Goal: Information Seeking & Learning: Check status

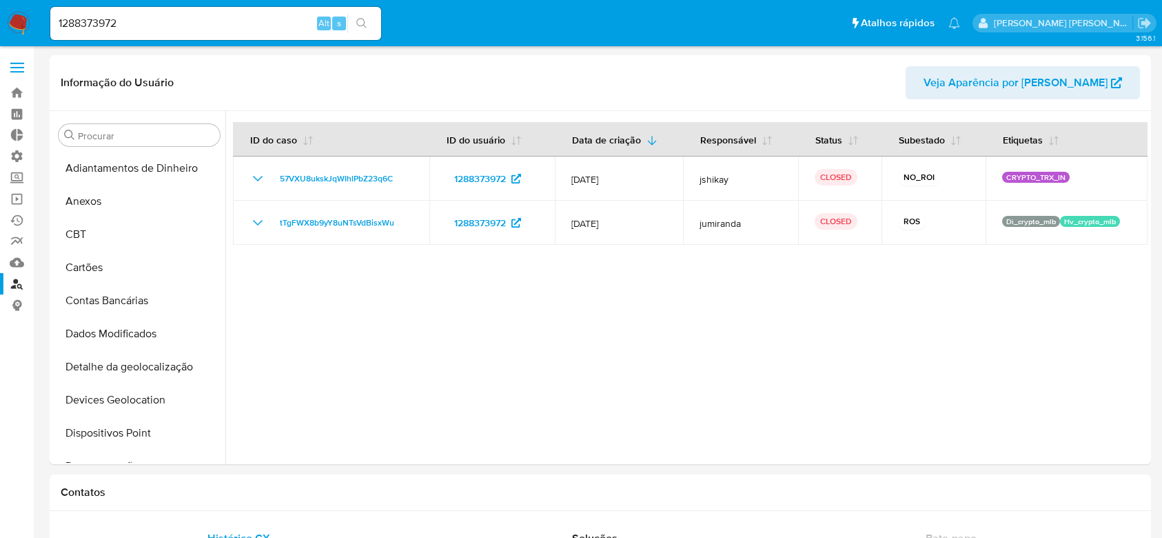
select select "10"
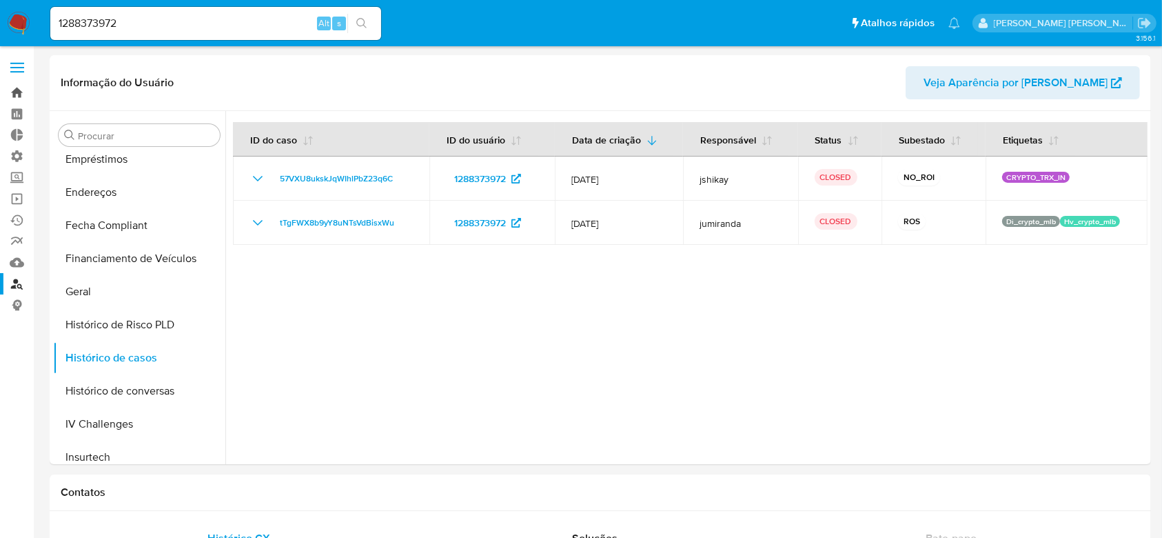
click at [25, 98] on link "Bandeja" at bounding box center [82, 92] width 164 height 21
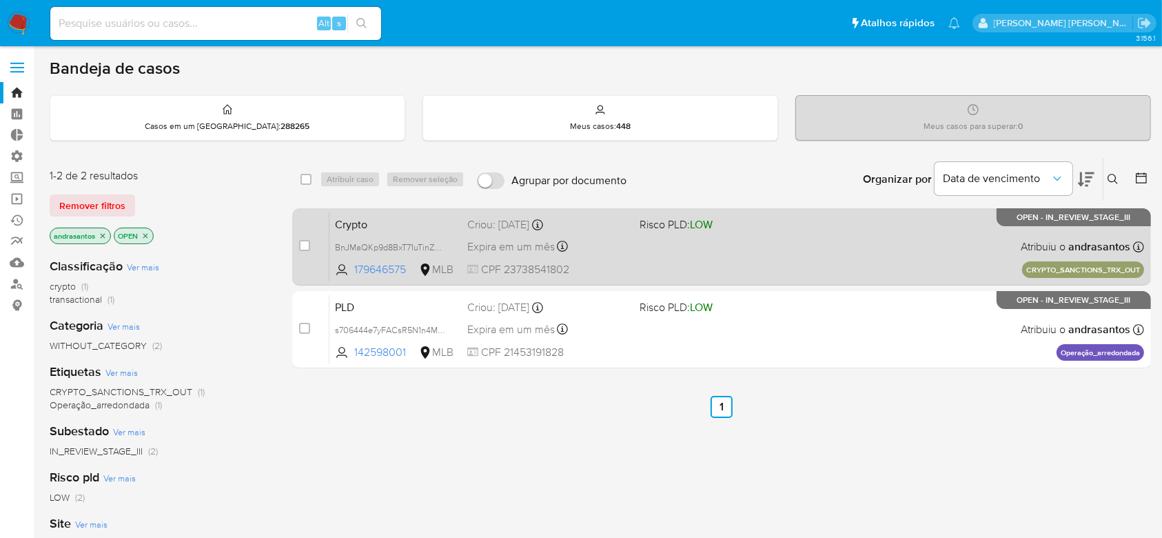
click at [628, 252] on div "Expira em um mês Expira em 09/10/2025 13:13:52" at bounding box center [547, 246] width 161 height 19
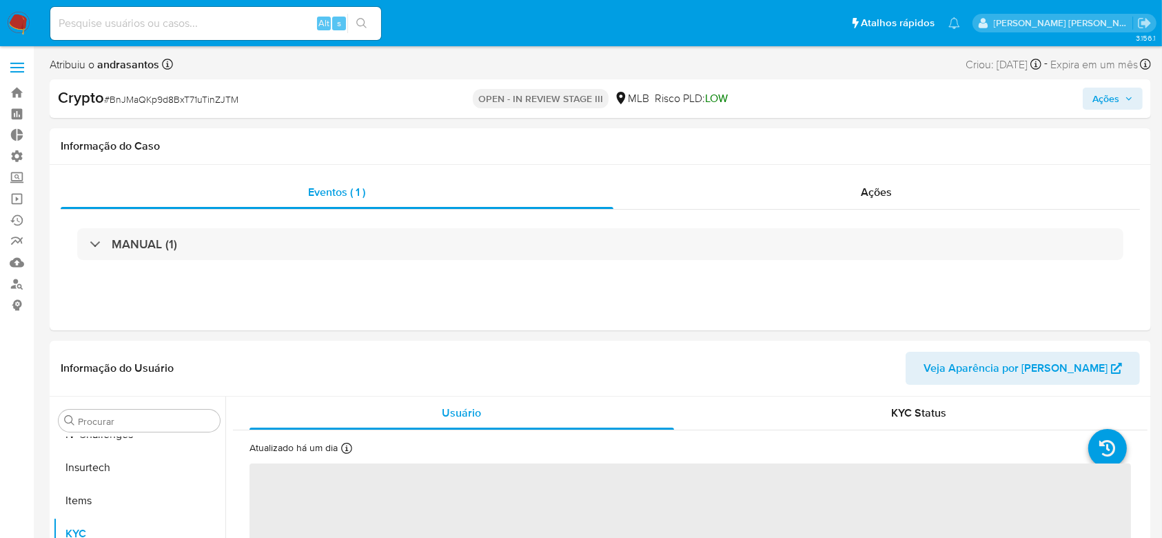
scroll to position [616, 0]
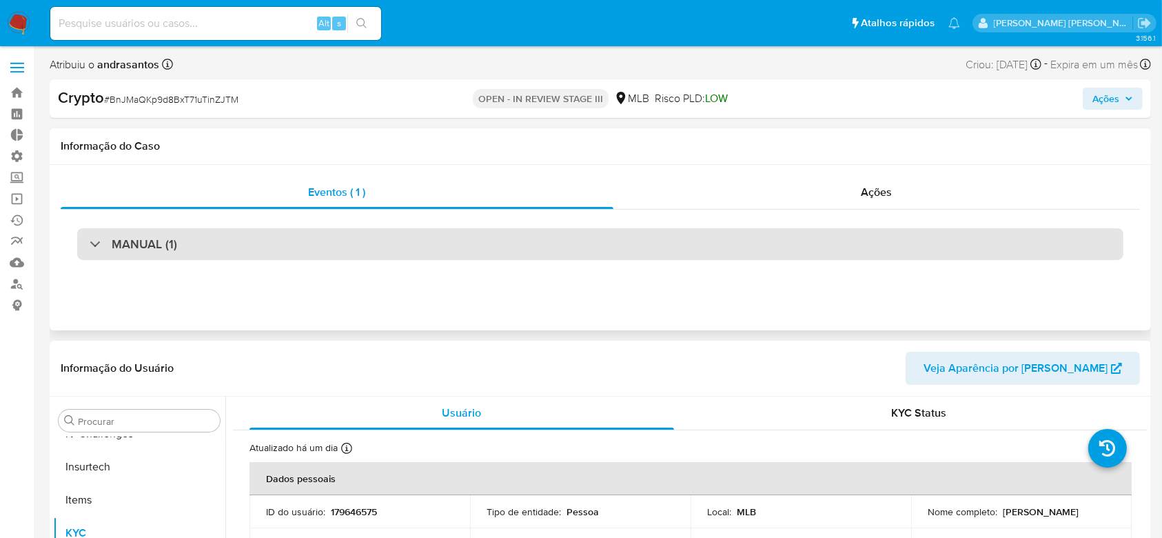
select select "10"
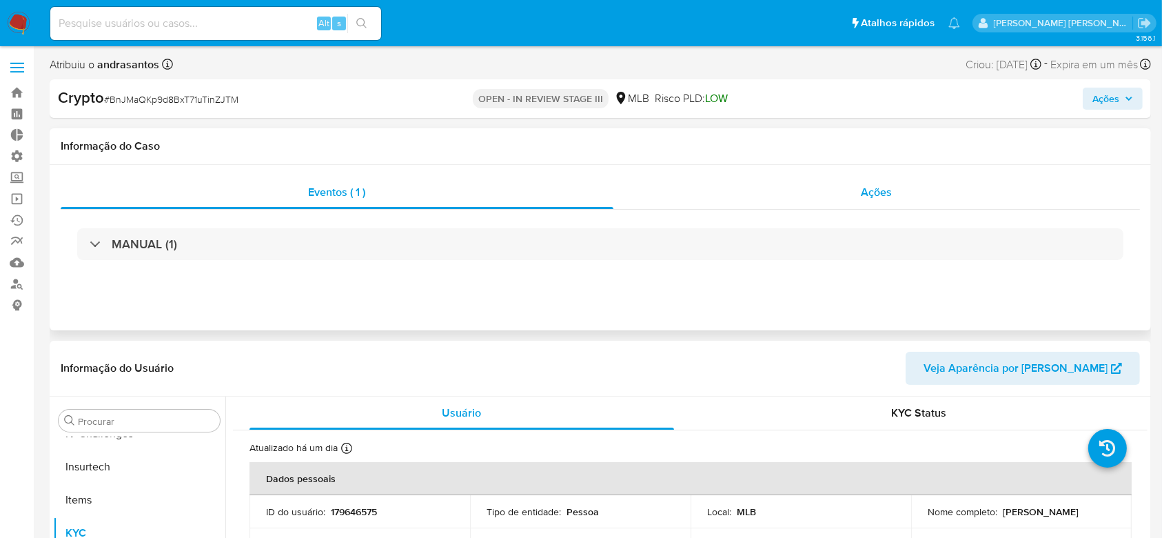
click at [865, 193] on span "Ações" at bounding box center [877, 192] width 31 height 16
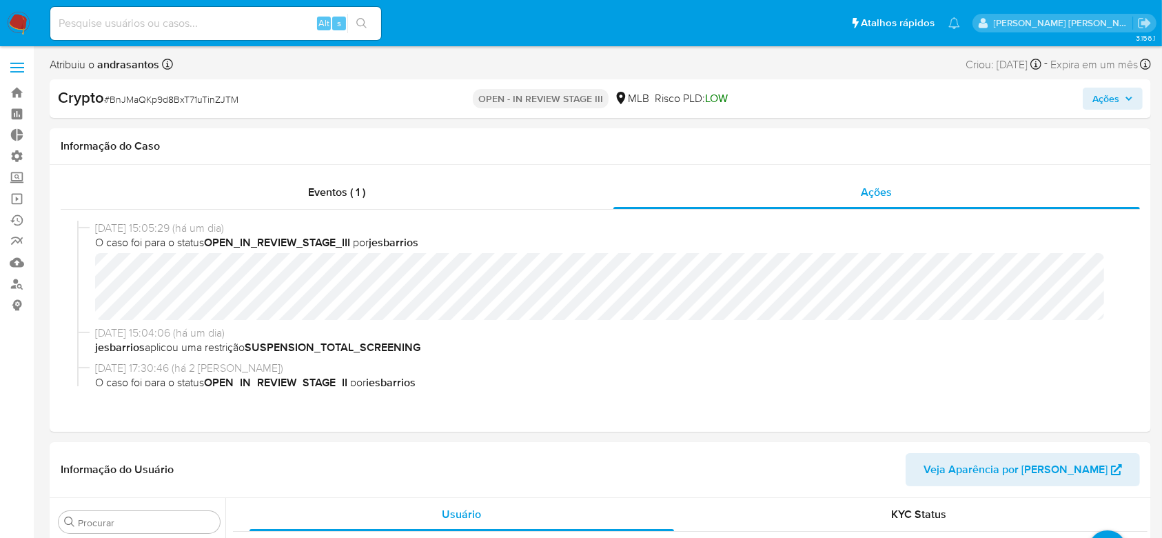
click at [121, 19] on input at bounding box center [215, 23] width 331 height 18
paste input "8cYQ1asF6DTVDdxwdWH2ImIk"
type input "8cYQ1asF6DTVDdxwdWH2ImIk"
click at [372, 27] on button "search-icon" at bounding box center [361, 23] width 28 height 19
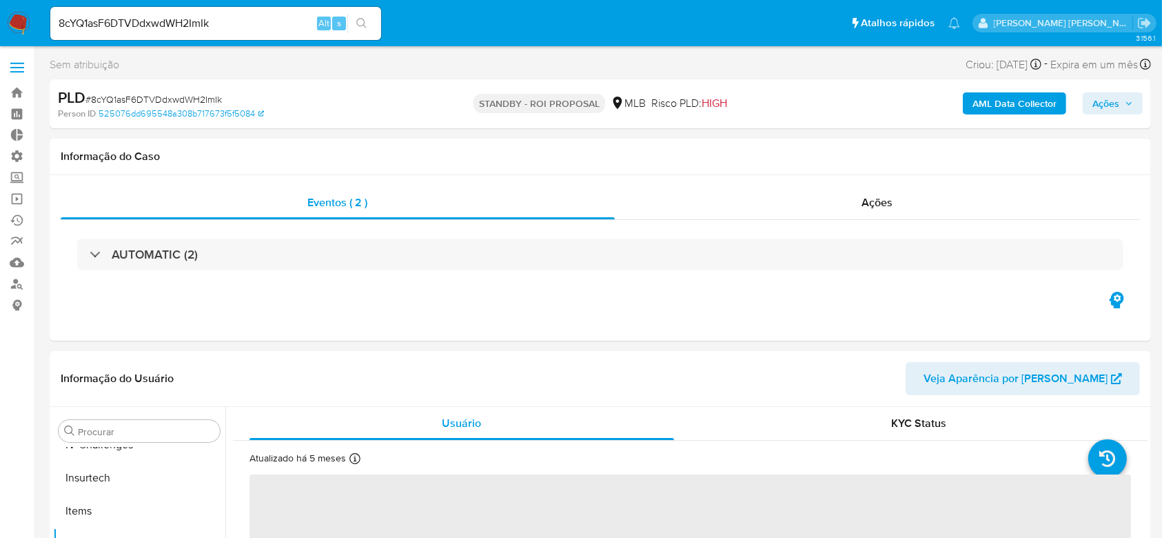
scroll to position [616, 0]
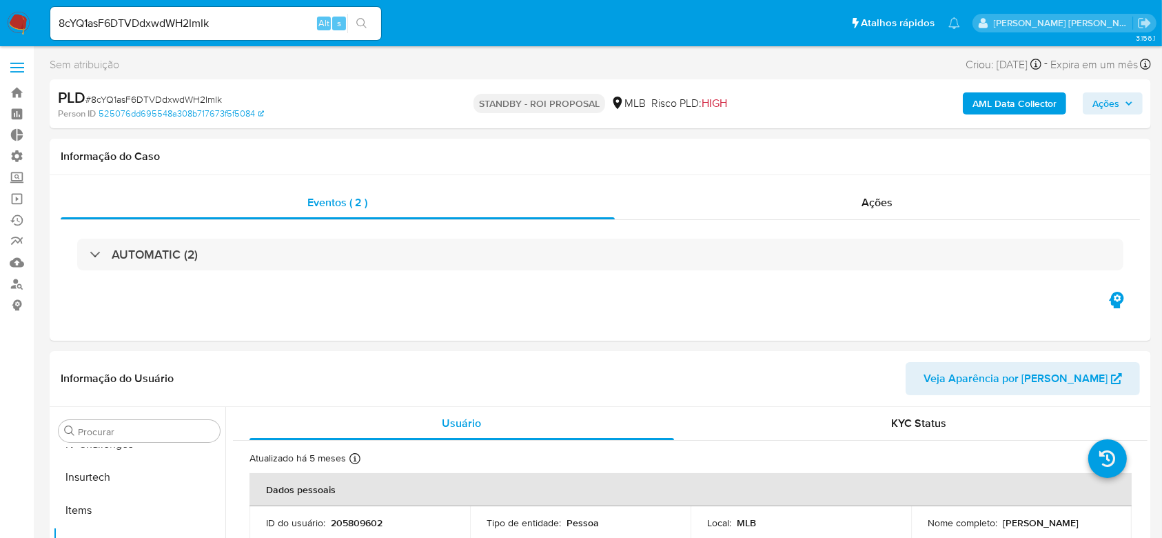
select select "10"
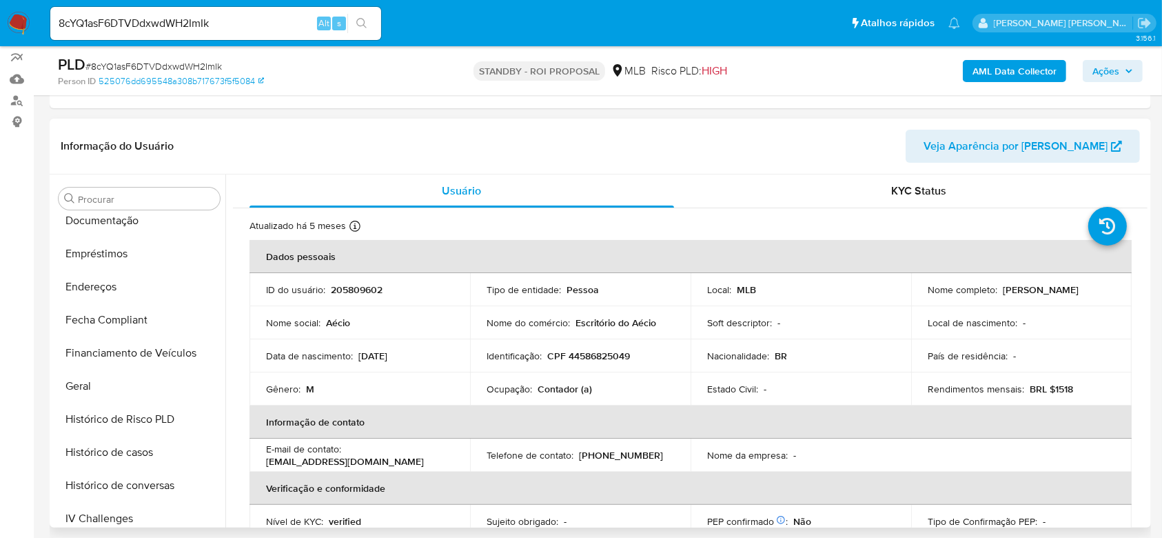
scroll to position [248, 0]
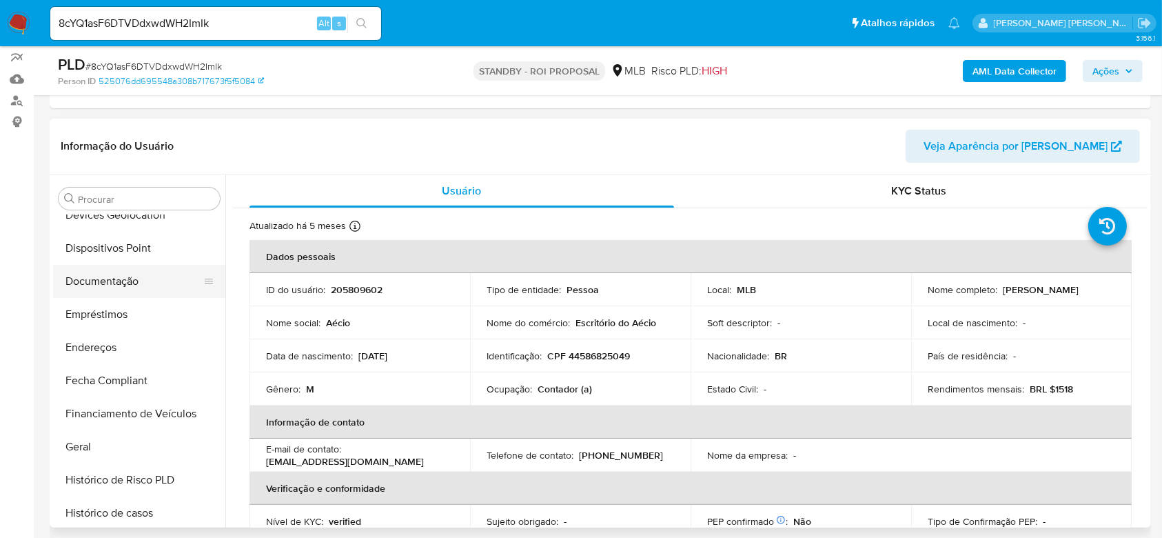
click at [130, 285] on button "Documentação" at bounding box center [133, 281] width 161 height 33
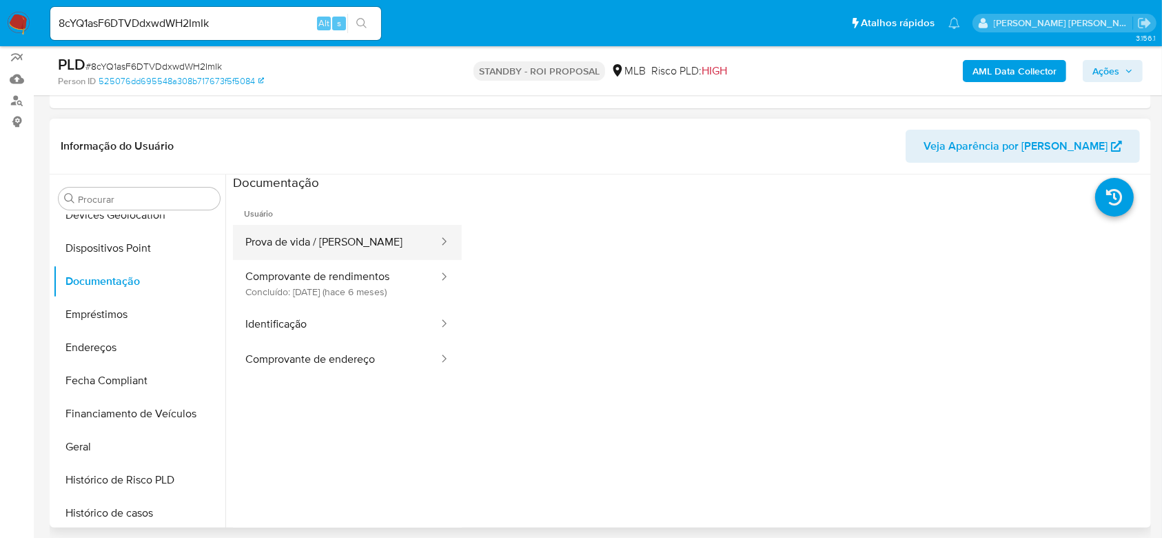
click at [287, 247] on button "Prova de vida / Selfie" at bounding box center [336, 242] width 207 height 35
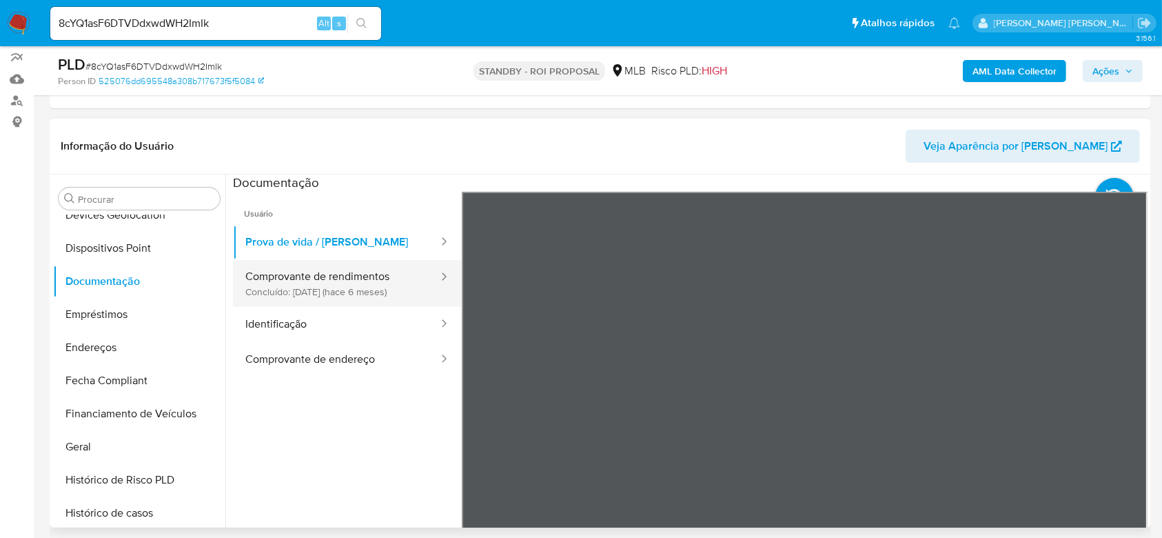
click at [291, 282] on button "Comprovante de rendimentos Concluído: 12/02/2025 (hace 6 meses)" at bounding box center [336, 283] width 207 height 47
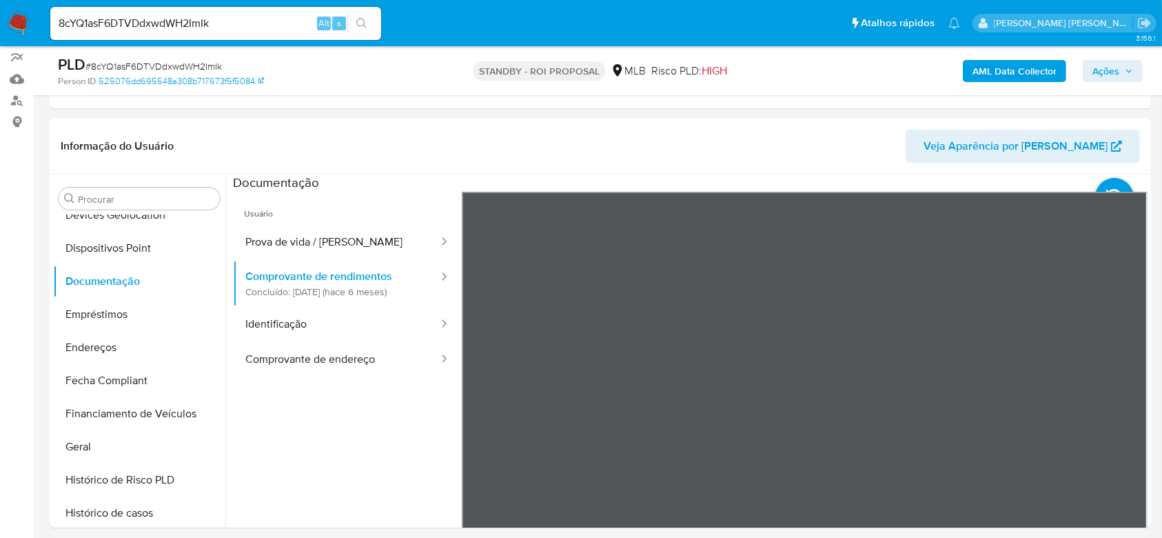
click at [336, 312] on button "Identificação" at bounding box center [336, 324] width 207 height 35
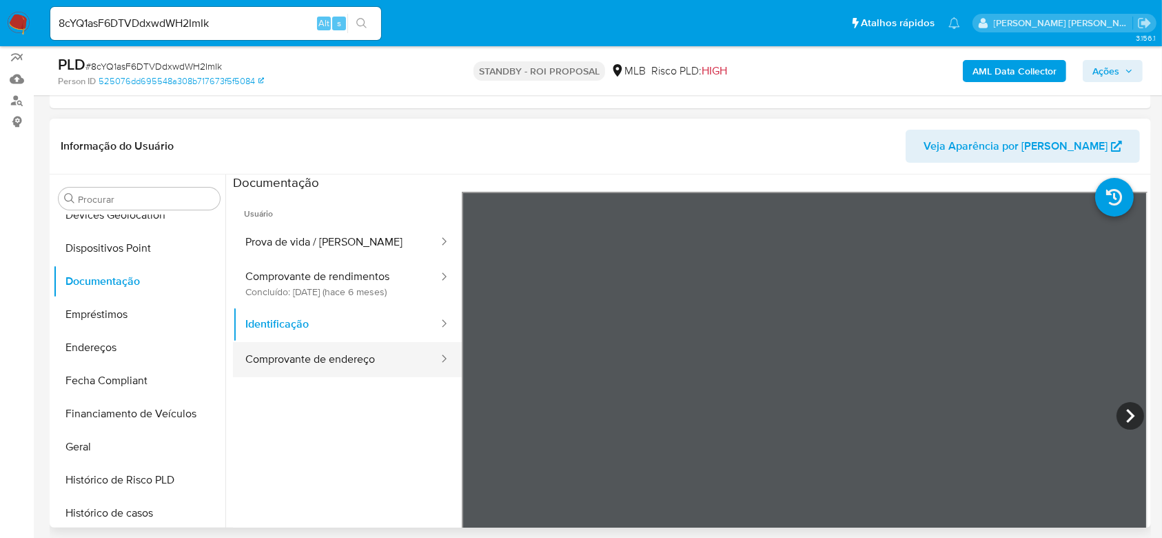
click at [277, 369] on button "Comprovante de endereço" at bounding box center [336, 359] width 207 height 35
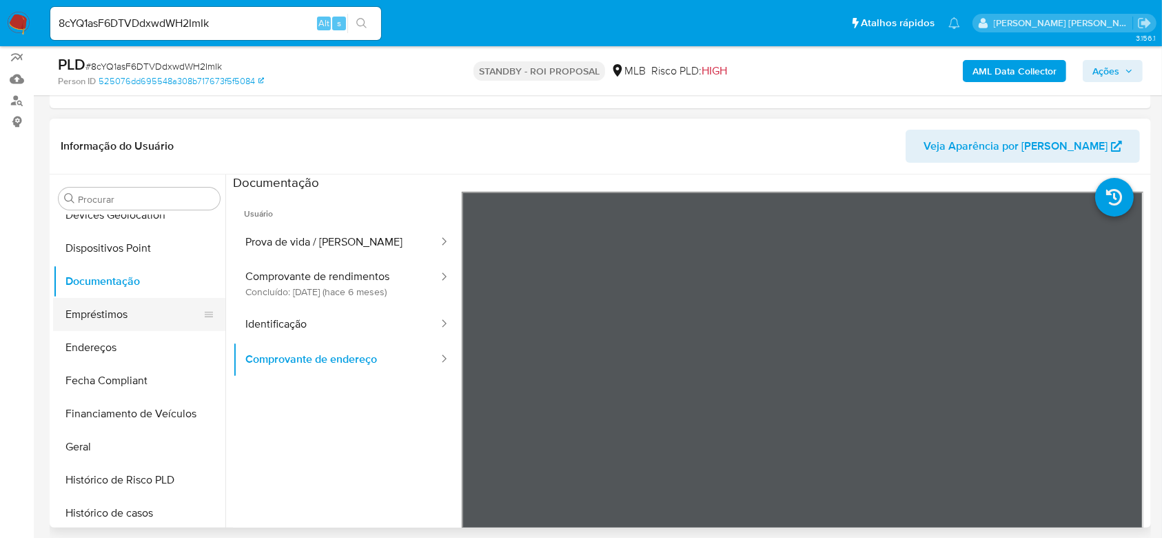
scroll to position [340, 0]
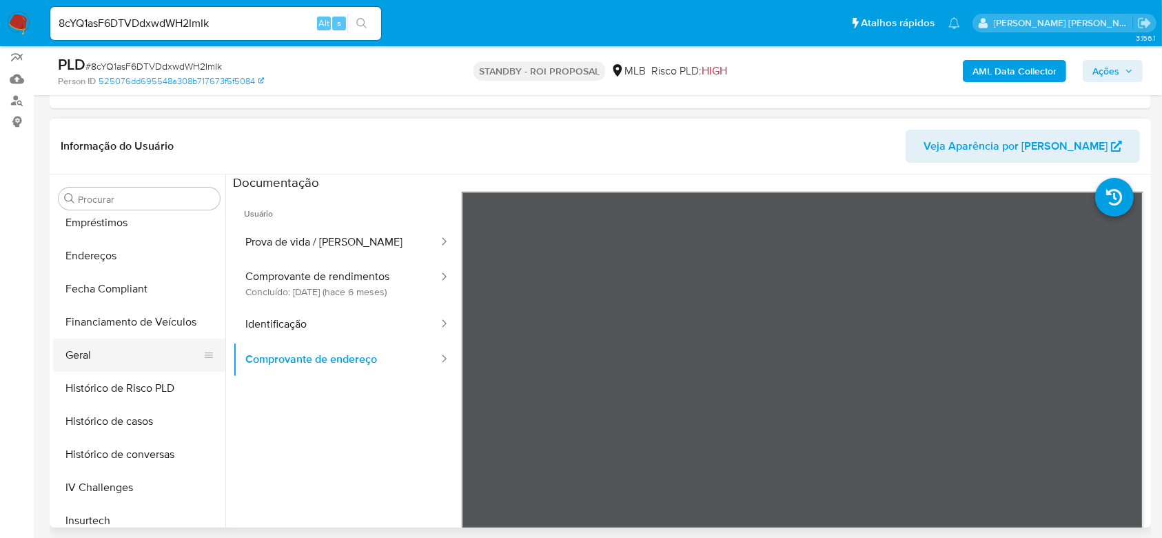
click at [105, 352] on button "Geral" at bounding box center [133, 354] width 161 height 33
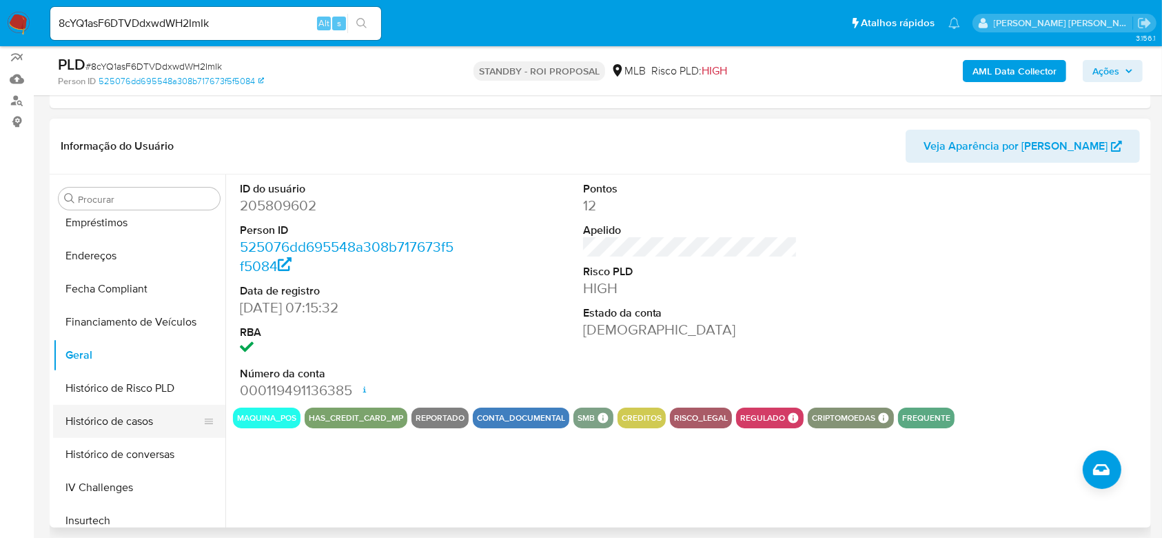
click at [116, 417] on button "Histórico de casos" at bounding box center [133, 421] width 161 height 33
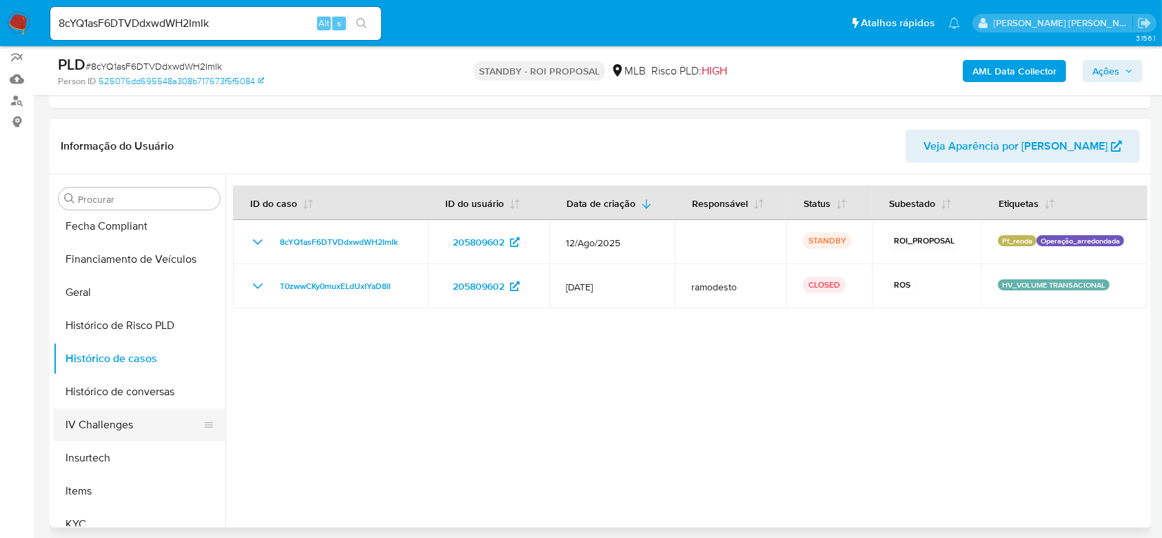
scroll to position [432, 0]
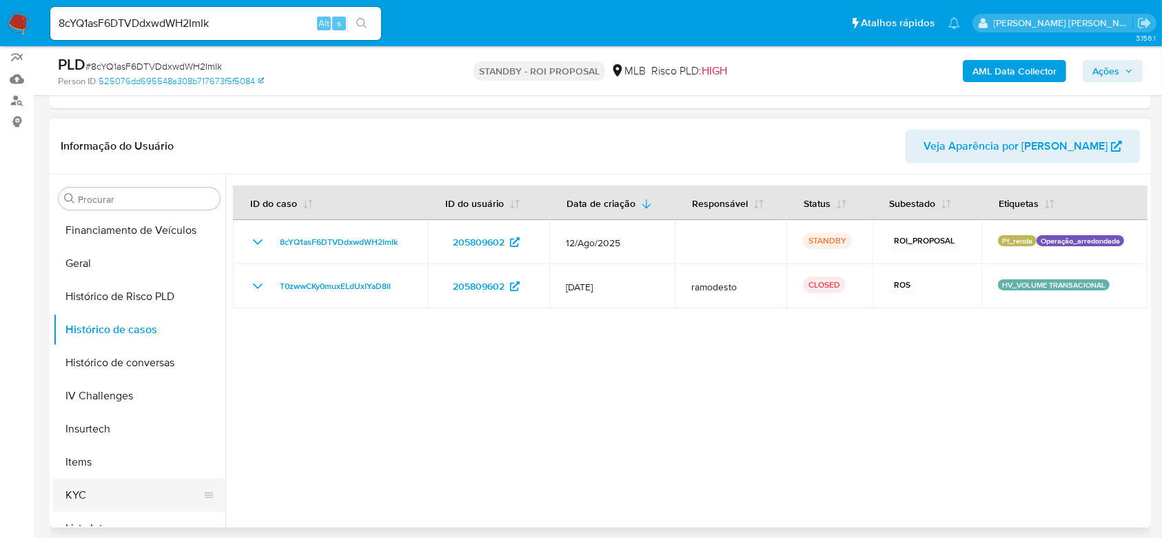
click at [106, 491] on button "KYC" at bounding box center [133, 494] width 161 height 33
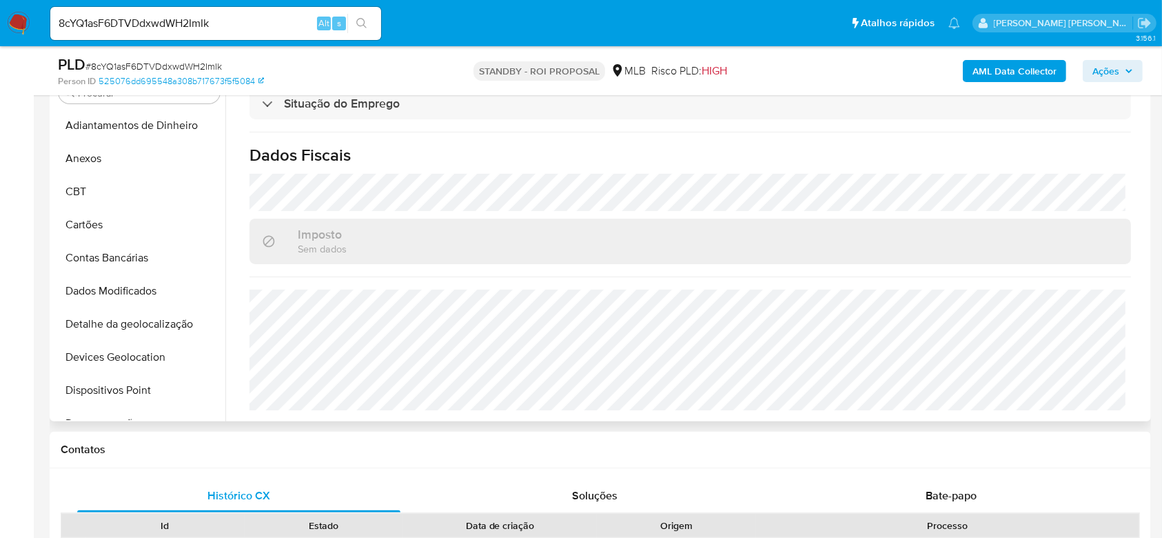
scroll to position [183, 0]
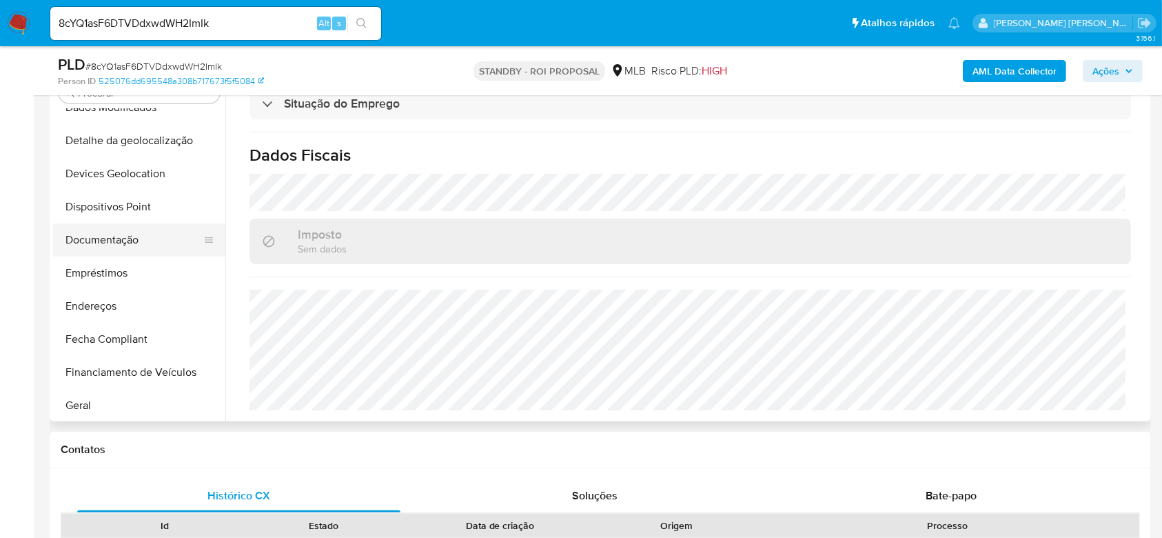
click at [111, 240] on button "Documentação" at bounding box center [133, 239] width 161 height 33
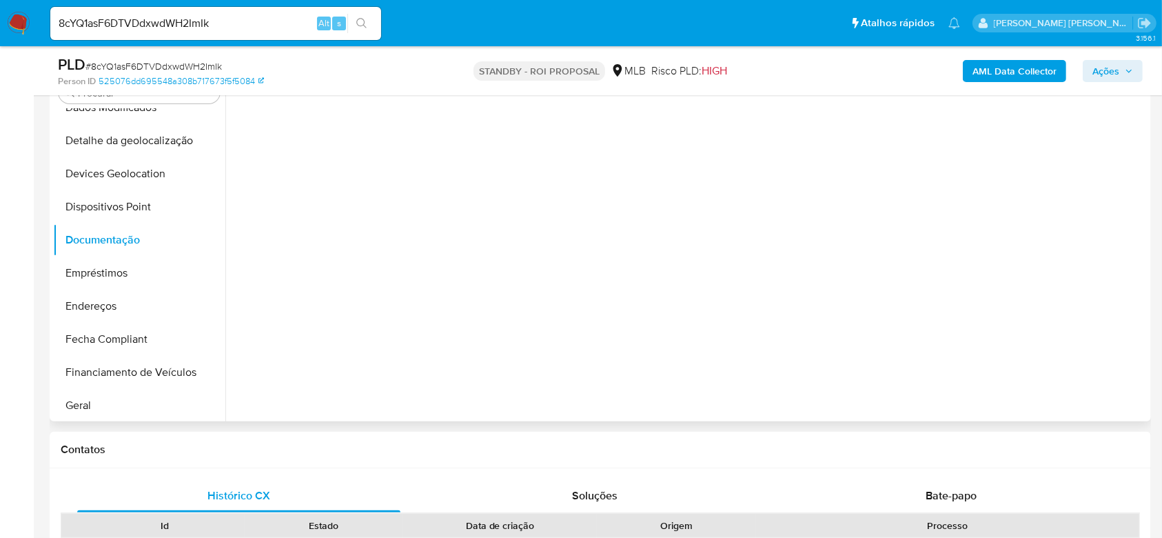
scroll to position [0, 0]
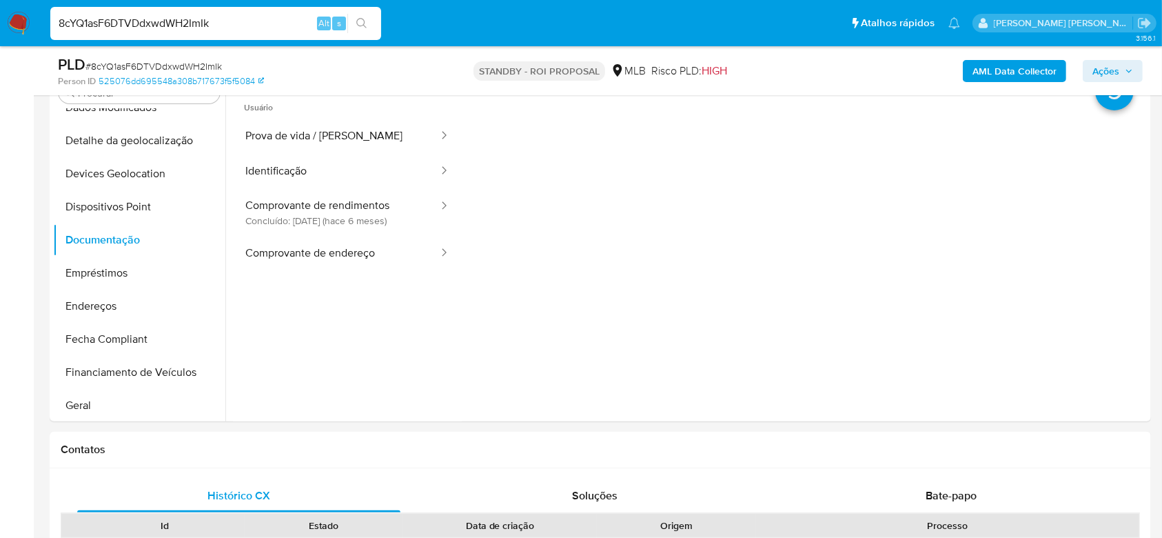
click at [154, 24] on input "8cYQ1asF6DTVDdxwdWH2ImIk" at bounding box center [215, 23] width 331 height 18
paste input "s706444e7yFACsR5N1n4Mbix"
type input "s706444e7yFACsR5N1n4Mbix"
click at [364, 21] on icon "search-icon" at bounding box center [361, 23] width 10 height 10
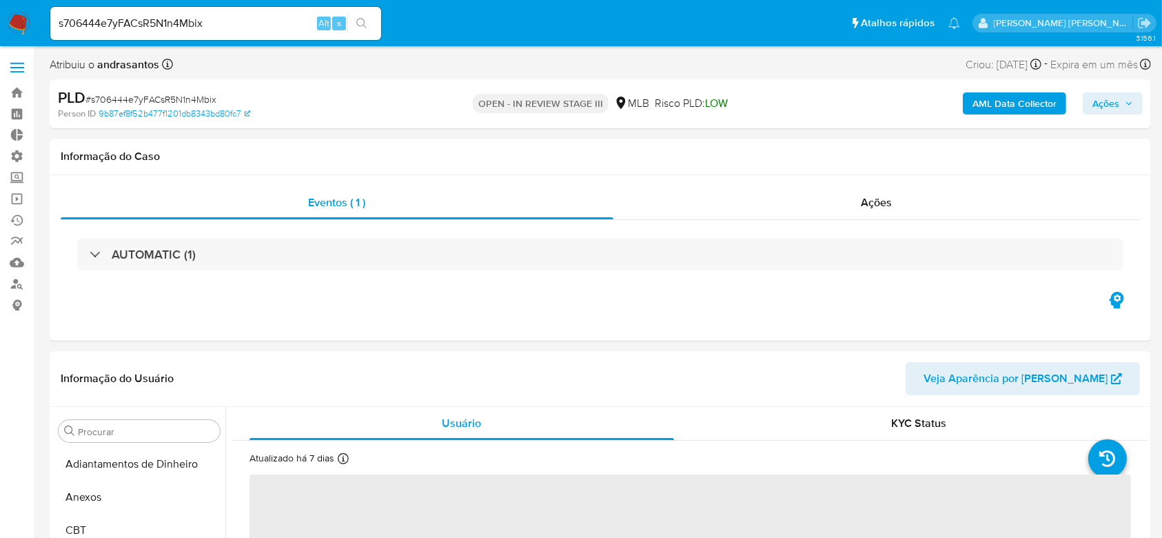
select select "10"
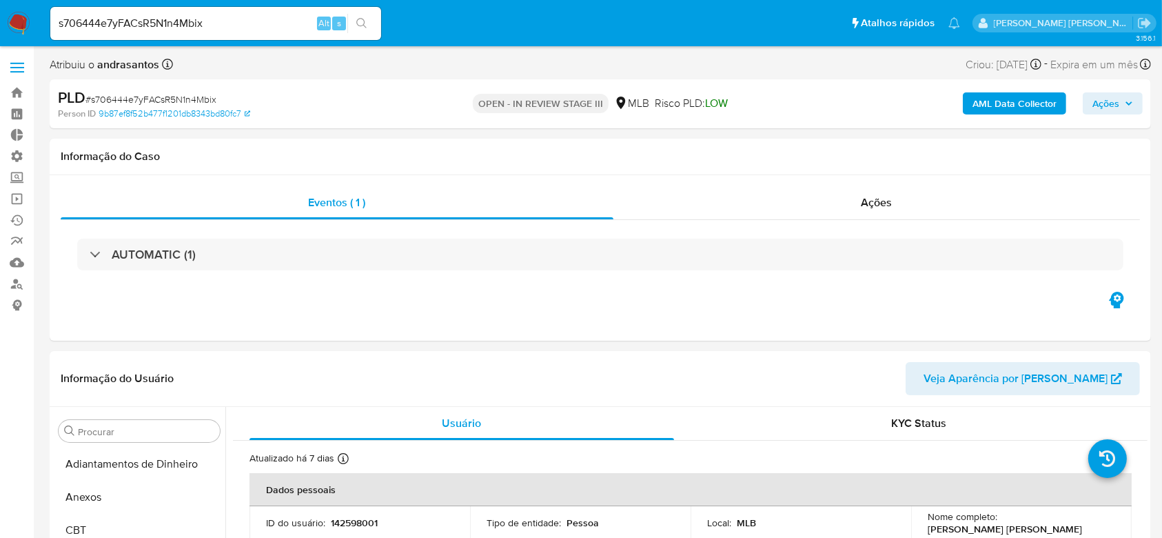
scroll to position [616, 0]
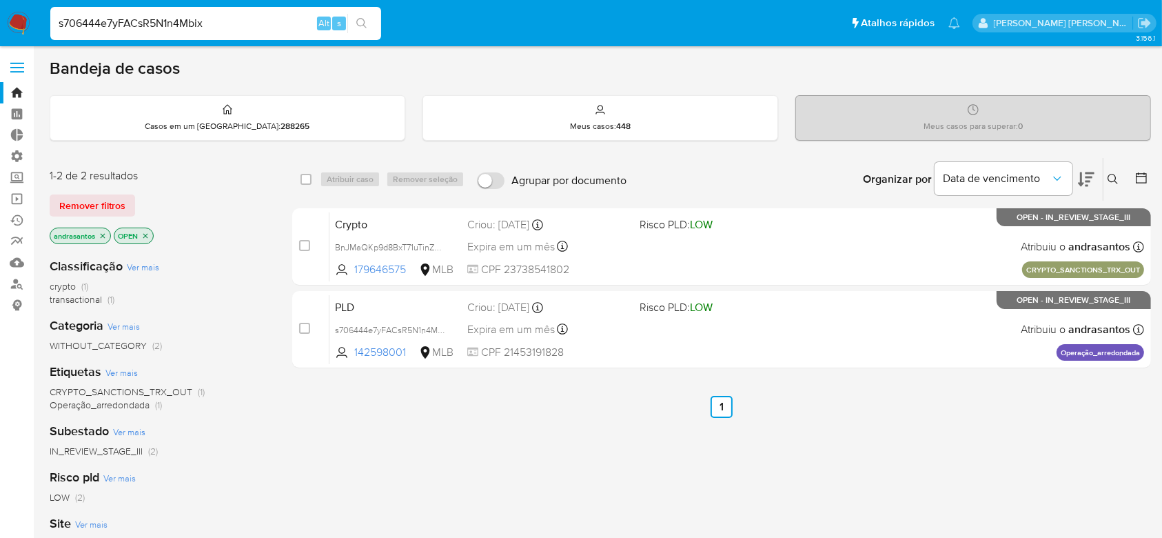
type input "s706444e7yFACsR5N1n4Mbix"
click at [367, 19] on icon "search-icon" at bounding box center [361, 23] width 11 height 11
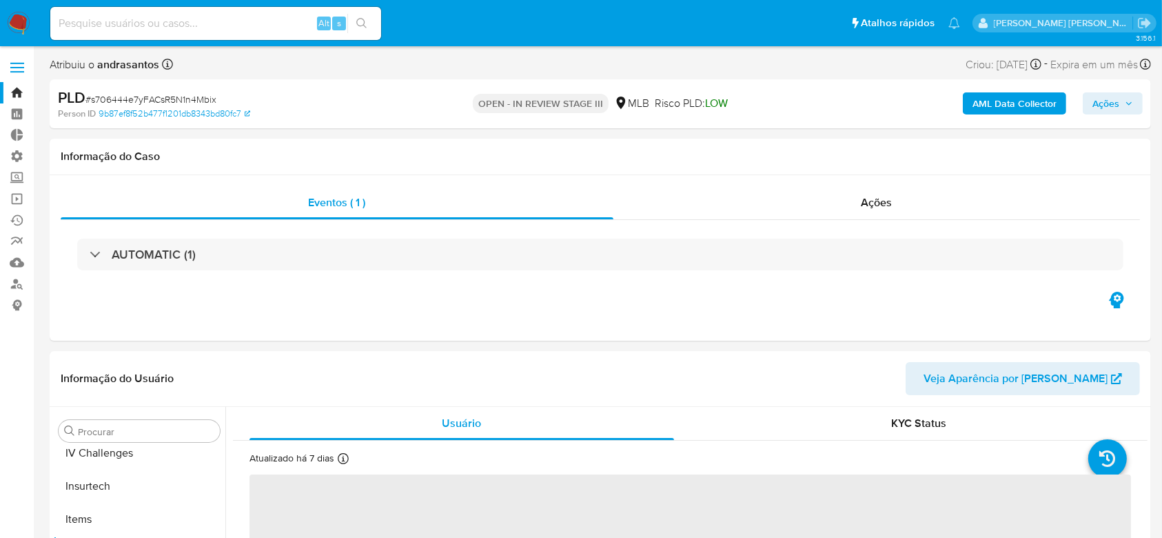
scroll to position [616, 0]
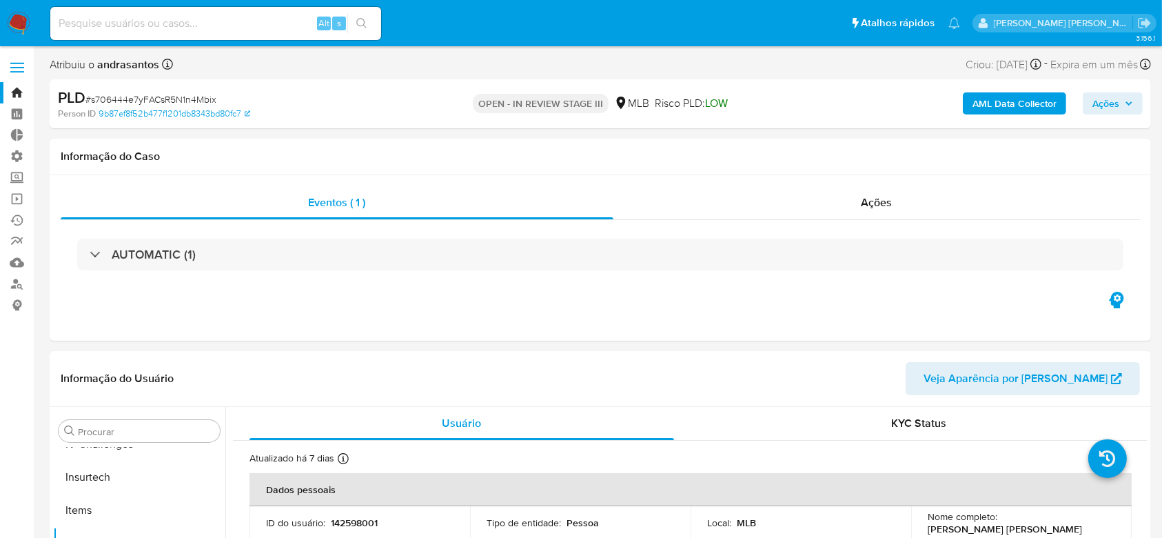
select select "10"
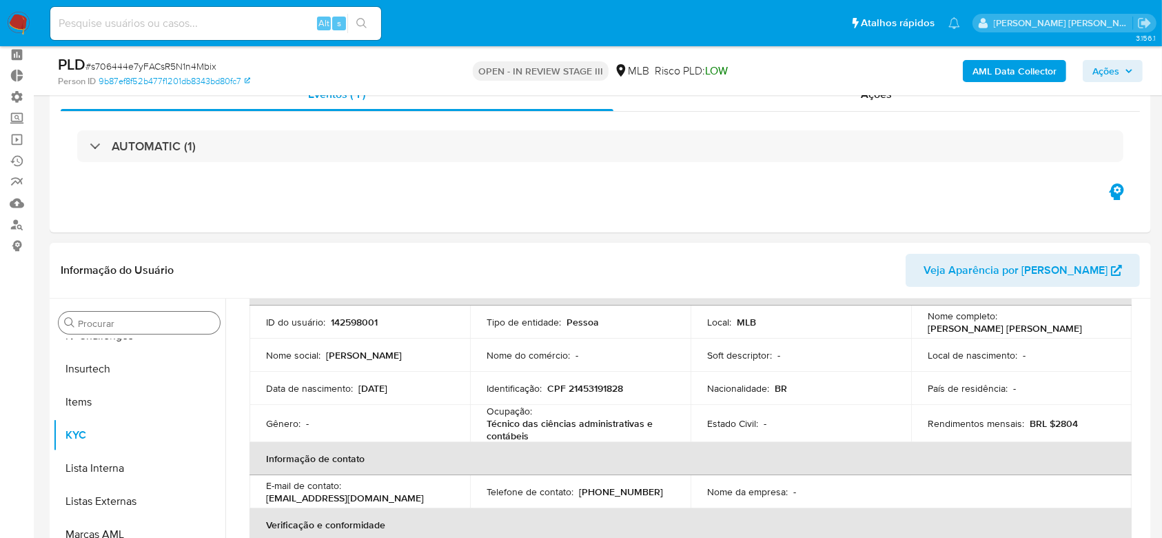
scroll to position [0, 0]
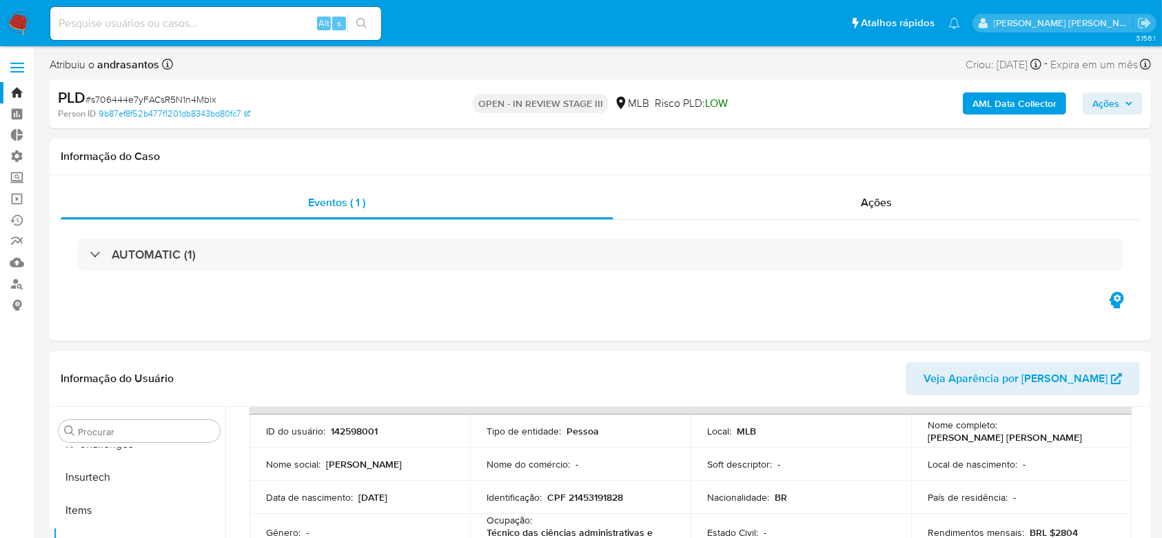
click at [19, 92] on link "Bandeja" at bounding box center [82, 92] width 164 height 21
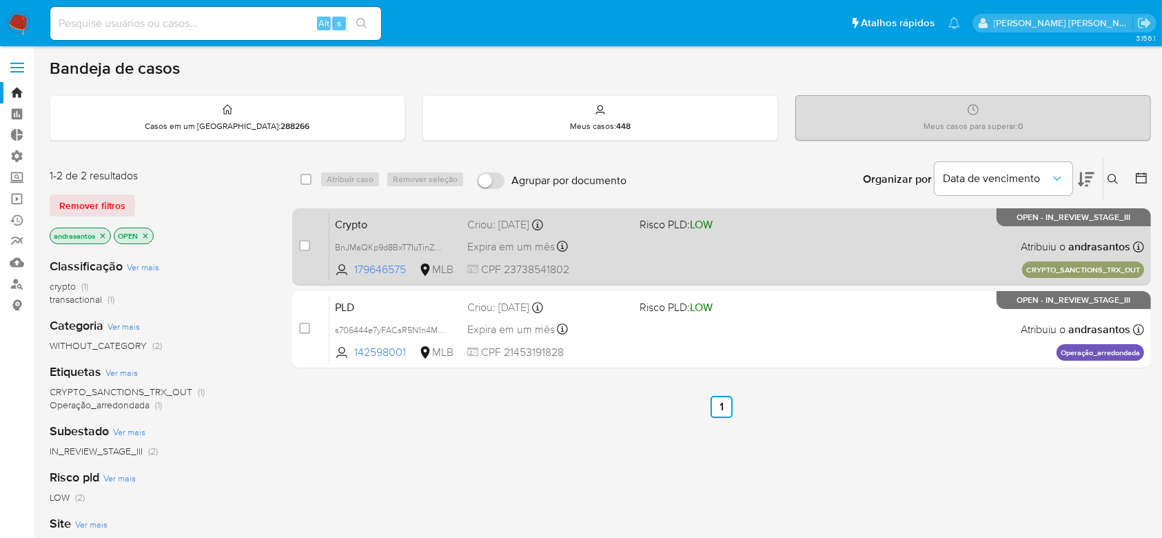
click at [731, 258] on div "Crypto BnJMaQKp9d8BxT71uTinZJTM 179646575 MLB Risco PLD: LOW Criou: [DATE] Crio…" at bounding box center [737, 247] width 815 height 70
click at [843, 238] on div "Crypto BnJMaQKp9d8BxT71uTinZJTM 179646575 MLB Risco PLD: LOW Criou: 25/08/2025 …" at bounding box center [737, 247] width 815 height 70
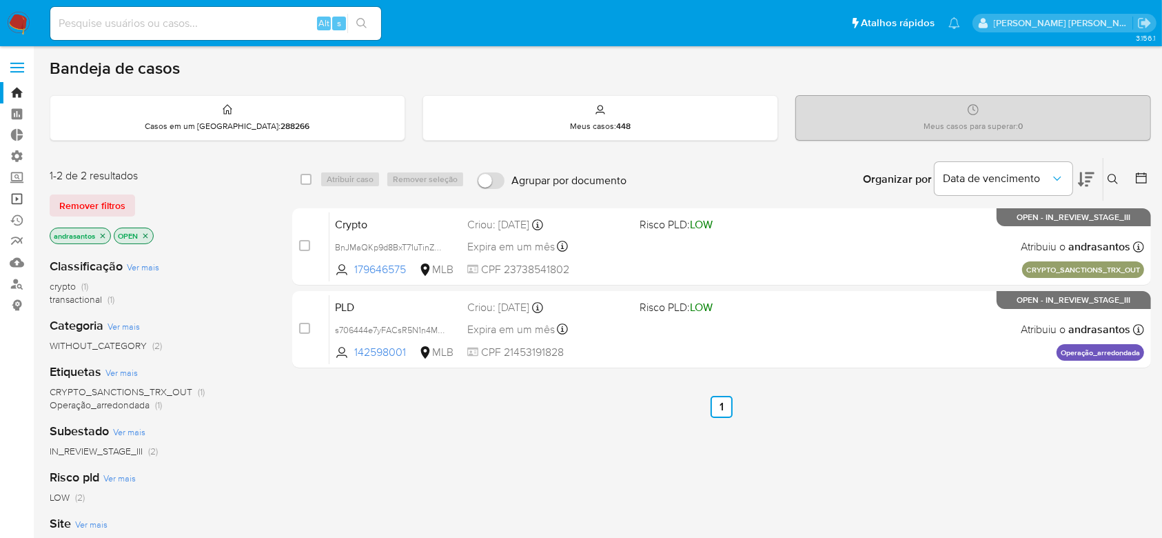
click at [20, 196] on link "Operações em massa" at bounding box center [82, 198] width 164 height 21
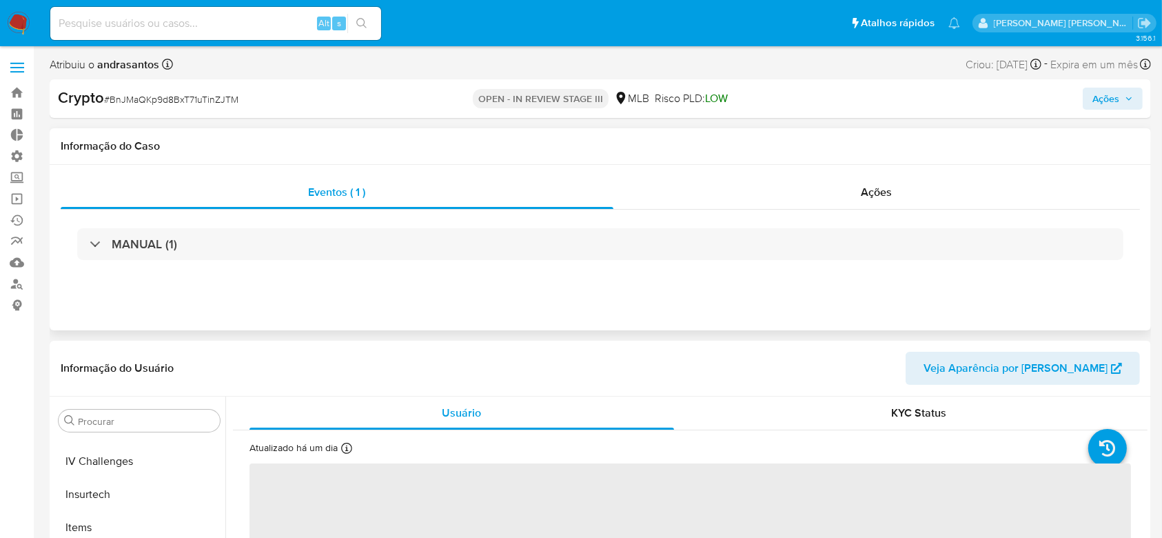
scroll to position [616, 0]
click at [880, 192] on span "Ações" at bounding box center [877, 192] width 31 height 16
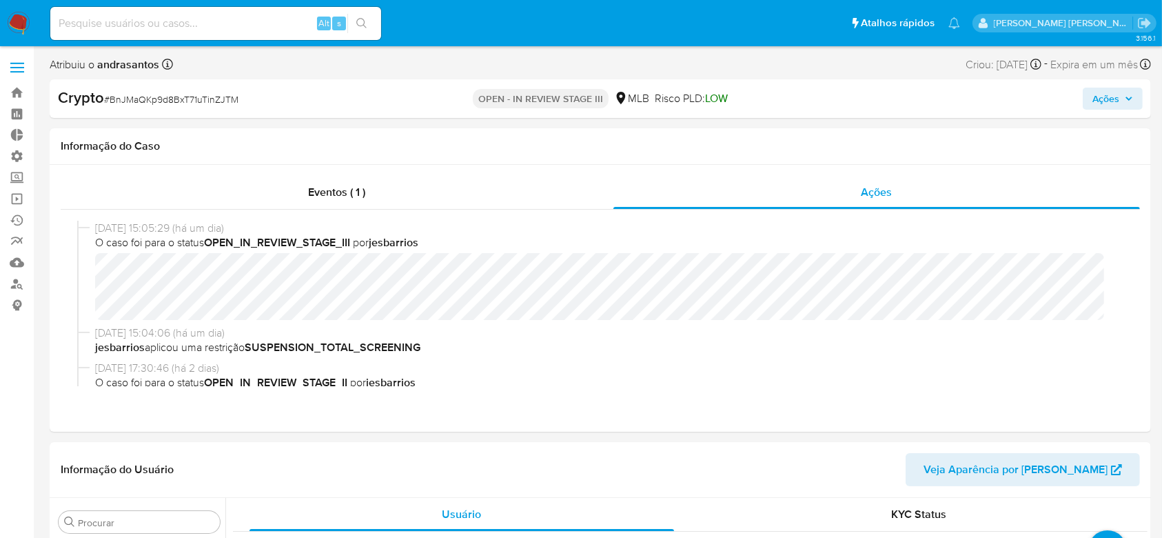
select select "10"
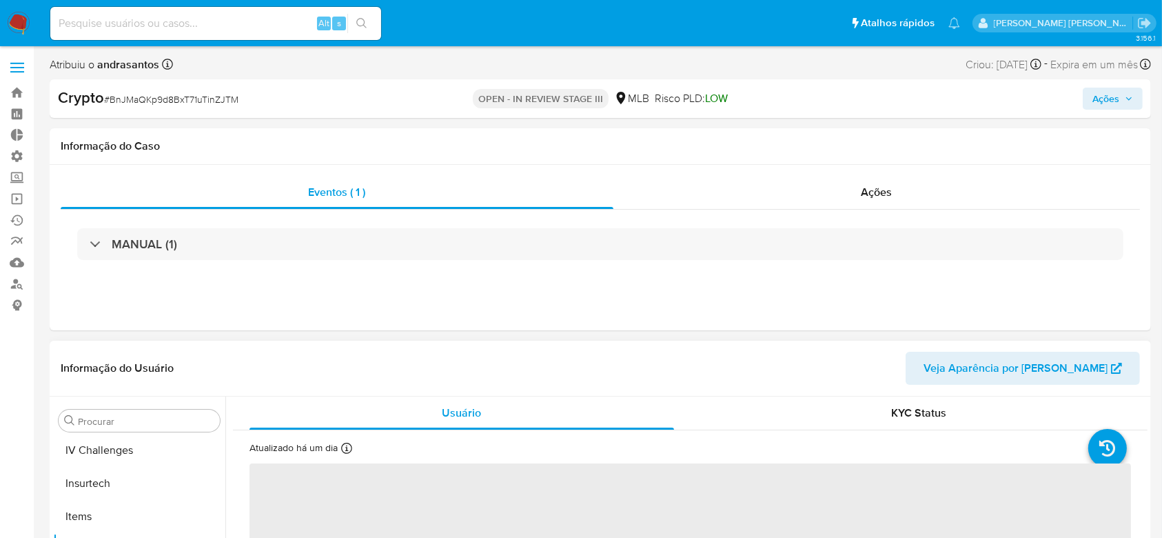
scroll to position [616, 0]
select select "10"
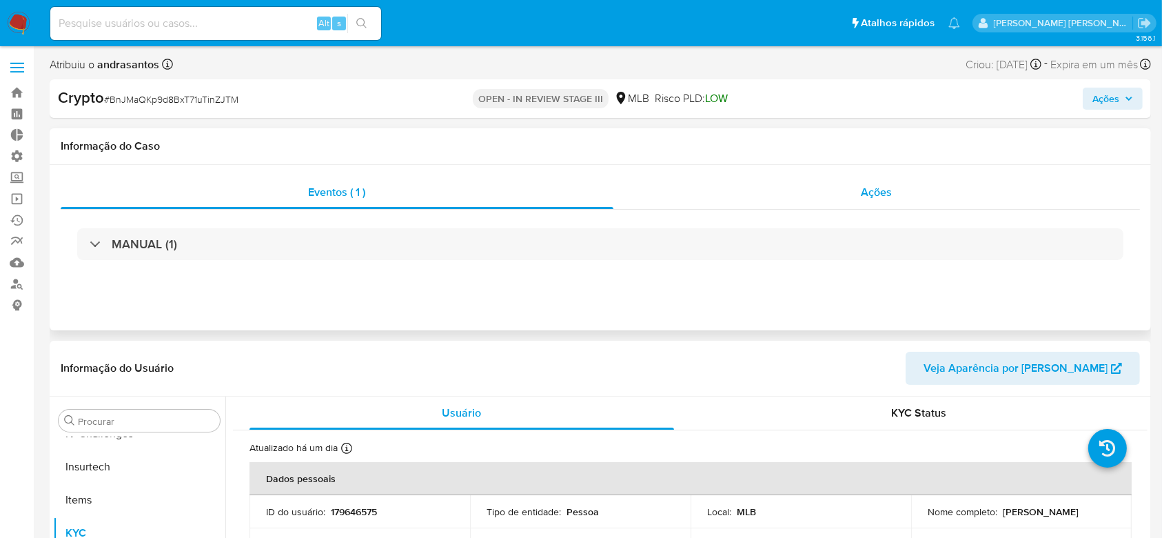
click at [864, 189] on span "Ações" at bounding box center [877, 192] width 31 height 16
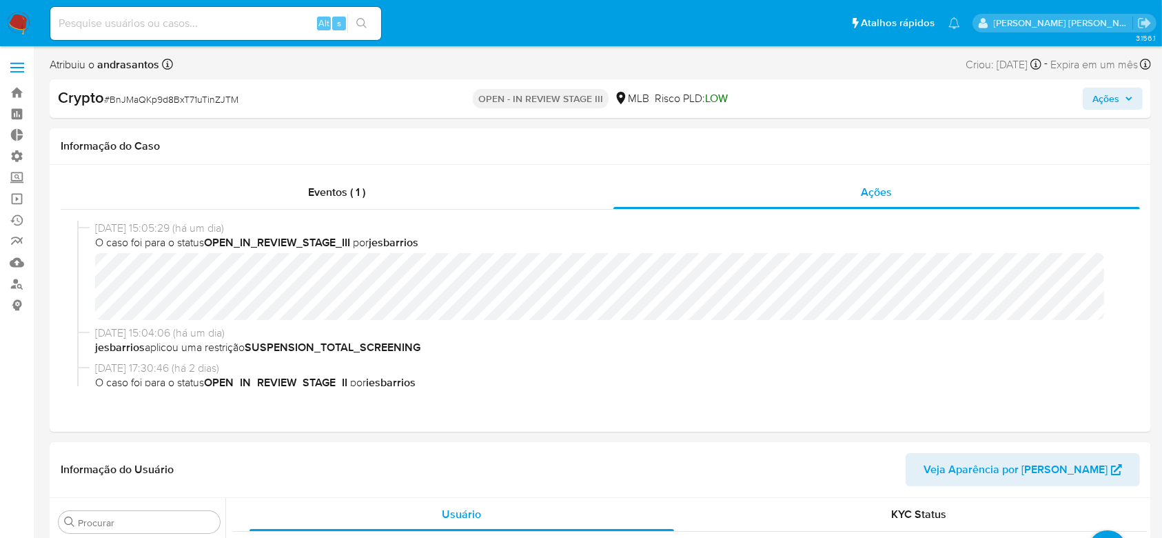
click at [1121, 101] on span "Ações" at bounding box center [1113, 98] width 41 height 19
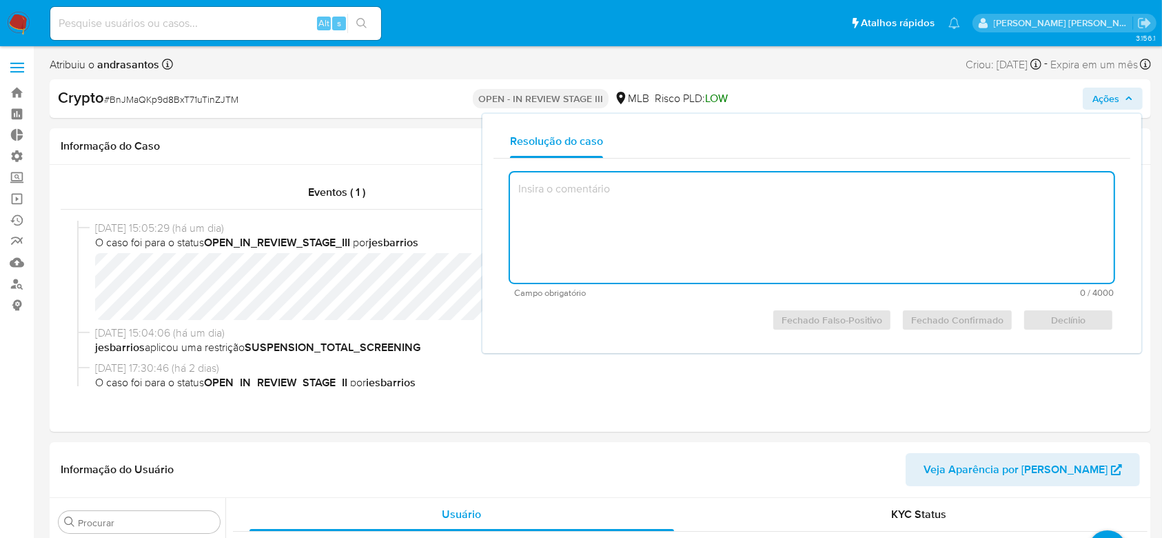
click at [560, 176] on textarea at bounding box center [812, 227] width 604 height 110
click at [554, 193] on textarea at bounding box center [812, 227] width 604 height 110
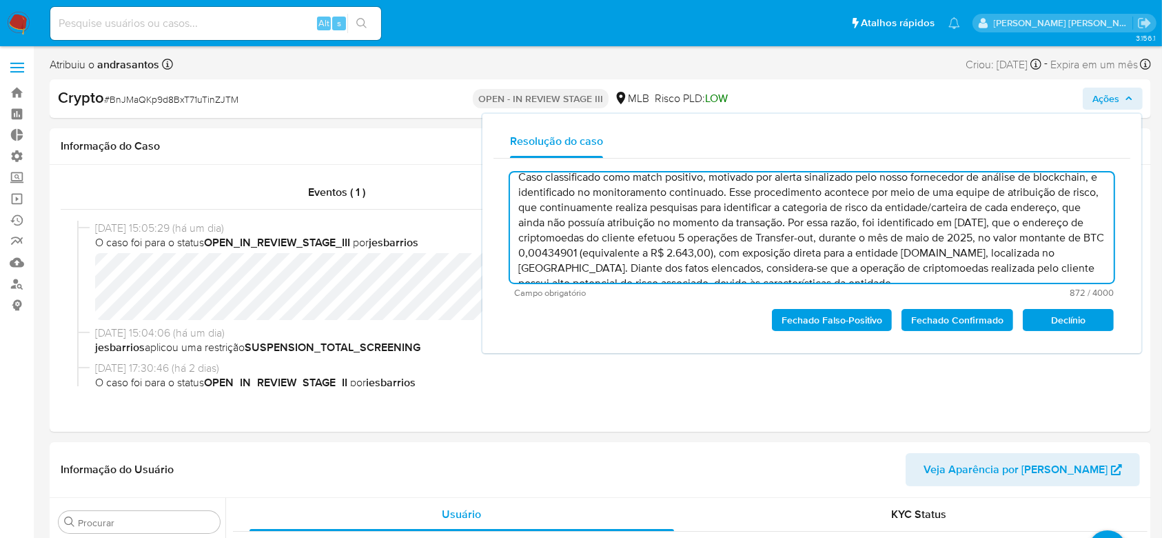
scroll to position [0, 0]
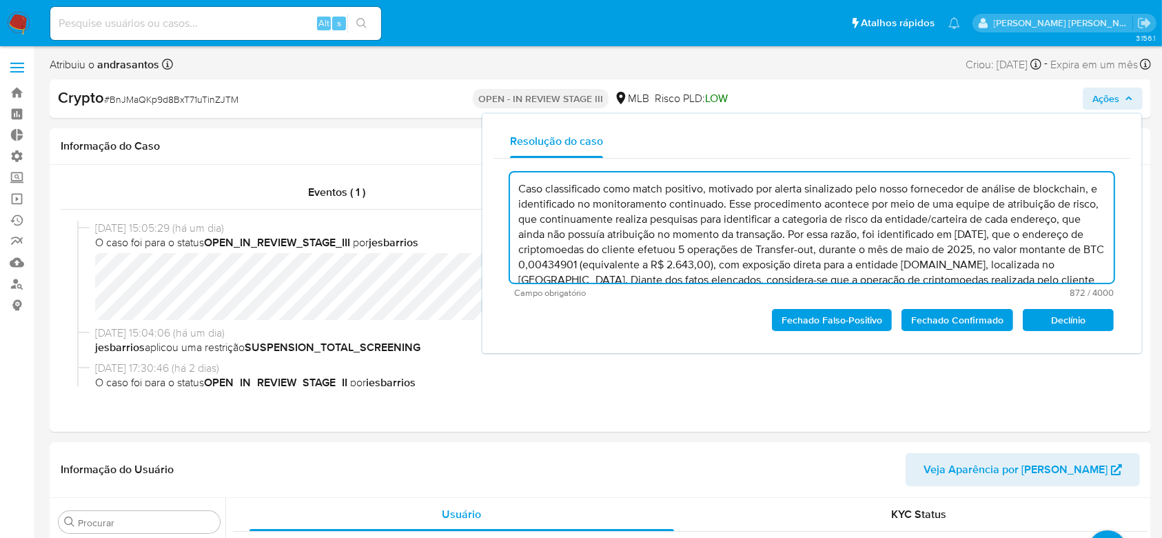
click at [713, 194] on textarea "Caso classificado como match positivo, motivado por alerta sinalizado pelo noss…" at bounding box center [812, 227] width 604 height 110
click at [565, 196] on textarea "Caso classificado como match positivo, motivado por alerta sinalizado pelo noss…" at bounding box center [812, 227] width 604 height 110
paste textarea "cuja análise foi motivada por alerta sinalizado pelo nosso fornecedor de anális…"
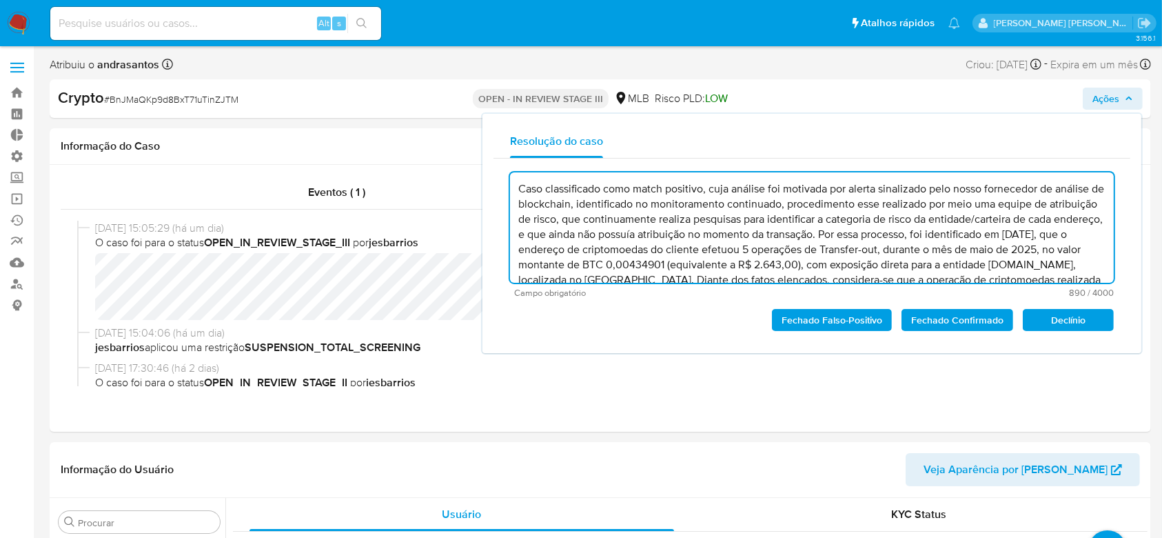
click at [594, 221] on textarea "Caso classificado como match positivo, cuja análise foi motivada por alerta sin…" at bounding box center [812, 227] width 604 height 110
paste textarea "criptomoedas através da blockchain, identificado no monitoramento continu"
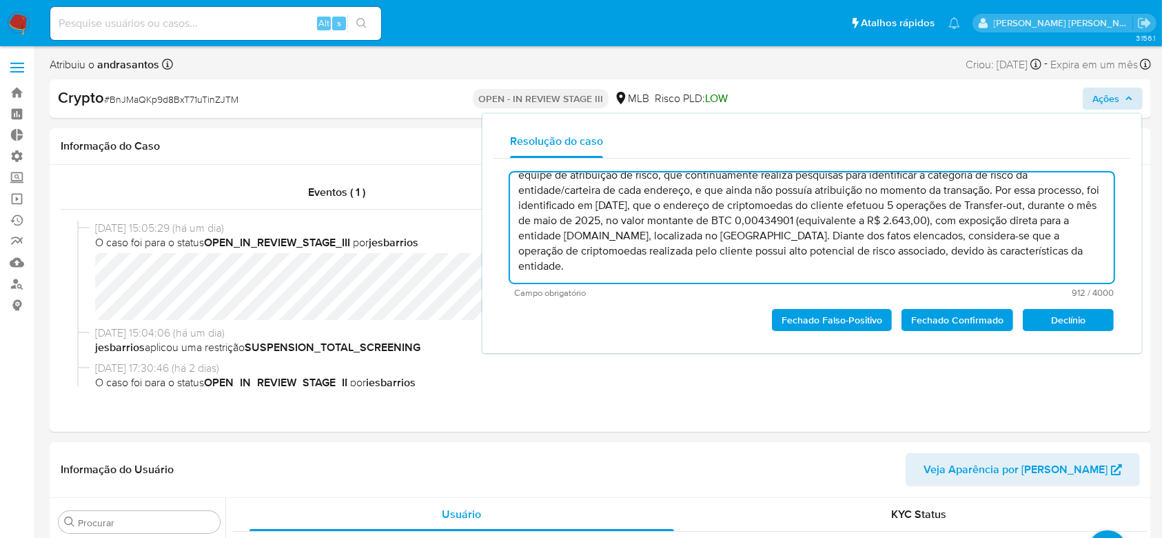
type textarea "Caso classificado como match positivo, cuja análise foi motivada por alerta sin…"
click at [1133, 99] on icon "button" at bounding box center [1129, 98] width 8 height 8
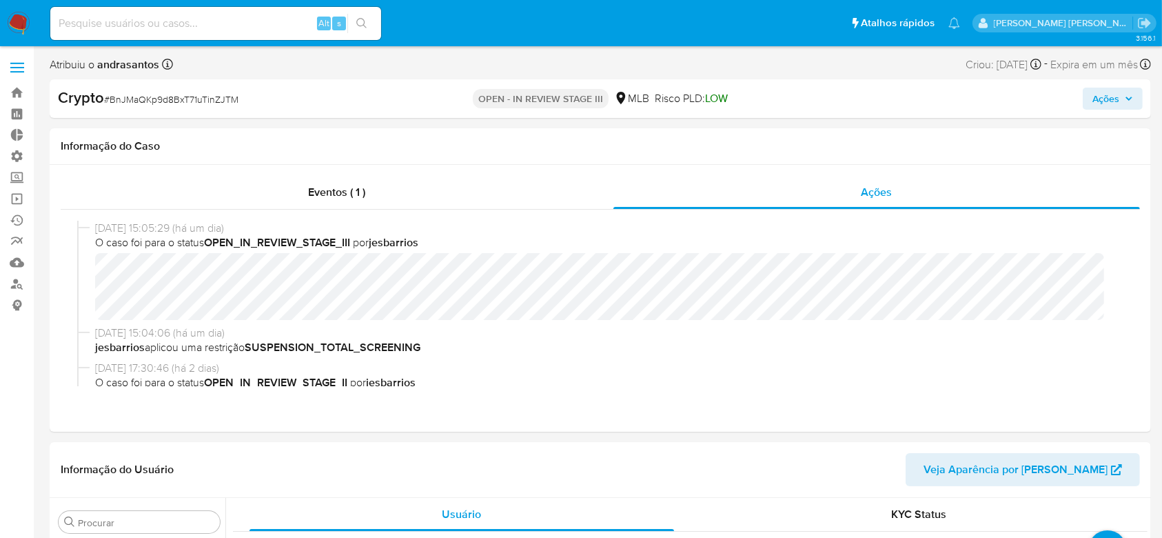
click at [1132, 103] on span "Ações" at bounding box center [1113, 98] width 41 height 19
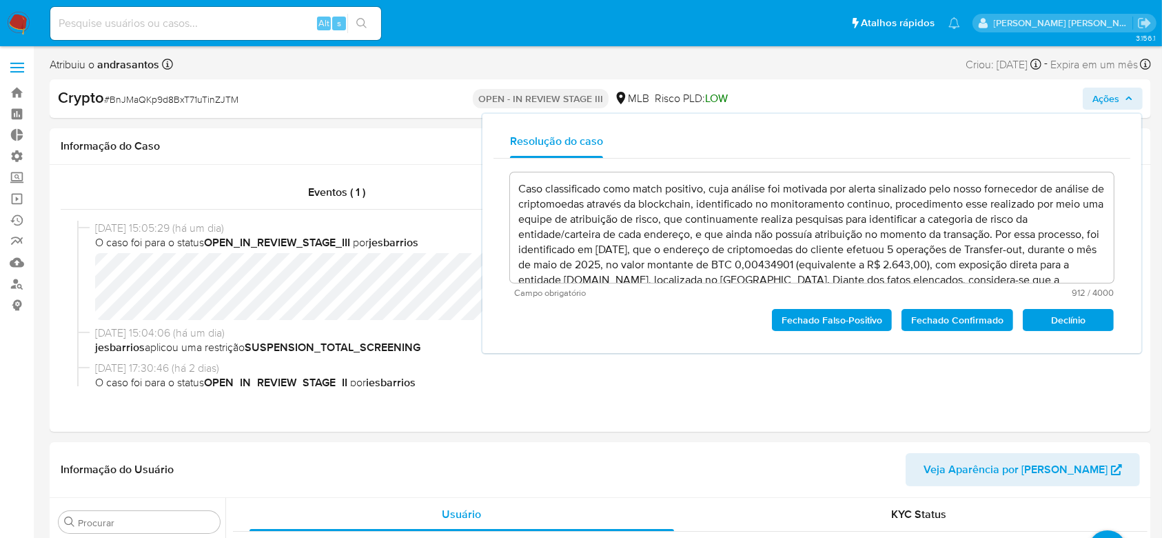
click at [966, 326] on span "Fechado Confirmado" at bounding box center [957, 319] width 92 height 19
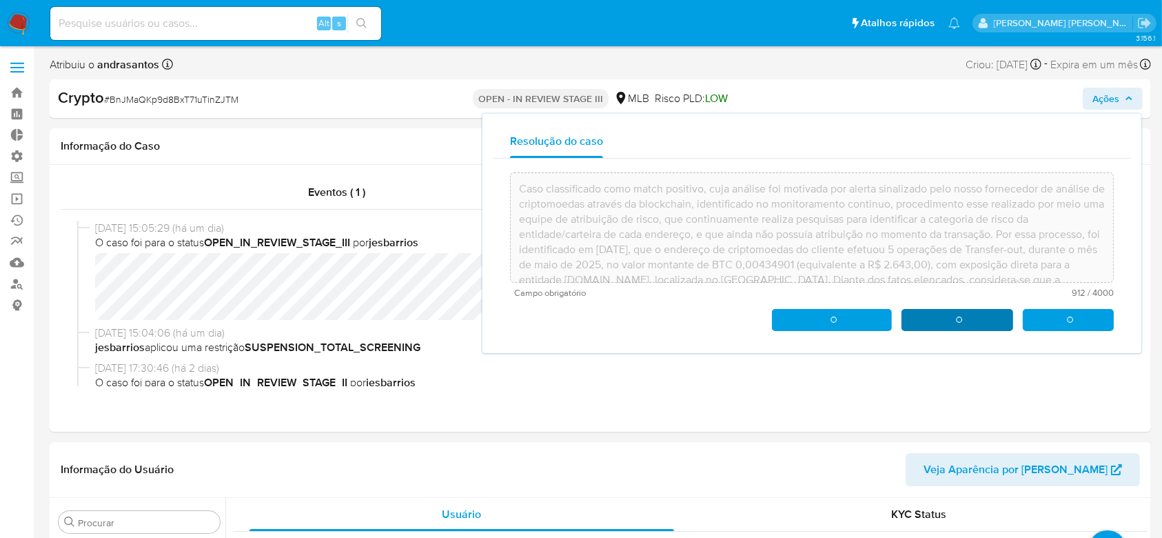
type textarea "Caso classificado como match positivo, cuja análise foi motivada por alerta sin…"
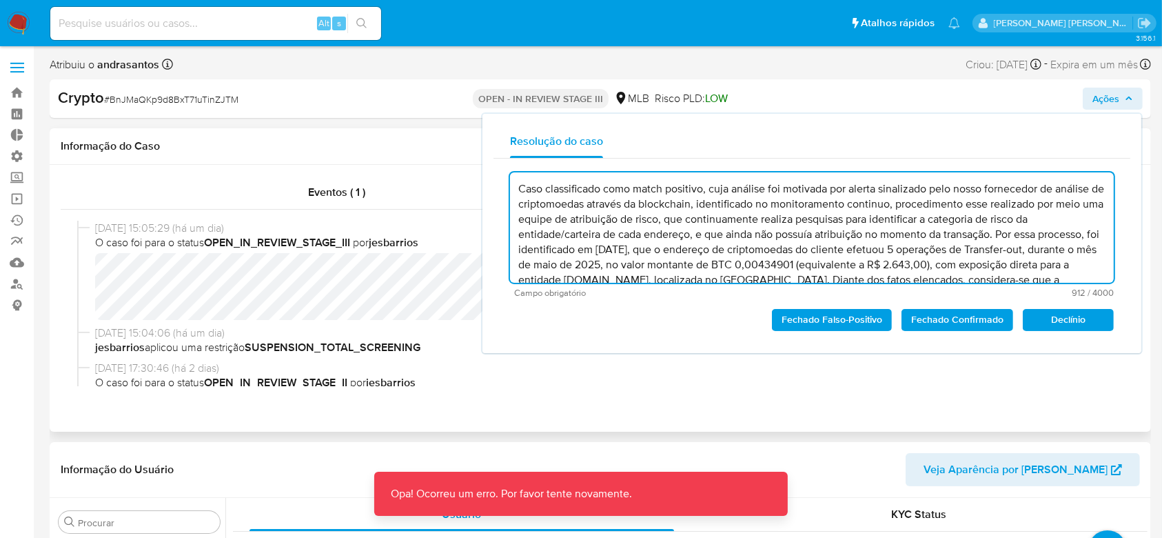
scroll to position [59, 0]
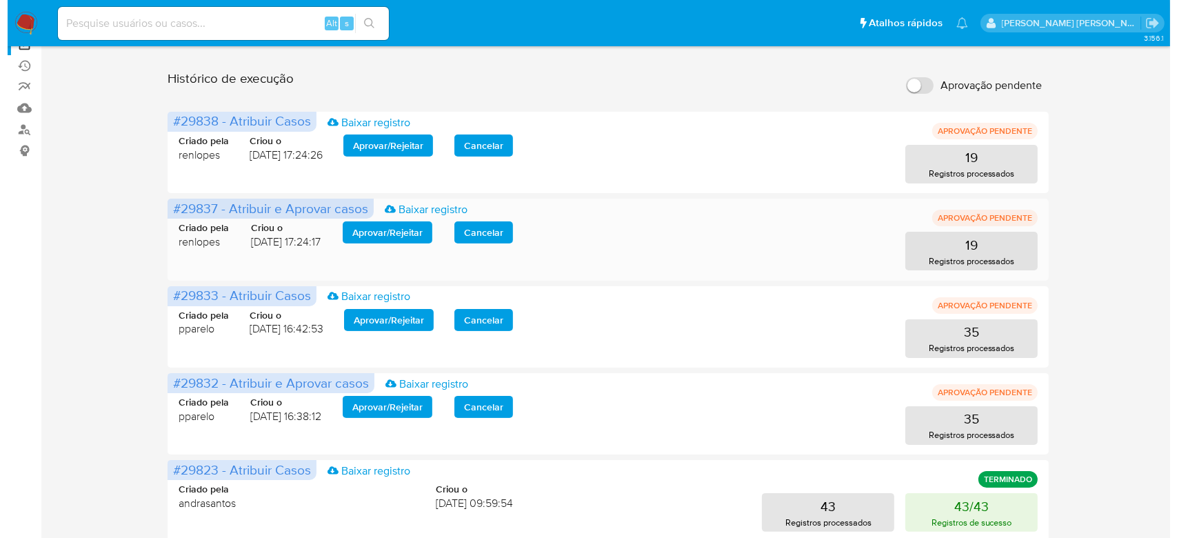
scroll to position [183, 0]
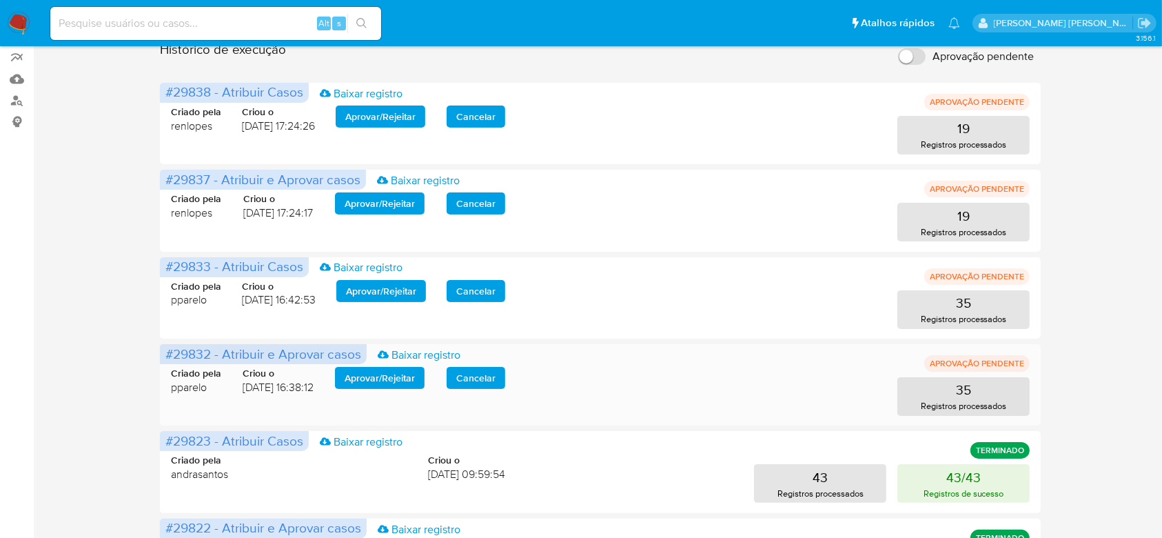
click at [373, 383] on span "Aprovar / Rejeitar" at bounding box center [380, 377] width 70 height 19
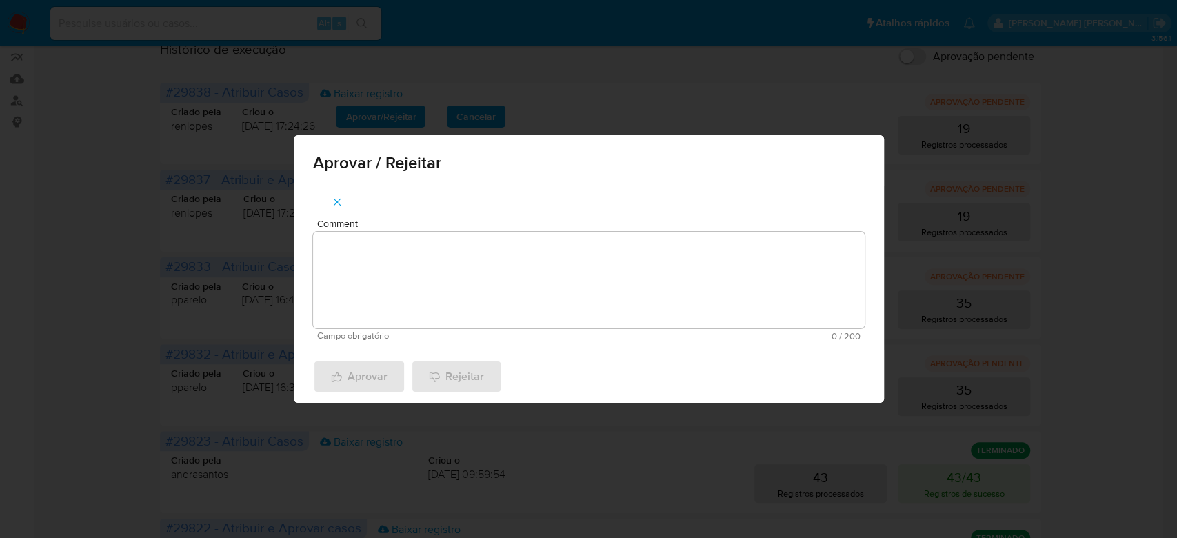
click at [441, 290] on textarea "Comment" at bounding box center [588, 280] width 551 height 97
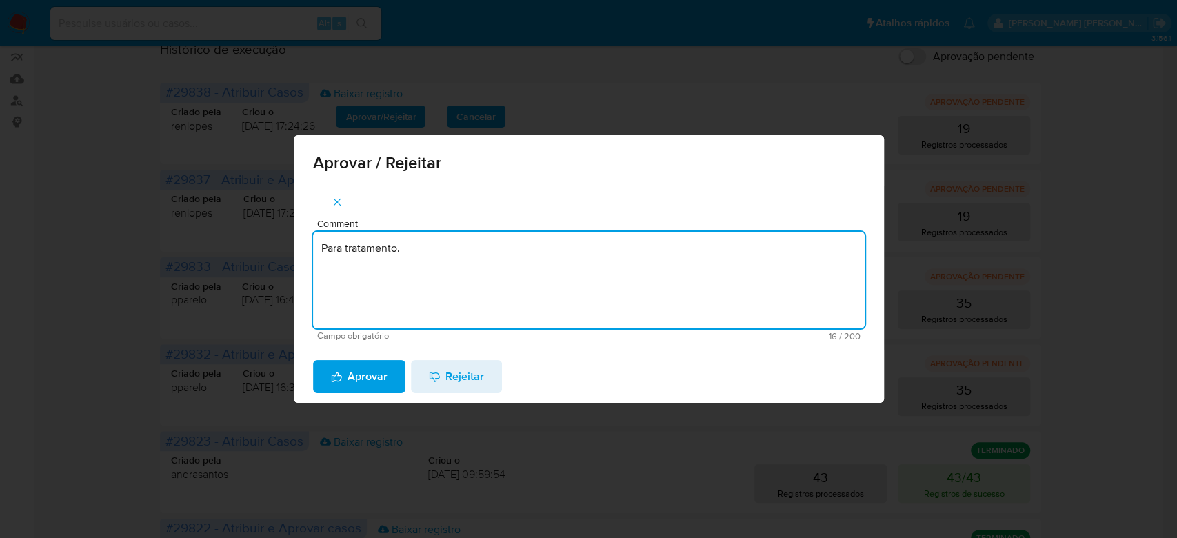
drag, startPoint x: 465, startPoint y: 254, endPoint x: 257, endPoint y: 229, distance: 209.0
click at [257, 229] on div "Aprovar / Rejeitar Comment Para tratamento. Campo obrigatório 16 / 200 184 cara…" at bounding box center [588, 269] width 1177 height 538
click at [390, 278] on textarea "Para tratamento." at bounding box center [588, 280] width 551 height 97
type textarea "Para tratamento."
drag, startPoint x: 363, startPoint y: 375, endPoint x: 362, endPoint y: 366, distance: 9.0
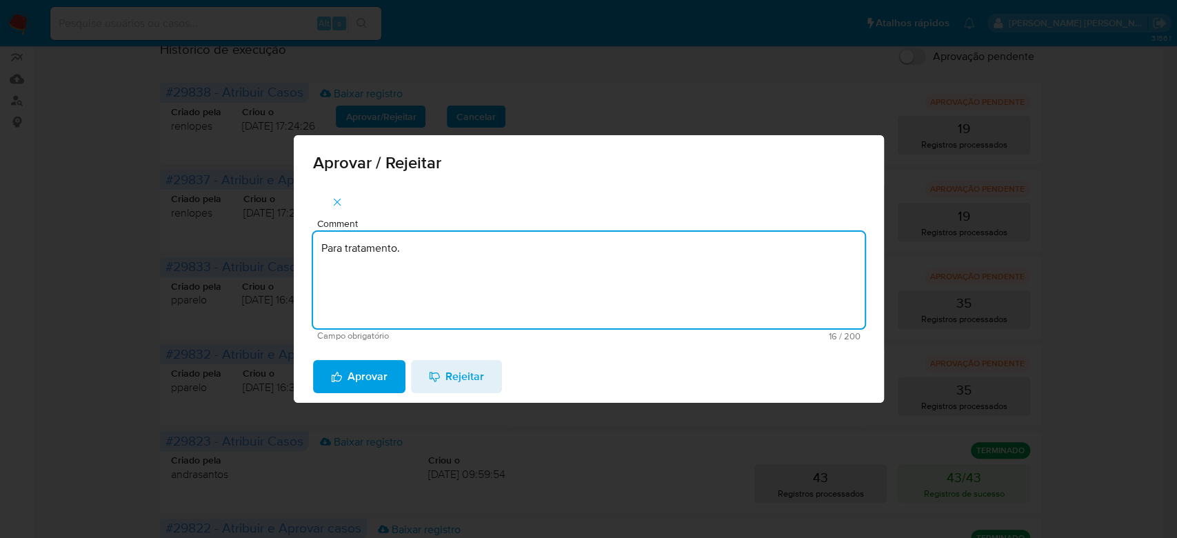
click at [362, 375] on span "Aprovar" at bounding box center [359, 376] width 57 height 30
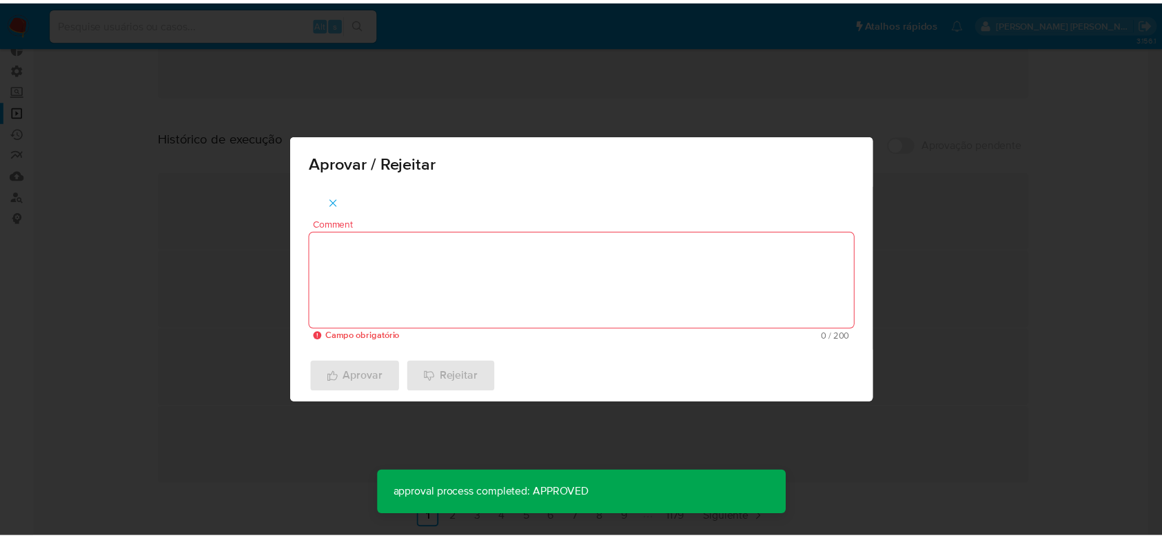
scroll to position [89, 0]
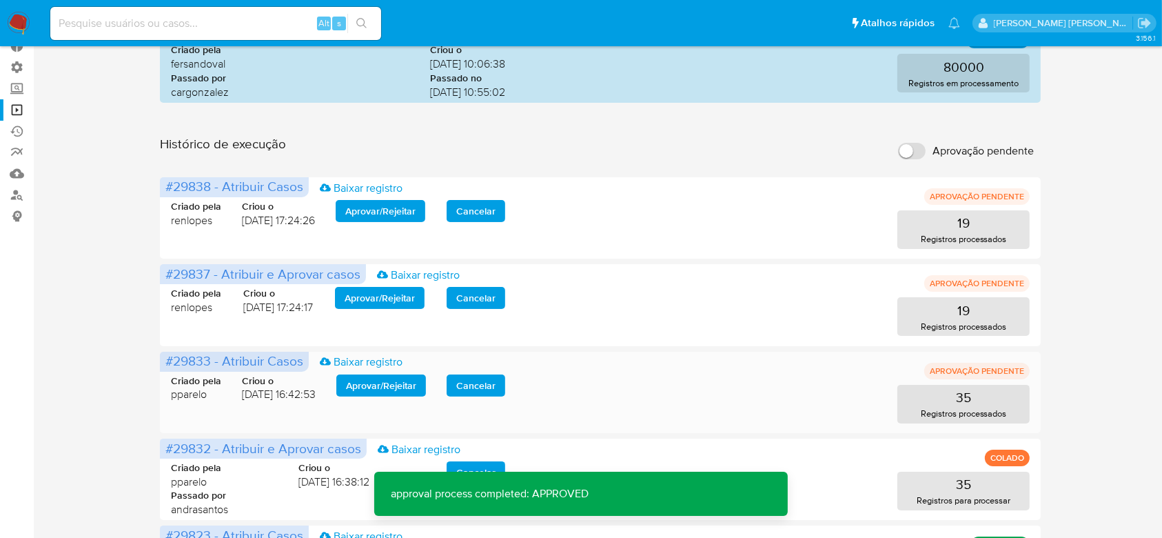
click at [376, 381] on span "Aprovar / Rejeitar" at bounding box center [381, 385] width 70 height 19
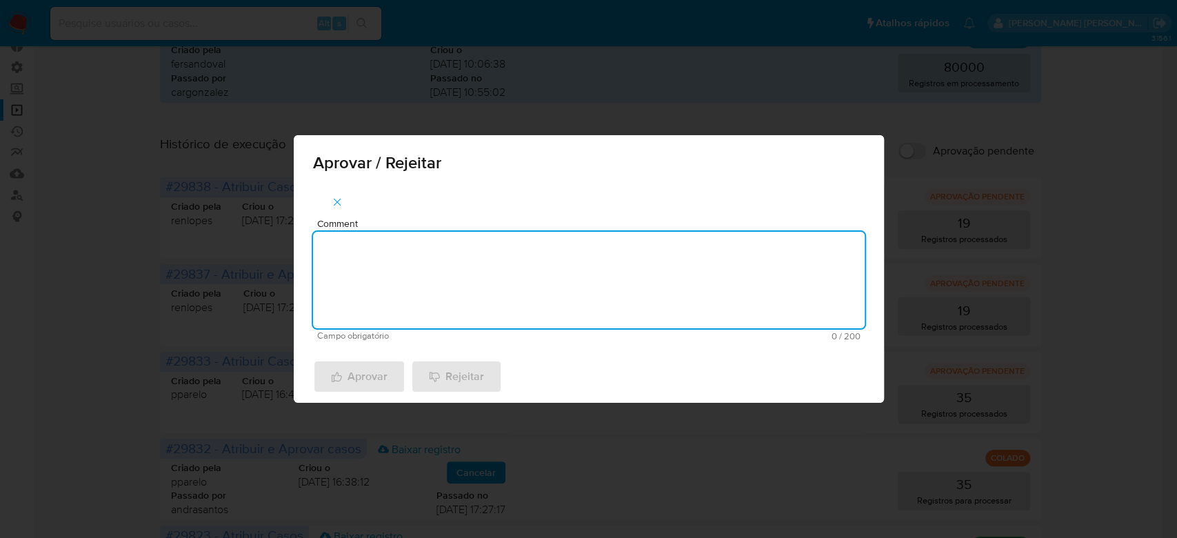
click at [377, 311] on textarea "Comment" at bounding box center [588, 280] width 551 height 97
paste textarea "Para tratamento."
type textarea "Para tratamento."
click at [354, 371] on span "Aprovar" at bounding box center [359, 376] width 57 height 30
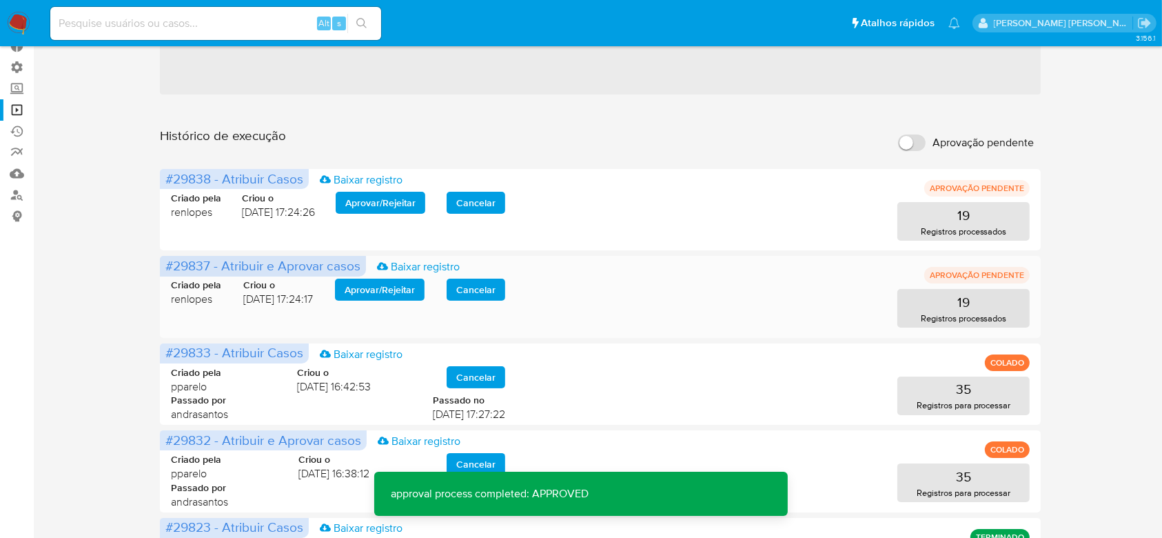
click at [374, 285] on span "Aprovar / Rejeitar" at bounding box center [380, 289] width 70 height 19
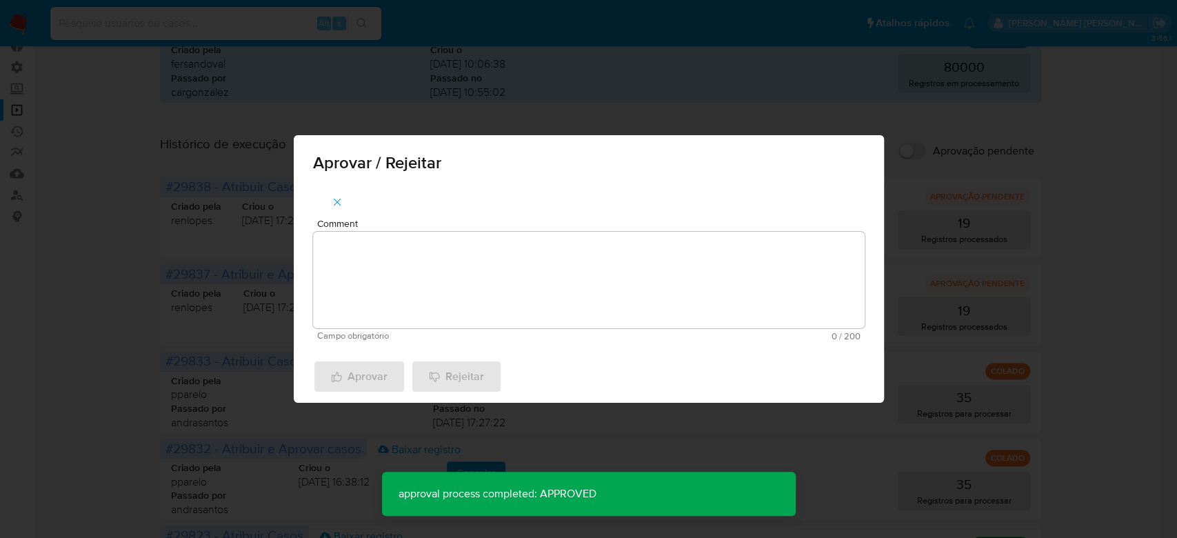
click at [384, 295] on textarea "Comment" at bounding box center [588, 280] width 551 height 97
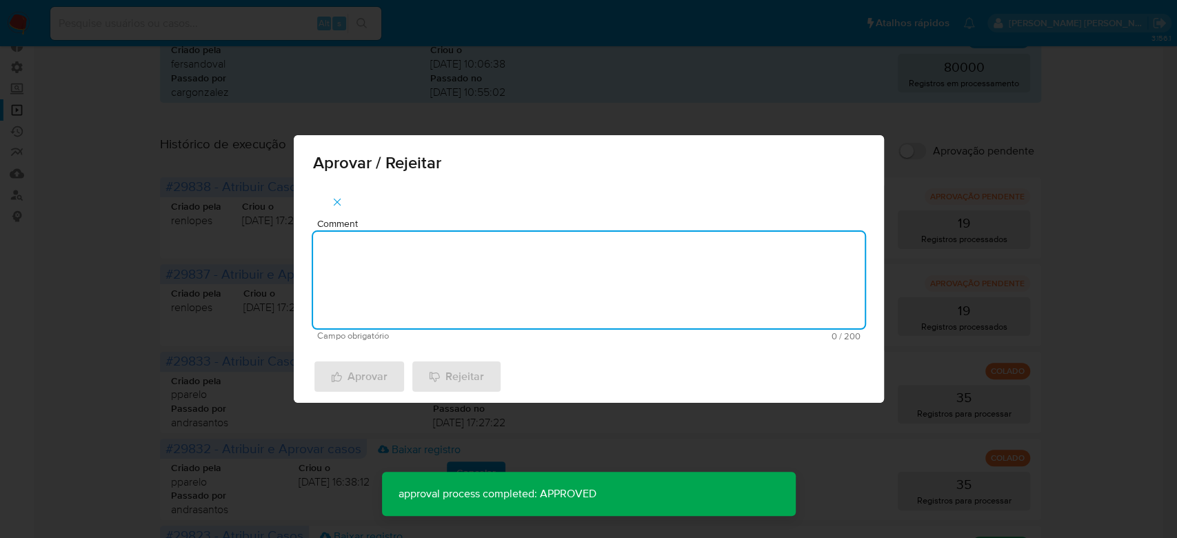
paste textarea "Para tratamento."
type textarea "Para tratamento."
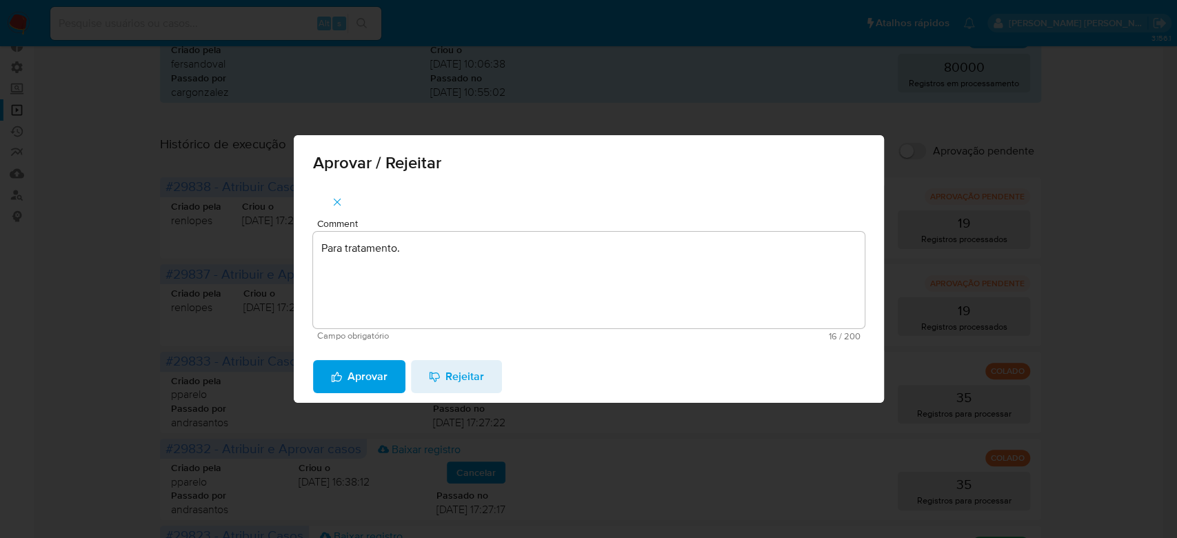
click at [376, 374] on span "Aprovar" at bounding box center [359, 376] width 57 height 30
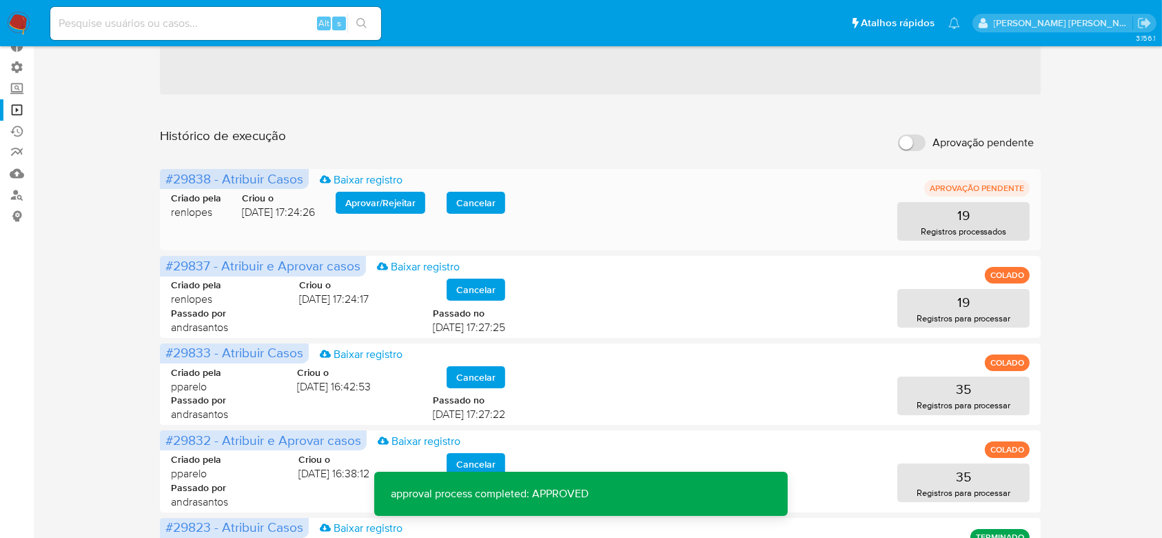
click at [378, 199] on span "Aprovar / Rejeitar" at bounding box center [380, 202] width 70 height 19
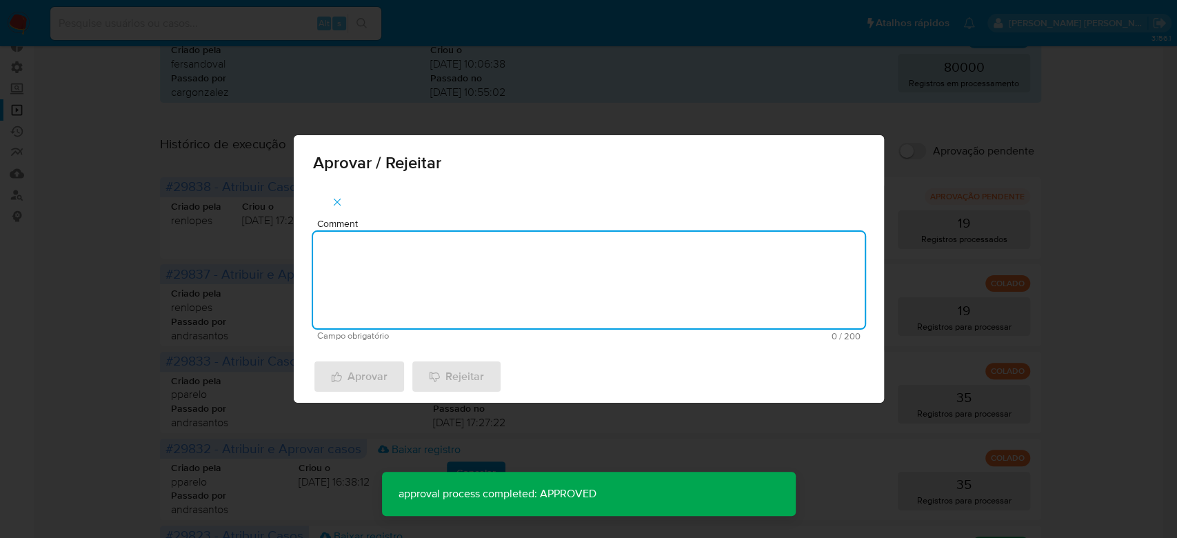
click at [369, 257] on textarea "Comment" at bounding box center [588, 280] width 551 height 97
paste textarea "Para tratamento."
type textarea "Para tratamento."
click at [354, 378] on span "Aprovar" at bounding box center [359, 376] width 57 height 30
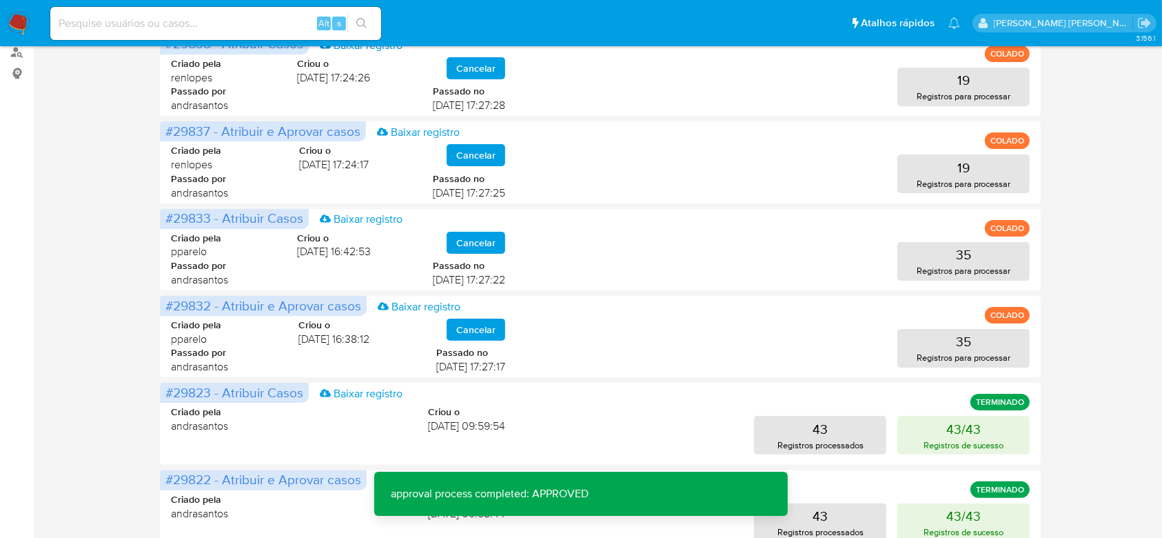
scroll to position [0, 0]
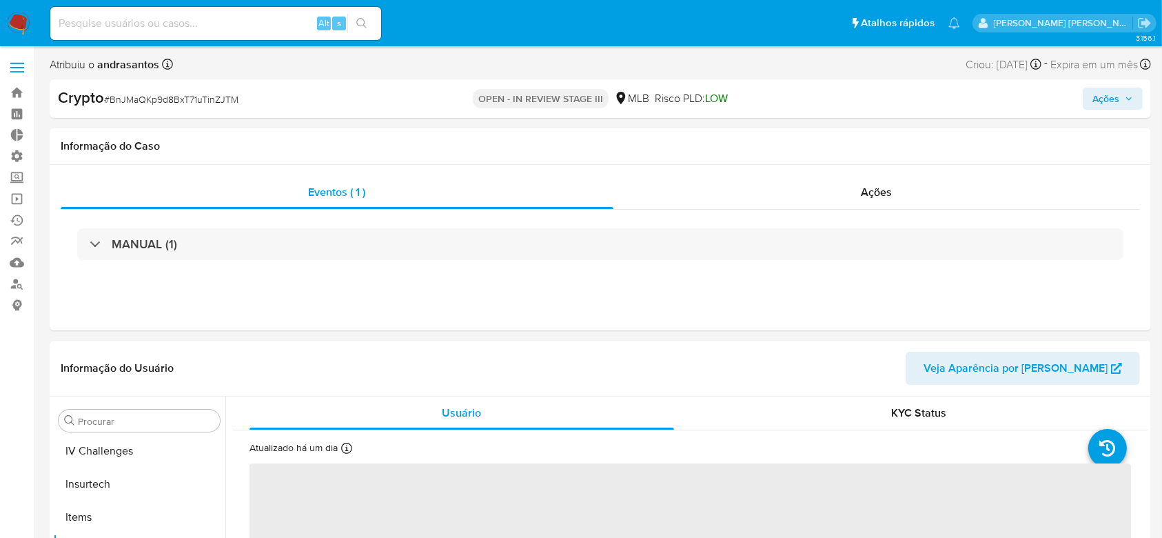
scroll to position [616, 0]
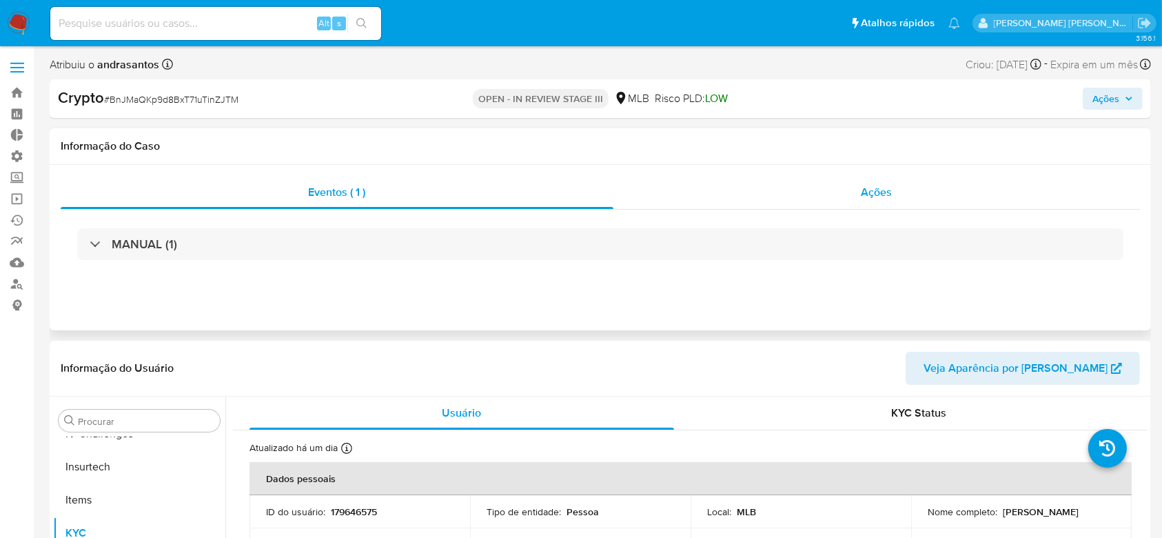
select select "10"
click at [891, 192] on span "Ações" at bounding box center [877, 192] width 31 height 16
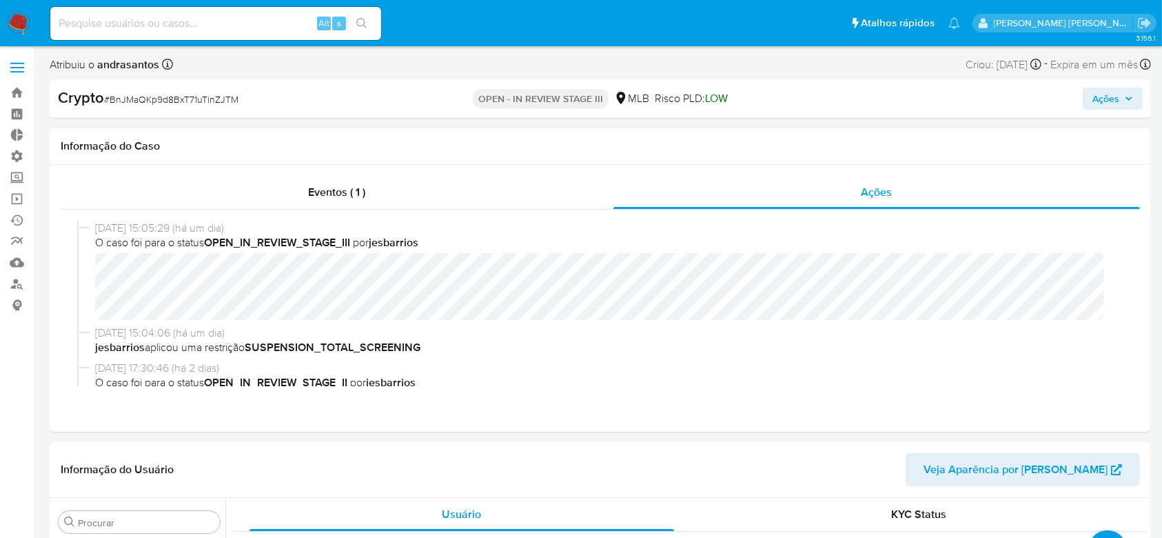
click at [1125, 99] on icon "button" at bounding box center [1129, 98] width 8 height 8
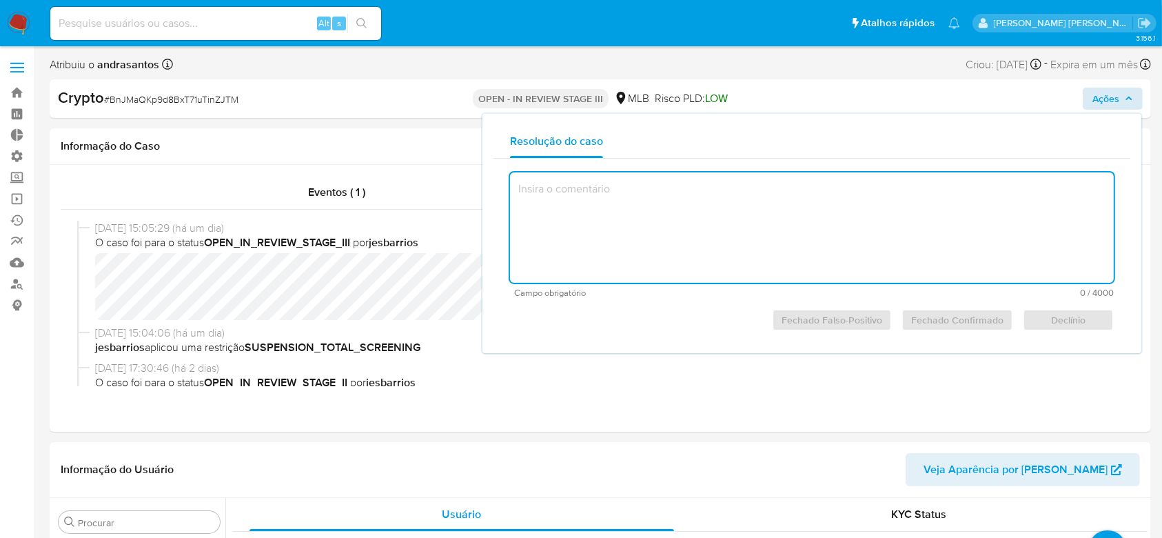
click at [834, 215] on textarea at bounding box center [812, 227] width 604 height 110
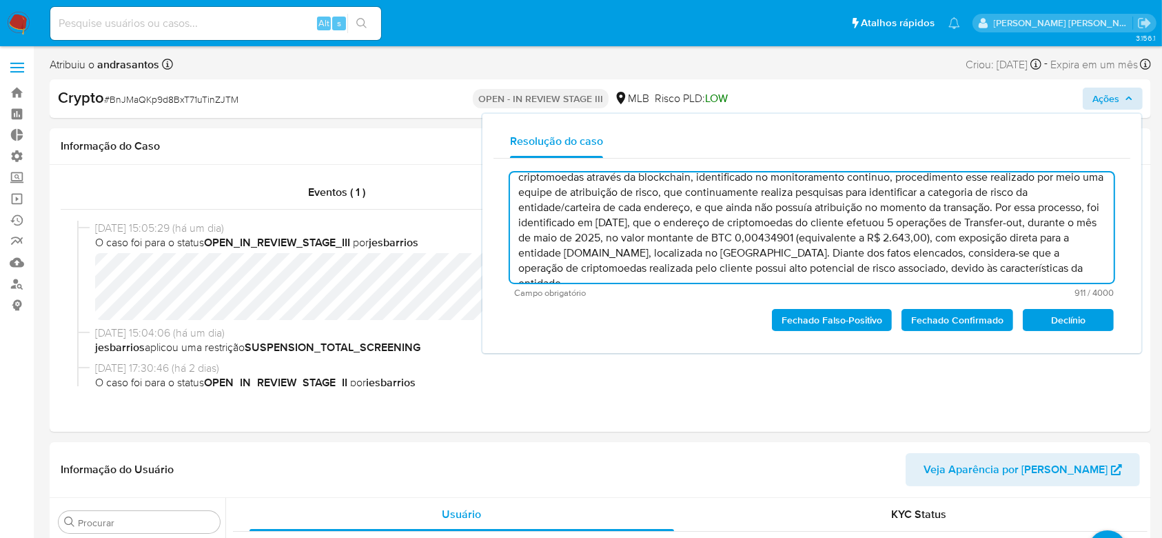
scroll to position [0, 0]
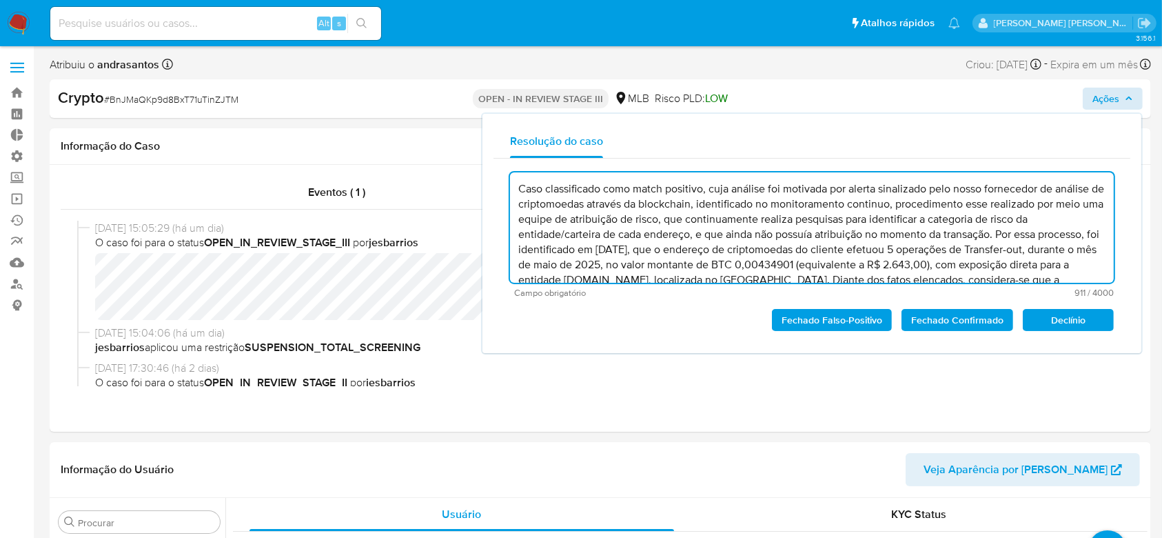
click at [955, 325] on span "Fechado Confirmado" at bounding box center [957, 319] width 92 height 19
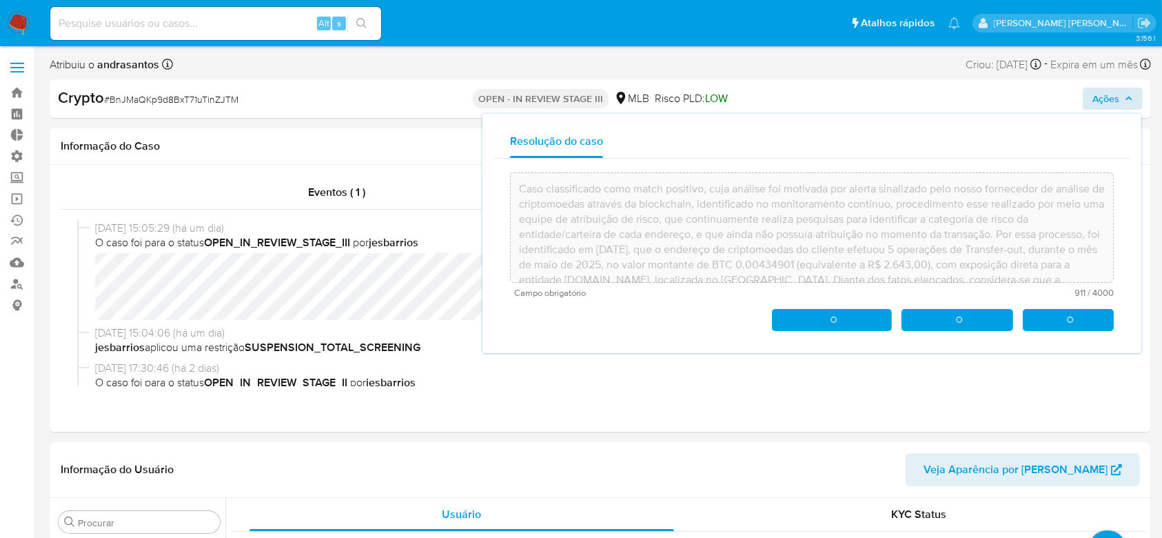
type textarea "Caso classificado como match positivo, cuja análise foi motivada por alerta sin…"
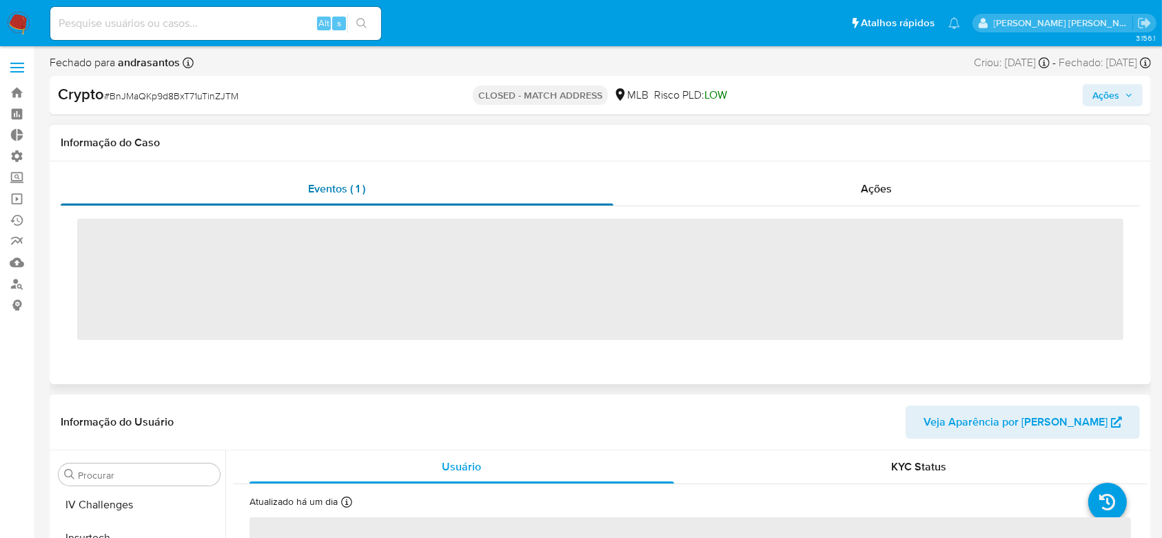
scroll to position [616, 0]
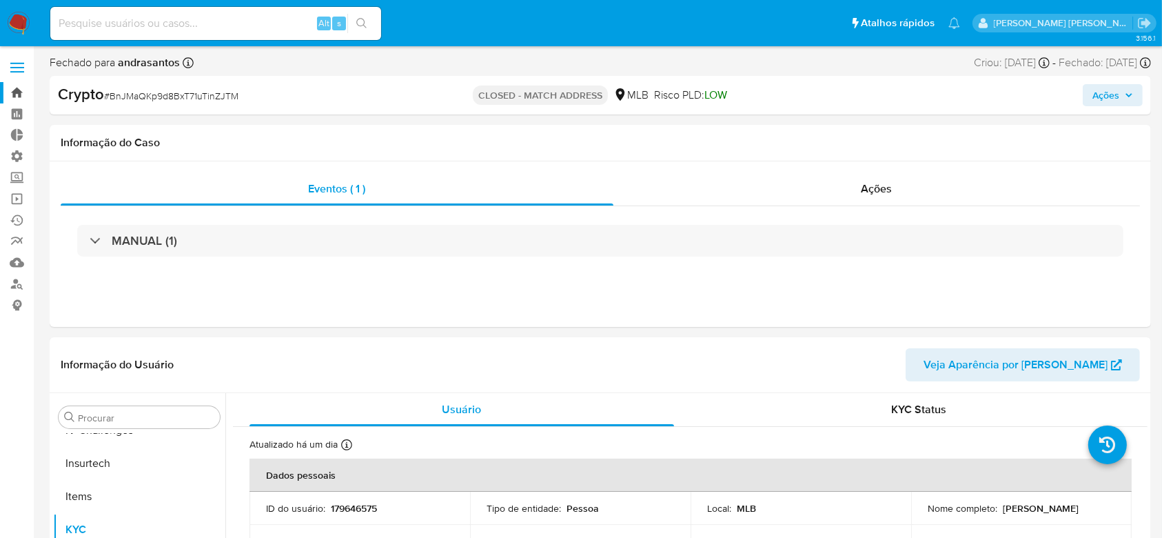
click at [17, 96] on link "Bandeja" at bounding box center [82, 92] width 164 height 21
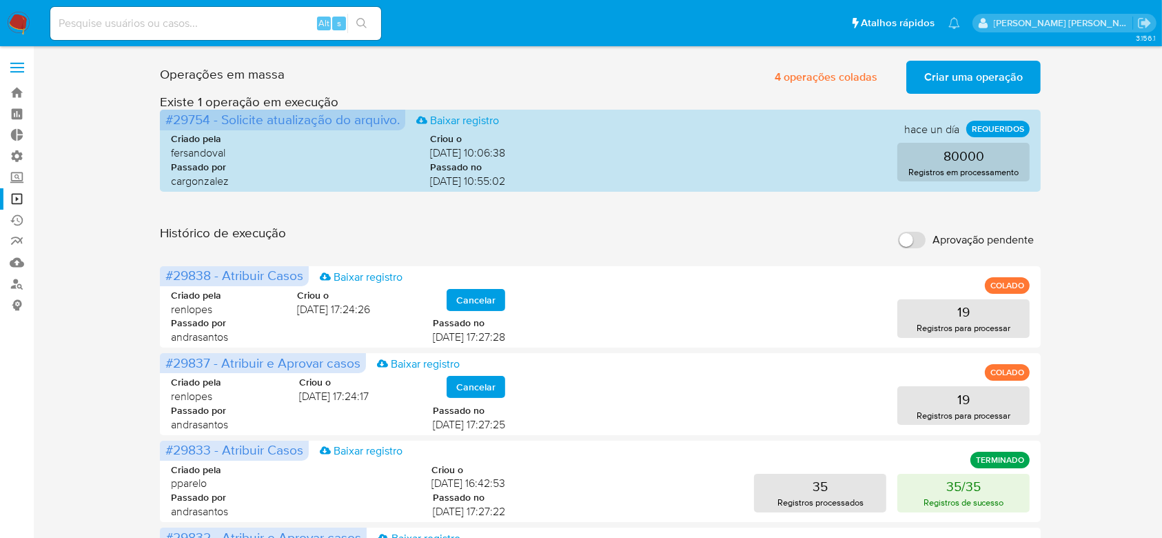
drag, startPoint x: 116, startPoint y: 3, endPoint x: 128, endPoint y: 13, distance: 15.6
click at [116, 8] on div "Alt s" at bounding box center [215, 23] width 331 height 39
click at [128, 14] on input at bounding box center [215, 23] width 331 height 18
paste input "BTEsq9d0Betw5PQ8fUBgrTqm"
type input "BTEsq9d0Betw5PQ8fUBgrTqm"
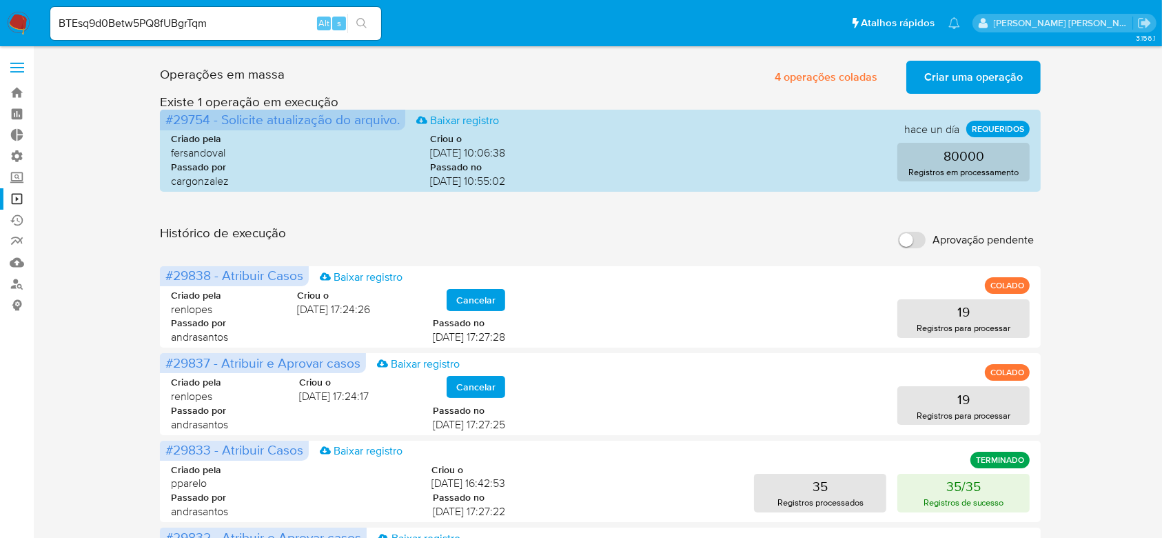
click at [364, 31] on button "search-icon" at bounding box center [361, 23] width 28 height 19
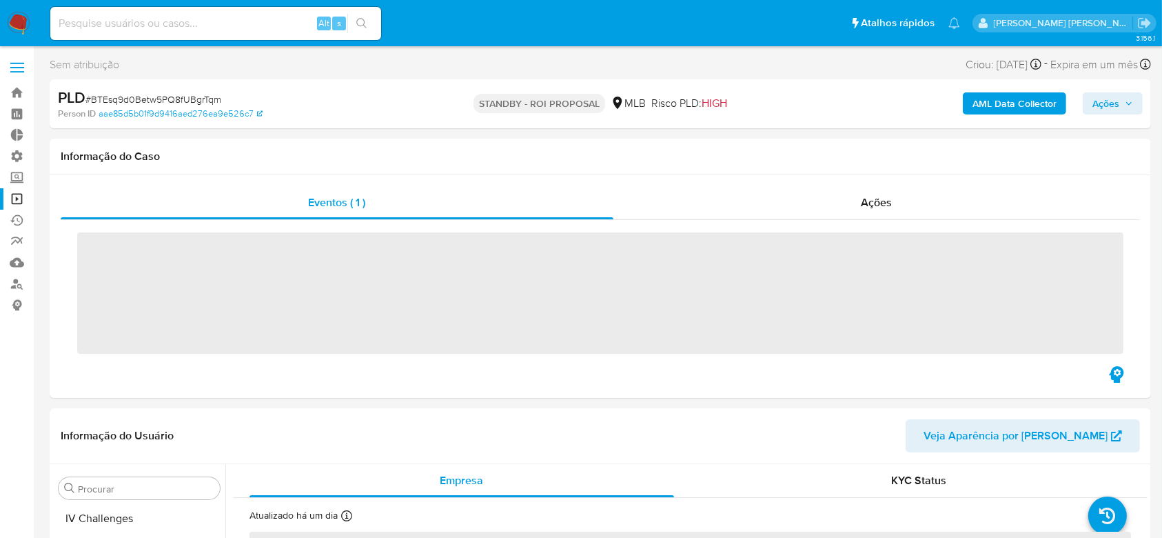
scroll to position [616, 0]
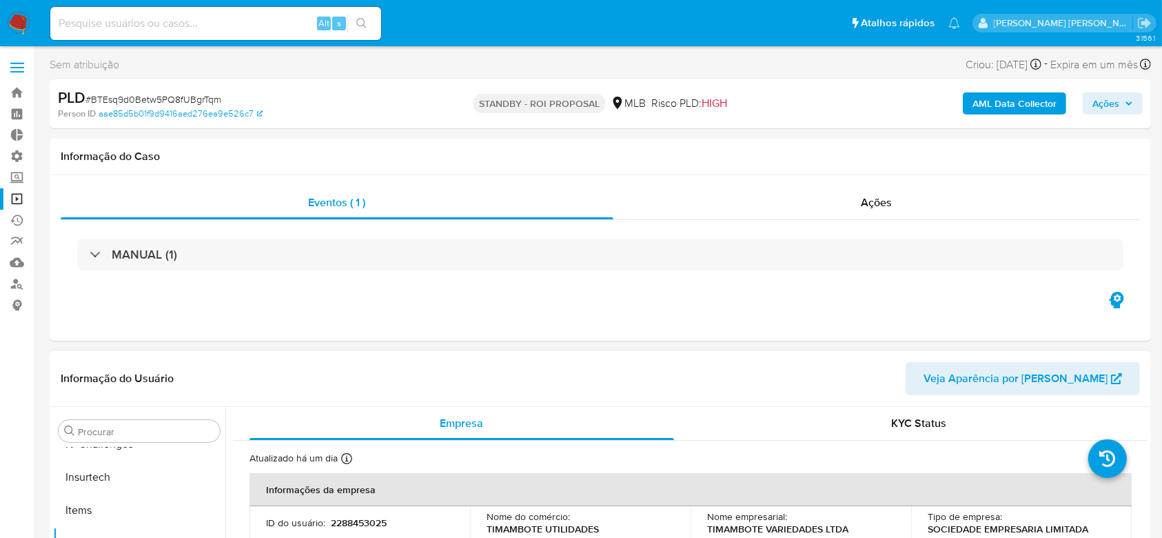
select select "10"
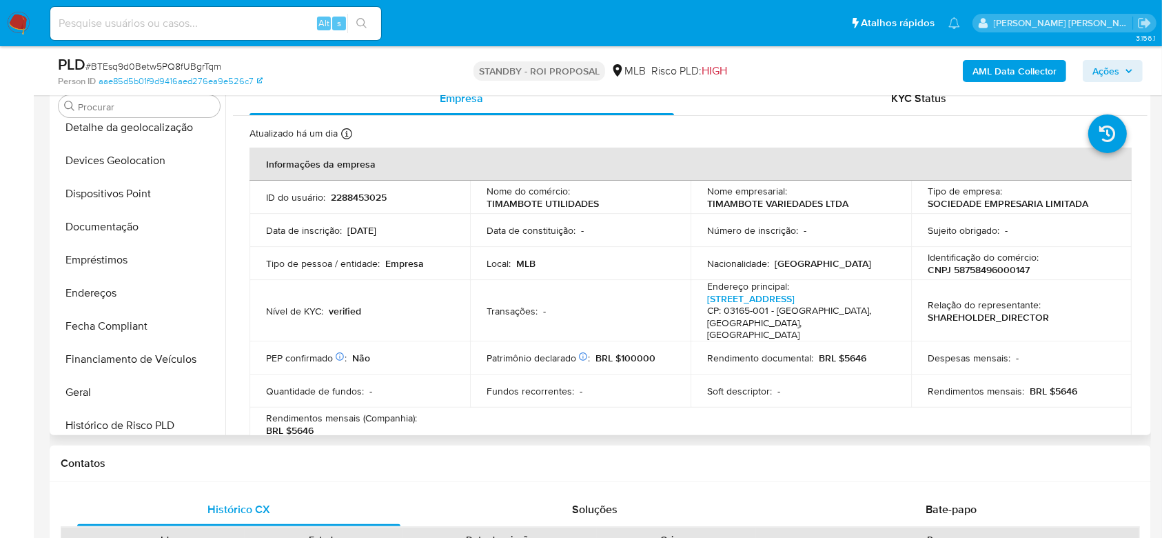
scroll to position [156, 0]
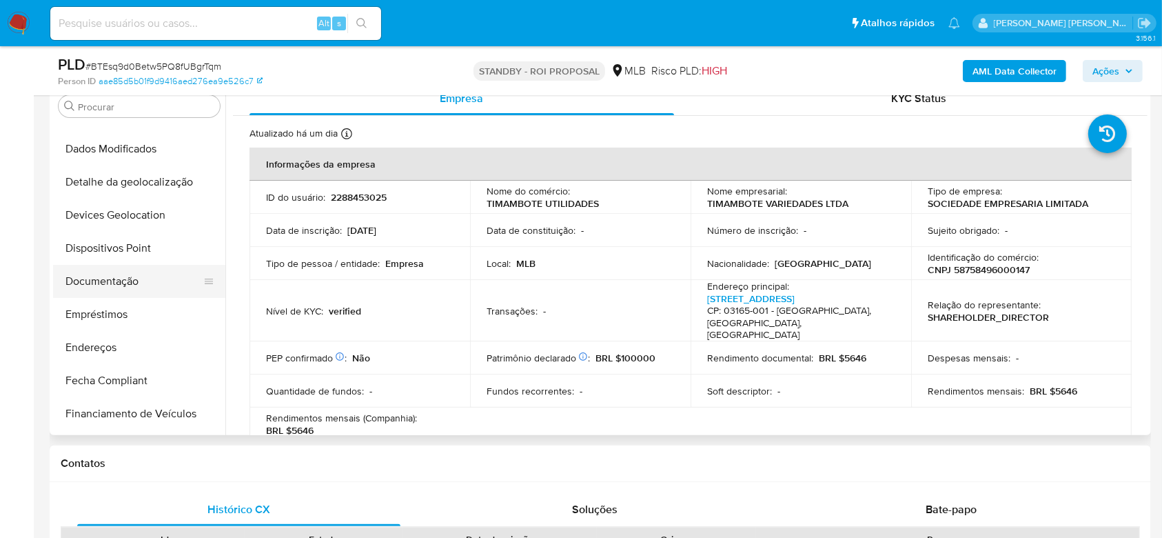
click at [138, 280] on button "Documentação" at bounding box center [133, 281] width 161 height 33
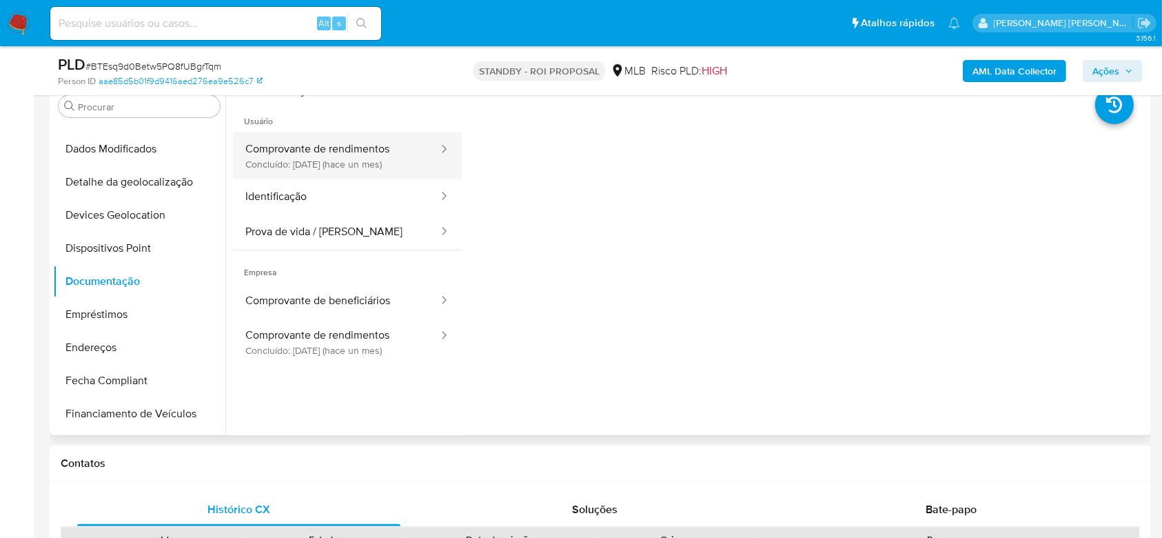
click at [363, 152] on button "Comprovante de rendimentos Concluído: 14/07/2025 (hace un mes)" at bounding box center [336, 155] width 207 height 47
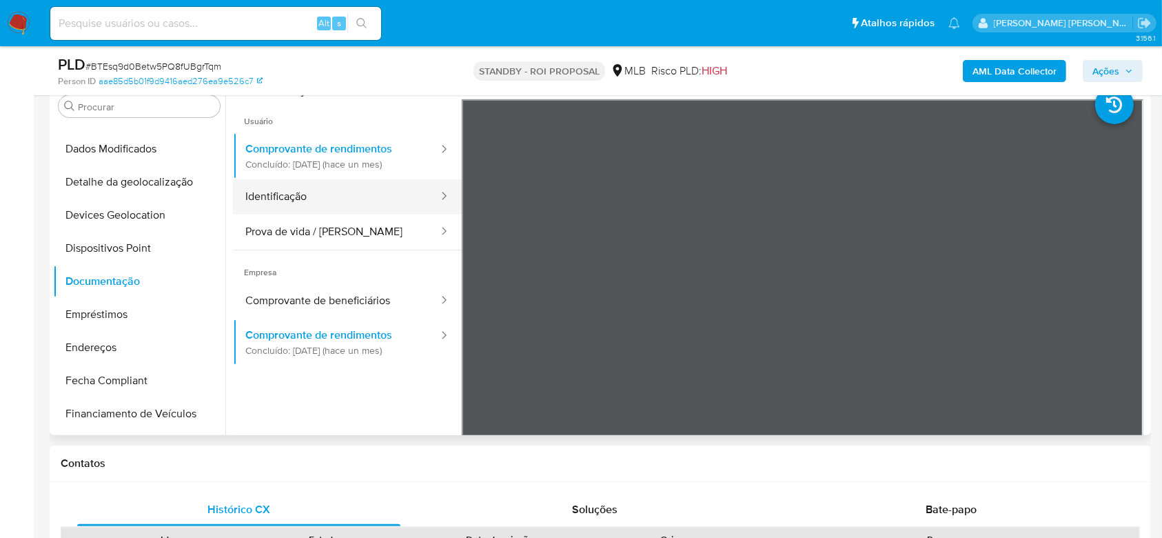
click at [292, 185] on button "Identificação" at bounding box center [336, 196] width 207 height 35
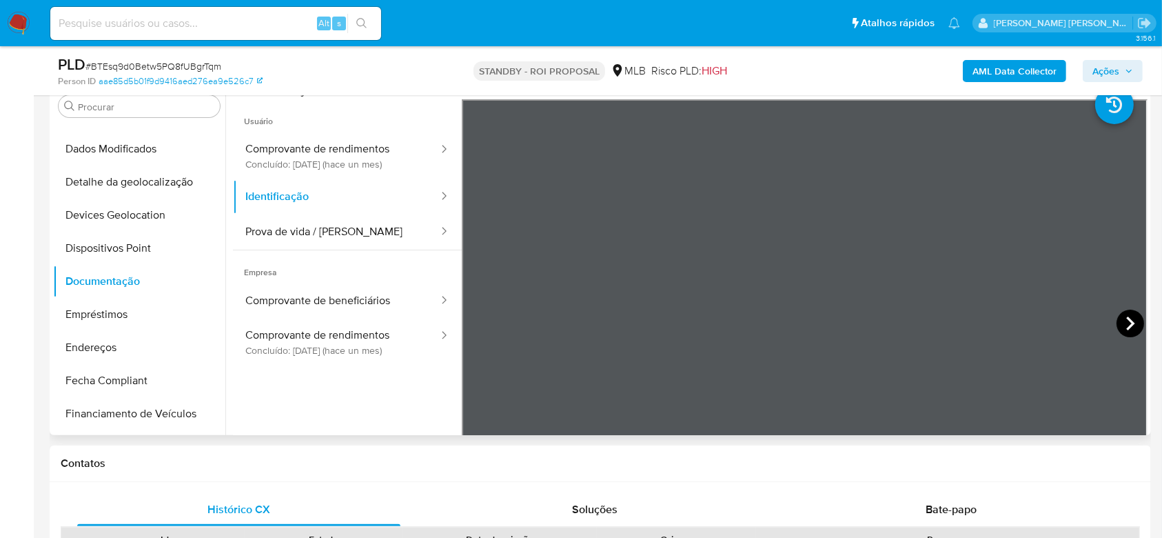
click at [1120, 317] on icon at bounding box center [1131, 324] width 28 height 28
click at [310, 232] on button "Prova de vida / [PERSON_NAME]" at bounding box center [336, 231] width 207 height 35
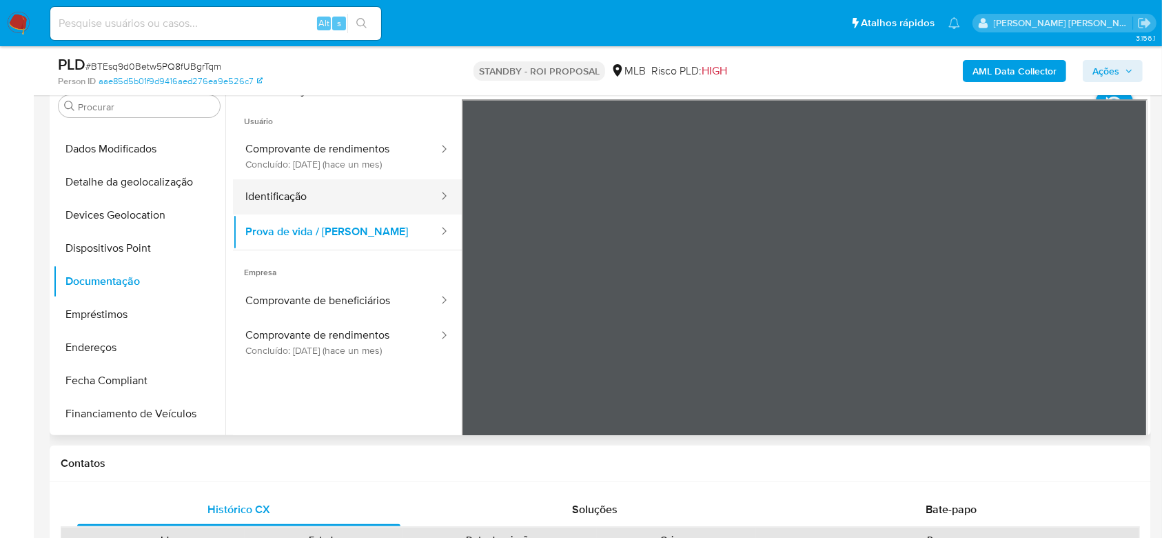
click at [337, 198] on button "Identificação" at bounding box center [336, 196] width 207 height 35
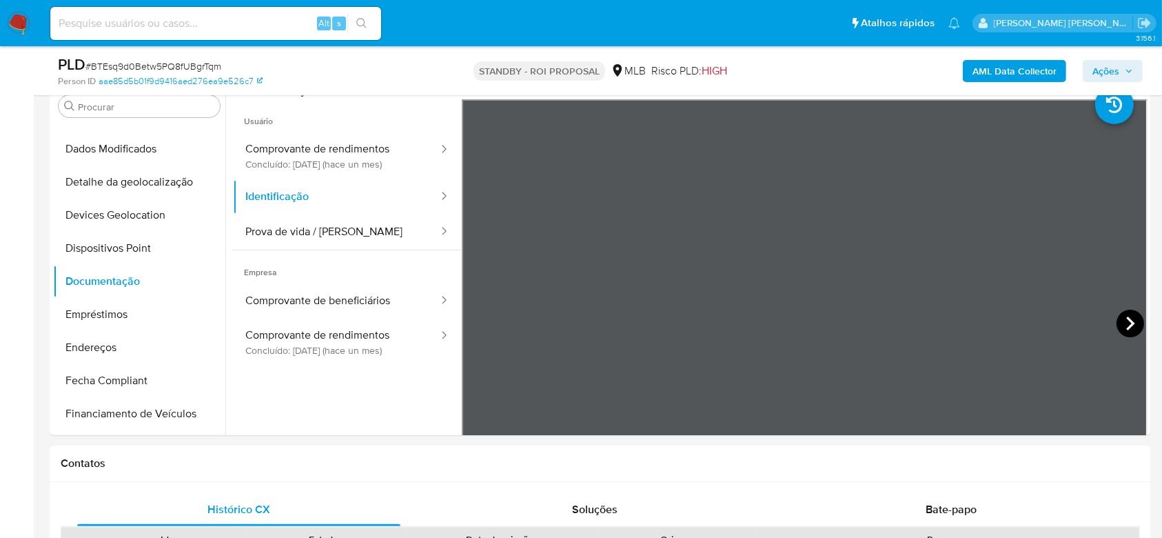
click at [1123, 323] on icon at bounding box center [1131, 324] width 28 height 28
click at [331, 301] on button "Comprovante de beneficiários" at bounding box center [336, 300] width 207 height 35
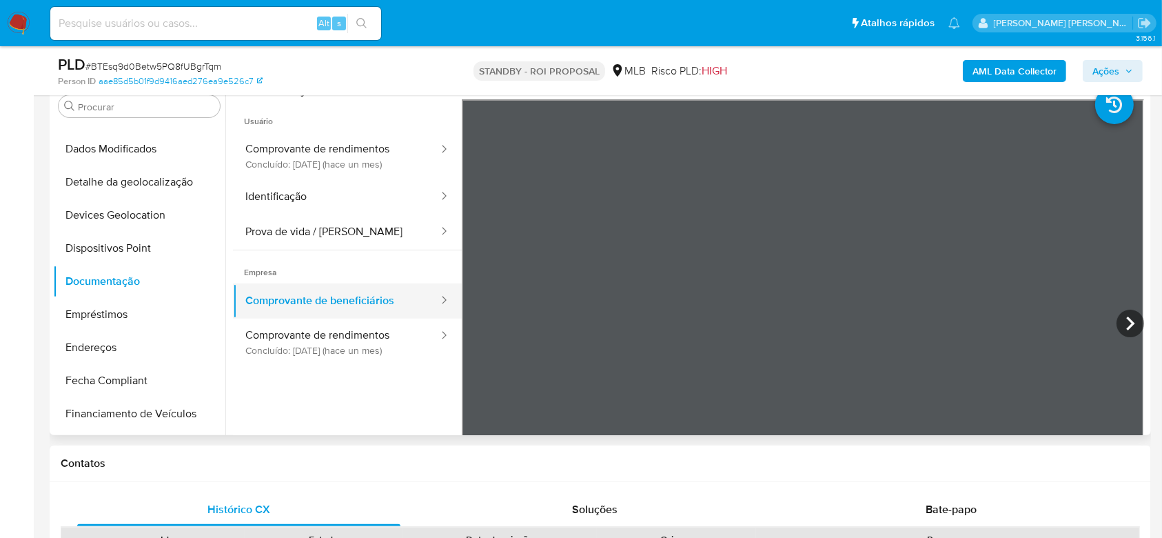
scroll to position [92, 0]
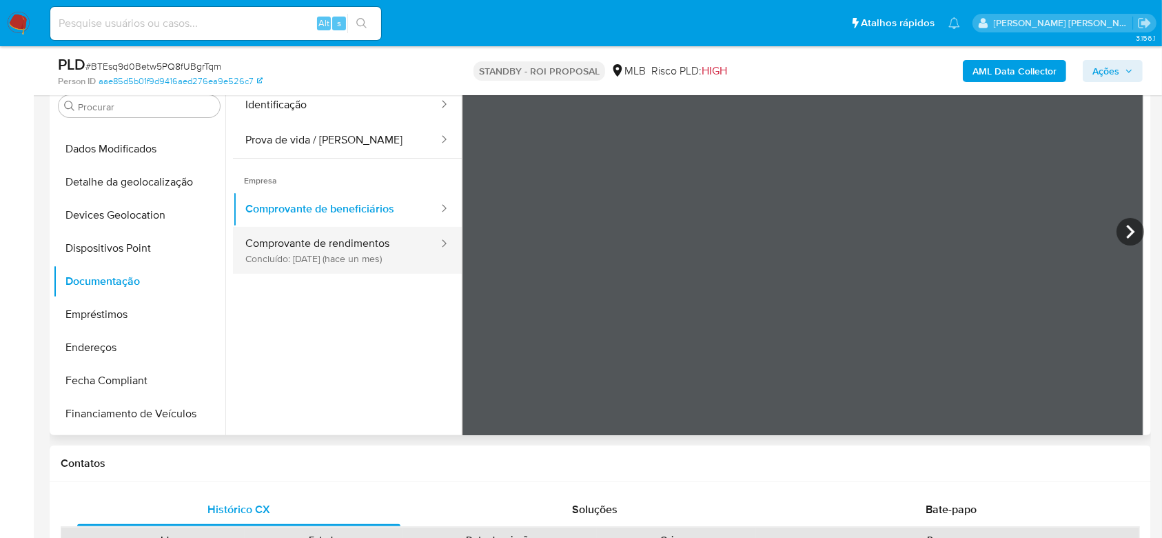
click at [338, 254] on button "Comprovante de rendimentos Concluído: 14/07/2025 (hace un mes)" at bounding box center [336, 250] width 207 height 47
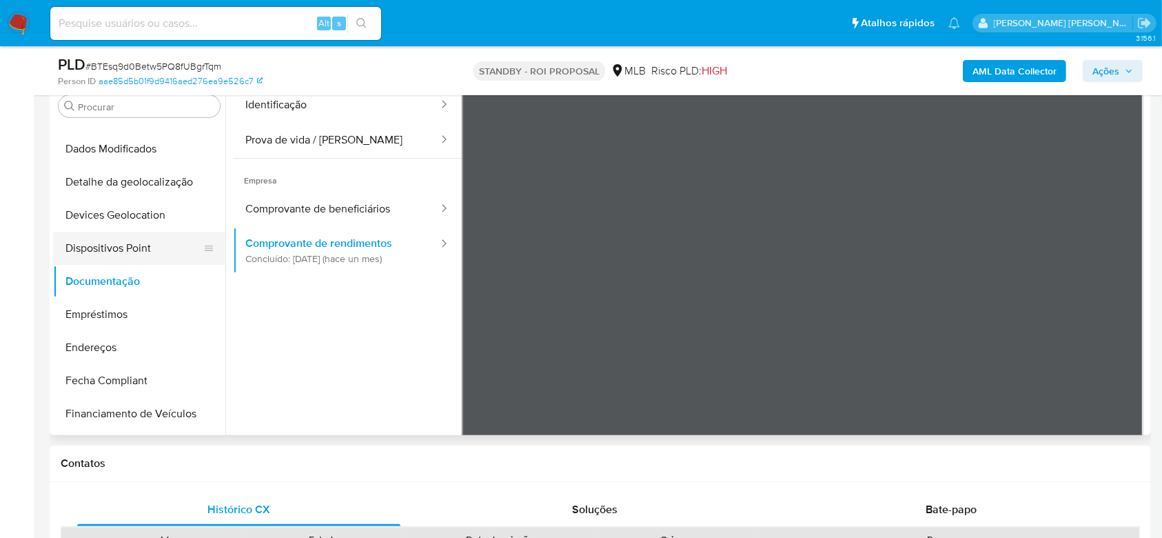
scroll to position [248, 0]
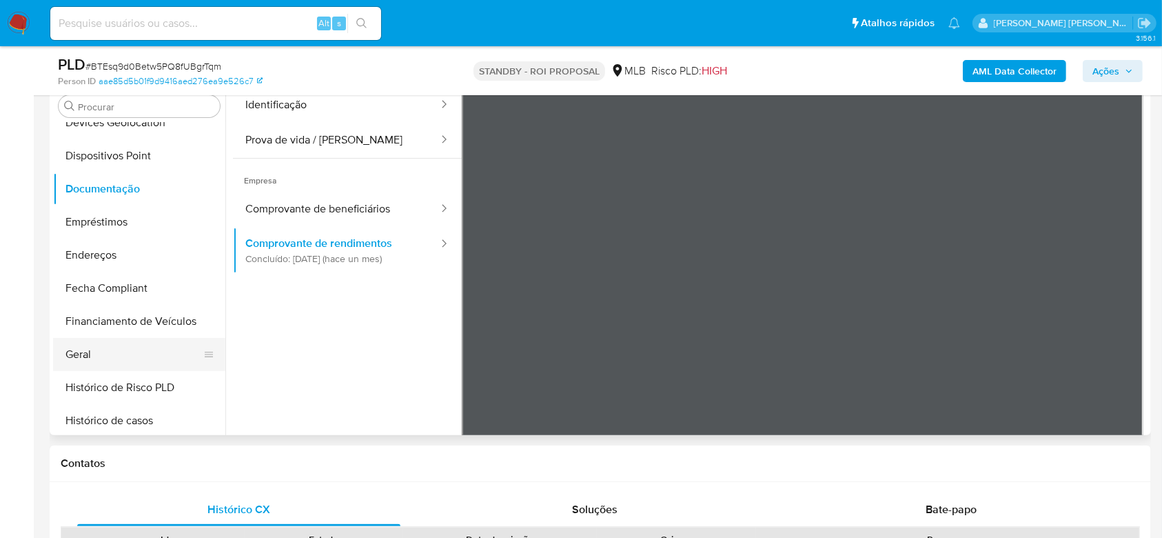
click at [80, 350] on button "Geral" at bounding box center [133, 354] width 161 height 33
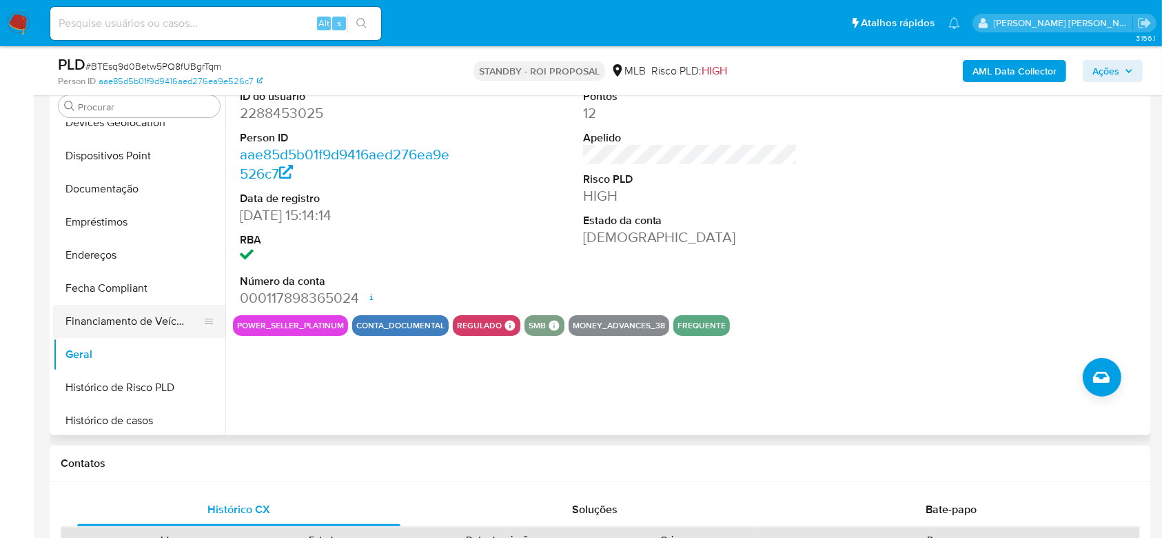
scroll to position [340, 0]
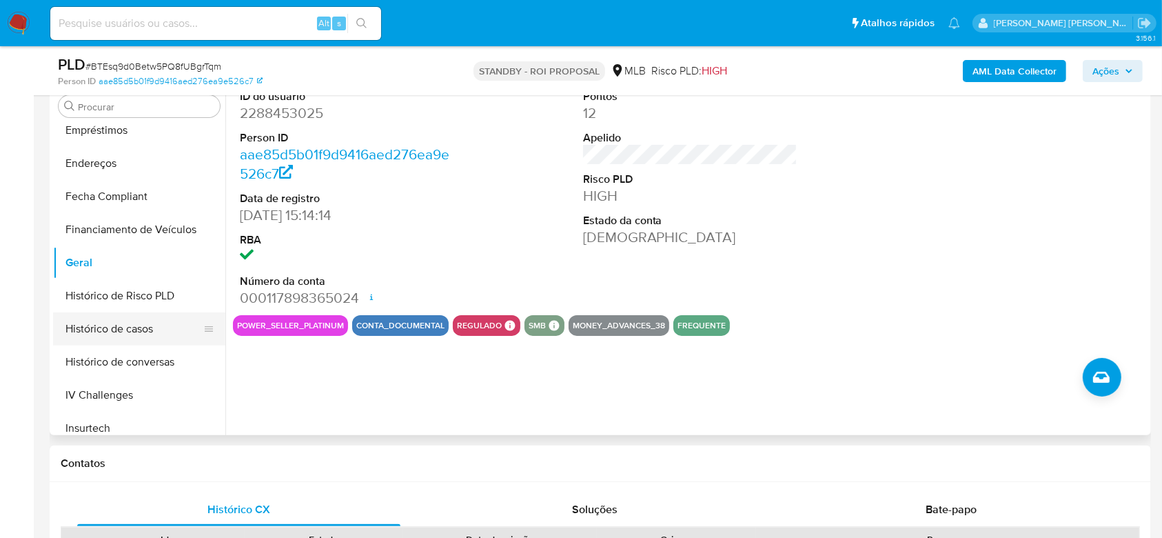
click at [130, 314] on button "Histórico de casos" at bounding box center [133, 328] width 161 height 33
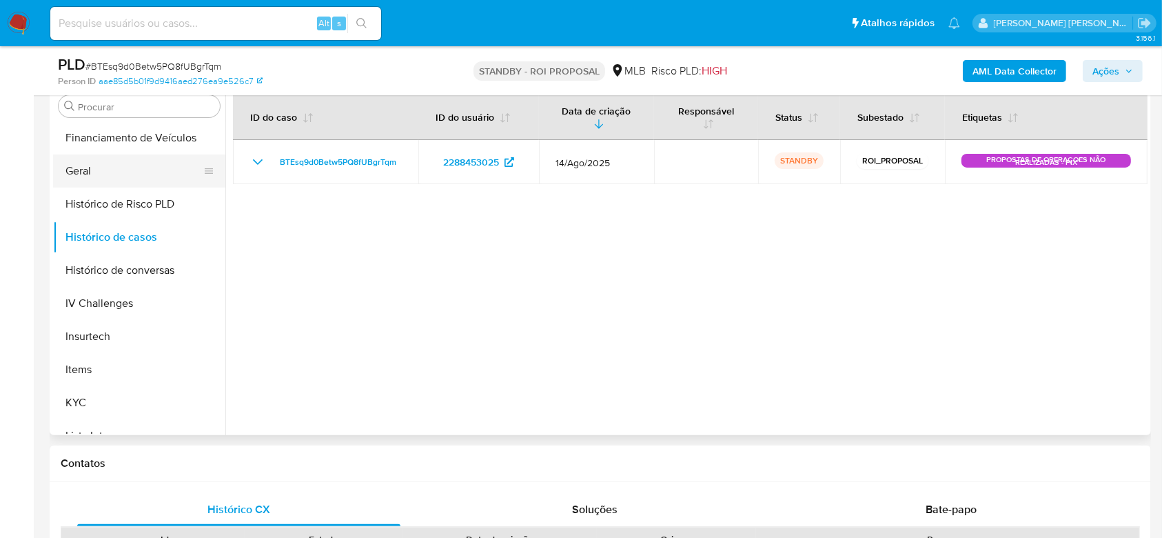
scroll to position [524, 0]
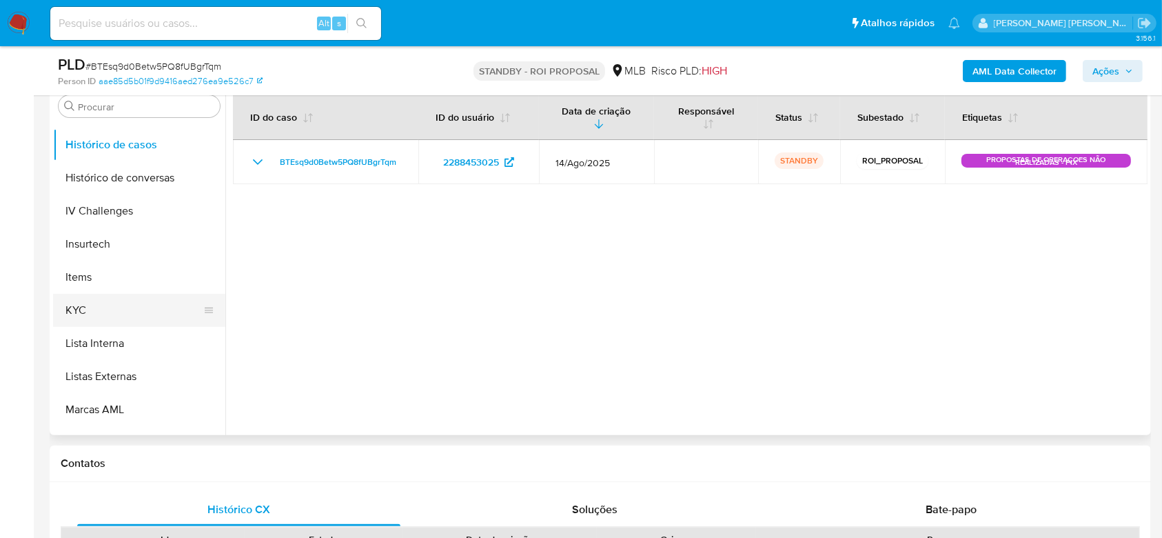
click at [99, 303] on button "KYC" at bounding box center [133, 310] width 161 height 33
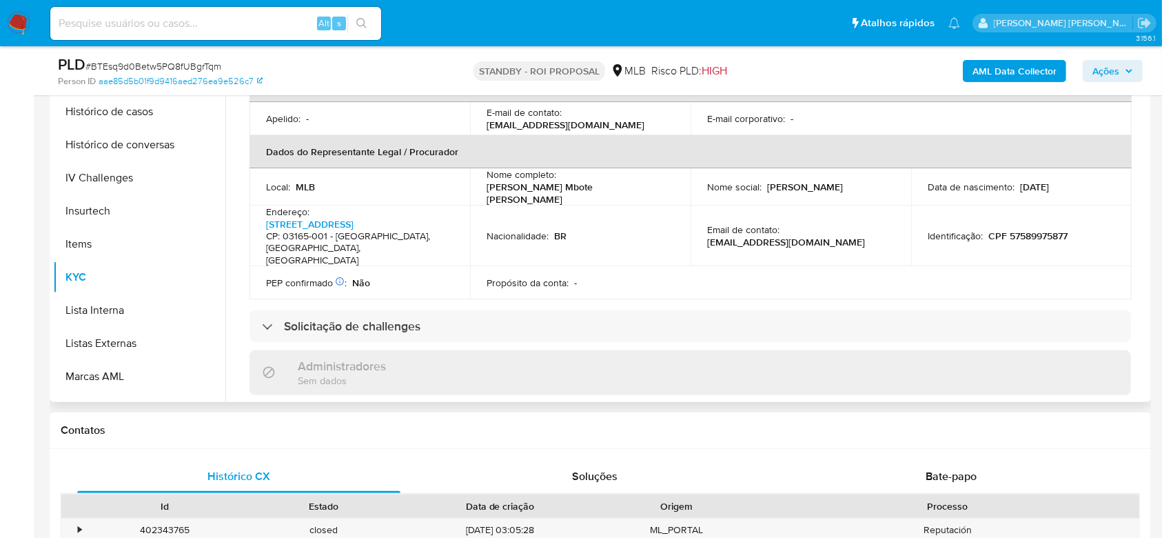
scroll to position [367, 0]
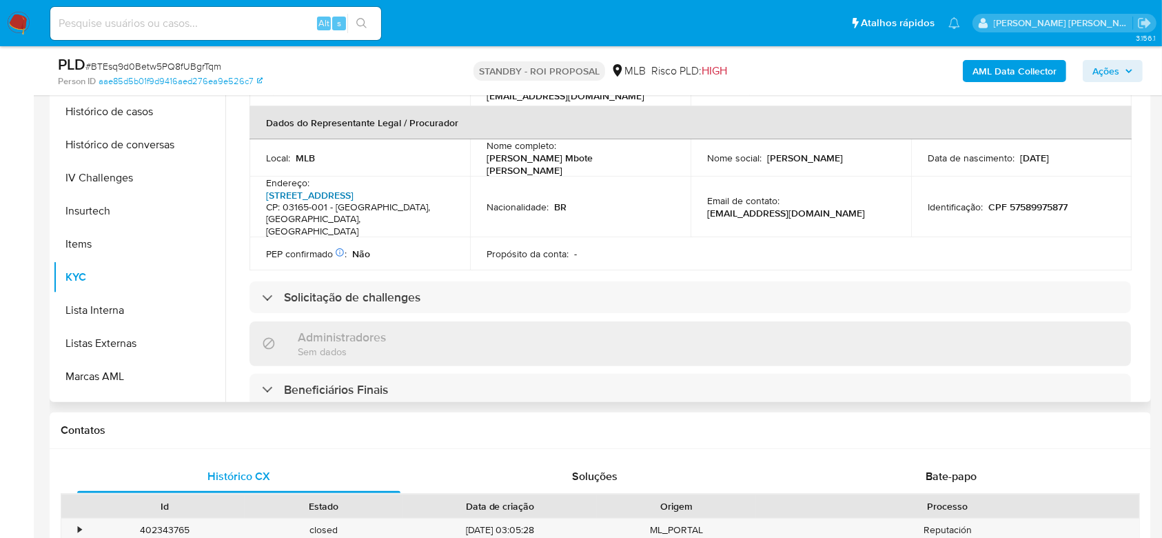
click at [354, 188] on link "Rua Da Mooca 29996, Mooca" at bounding box center [310, 195] width 88 height 14
click at [123, 19] on input at bounding box center [215, 23] width 331 height 18
paste input "RpC8aQxhxthC3cEOfzVEVt4z"
type input "RpC8aQxhxthC3cEOfzVEVt4z"
click at [363, 28] on icon "search-icon" at bounding box center [361, 23] width 11 height 11
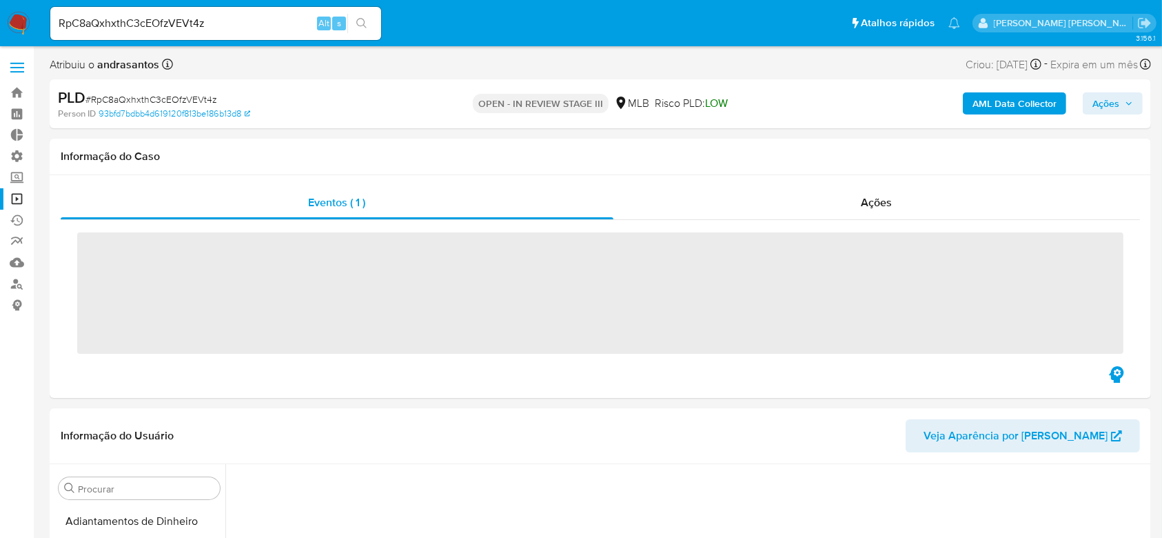
scroll to position [469, 0]
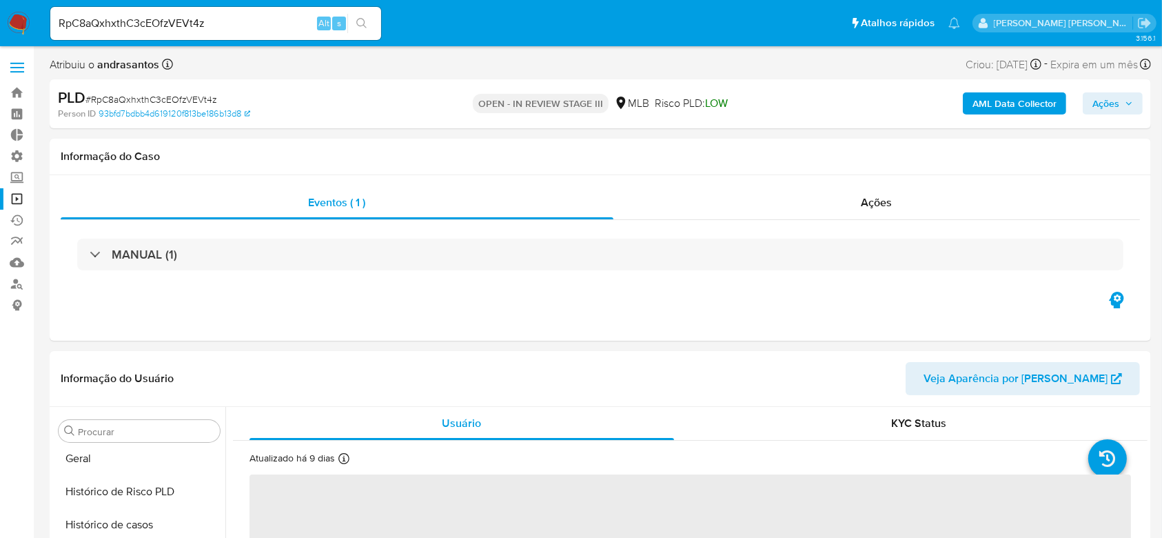
select select "10"
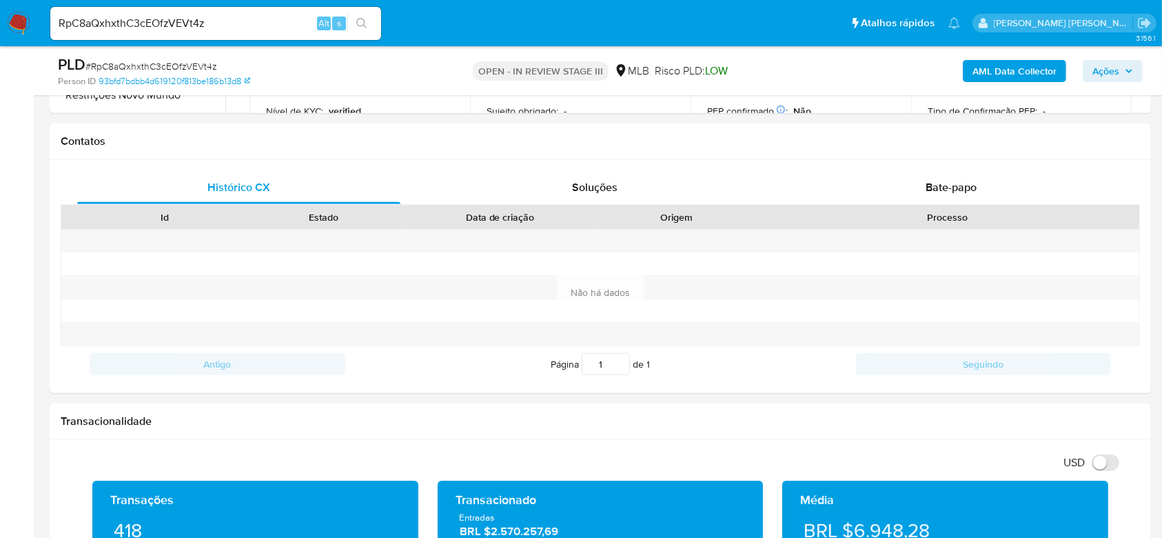
scroll to position [601, 0]
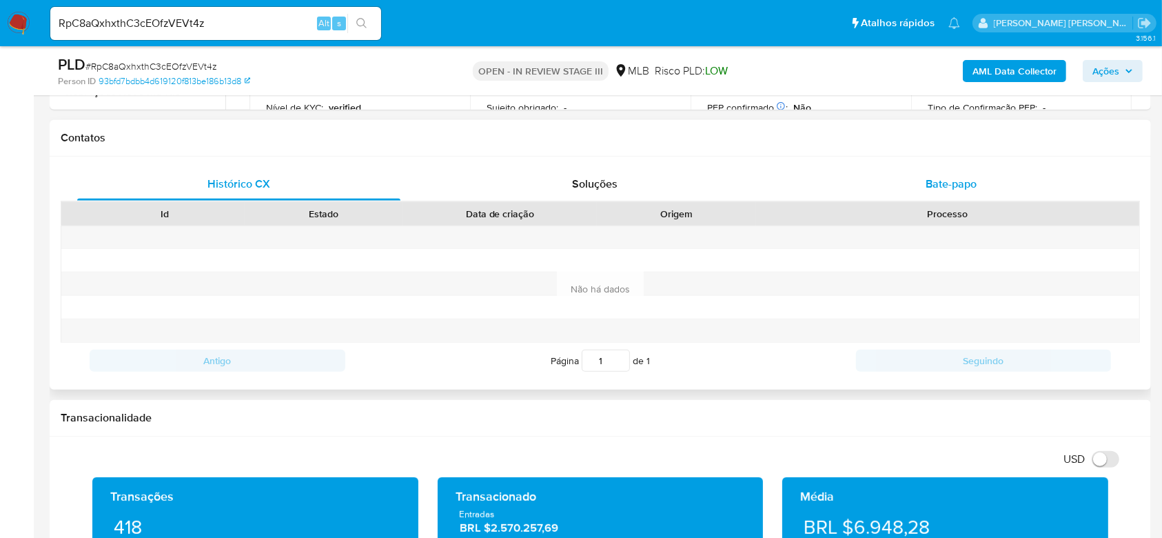
click at [960, 193] on div "Bate-papo" at bounding box center [951, 184] width 323 height 33
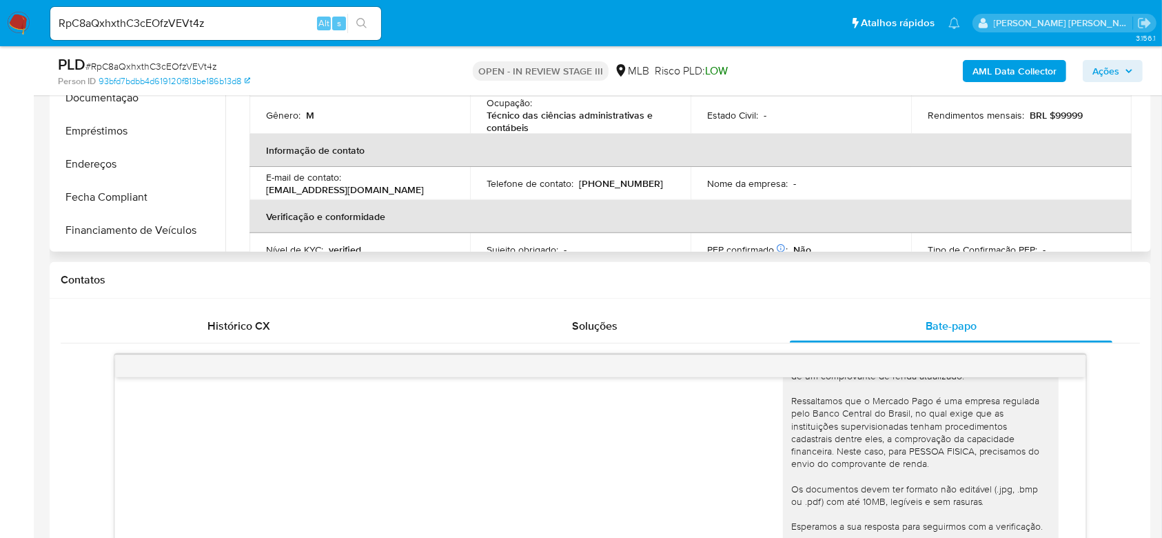
scroll to position [64, 0]
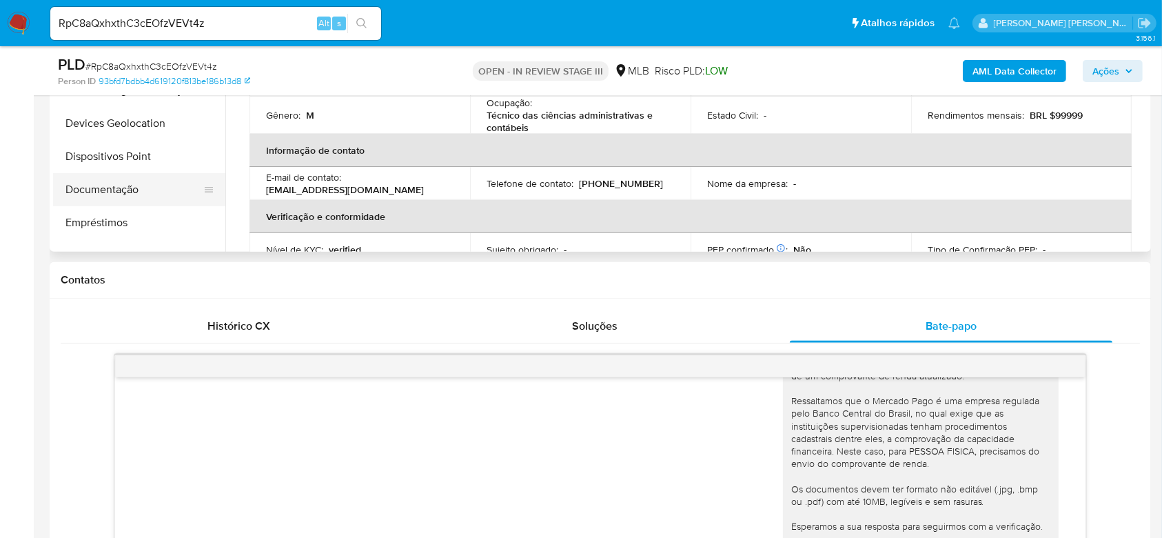
click at [115, 190] on button "Documentação" at bounding box center [133, 189] width 161 height 33
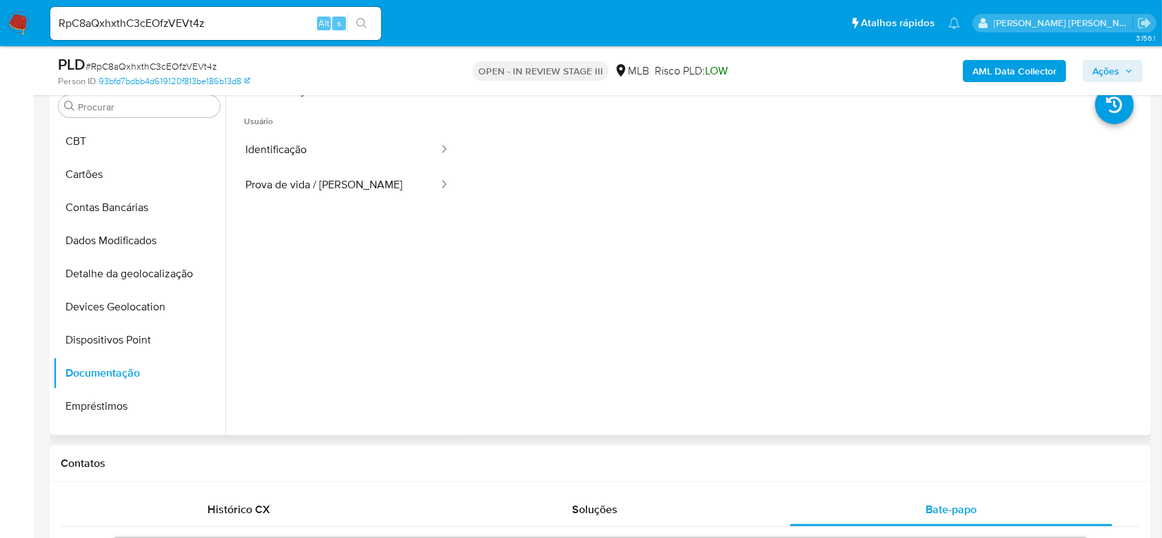
scroll to position [183, 0]
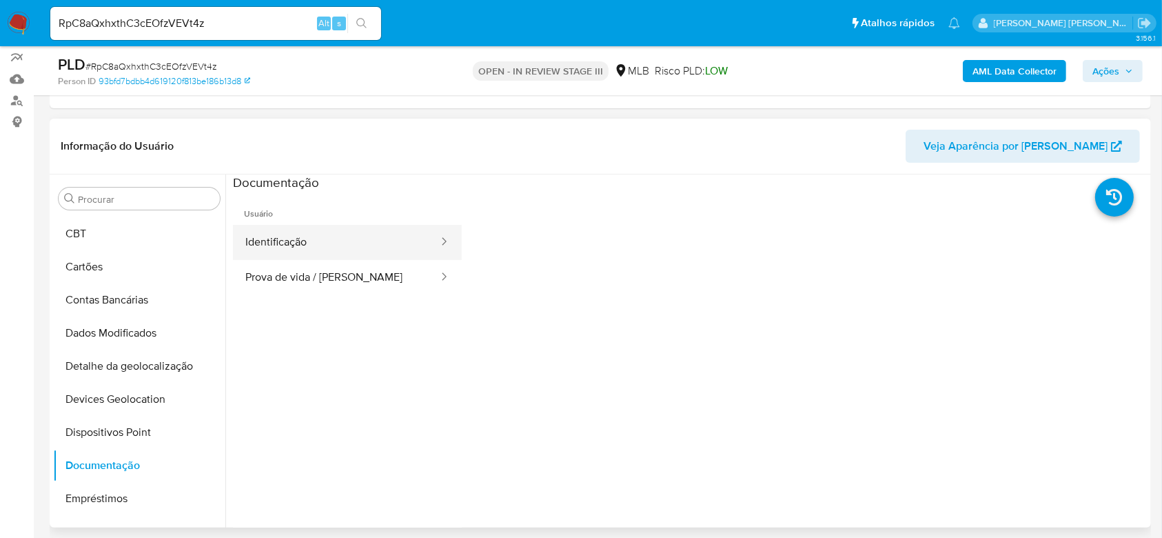
click at [331, 237] on button "Identificação" at bounding box center [336, 242] width 207 height 35
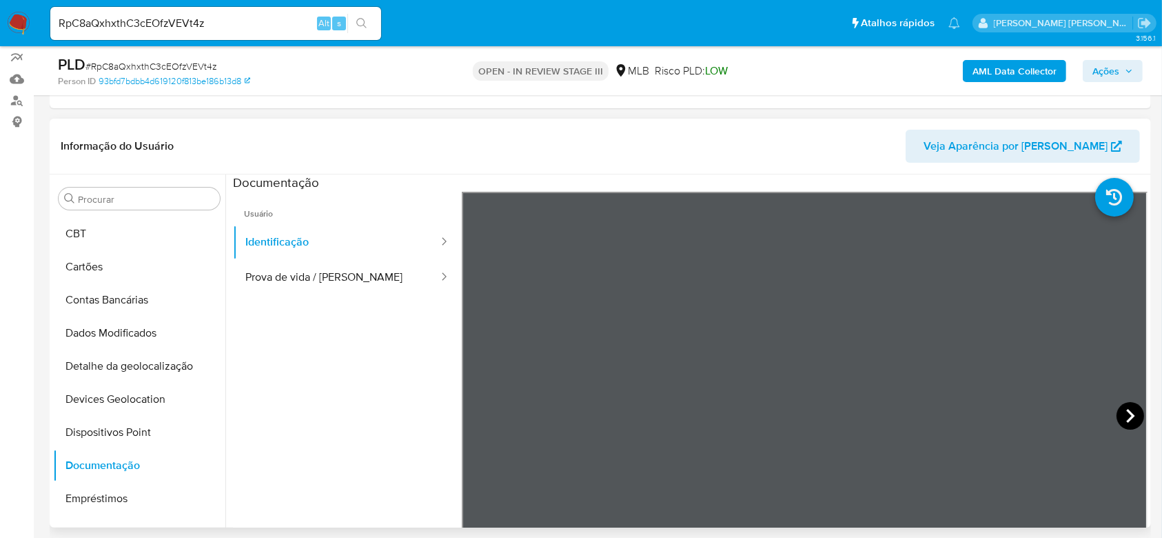
click at [1130, 410] on icon at bounding box center [1131, 416] width 28 height 28
click at [284, 286] on button "Prova de vida / [PERSON_NAME]" at bounding box center [336, 277] width 207 height 35
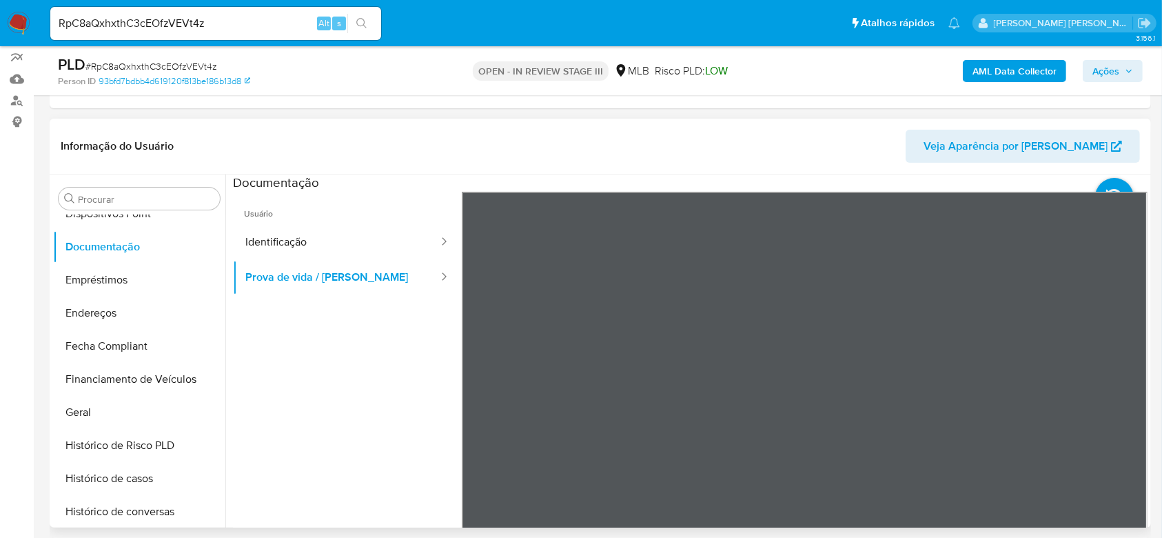
scroll to position [340, 0]
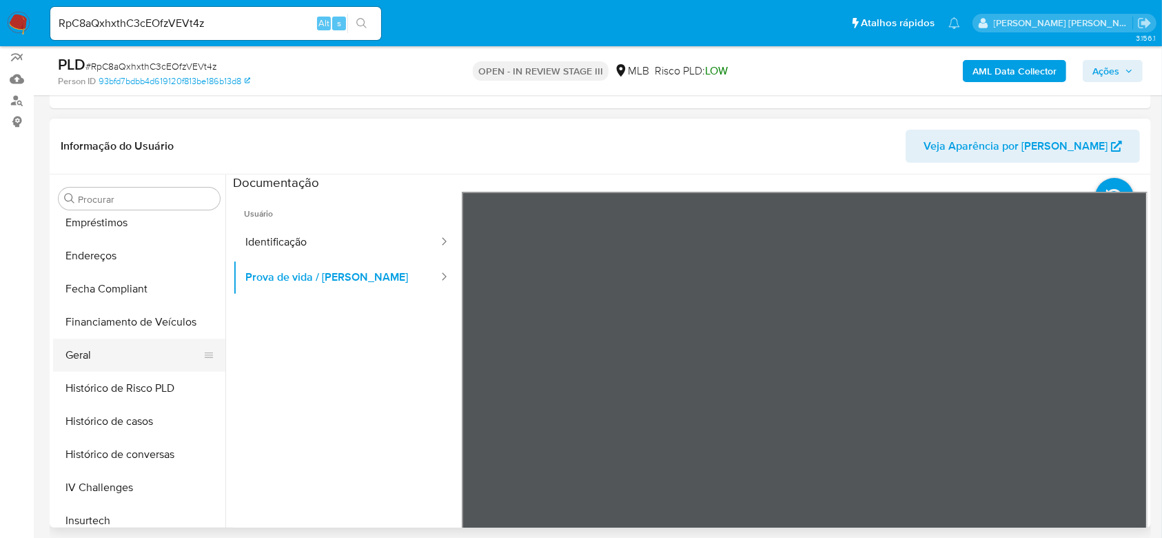
click at [99, 350] on button "Geral" at bounding box center [133, 354] width 161 height 33
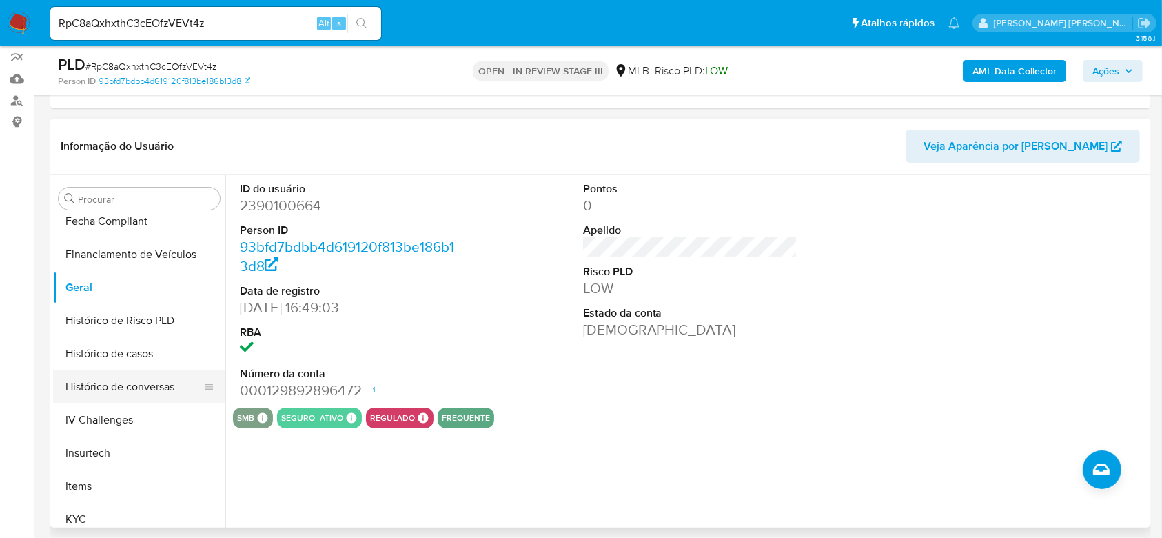
scroll to position [432, 0]
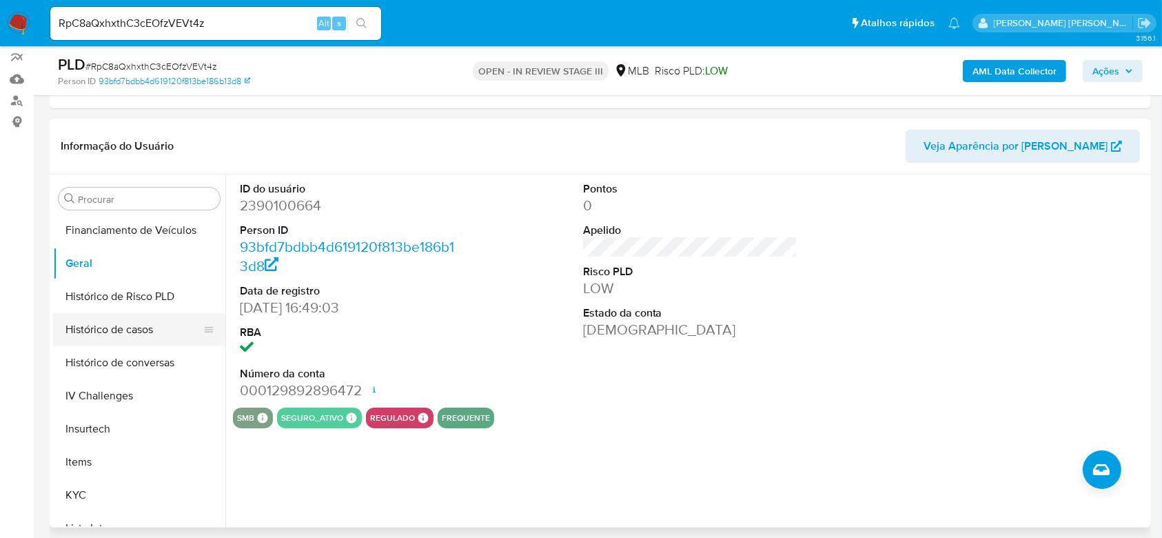
click at [111, 324] on button "Histórico de casos" at bounding box center [133, 329] width 161 height 33
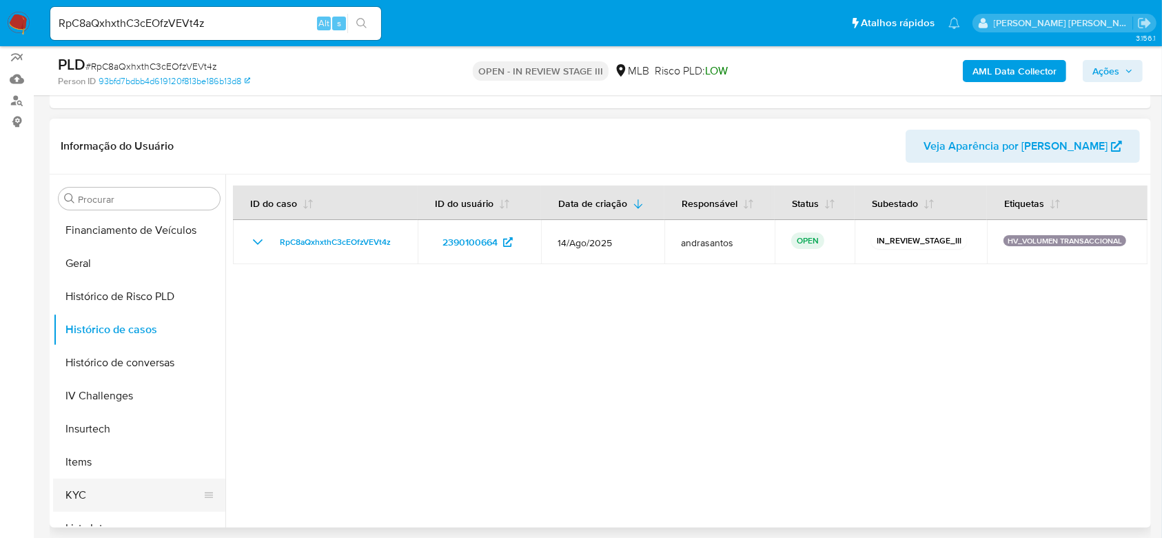
click at [80, 485] on button "KYC" at bounding box center [133, 494] width 161 height 33
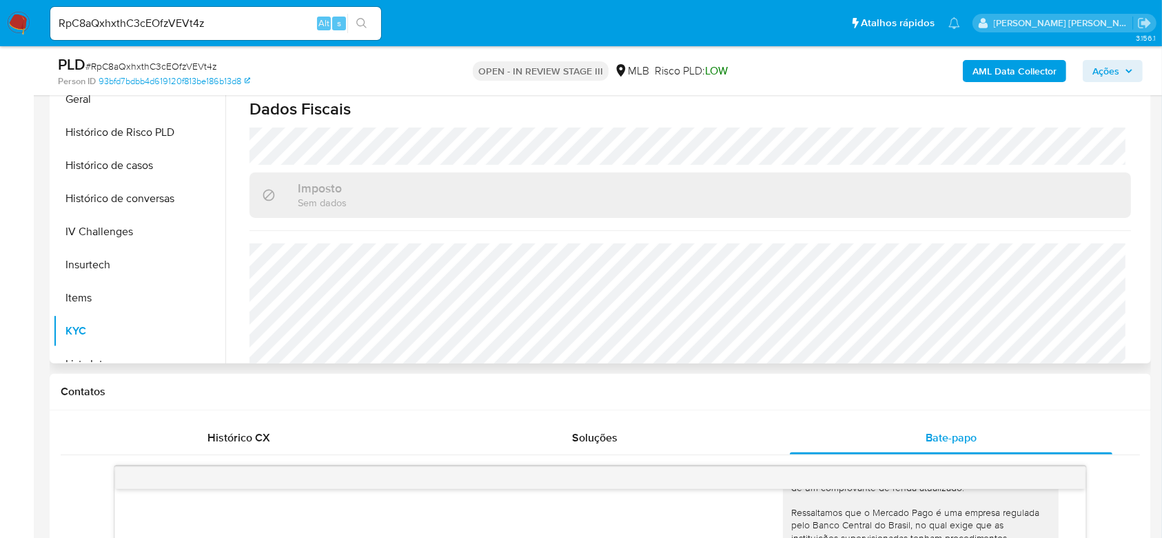
scroll to position [590, 0]
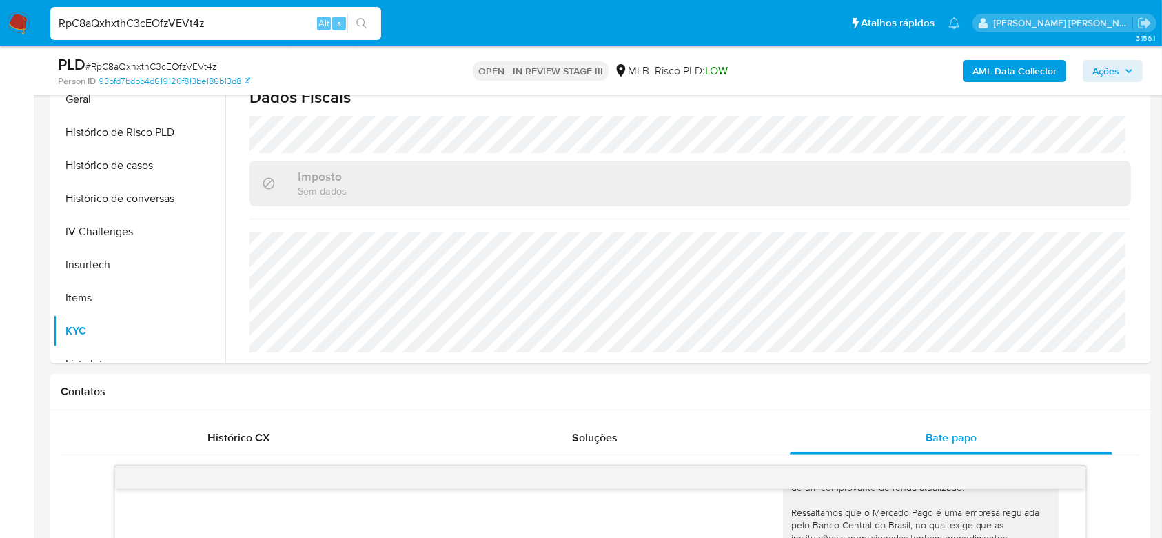
click at [167, 14] on input "RpC8aQxhxthC3cEOfzVEVt4z" at bounding box center [215, 23] width 331 height 18
paste input "sBpBr3WnTjBKDLo7aZyQDR7D"
type input "sBpBr3WnTjBKDLo7aZyQDR7D"
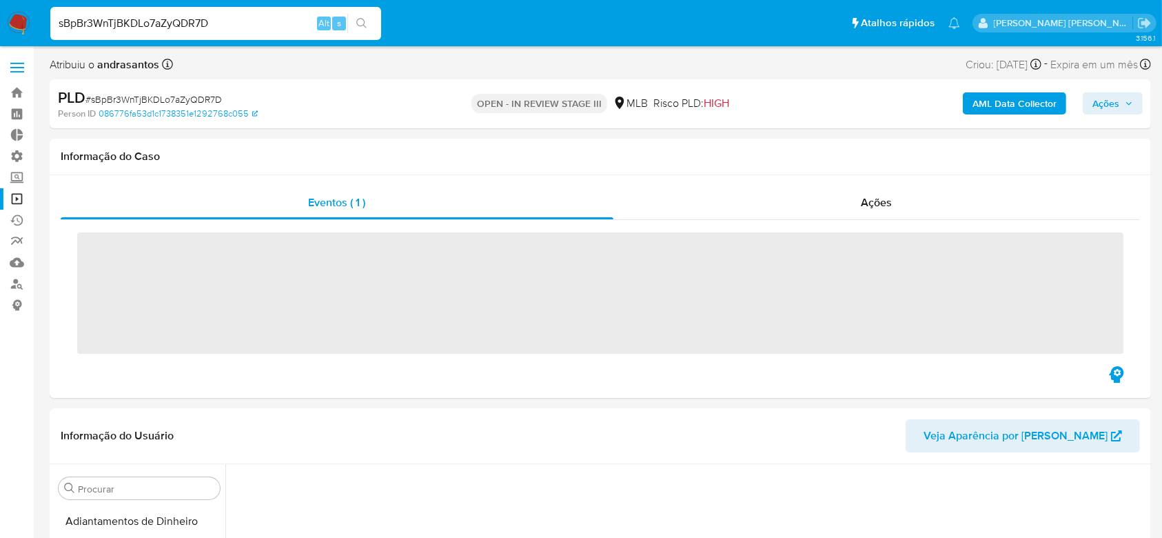
scroll to position [313, 0]
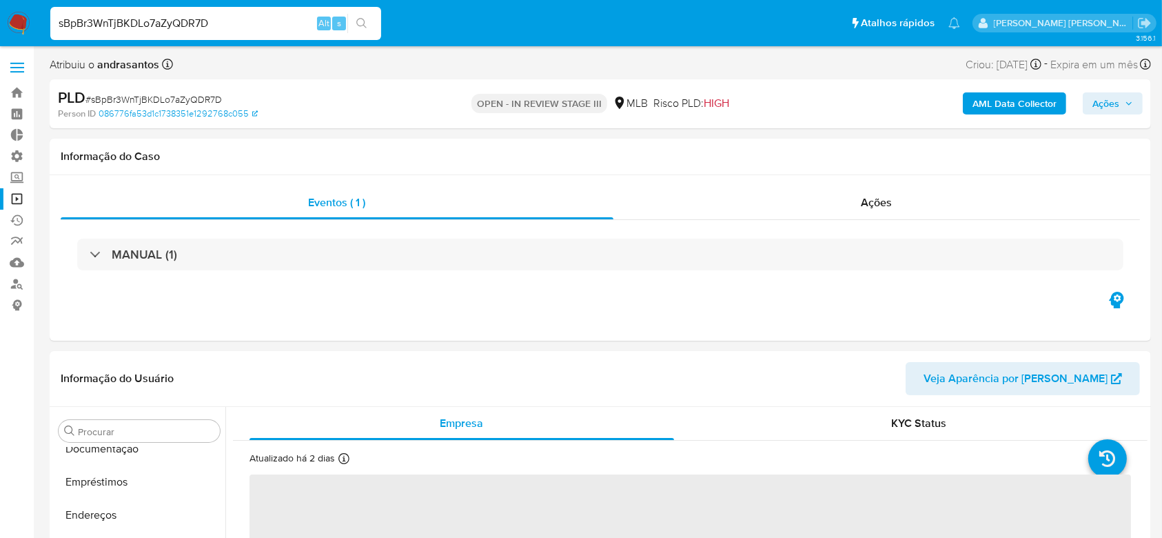
select select "10"
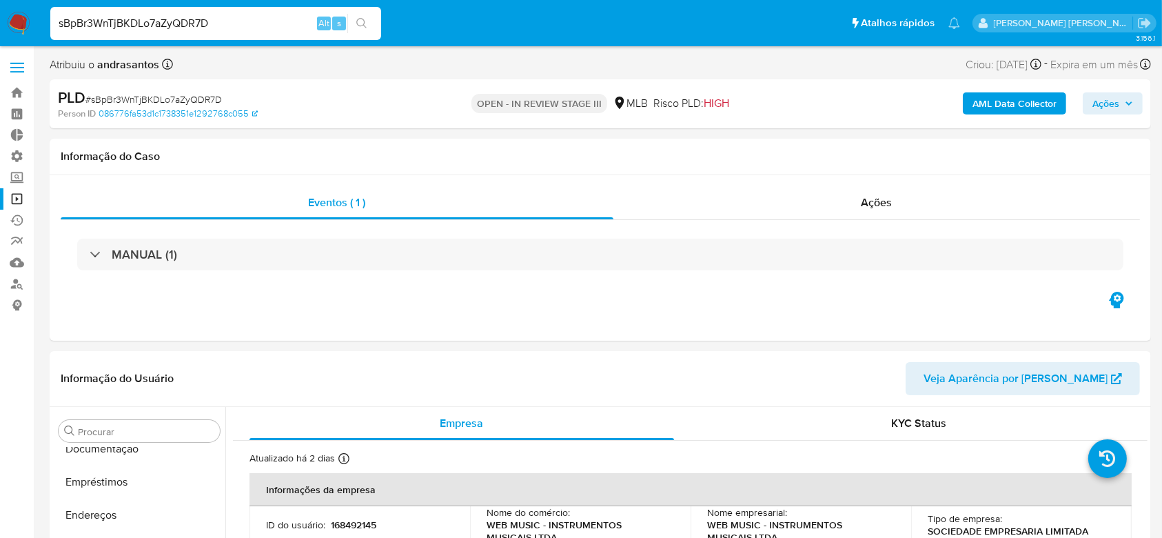
scroll to position [616, 0]
click at [17, 194] on link "Operações em massa" at bounding box center [82, 198] width 164 height 21
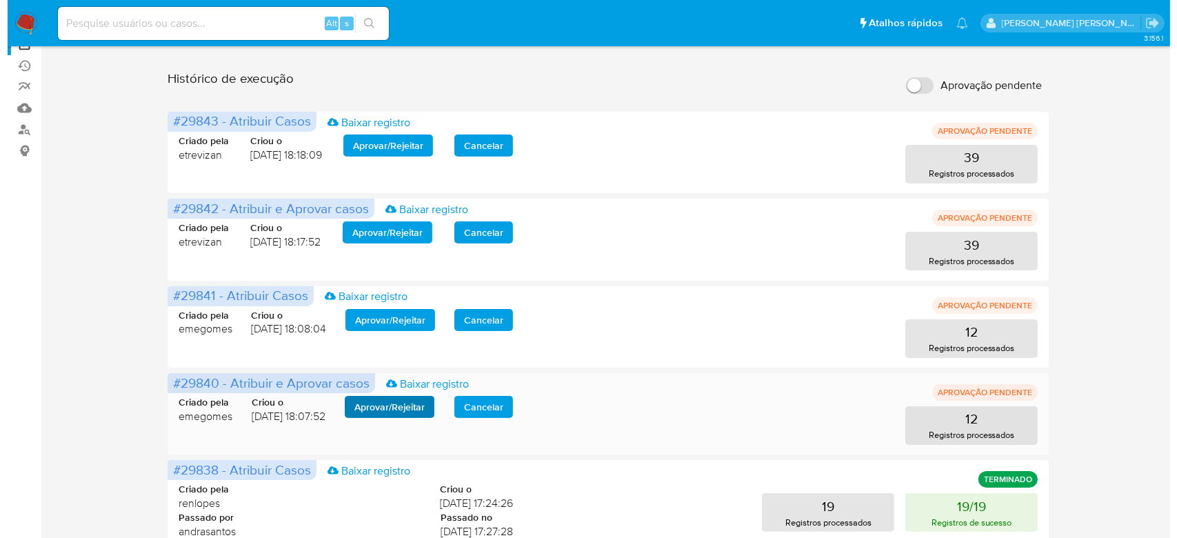
scroll to position [183, 0]
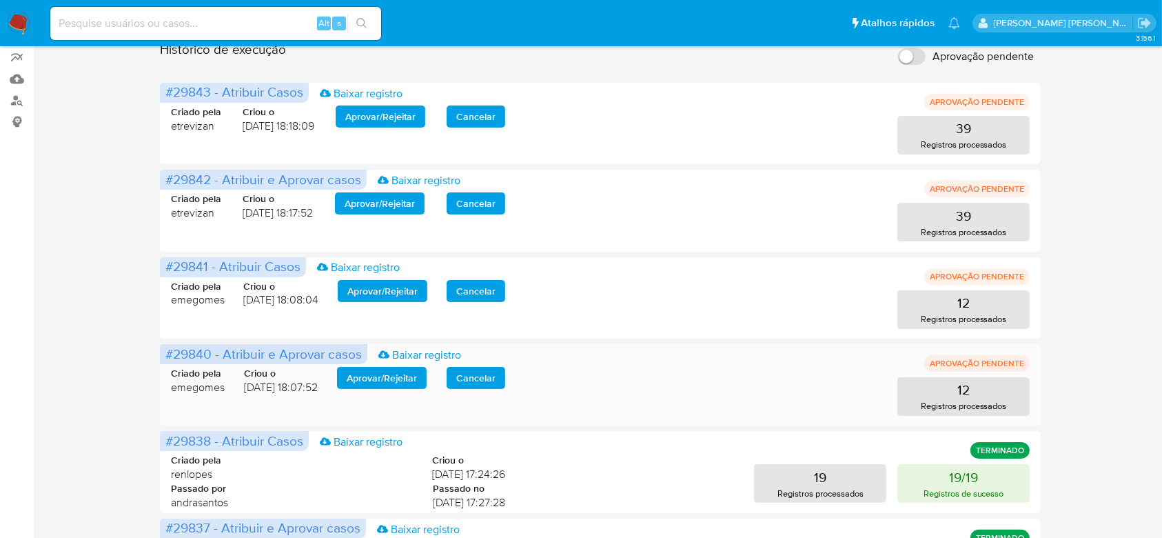
click at [396, 379] on span "Aprovar / Rejeitar" at bounding box center [382, 377] width 70 height 19
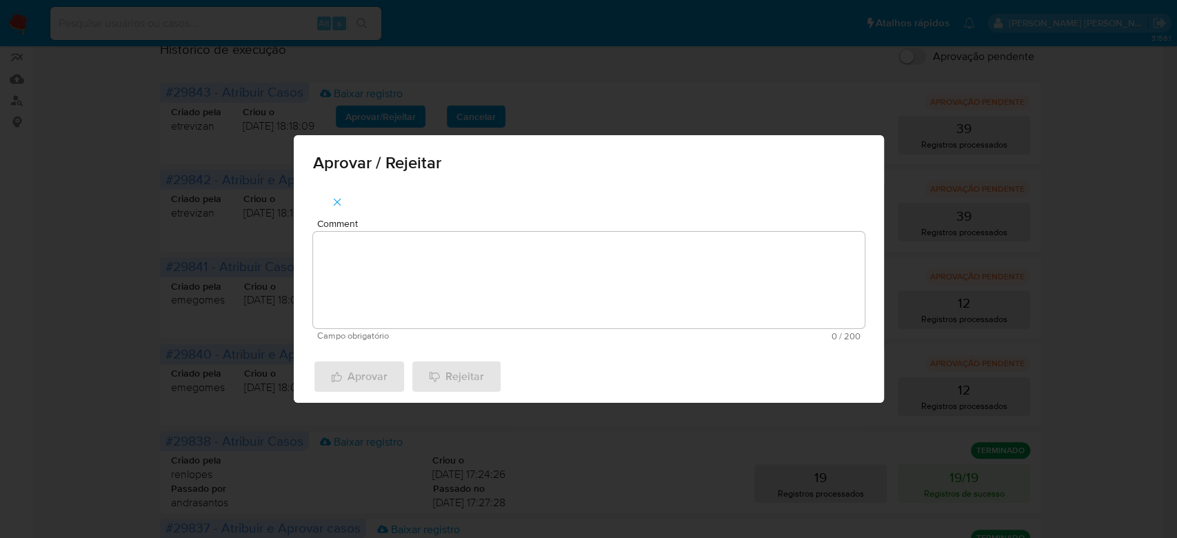
click at [416, 305] on textarea "Comment" at bounding box center [588, 280] width 551 height 97
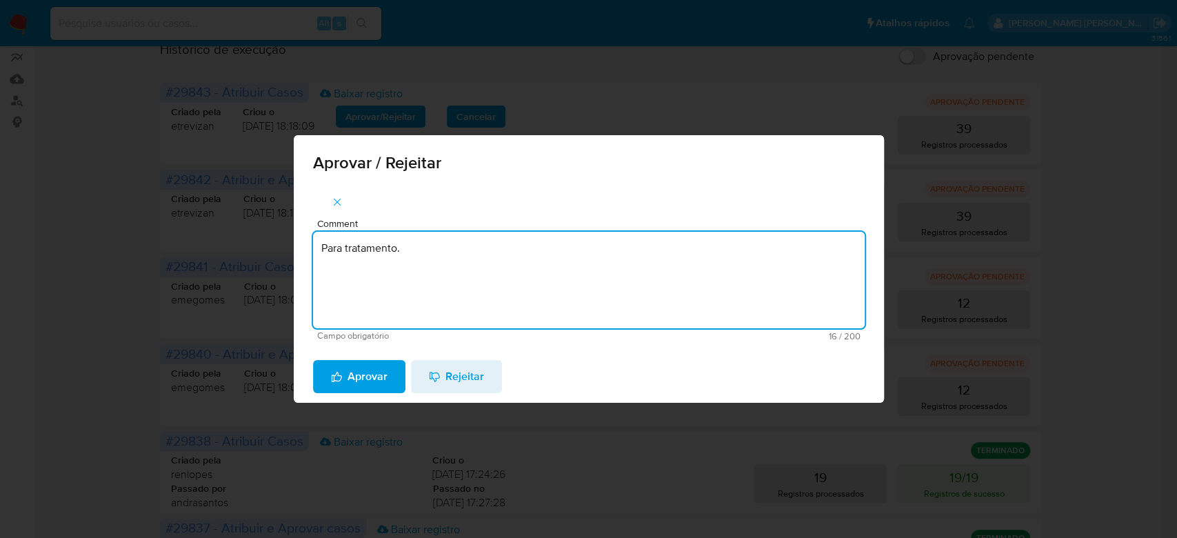
drag, startPoint x: 418, startPoint y: 249, endPoint x: 147, endPoint y: 196, distance: 276.1
click at [147, 196] on div "Aprovar / Rejeitar Comment Para tratamento. Campo obrigatório 16 / 200 184 cara…" at bounding box center [588, 269] width 1177 height 538
click at [419, 301] on textarea "Para tratamento." at bounding box center [588, 280] width 551 height 97
type textarea "Para tratamento."
click at [347, 379] on span "Aprovar" at bounding box center [359, 376] width 57 height 30
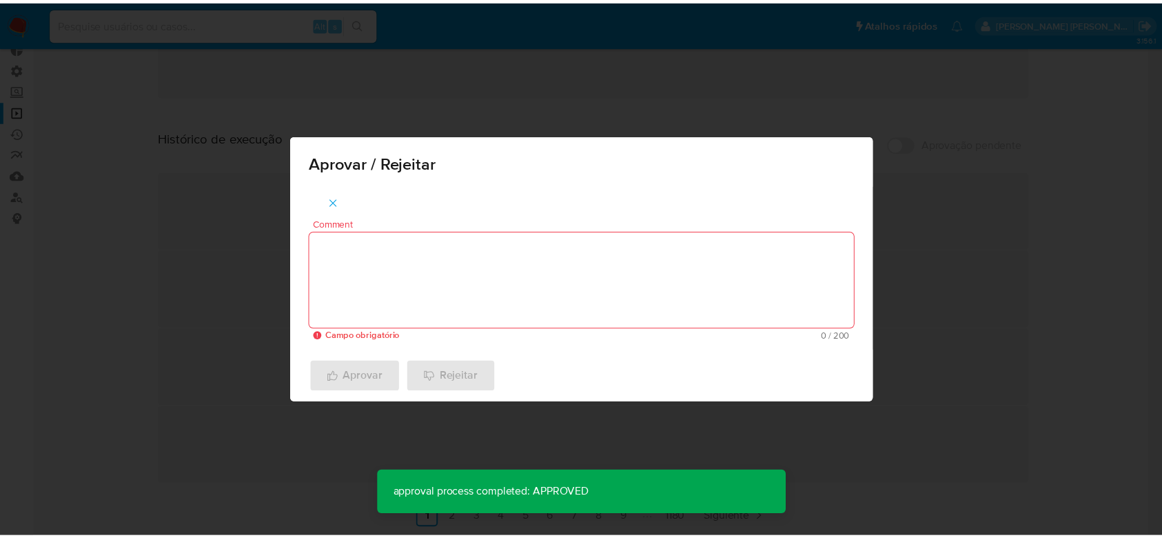
scroll to position [89, 0]
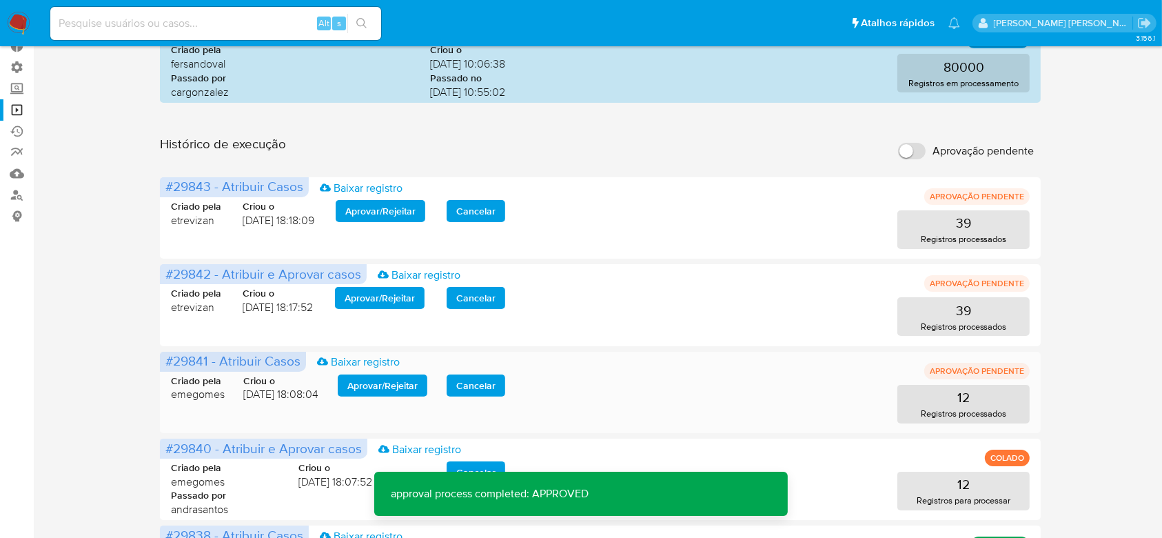
click at [369, 386] on span "Aprovar / Rejeitar" at bounding box center [382, 385] width 70 height 19
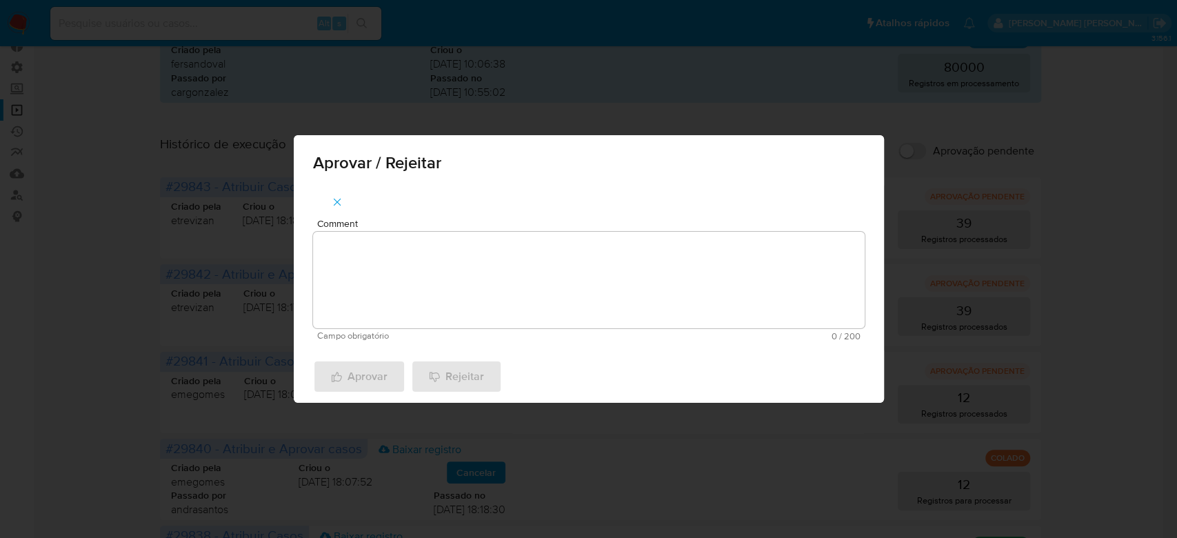
click at [397, 299] on textarea "Comment" at bounding box center [588, 280] width 551 height 97
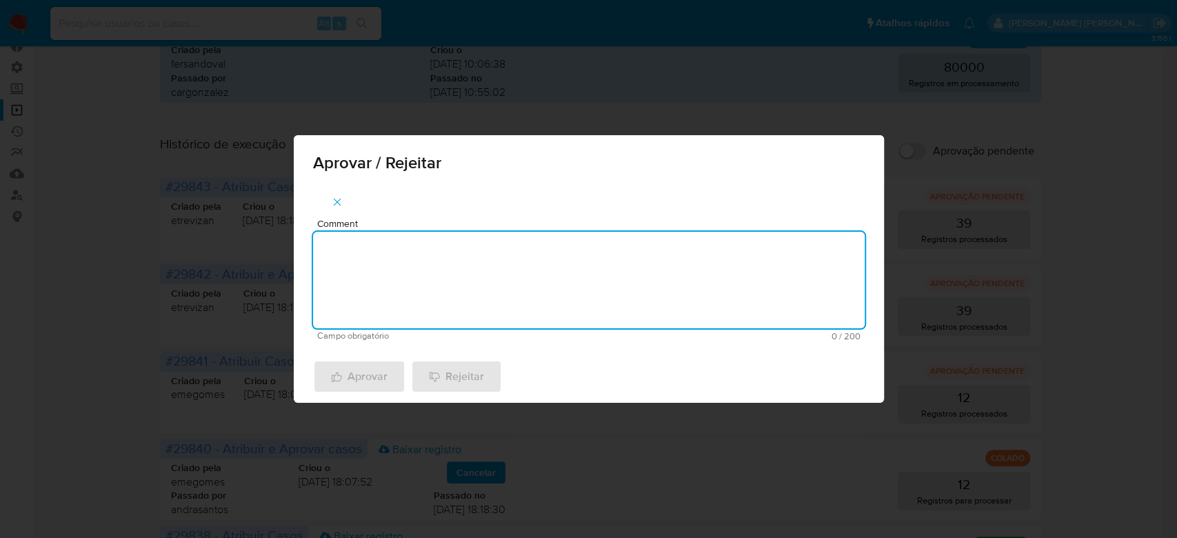
paste textarea "Para tratamento."
type textarea "Para tratamento."
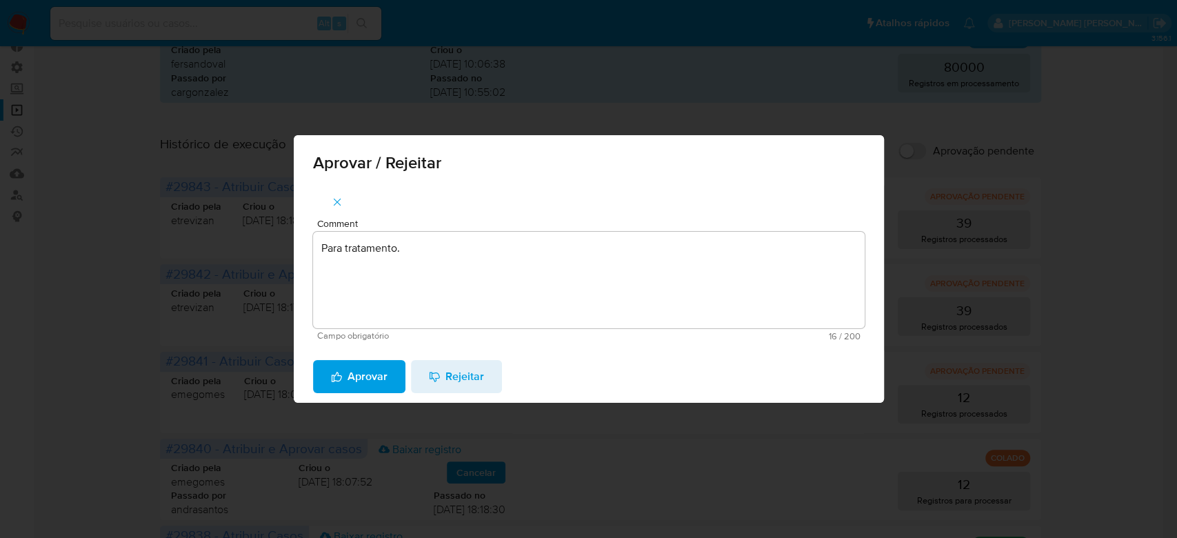
click at [348, 378] on span "Aprovar" at bounding box center [359, 376] width 57 height 30
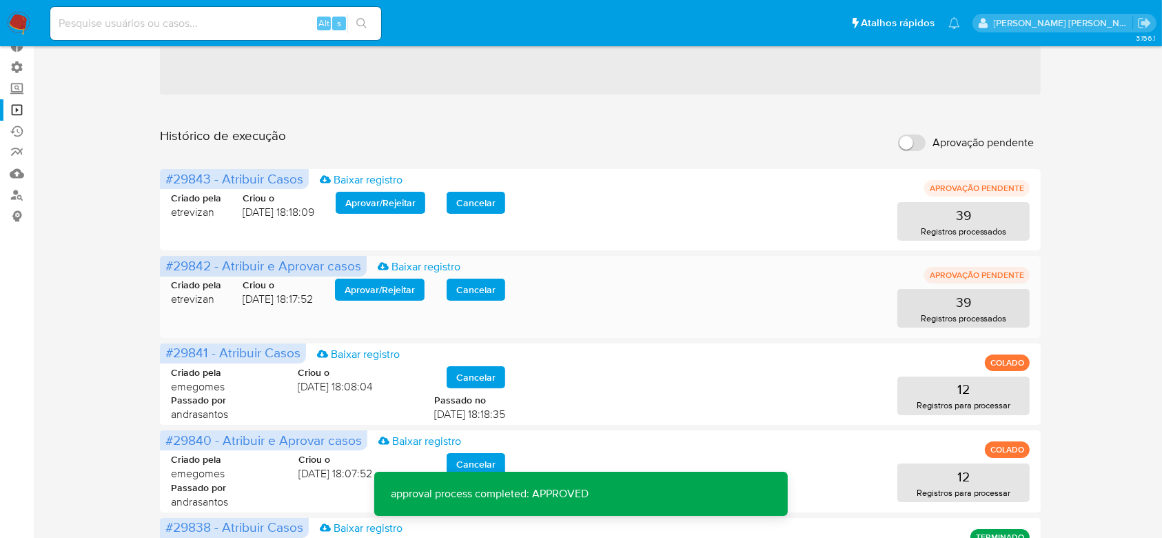
click at [386, 292] on span "Aprovar / Rejeitar" at bounding box center [380, 289] width 70 height 19
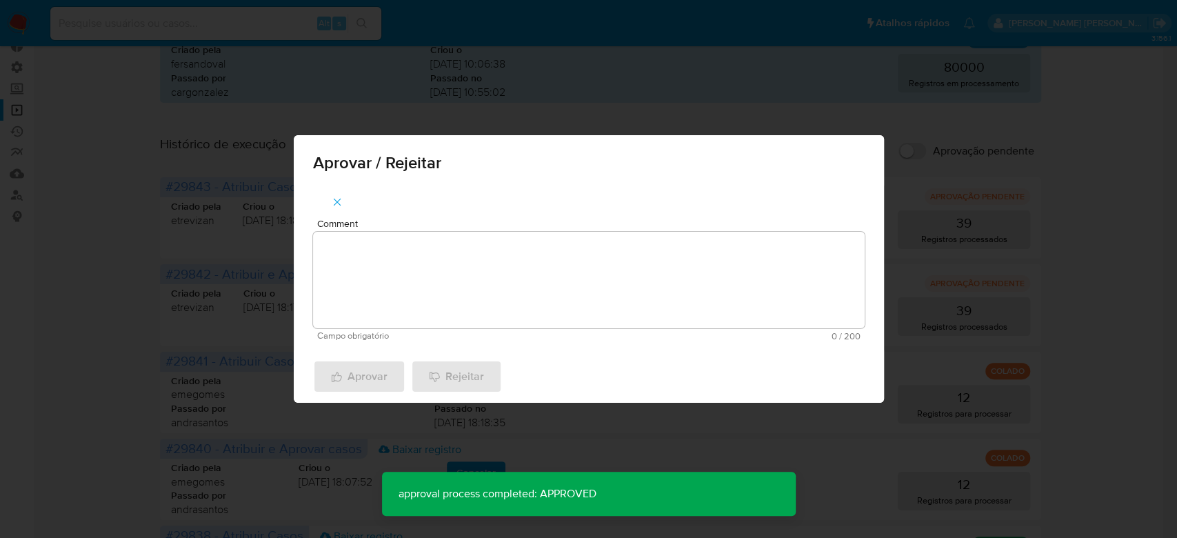
click at [393, 290] on textarea "Comment" at bounding box center [588, 280] width 551 height 97
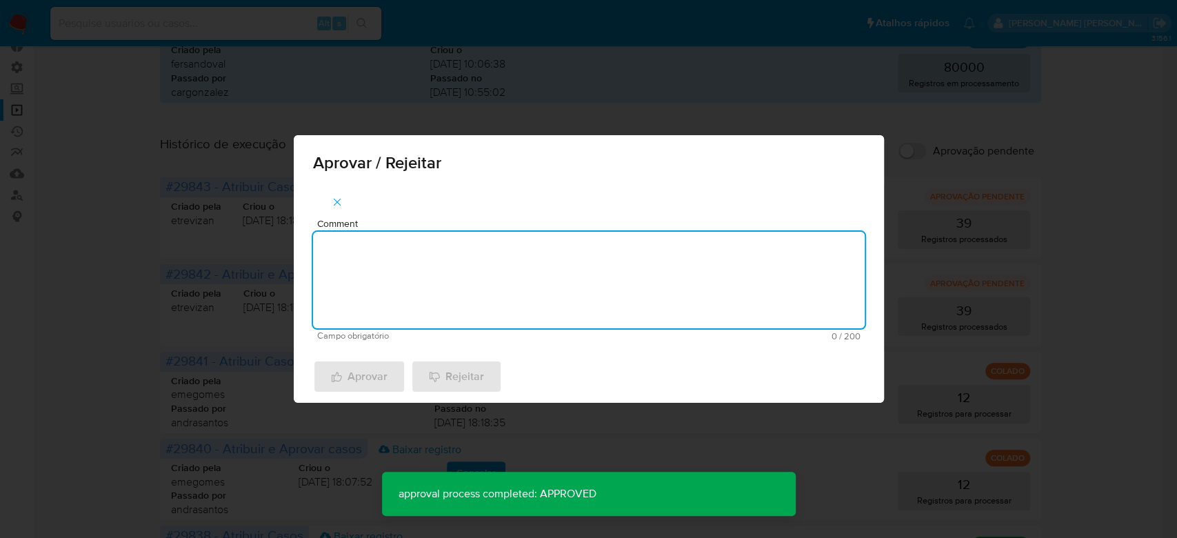
paste textarea "Para tratamento."
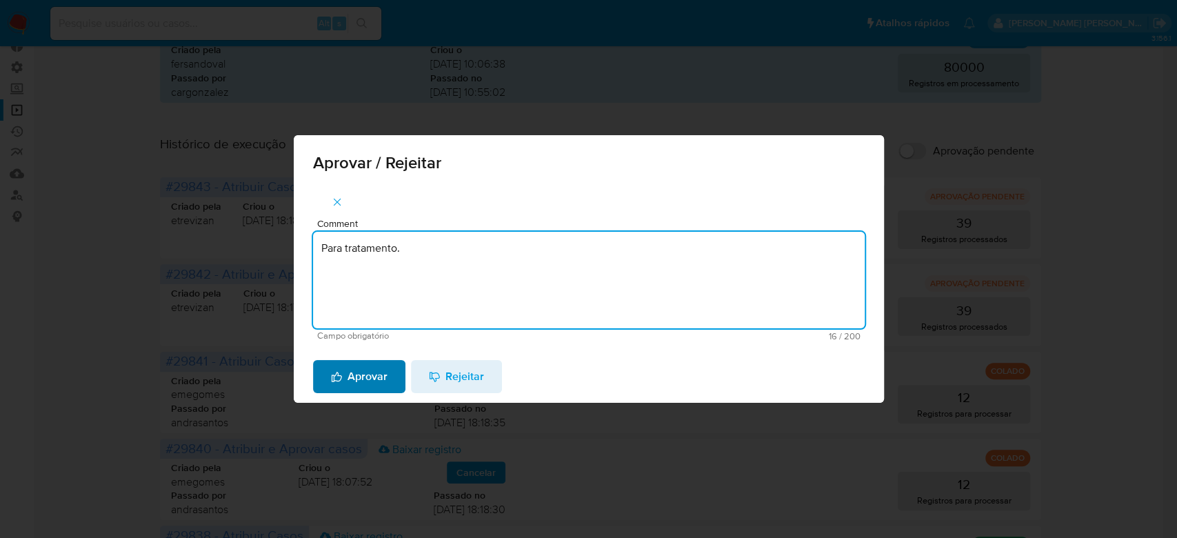
type textarea "Para tratamento."
click at [369, 379] on span "Aprovar" at bounding box center [359, 376] width 57 height 30
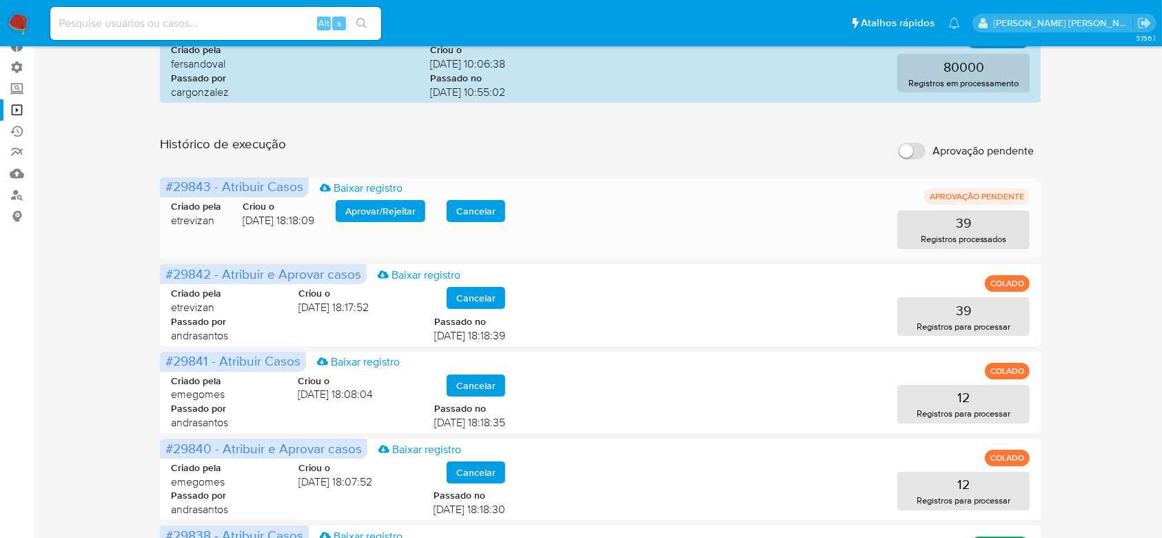
click at [378, 207] on span "Aprovar / Rejeitar" at bounding box center [380, 210] width 70 height 19
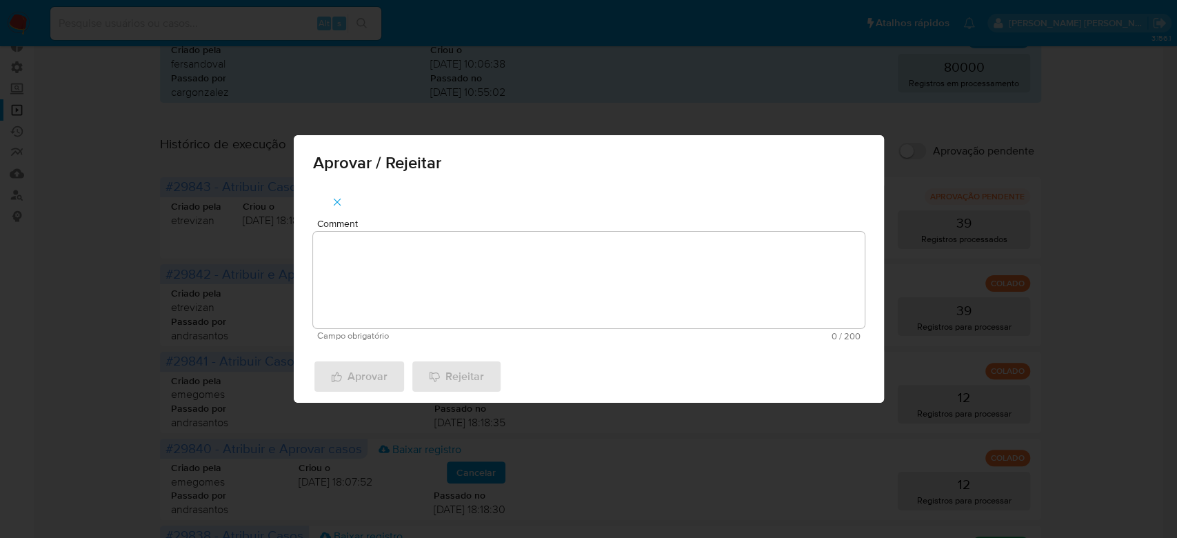
click at [366, 264] on textarea "Comment" at bounding box center [588, 280] width 551 height 97
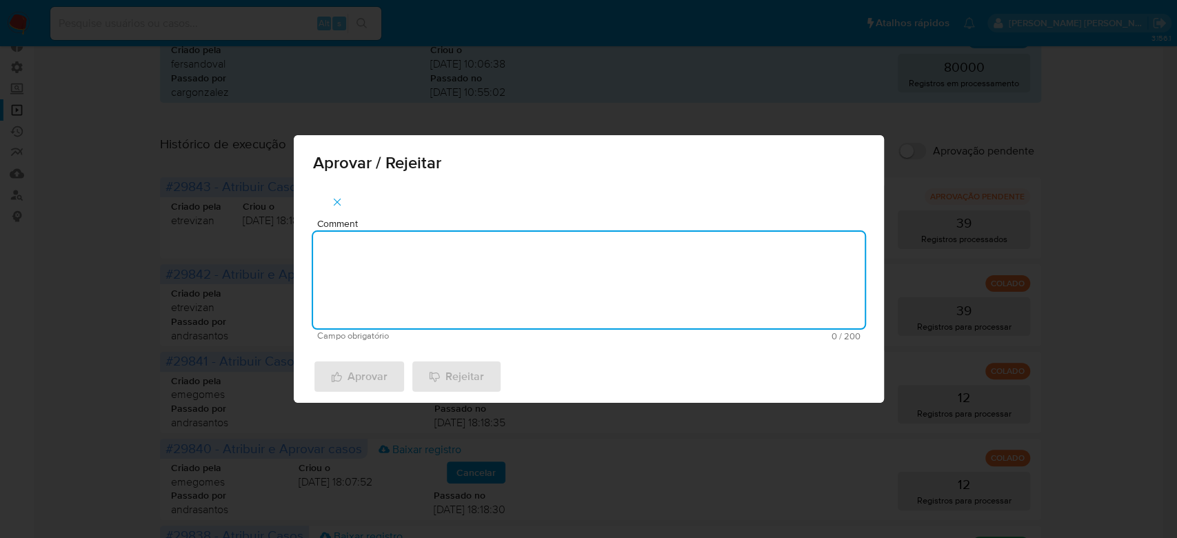
paste textarea "Para tratamento."
type textarea "Para tratamento."
click at [351, 384] on span "Aprovar" at bounding box center [359, 376] width 57 height 30
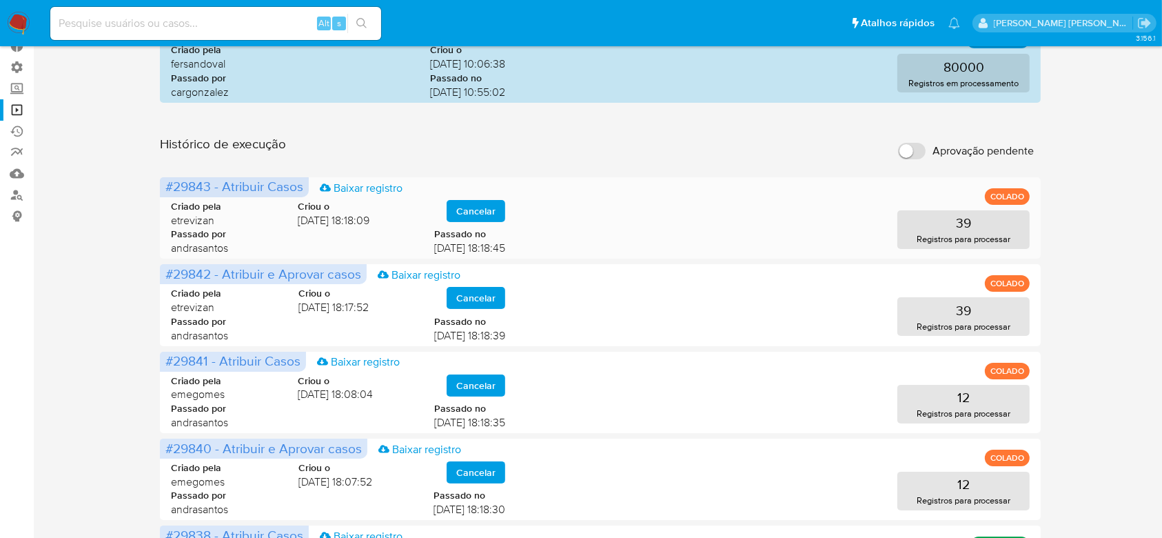
scroll to position [0, 0]
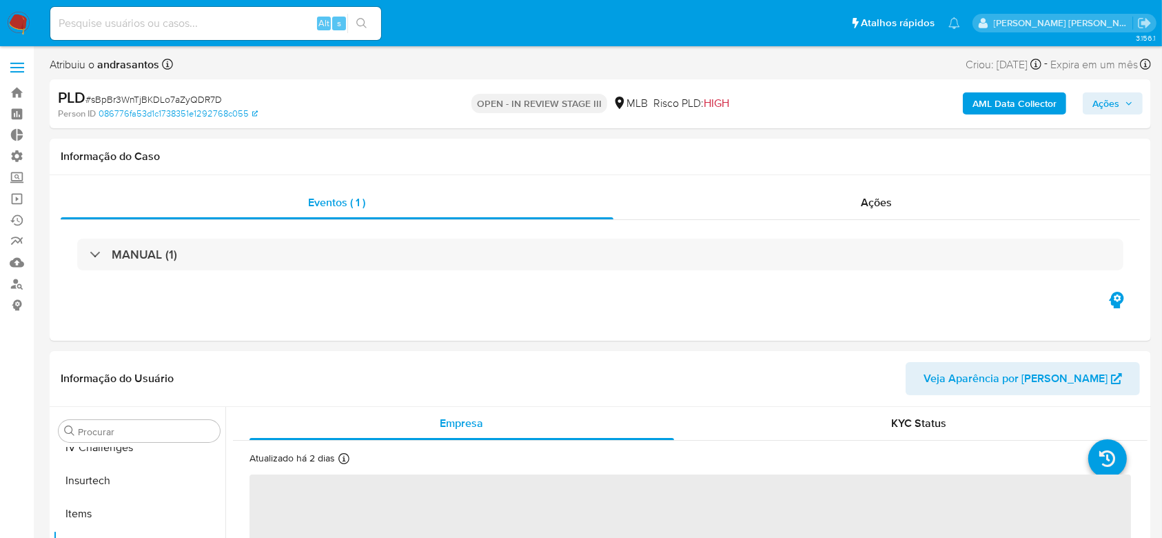
scroll to position [616, 0]
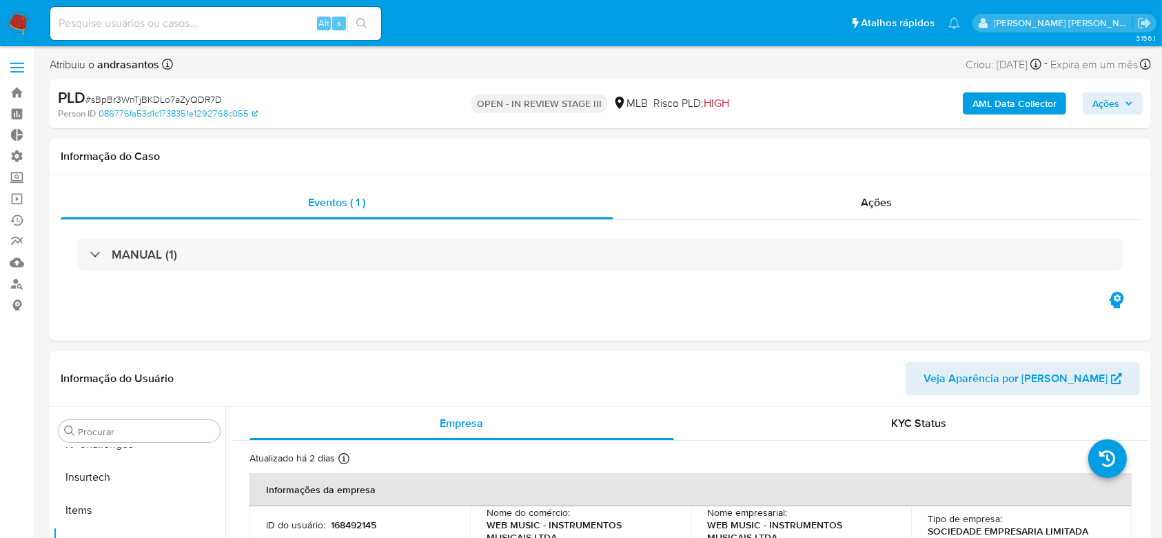
select select "10"
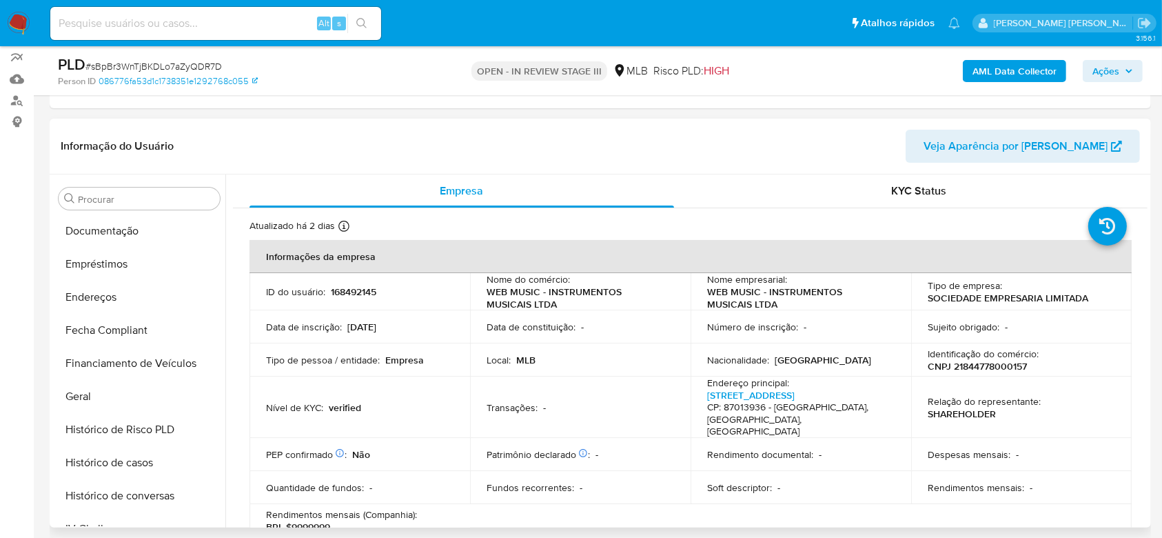
scroll to position [248, 0]
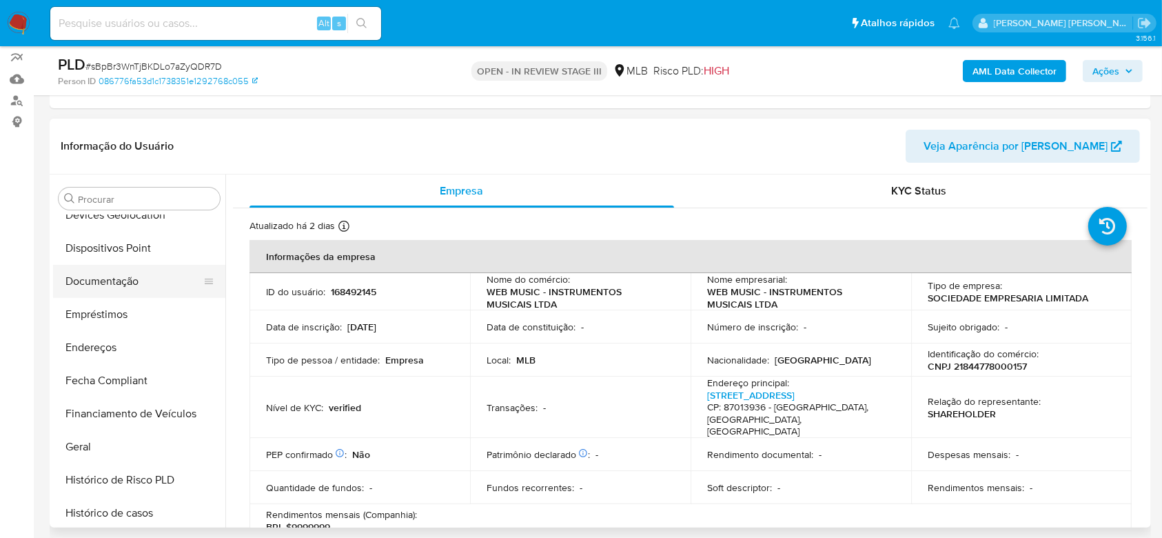
click at [116, 278] on button "Documentação" at bounding box center [133, 281] width 161 height 33
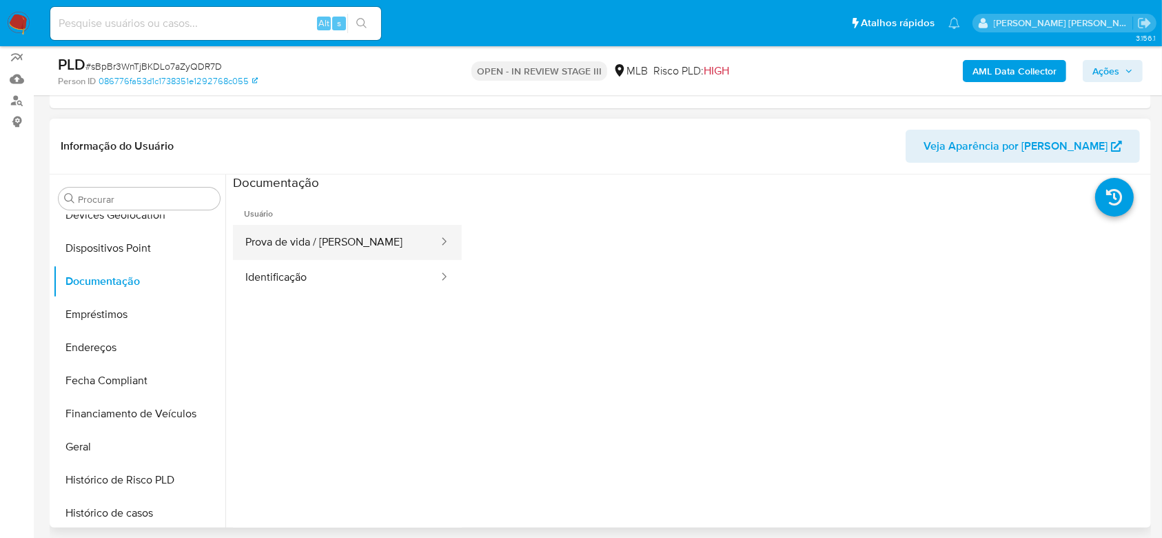
click at [290, 242] on button "Prova de vida / [PERSON_NAME]" at bounding box center [336, 242] width 207 height 35
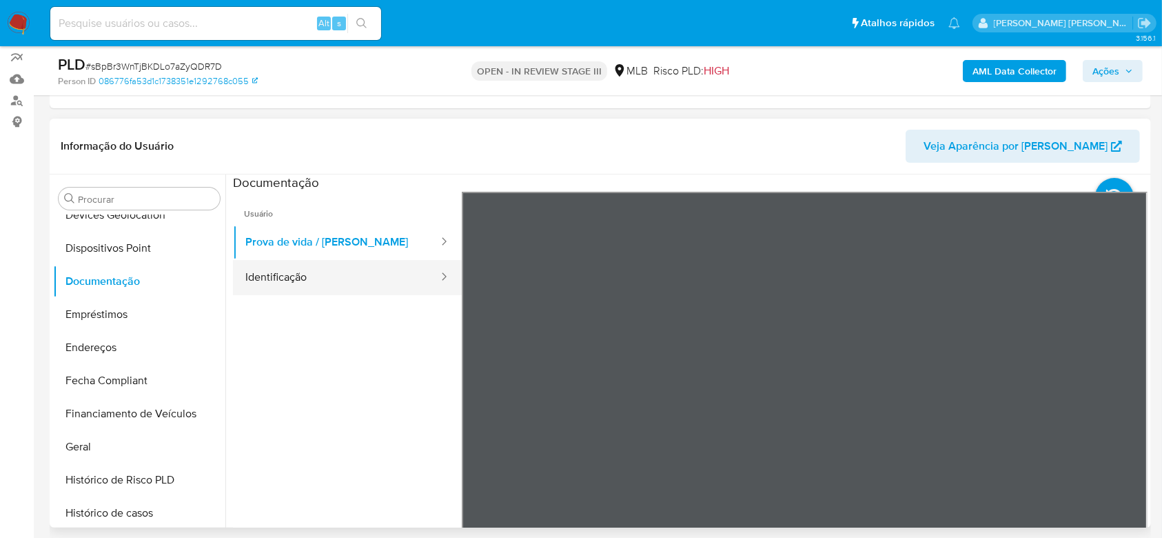
click at [310, 278] on button "Identificação" at bounding box center [336, 277] width 207 height 35
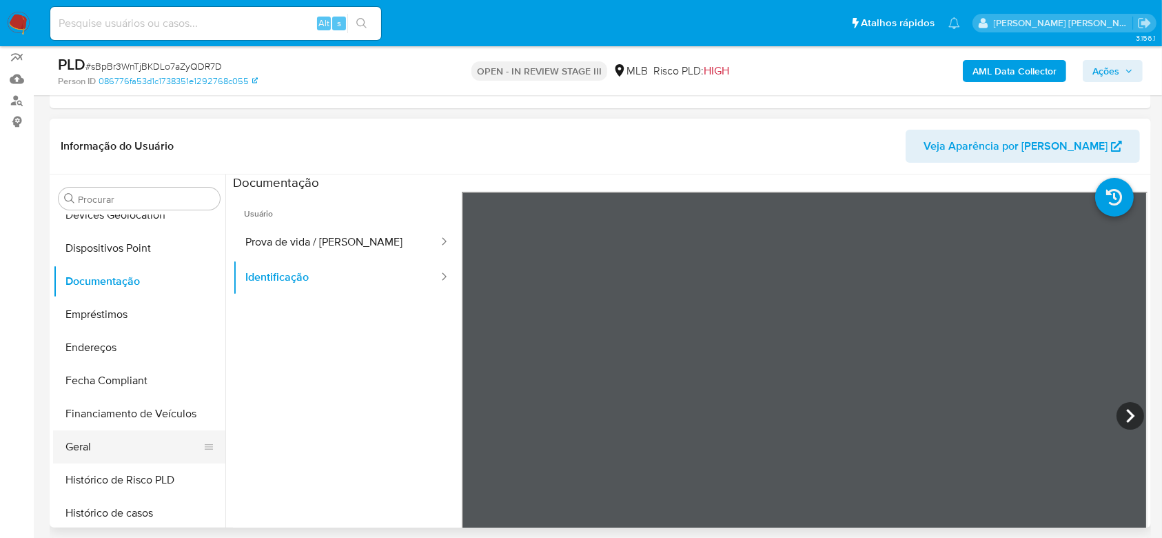
click at [119, 444] on button "Geral" at bounding box center [133, 446] width 161 height 33
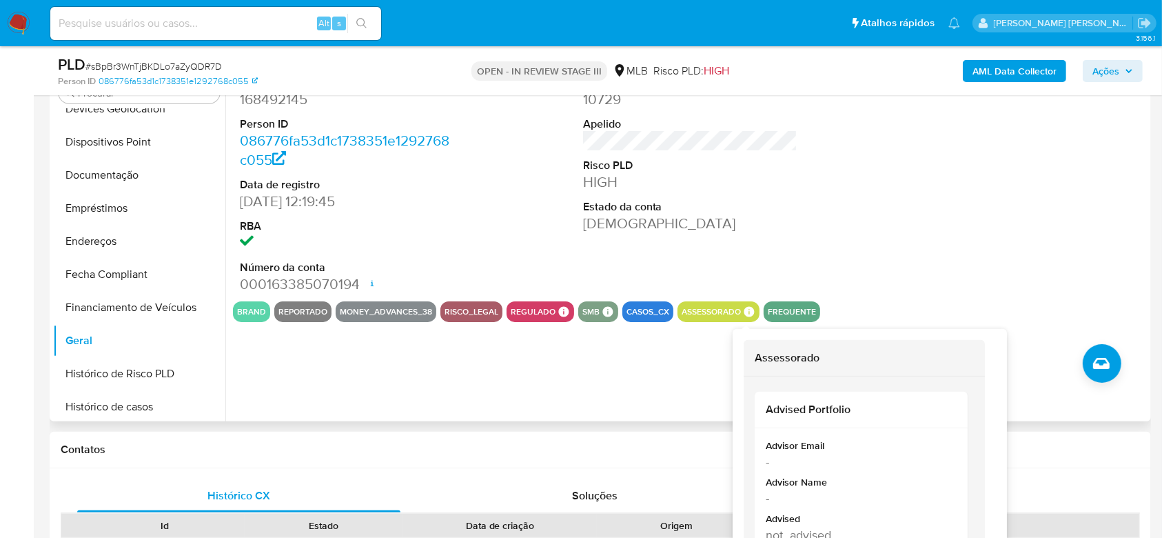
scroll to position [367, 0]
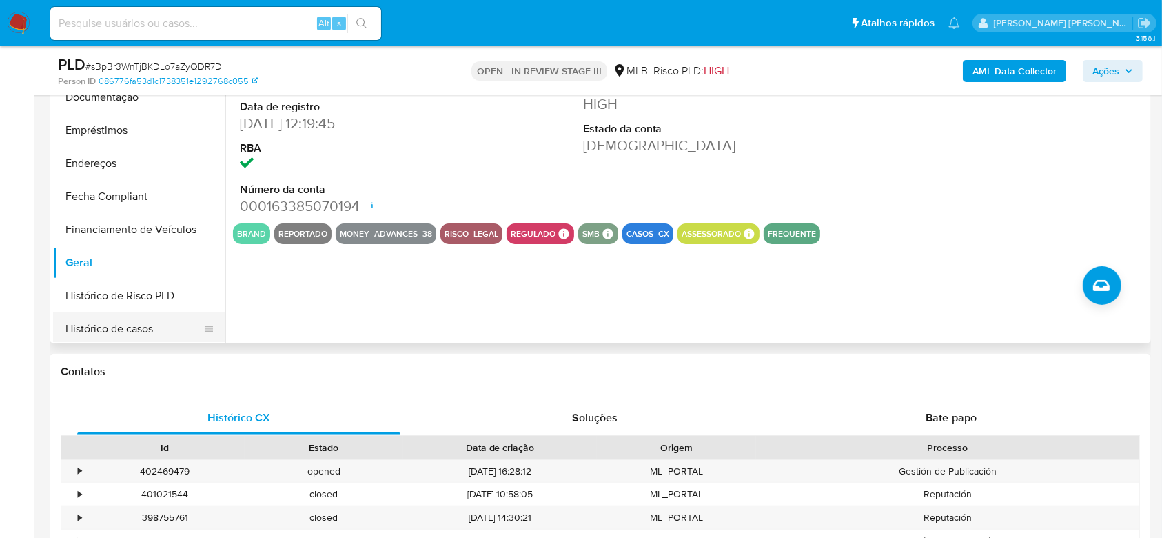
click at [128, 327] on button "Histórico de casos" at bounding box center [133, 328] width 161 height 33
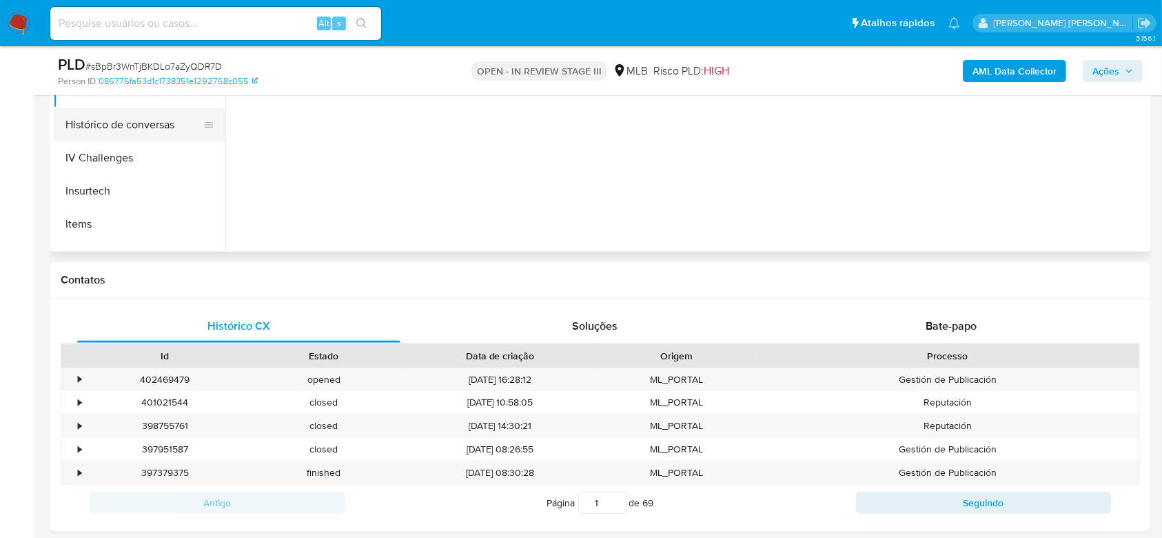
scroll to position [432, 0]
click at [121, 217] on button "KYC" at bounding box center [133, 219] width 161 height 33
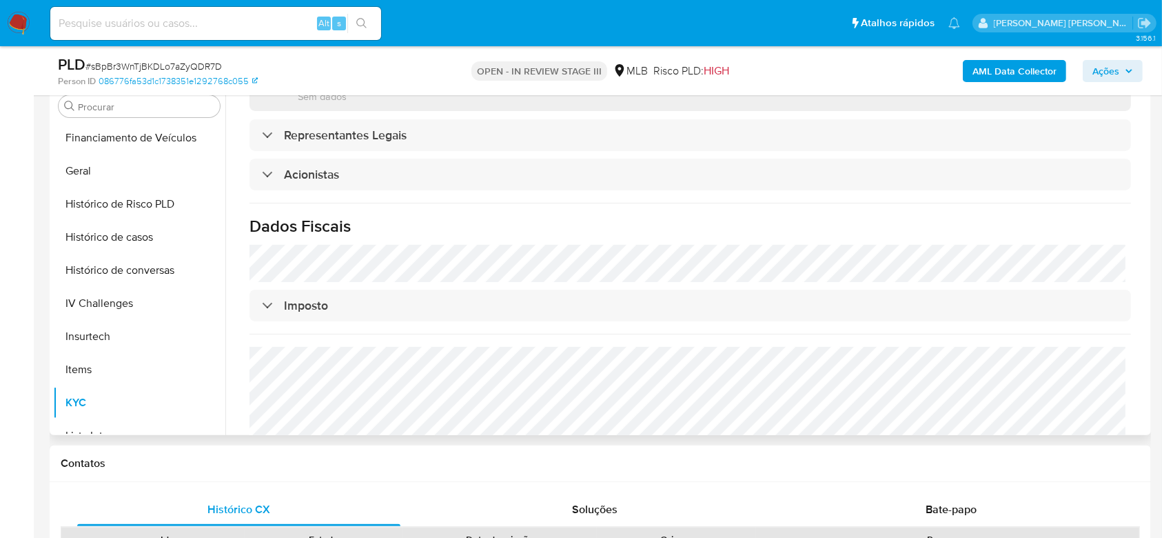
scroll to position [735, 0]
click at [226, 23] on input at bounding box center [215, 23] width 331 height 18
paste input "nSDKY3BHxdO4Pl5I0dStEujY"
type input "nSDKY3BHxdO4Pl5I0dStEujY"
click at [367, 26] on icon "search-icon" at bounding box center [361, 23] width 11 height 11
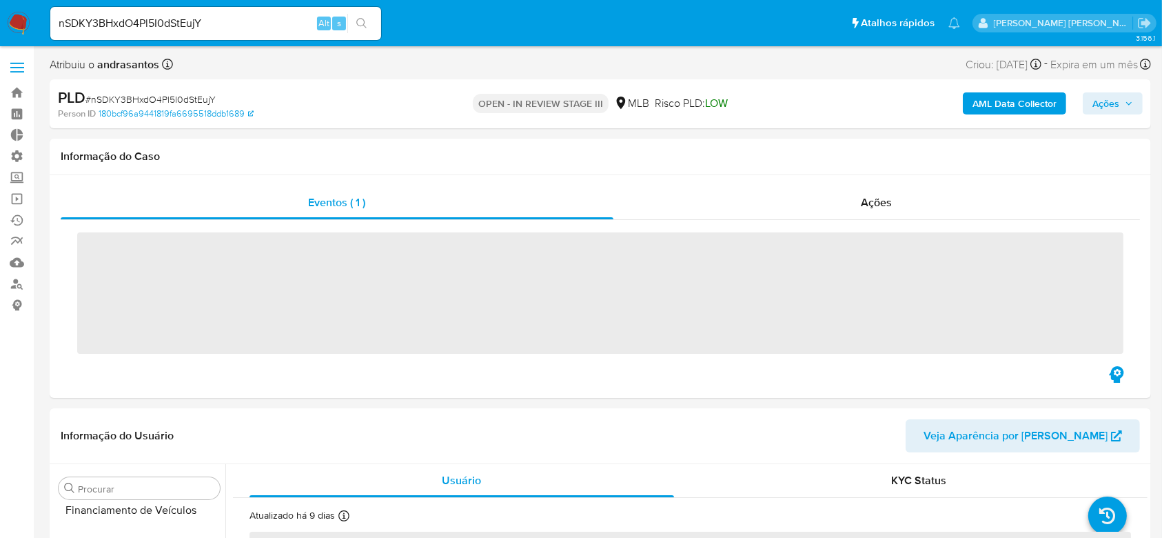
scroll to position [616, 0]
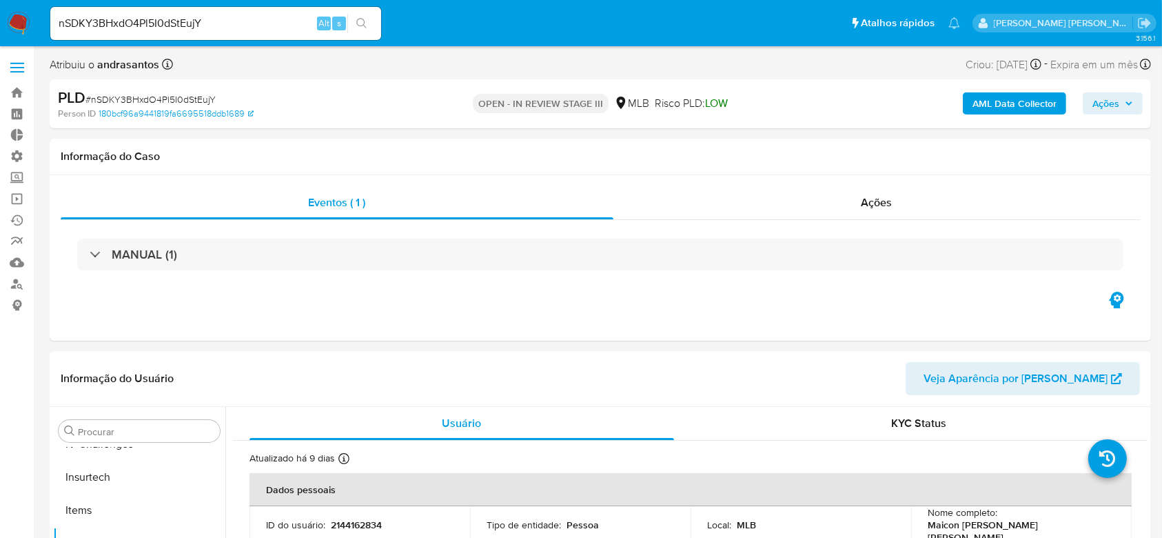
select select "10"
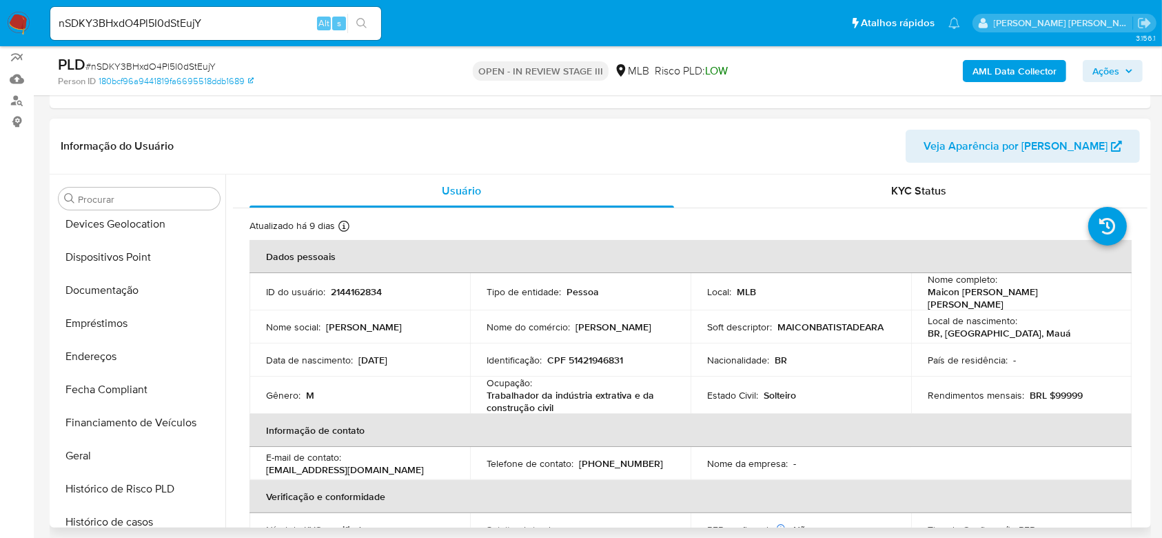
scroll to position [156, 0]
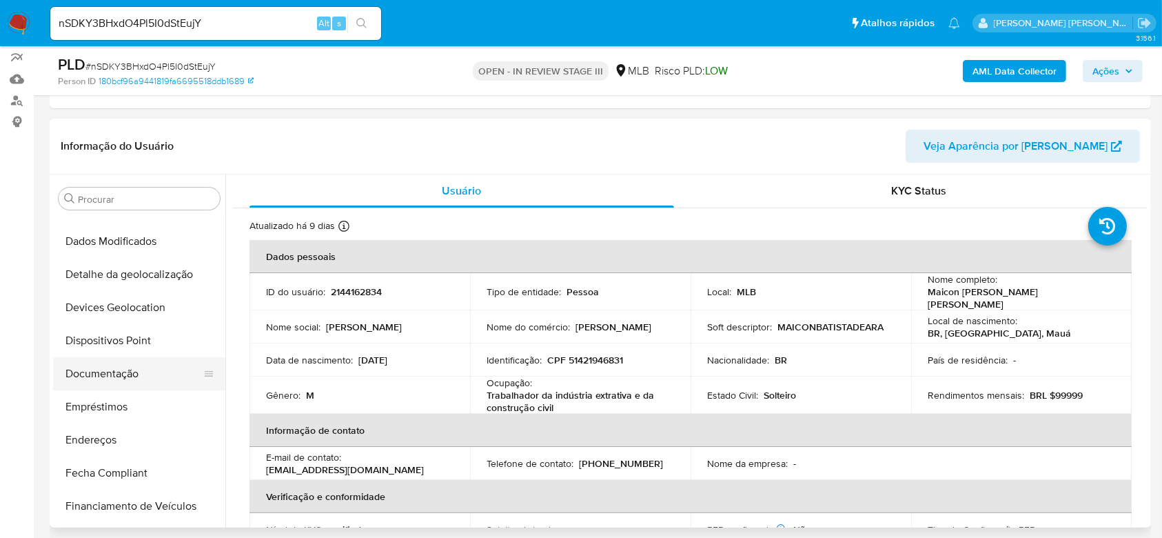
drag, startPoint x: 116, startPoint y: 373, endPoint x: 121, endPoint y: 368, distance: 7.3
click at [116, 373] on button "Documentação" at bounding box center [133, 373] width 161 height 33
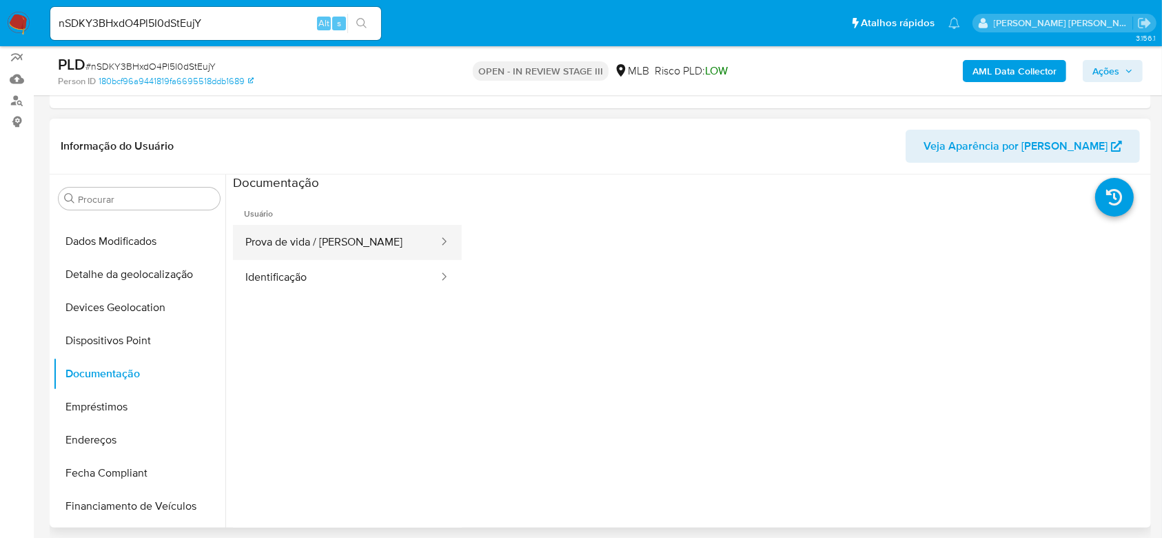
click at [318, 238] on button "Prova de vida / [PERSON_NAME]" at bounding box center [336, 242] width 207 height 35
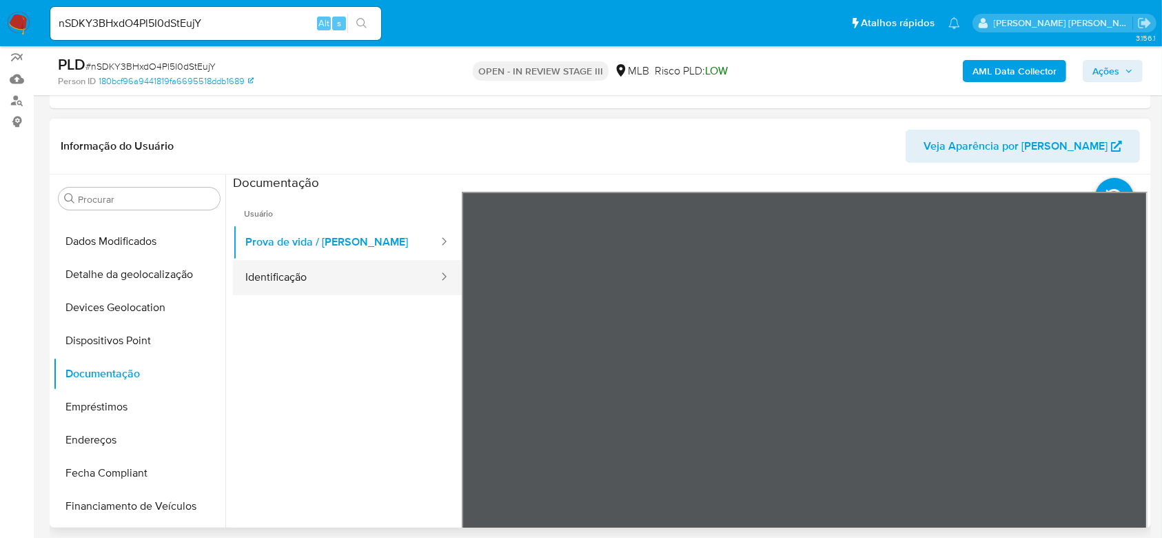
click at [272, 272] on button "Identificação" at bounding box center [336, 277] width 207 height 35
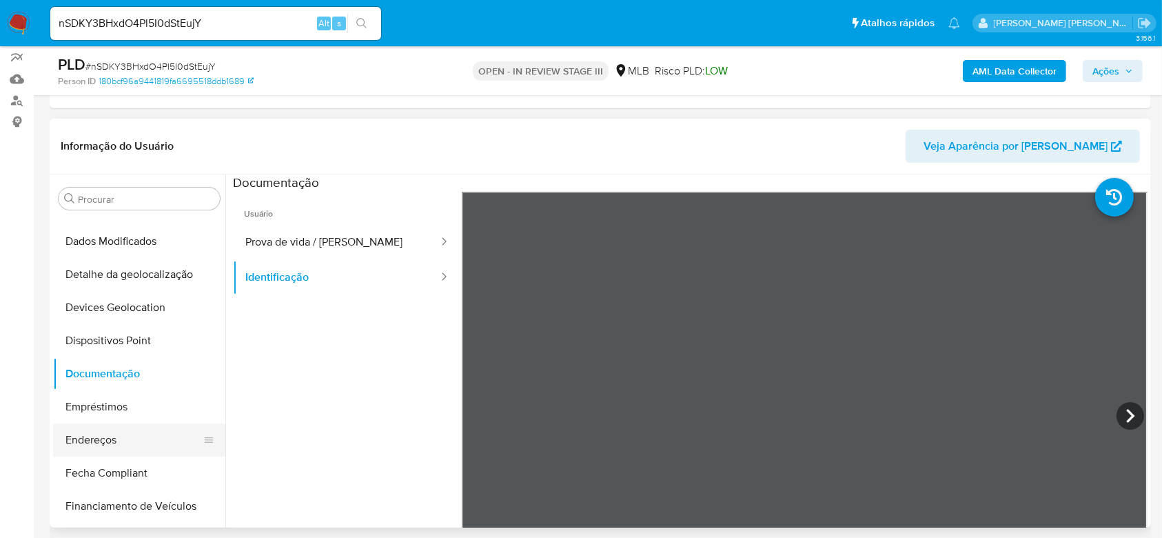
scroll to position [248, 0]
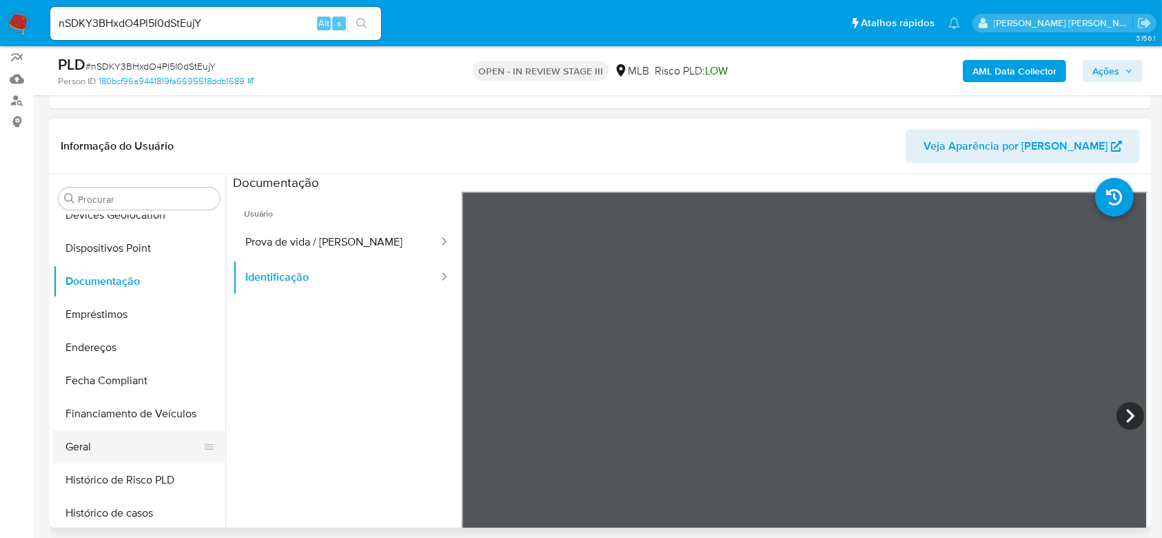
click at [104, 438] on button "Geral" at bounding box center [133, 446] width 161 height 33
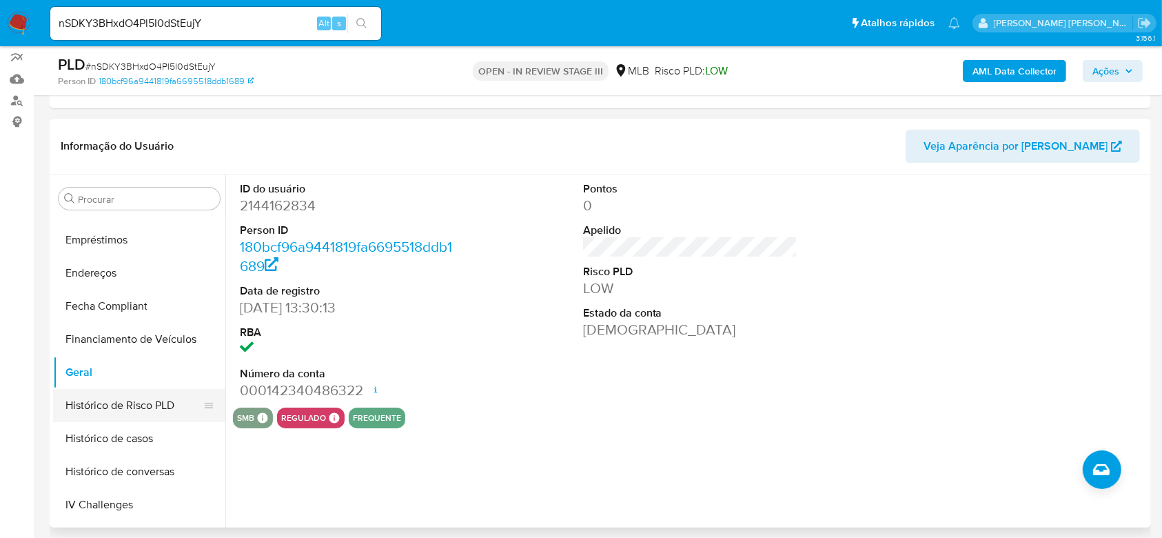
scroll to position [340, 0]
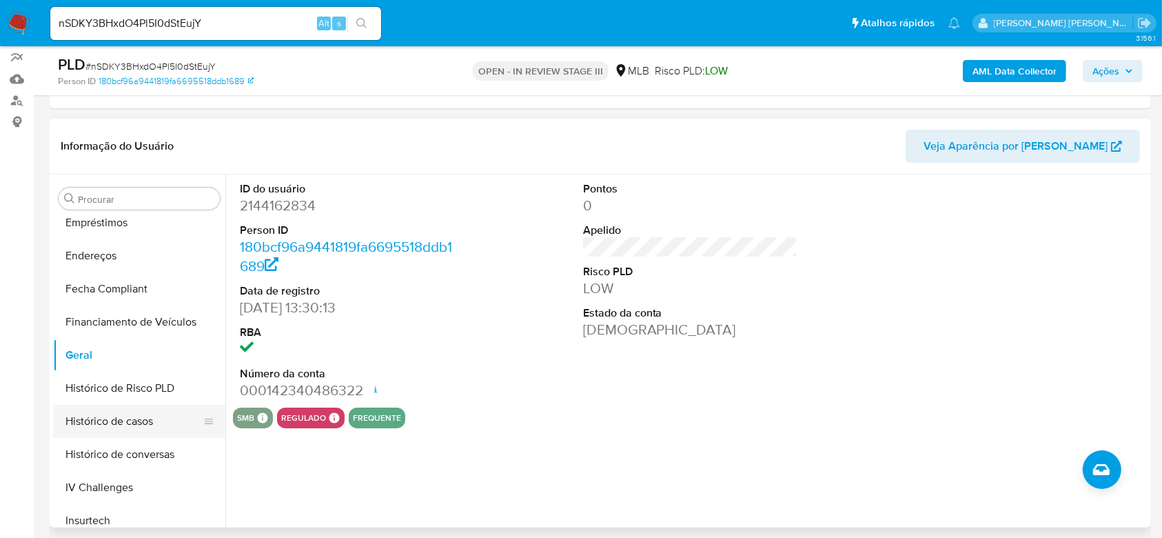
click at [154, 423] on button "Histórico de casos" at bounding box center [133, 421] width 161 height 33
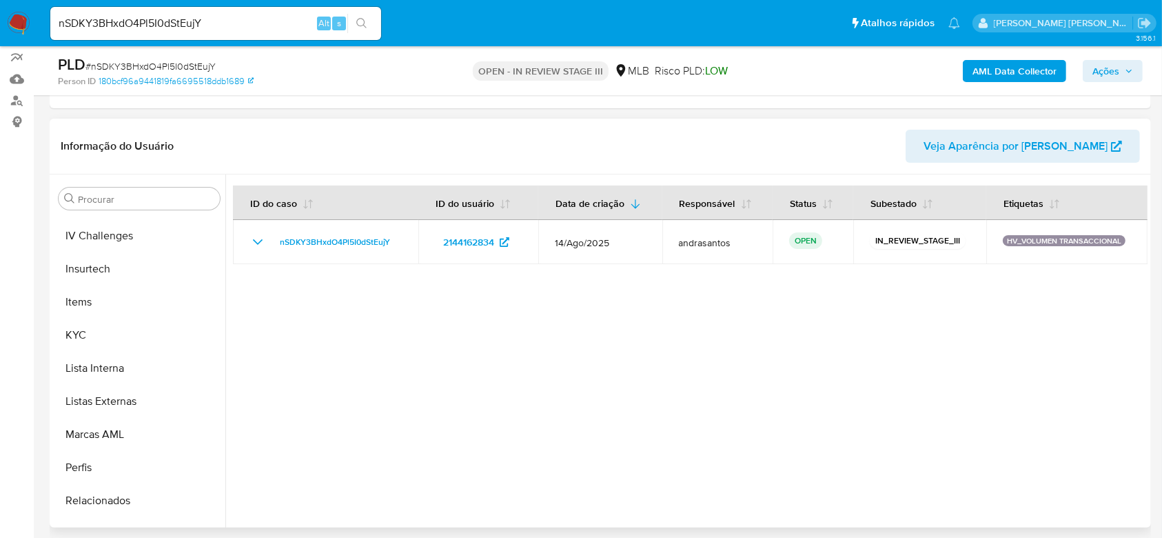
scroll to position [616, 0]
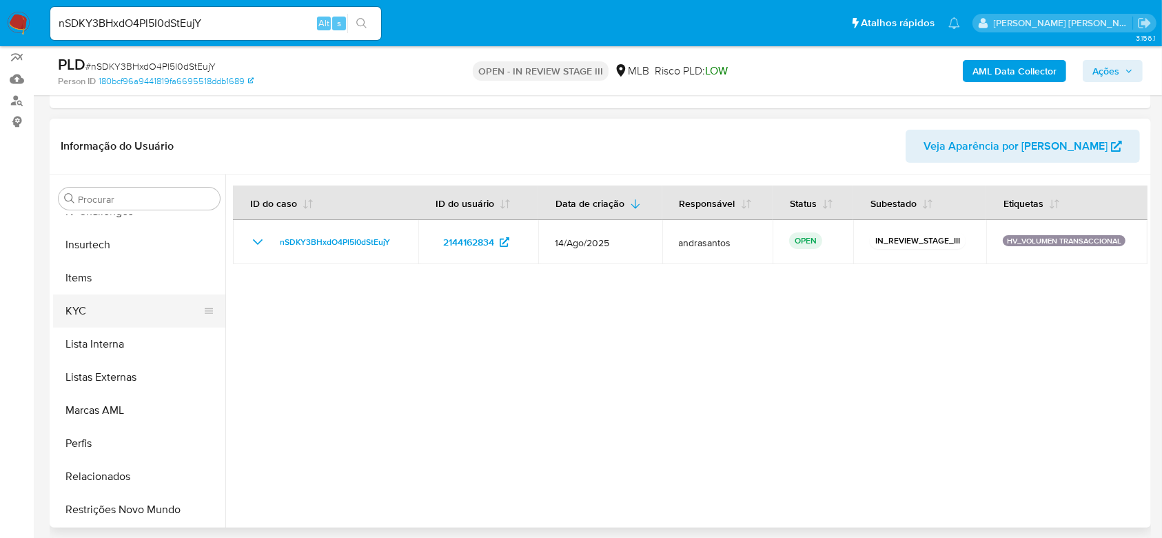
click at [81, 314] on button "KYC" at bounding box center [133, 310] width 161 height 33
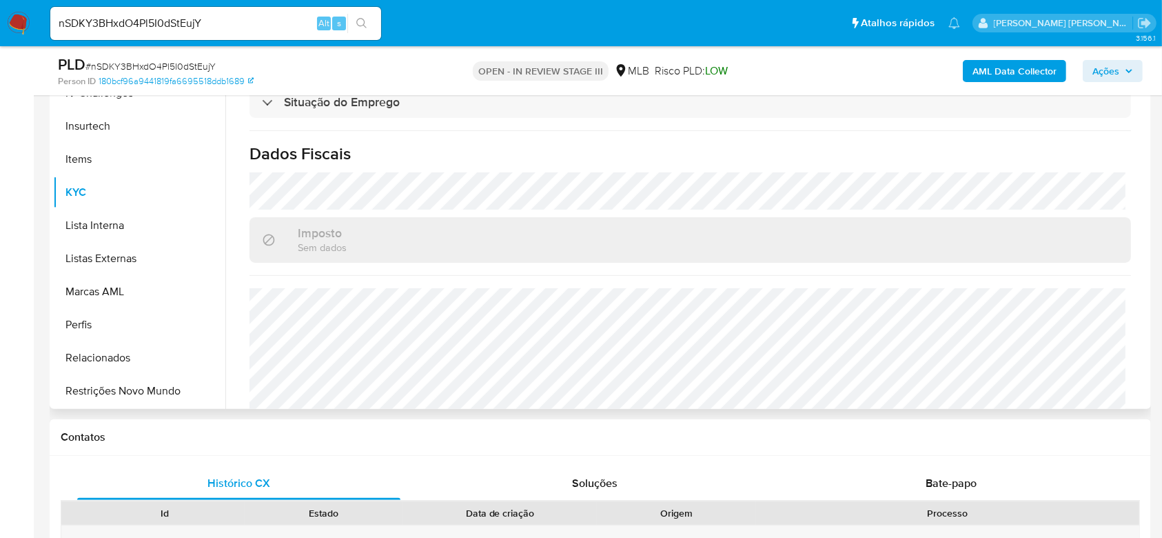
scroll to position [590, 0]
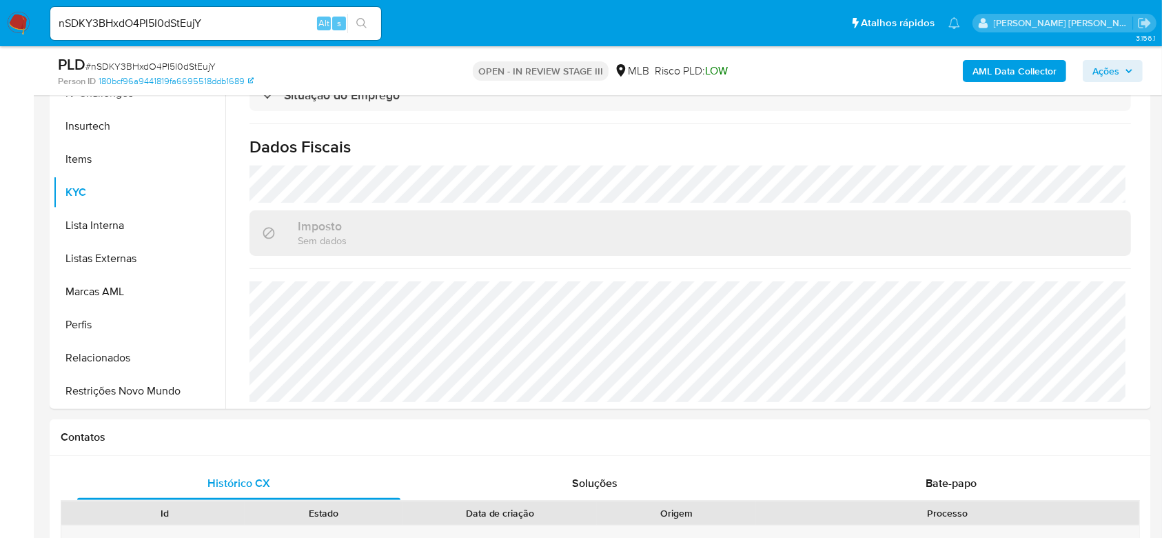
click at [183, 24] on input "nSDKY3BHxdO4Pl5I0dStEujY" at bounding box center [215, 23] width 331 height 18
paste input "slT71avByFMzcWeKQQmMnMMc"
type input "slT71avByFMzcWeKQQmMnMMc"
click at [360, 23] on icon "search-icon" at bounding box center [361, 23] width 11 height 11
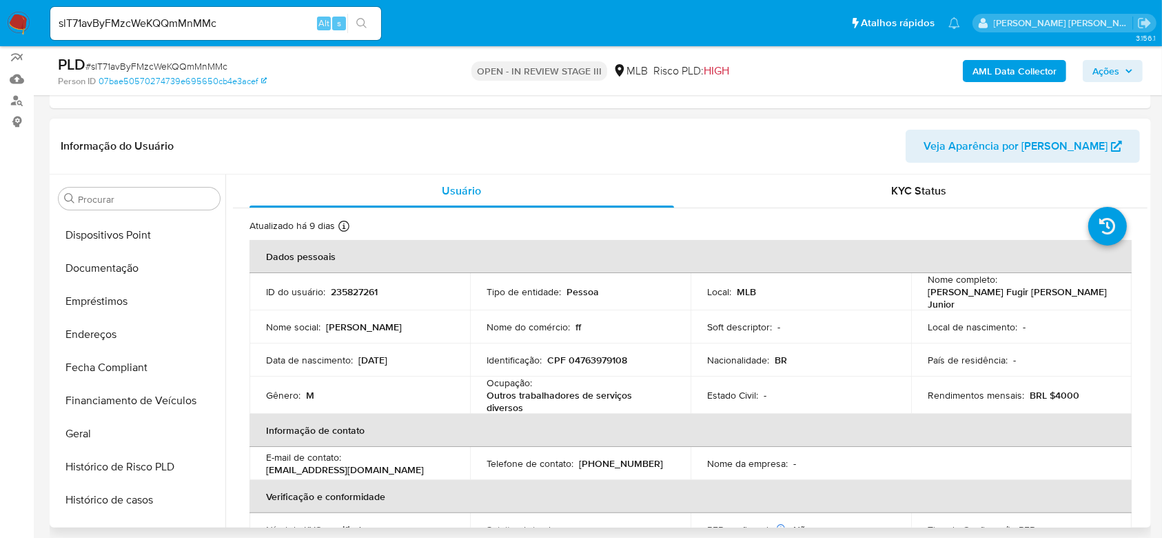
scroll to position [248, 0]
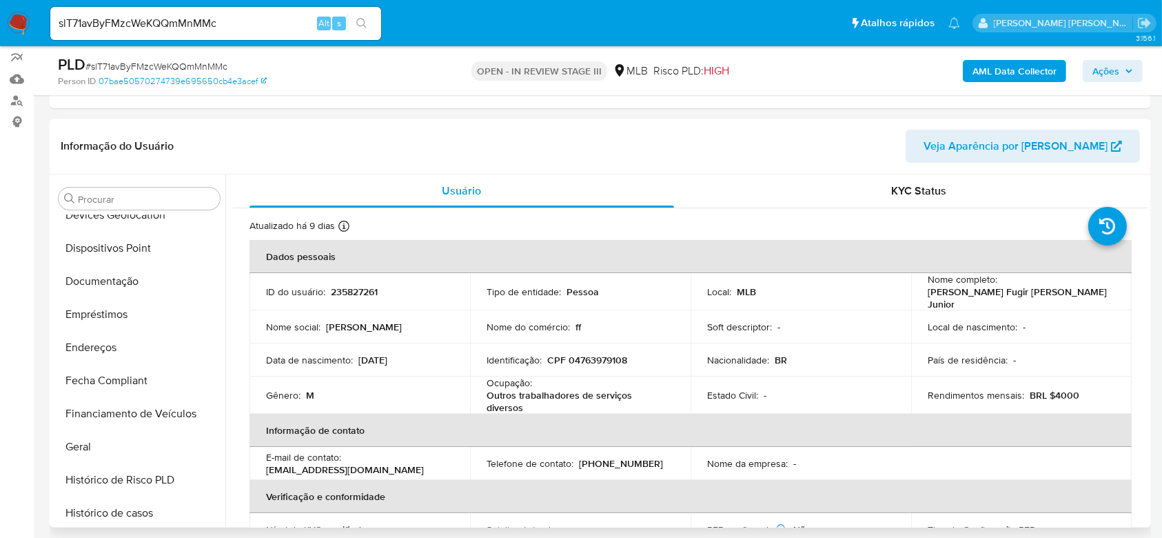
select select "10"
click at [120, 283] on button "Documentação" at bounding box center [133, 281] width 161 height 33
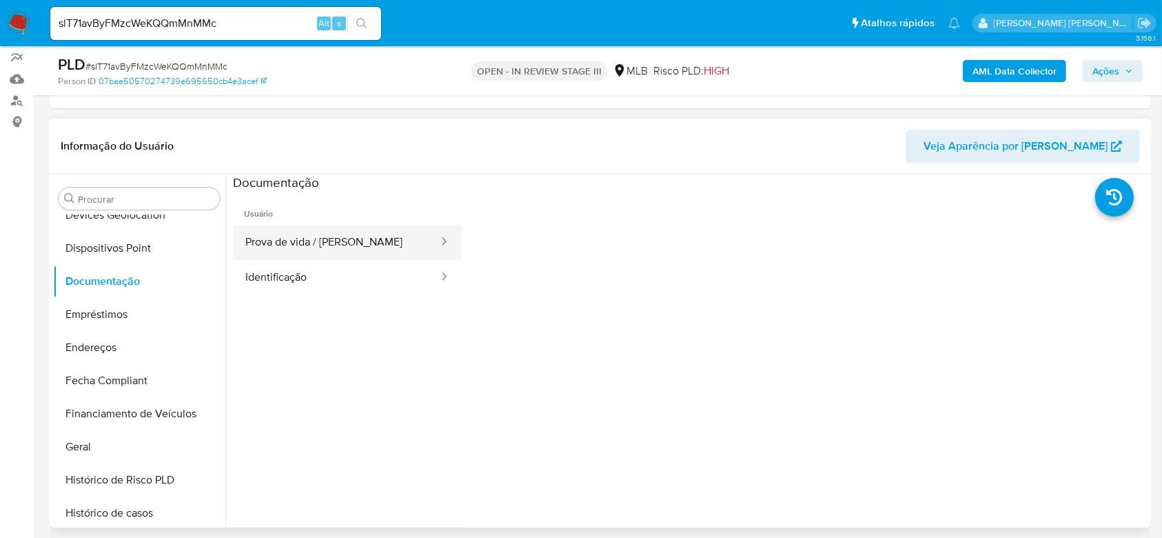
click at [322, 242] on button "Prova de vida / [PERSON_NAME]" at bounding box center [336, 242] width 207 height 35
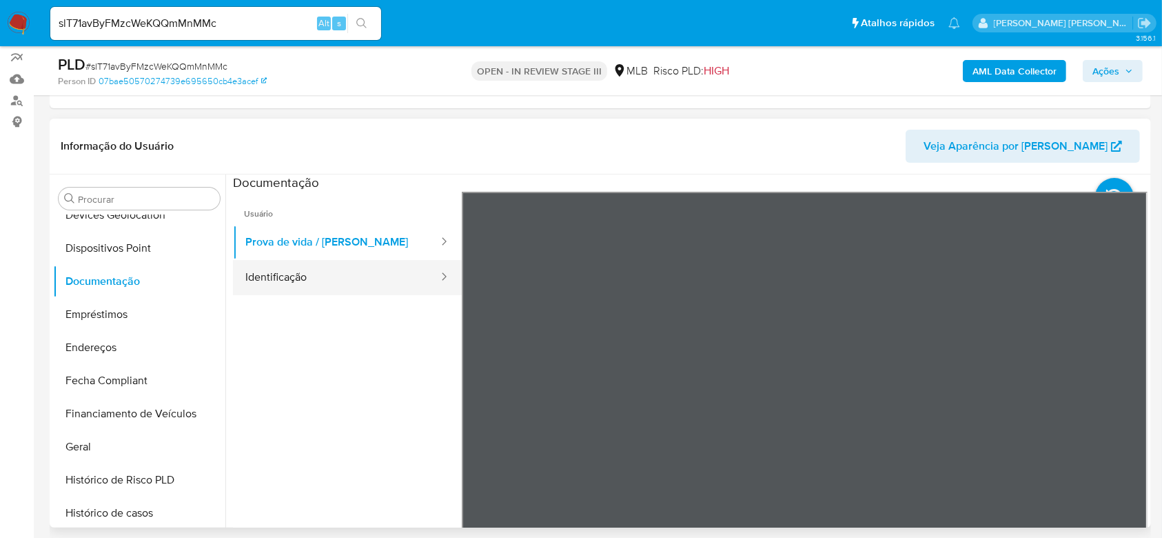
click at [300, 276] on button "Identificação" at bounding box center [336, 277] width 207 height 35
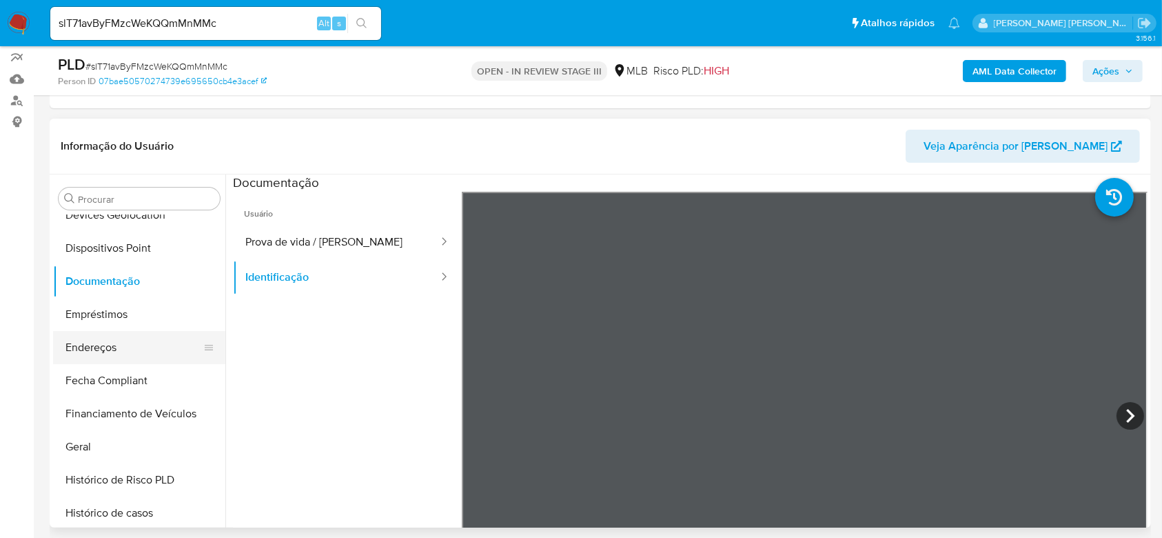
scroll to position [340, 0]
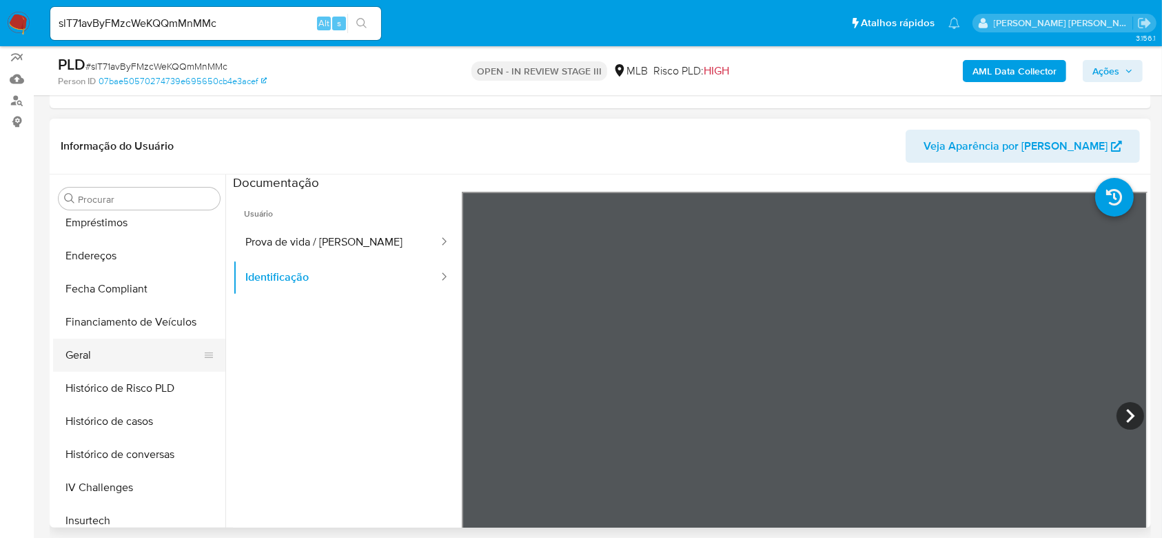
click at [108, 355] on button "Geral" at bounding box center [133, 354] width 161 height 33
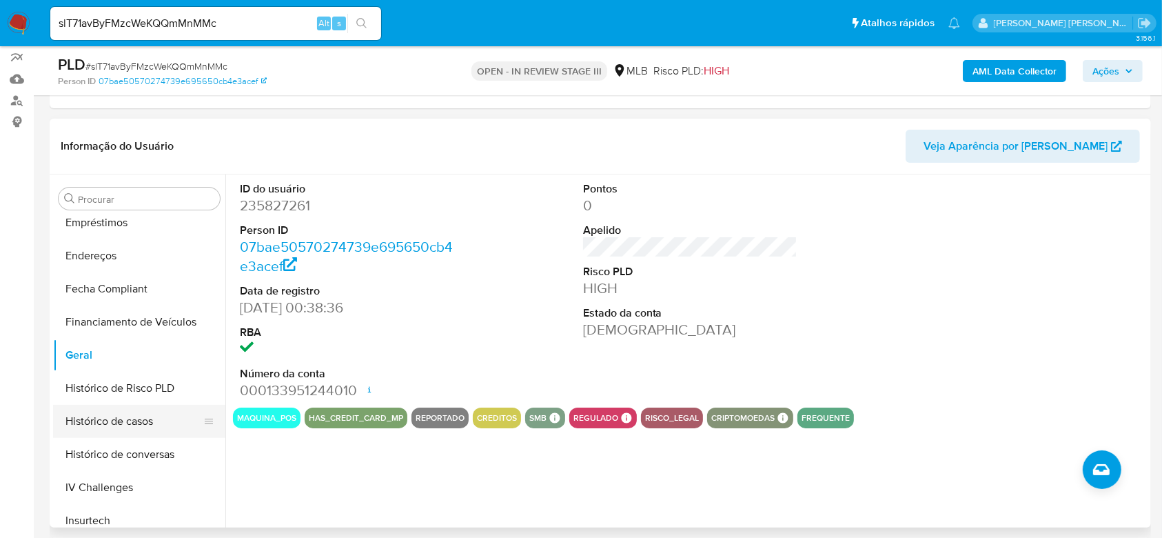
click at [92, 420] on button "Histórico de casos" at bounding box center [133, 421] width 161 height 33
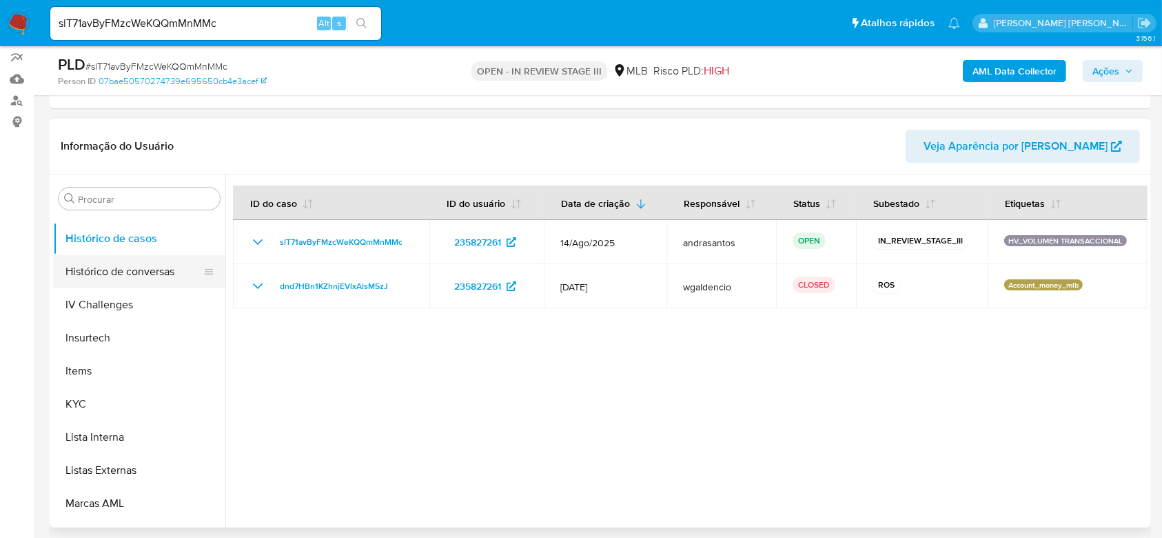
scroll to position [524, 0]
click at [92, 395] on button "KYC" at bounding box center [133, 402] width 161 height 33
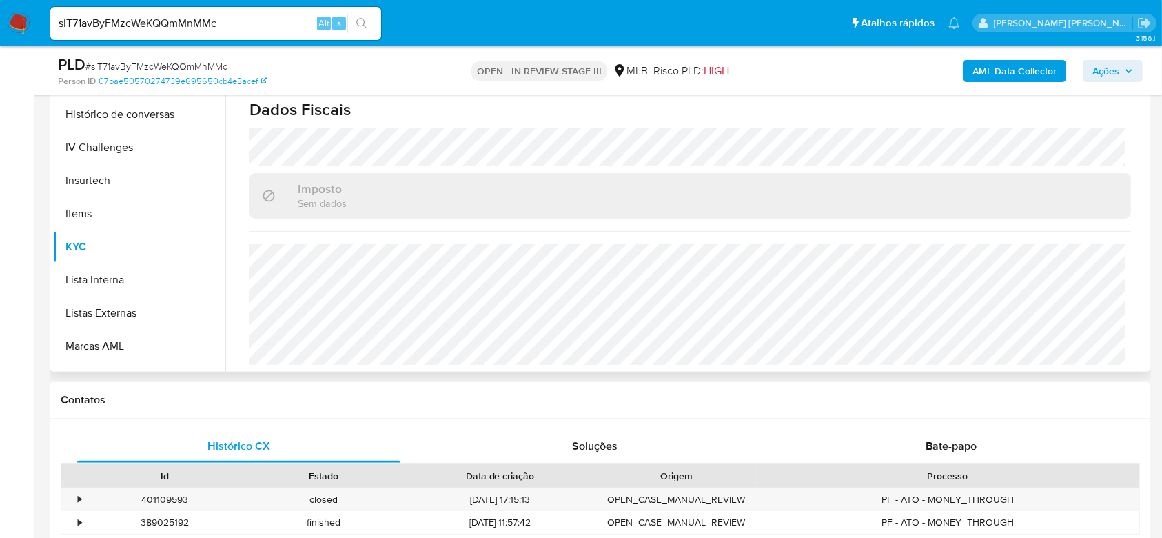
scroll to position [367, 0]
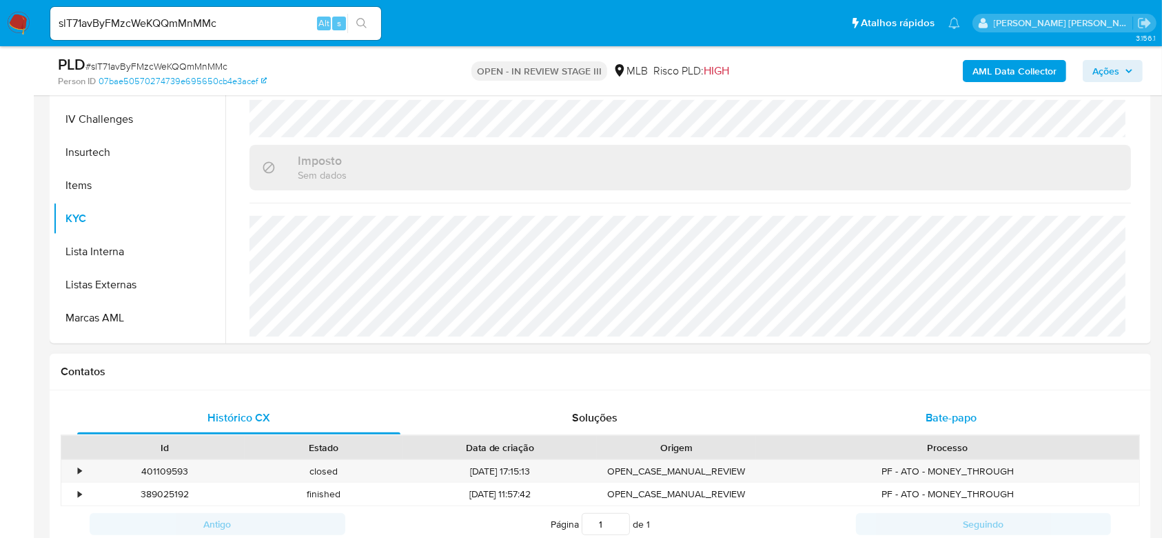
click at [950, 411] on span "Bate-papo" at bounding box center [951, 417] width 51 height 16
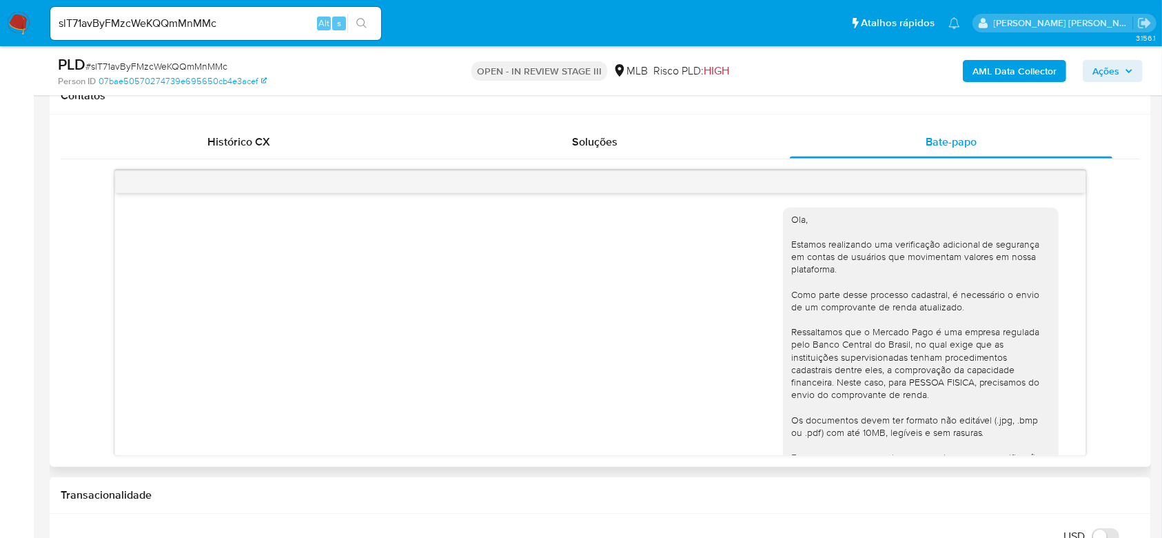
scroll to position [0, 0]
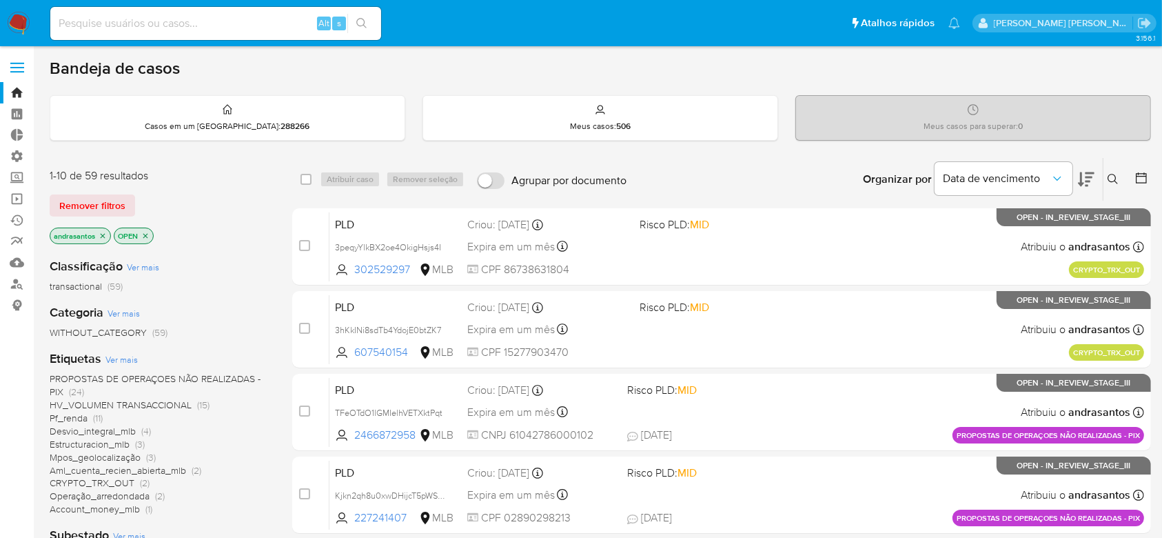
click at [143, 19] on input at bounding box center [215, 23] width 331 height 18
paste input "8MLRjG6yyYgB2OmA5h8cQVGp"
type input "8MLRjG6yyYgB2OmA5h8cQVGp"
click at [365, 19] on icon "search-icon" at bounding box center [361, 23] width 11 height 11
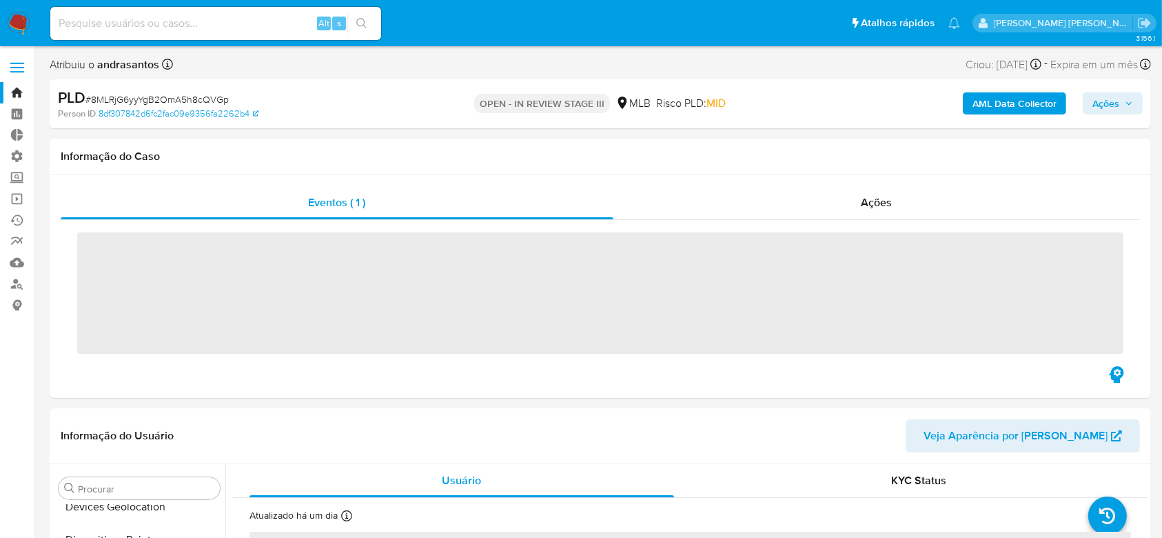
scroll to position [410, 0]
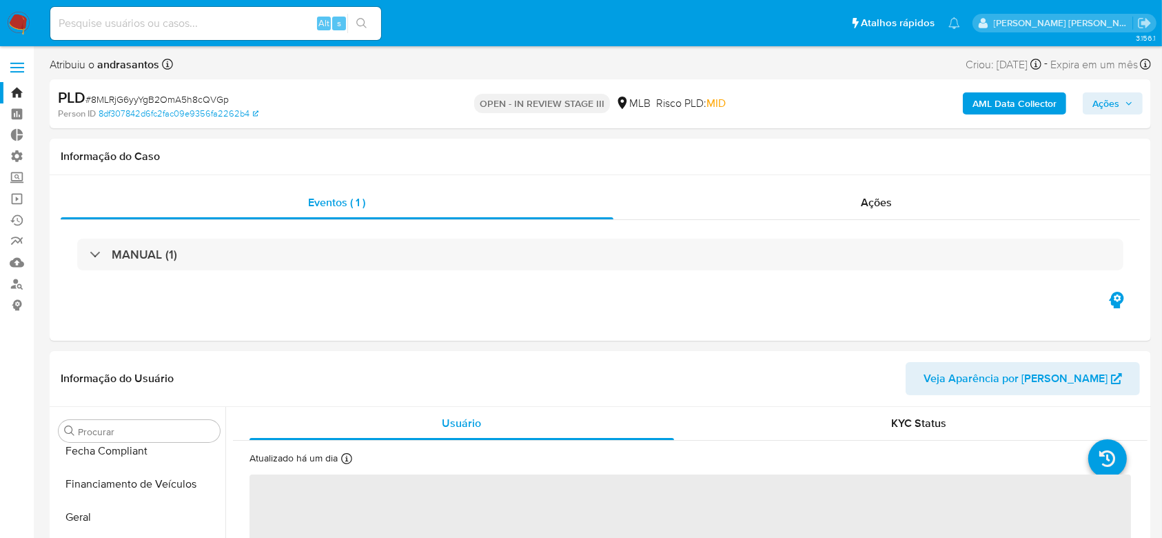
select select "10"
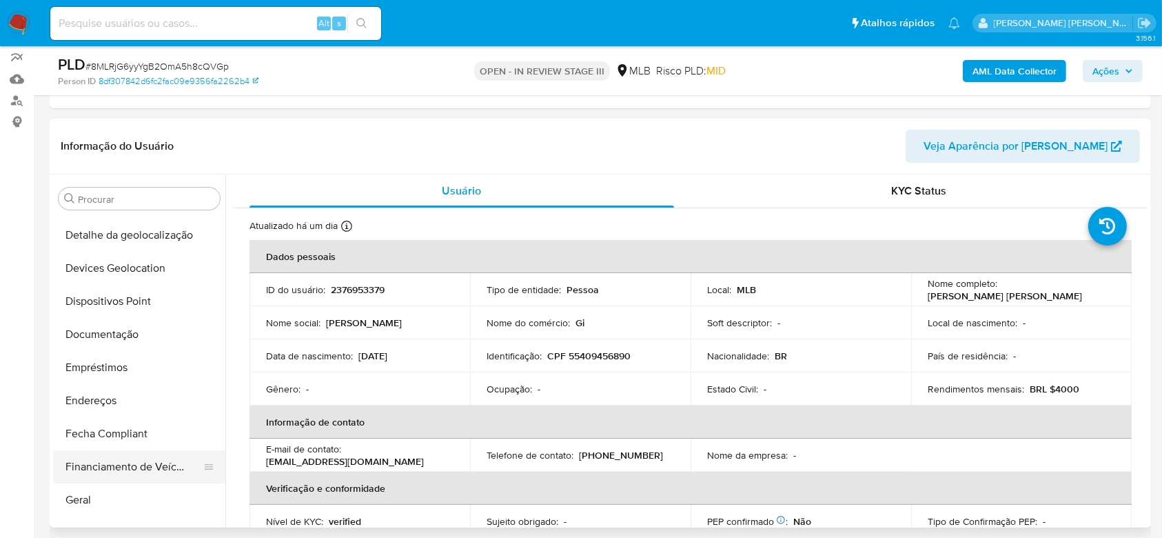
scroll to position [156, 0]
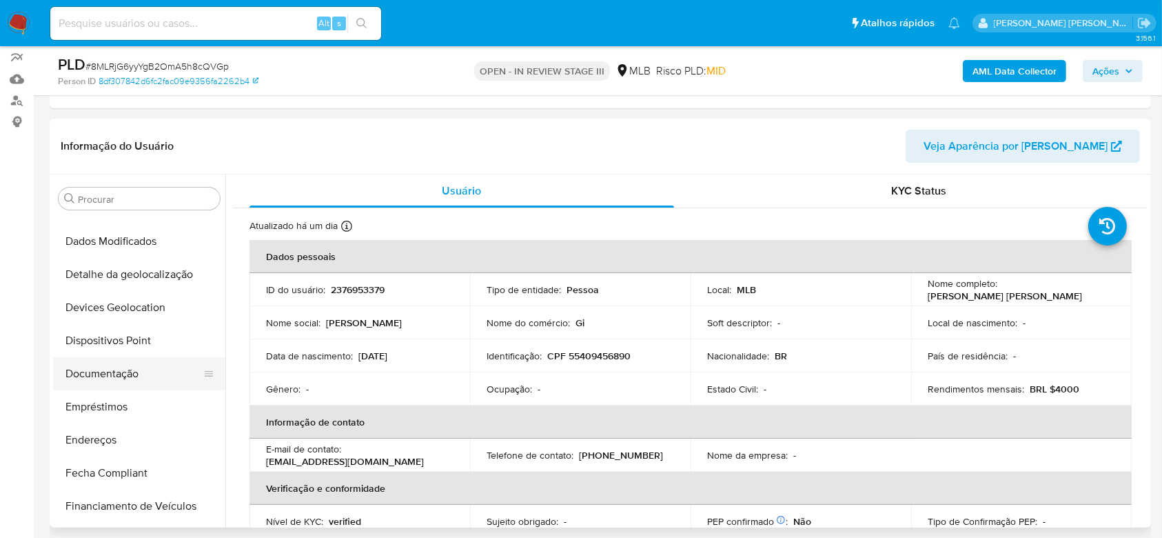
click at [130, 378] on button "Documentação" at bounding box center [133, 373] width 161 height 33
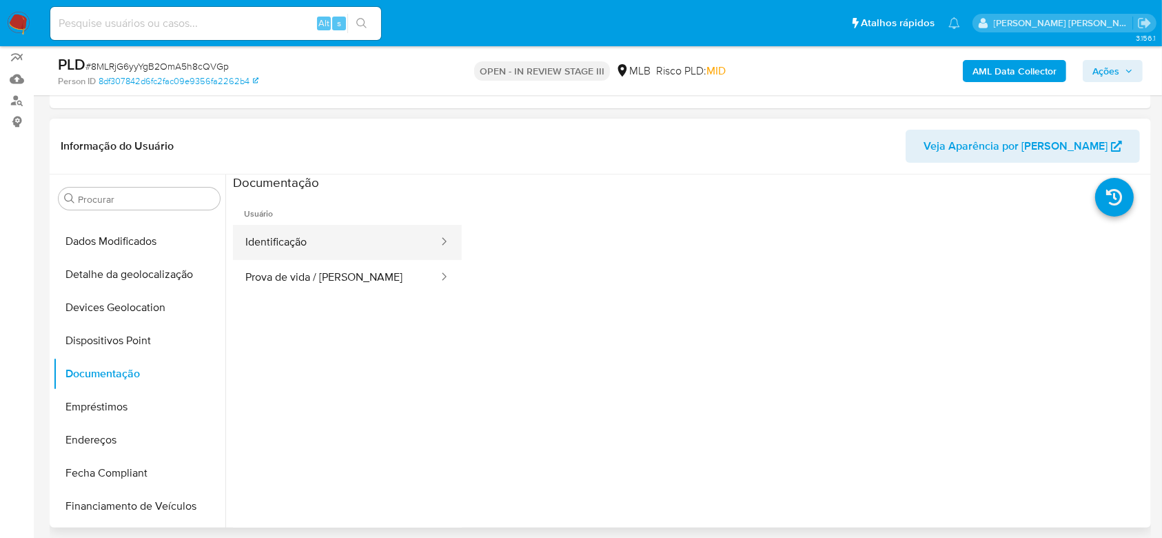
click at [315, 243] on button "Identificação" at bounding box center [336, 242] width 207 height 35
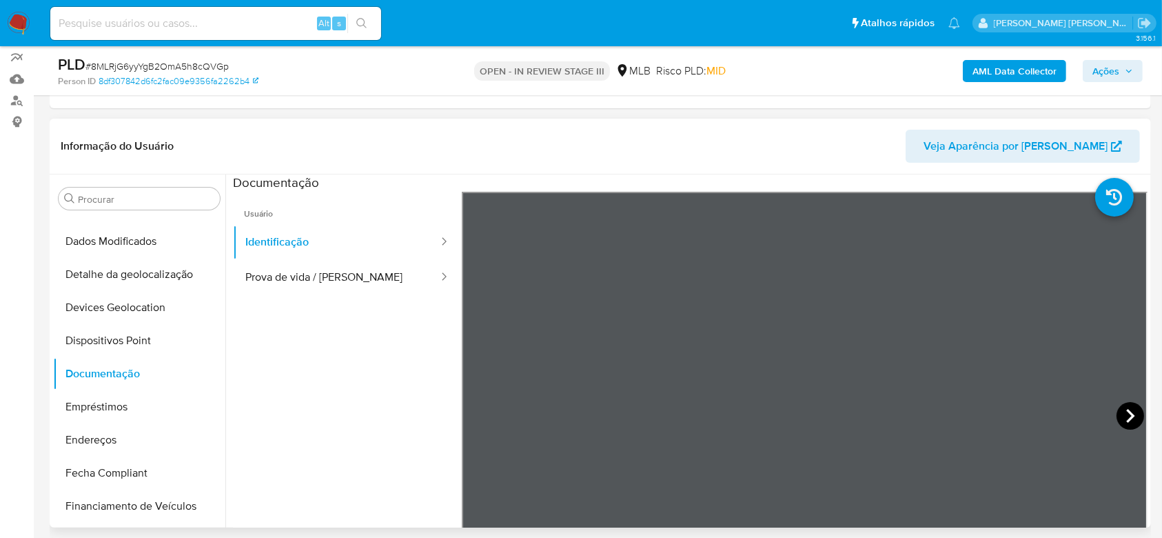
click at [1131, 414] on icon at bounding box center [1131, 416] width 28 height 28
click at [328, 290] on button "Prova de vida / [PERSON_NAME]" at bounding box center [336, 277] width 207 height 35
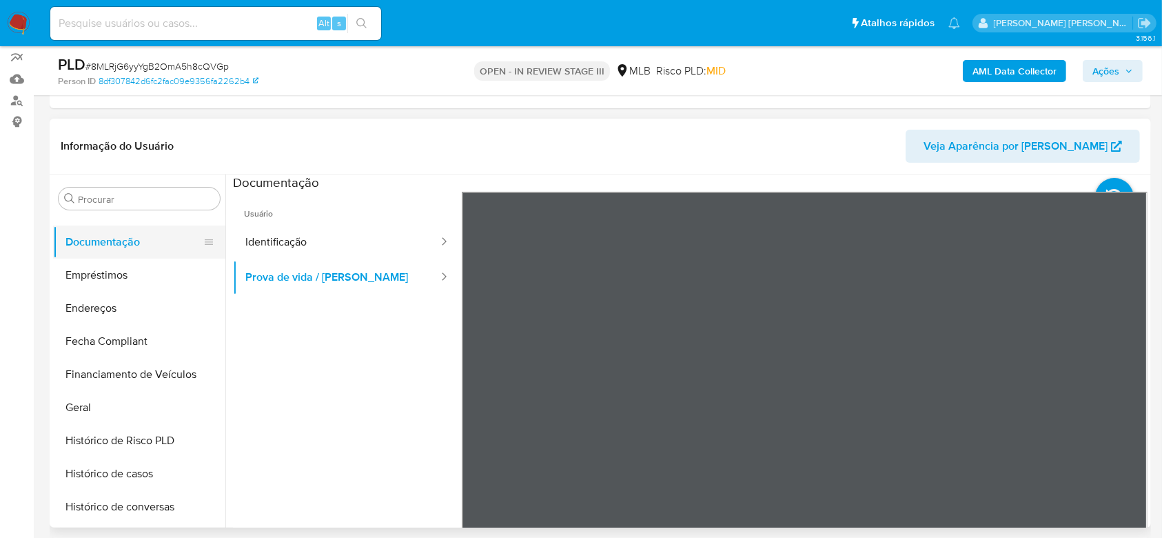
scroll to position [340, 0]
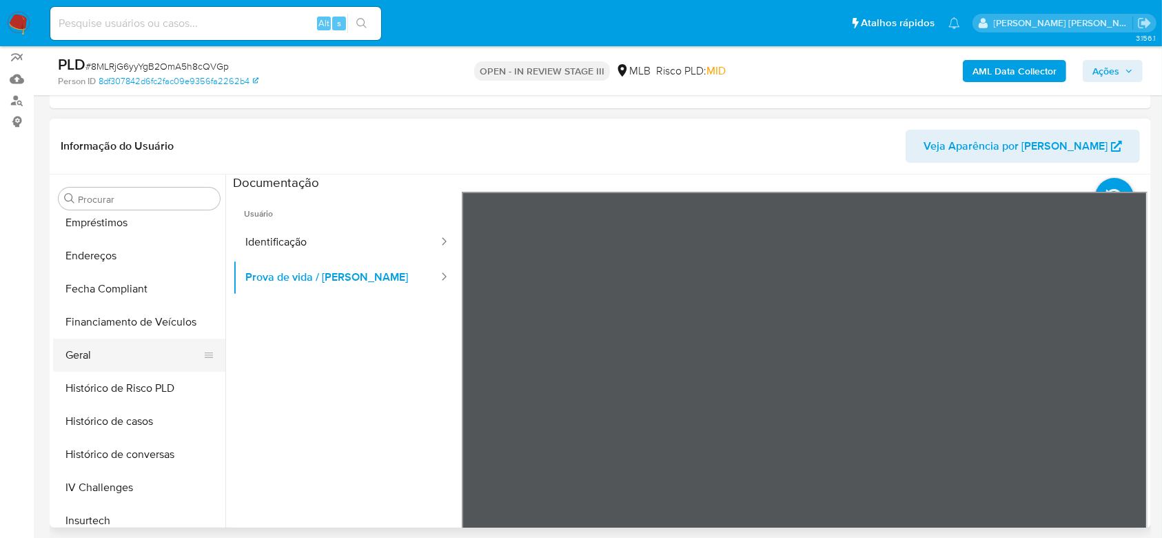
click at [105, 358] on button "Geral" at bounding box center [133, 354] width 161 height 33
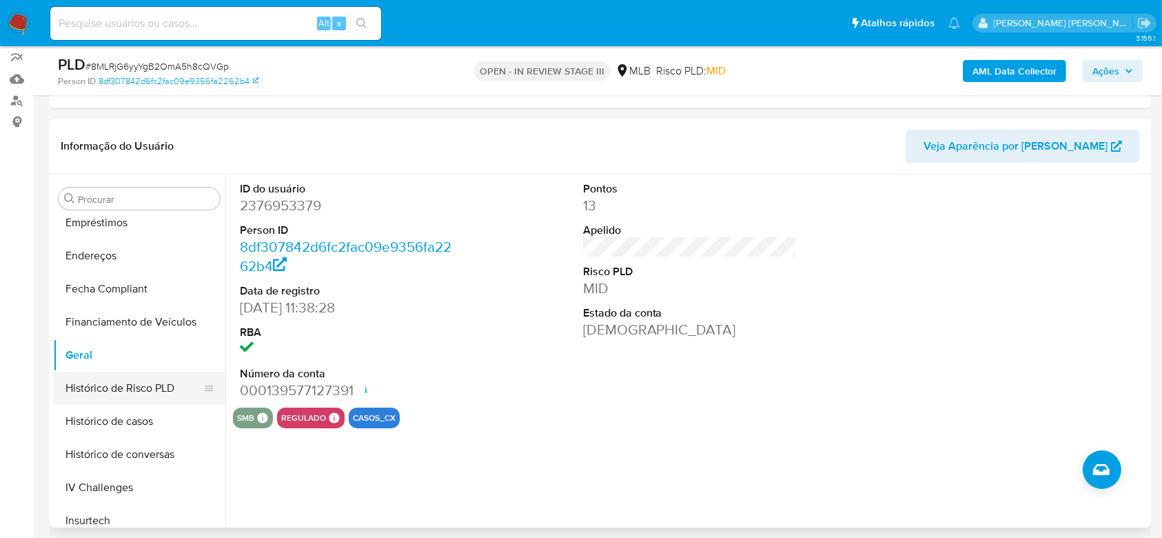
scroll to position [432, 0]
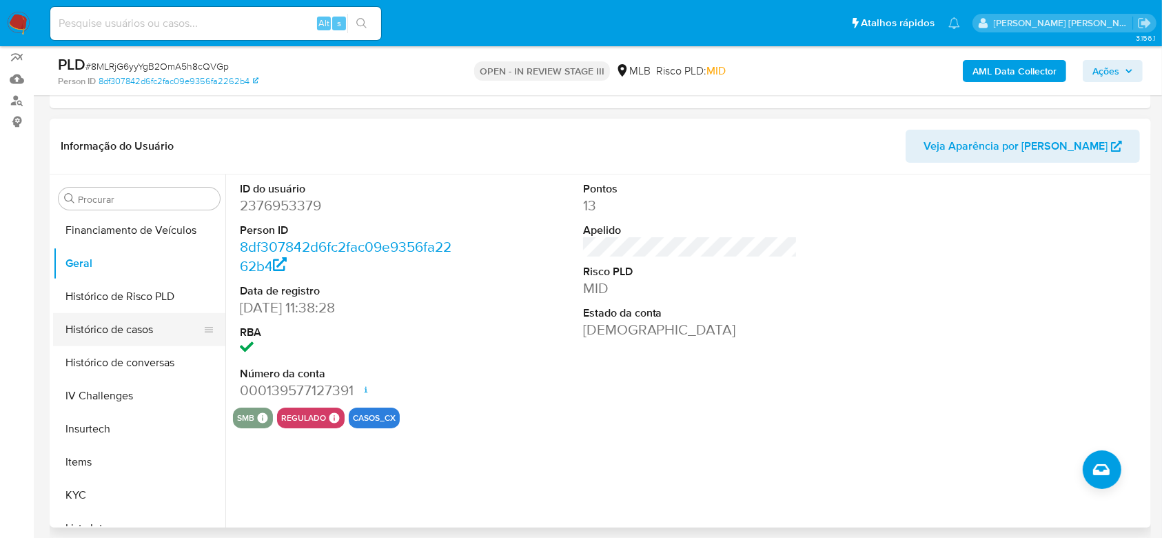
click at [123, 339] on button "Histórico de casos" at bounding box center [133, 329] width 161 height 33
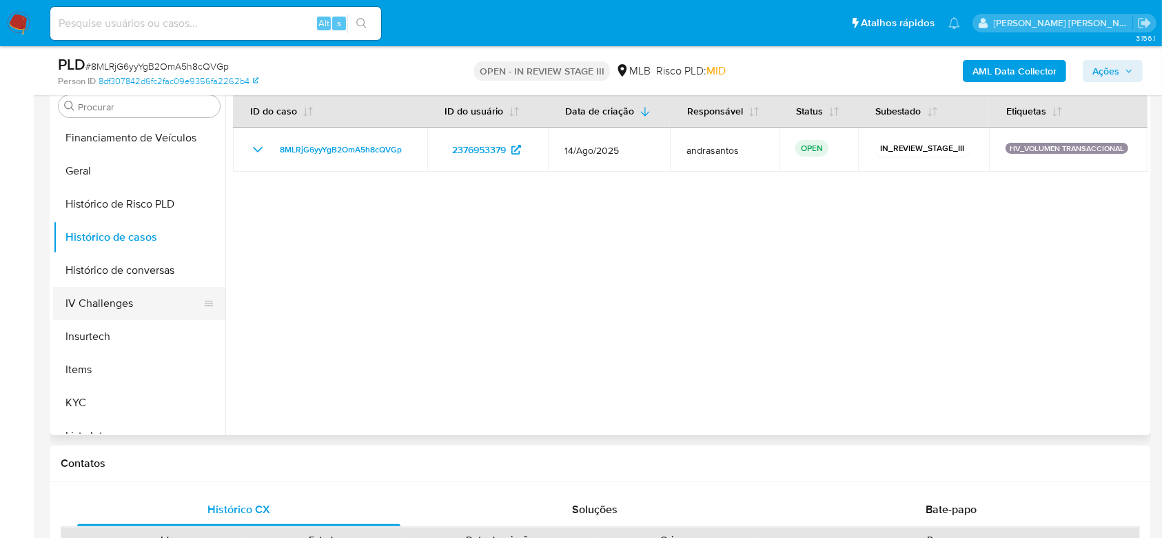
scroll to position [524, 0]
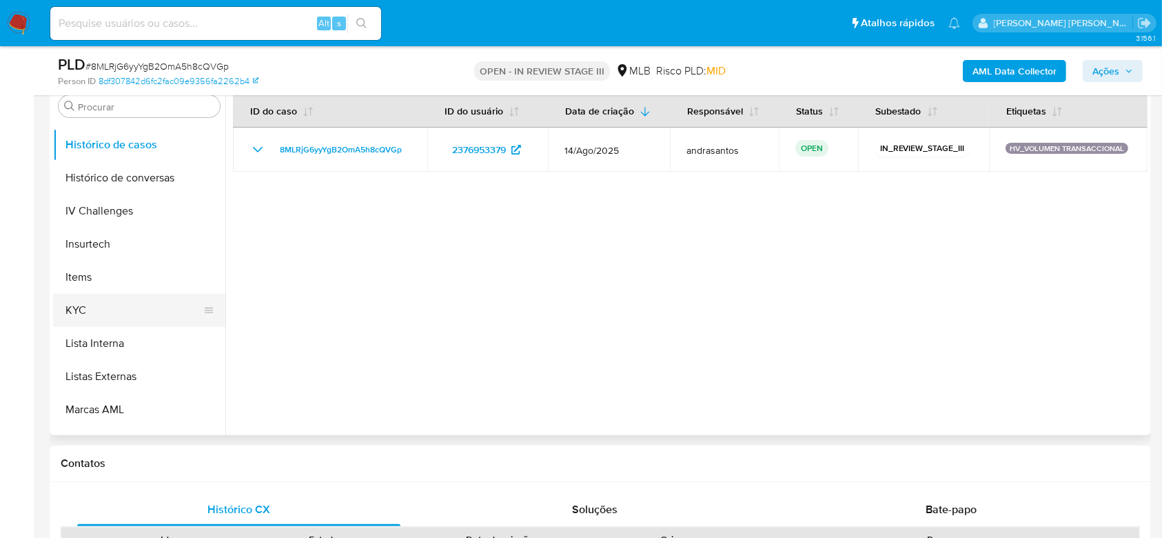
click at [93, 311] on button "KYC" at bounding box center [133, 310] width 161 height 33
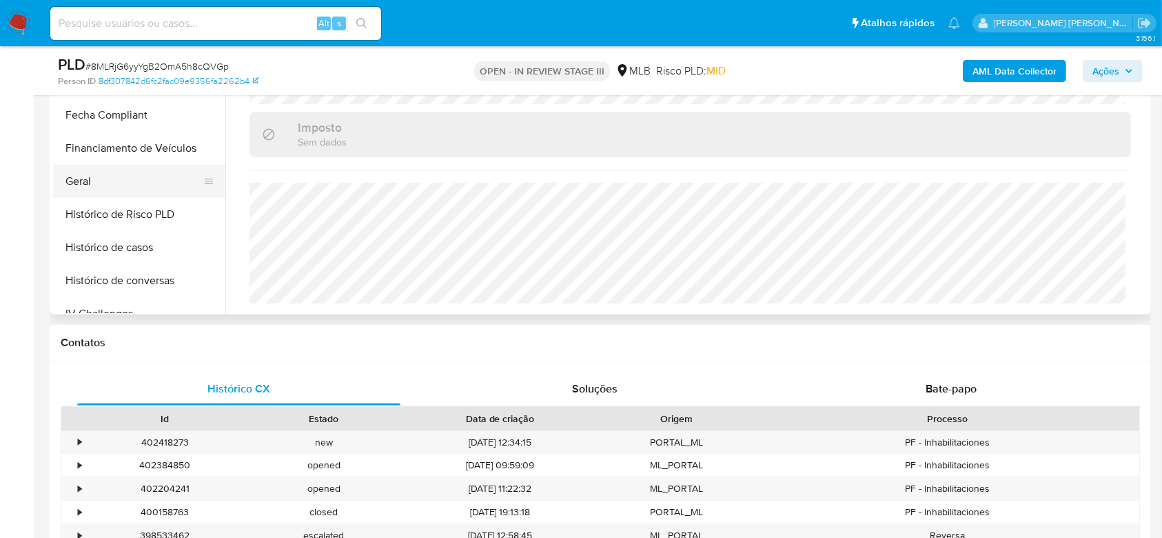
scroll to position [432, 0]
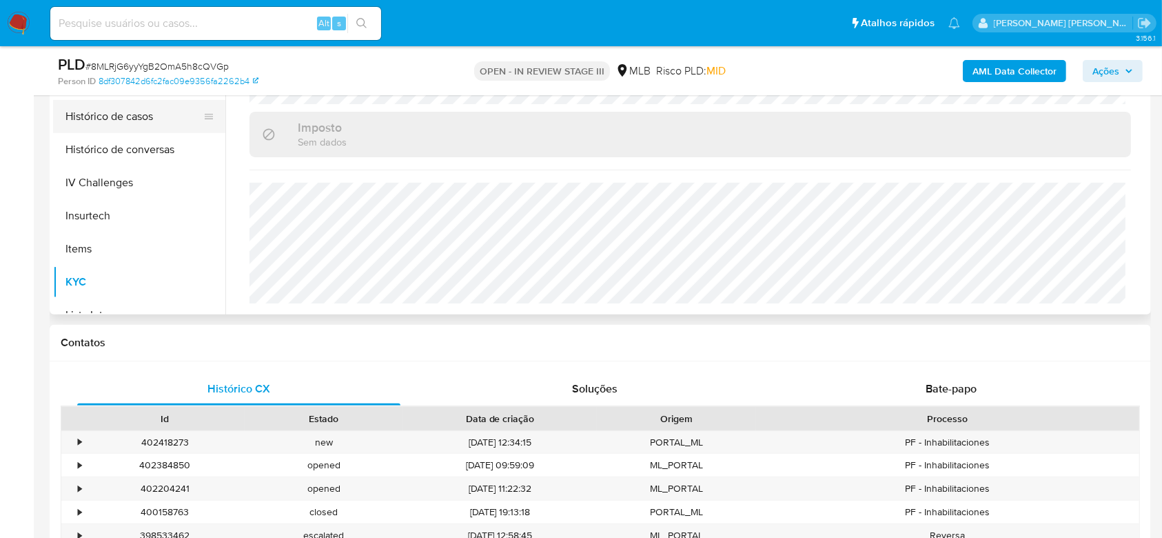
click at [128, 114] on button "Histórico de casos" at bounding box center [133, 116] width 161 height 33
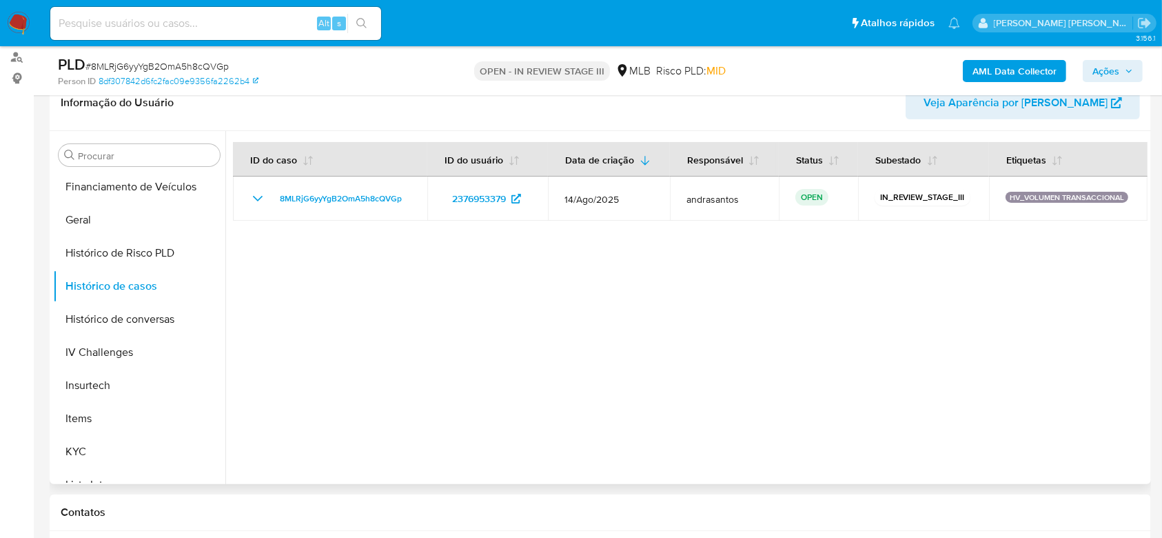
scroll to position [212, 0]
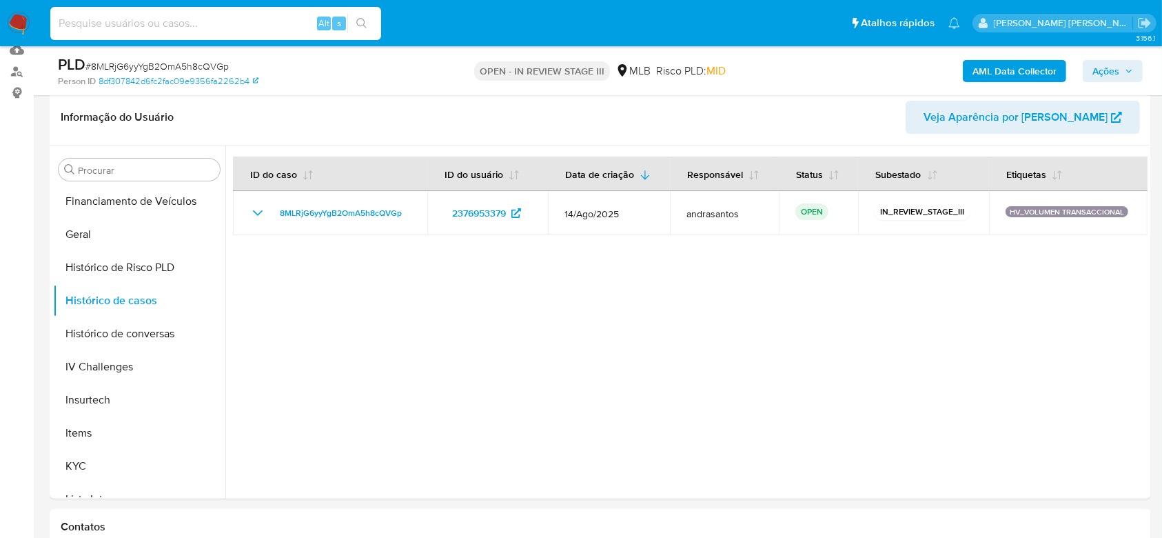
click at [161, 19] on input at bounding box center [215, 23] width 331 height 18
paste input "QUFNr0d7GiHqxPBneLuR8rMt"
type input "QUFNr0d7GiHqxPBneLuR8rMt"
click at [361, 28] on icon "search-icon" at bounding box center [361, 23] width 11 height 11
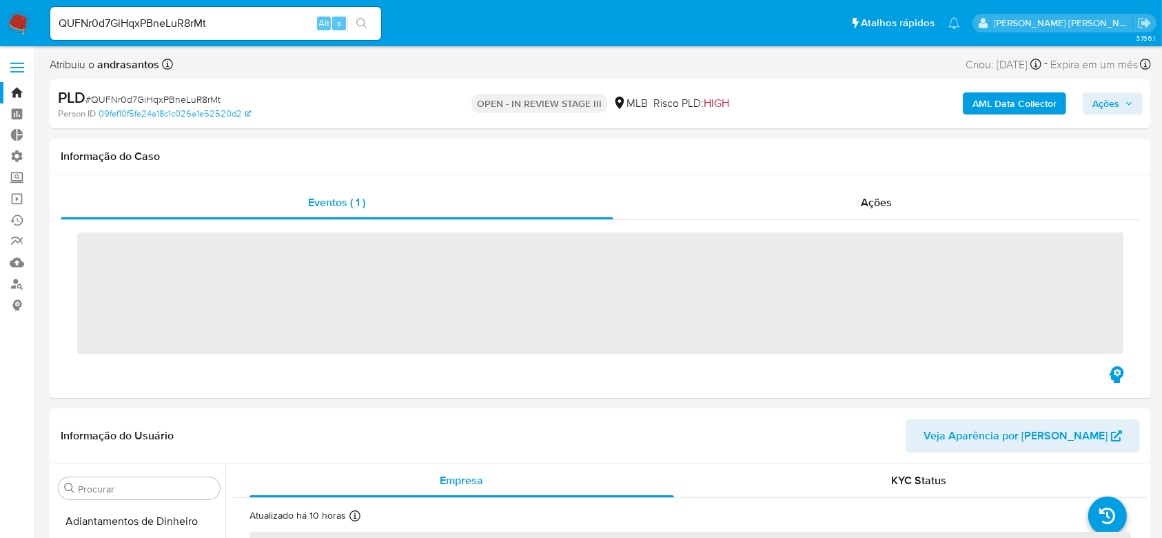
scroll to position [616, 0]
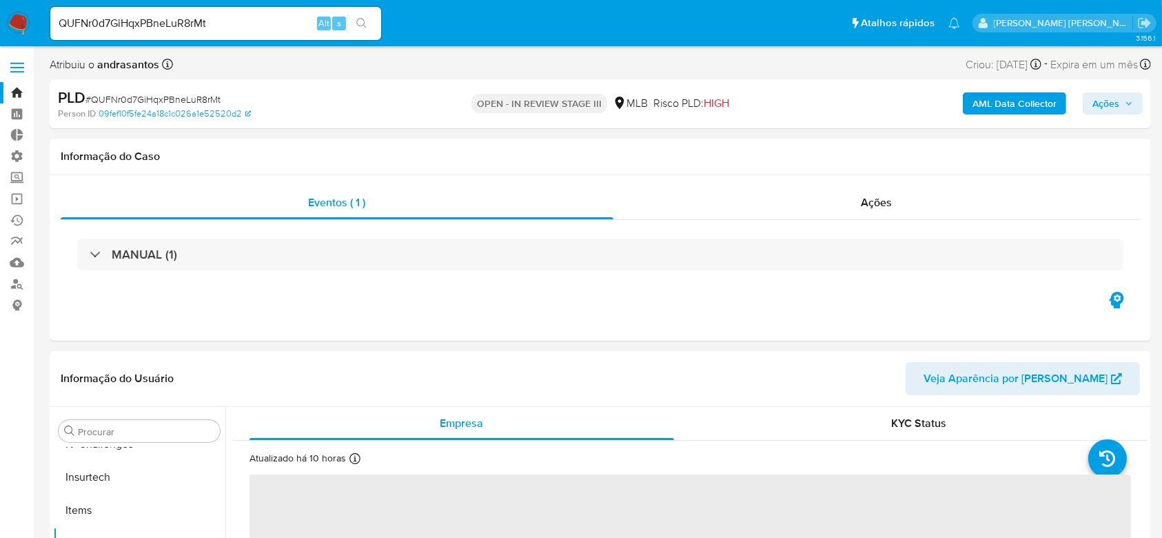
select select "10"
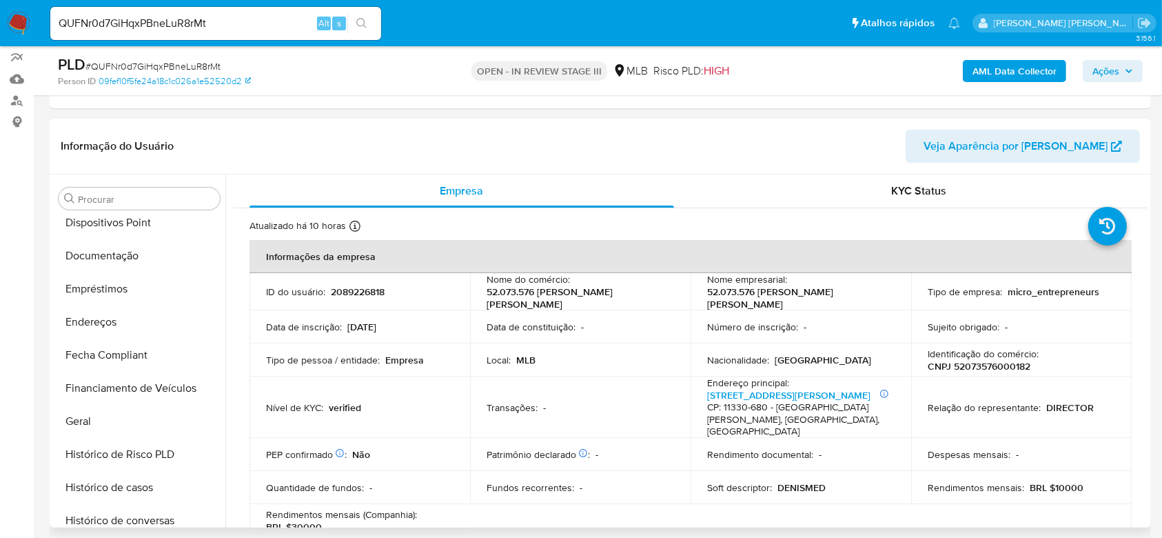
scroll to position [248, 0]
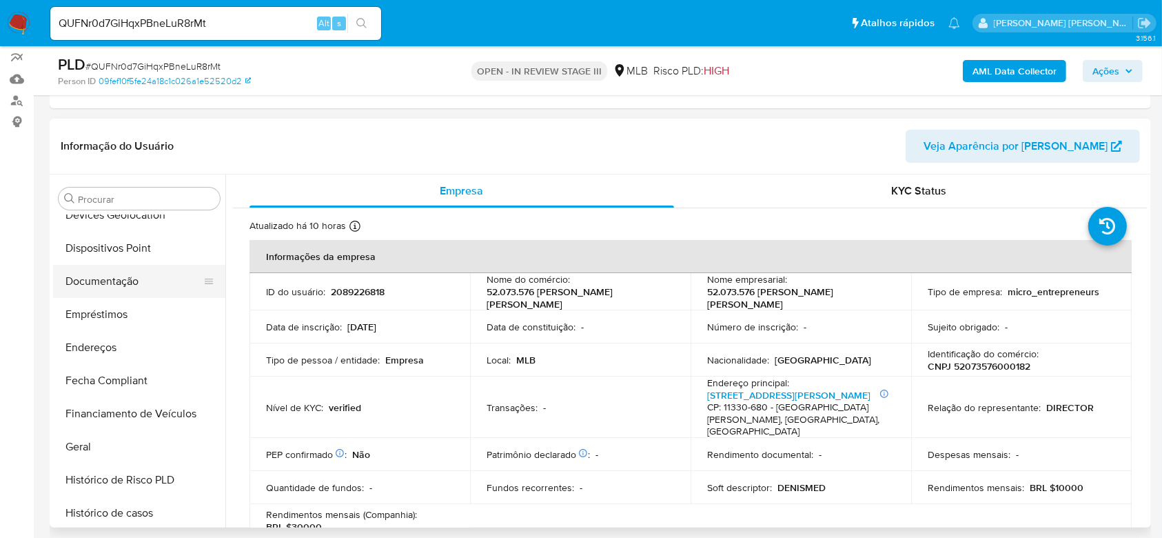
click at [140, 282] on button "Documentação" at bounding box center [133, 281] width 161 height 33
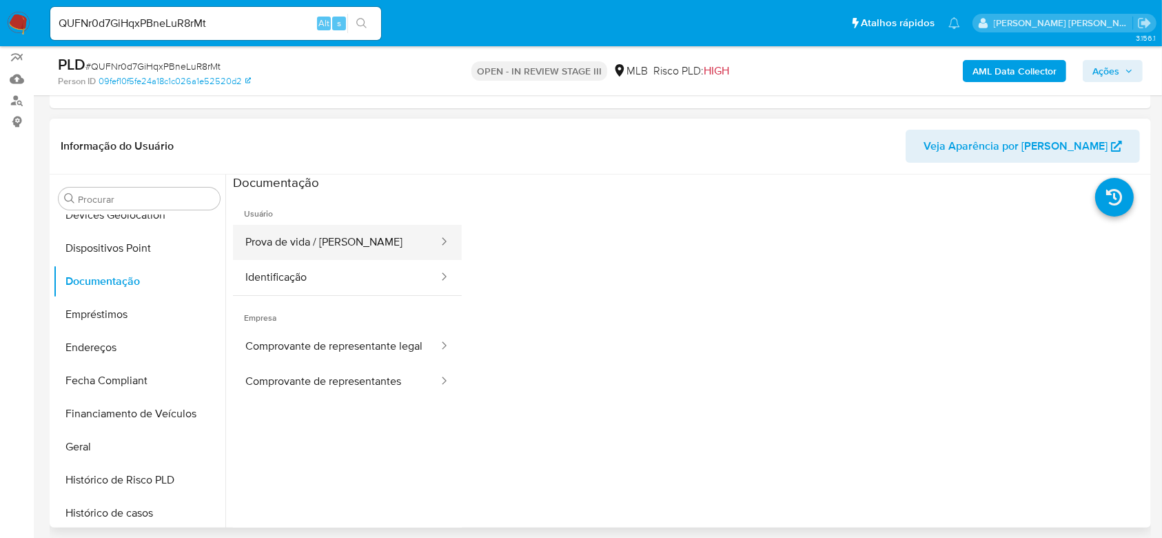
click at [374, 244] on button "Prova de vida / [PERSON_NAME]" at bounding box center [336, 242] width 207 height 35
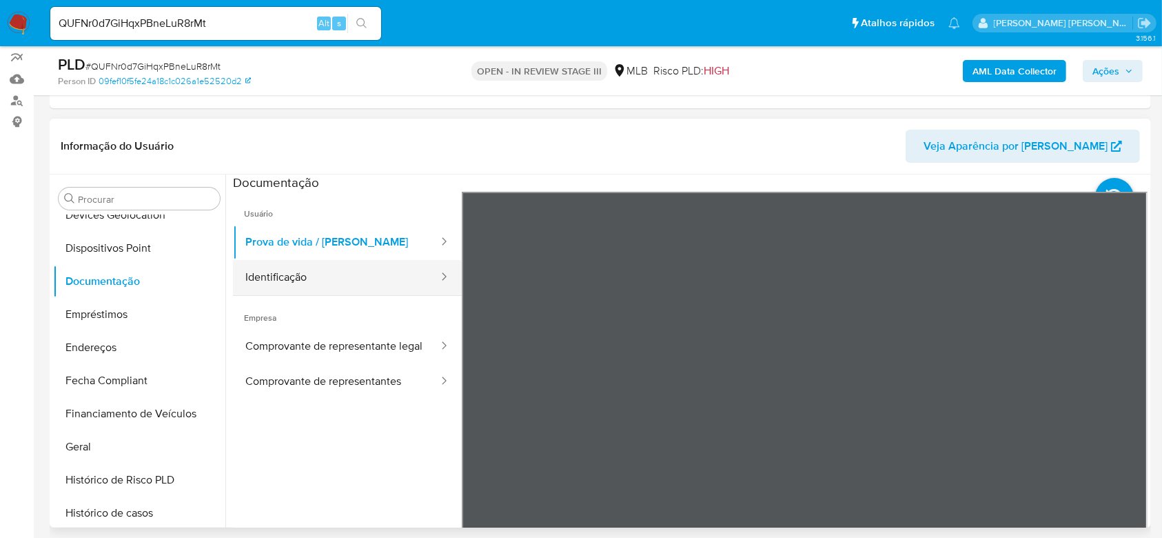
click at [294, 274] on button "Identificação" at bounding box center [336, 277] width 207 height 35
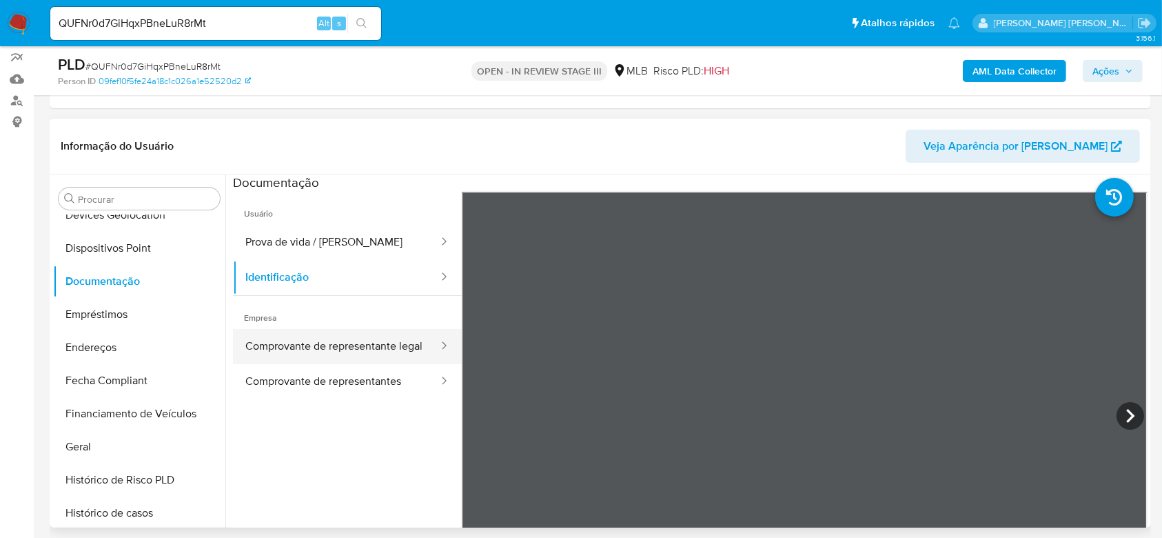
click at [307, 341] on button "Comprovante de representante legal" at bounding box center [336, 346] width 207 height 35
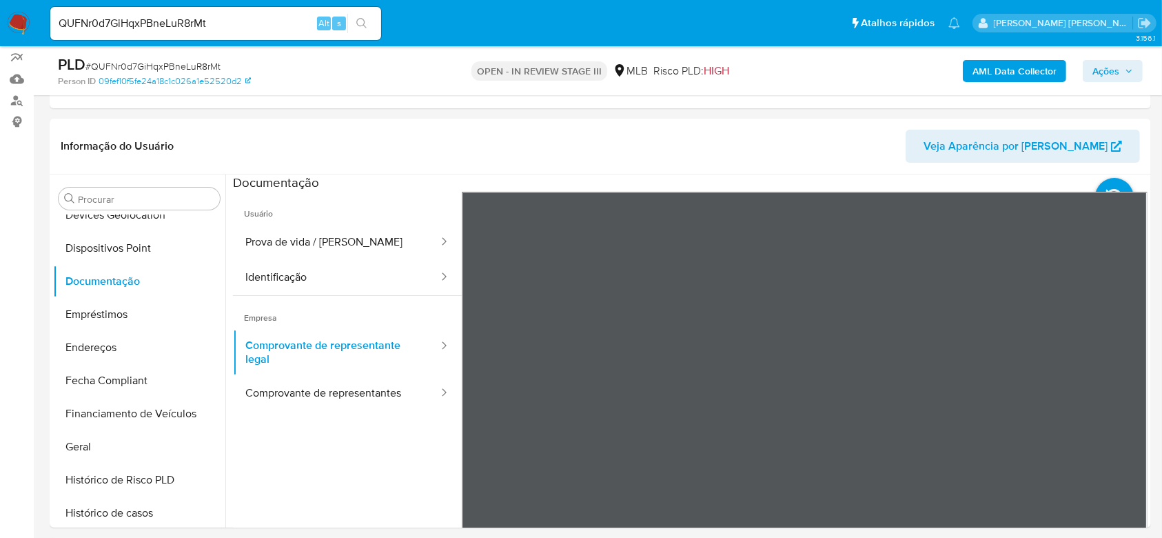
click at [282, 394] on button "Comprovante de representantes" at bounding box center [336, 393] width 207 height 35
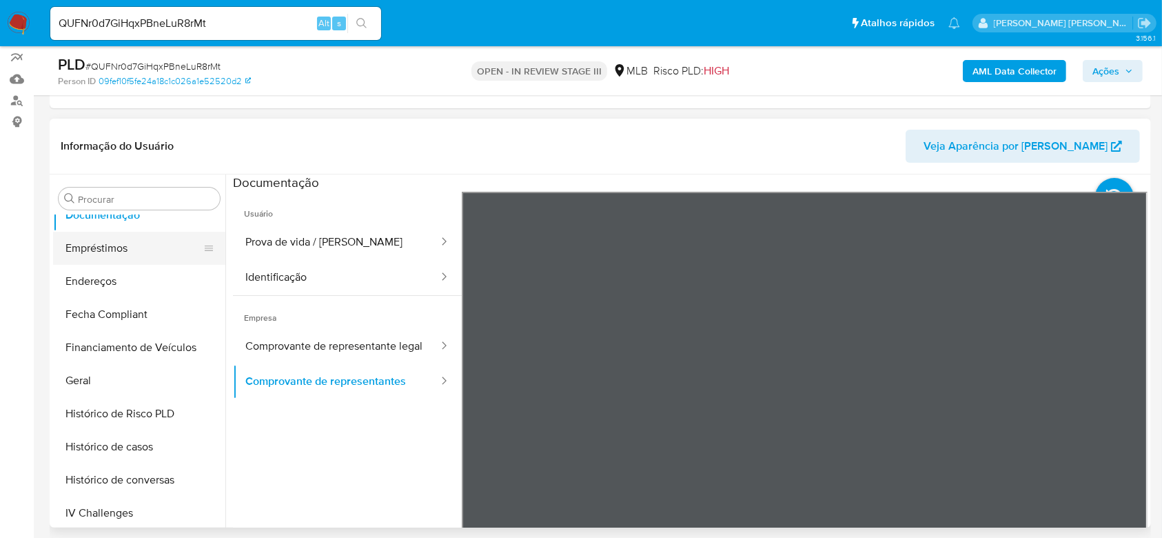
scroll to position [340, 0]
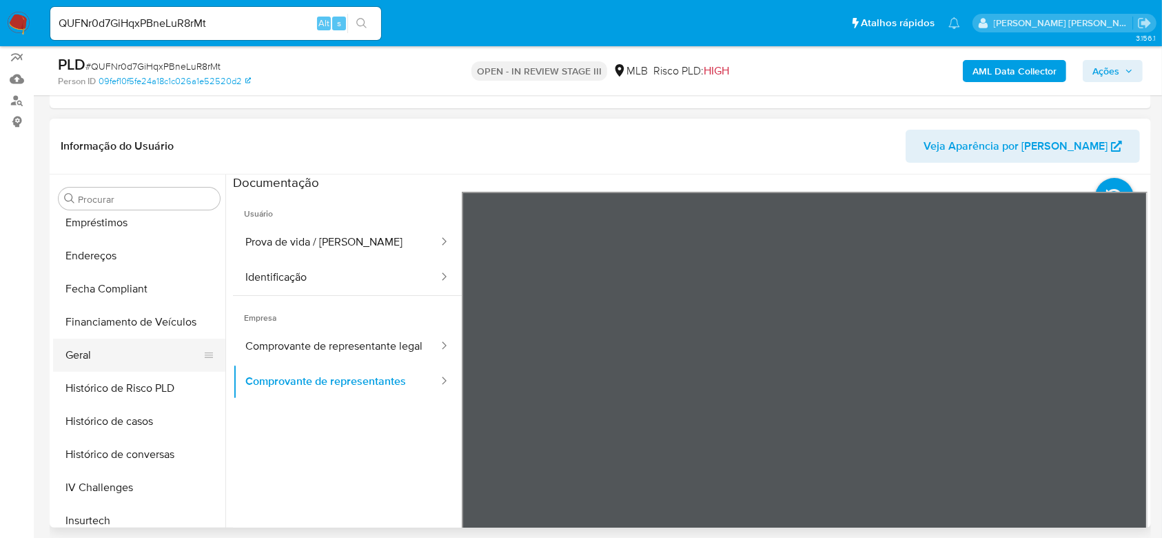
click at [114, 354] on button "Geral" at bounding box center [133, 354] width 161 height 33
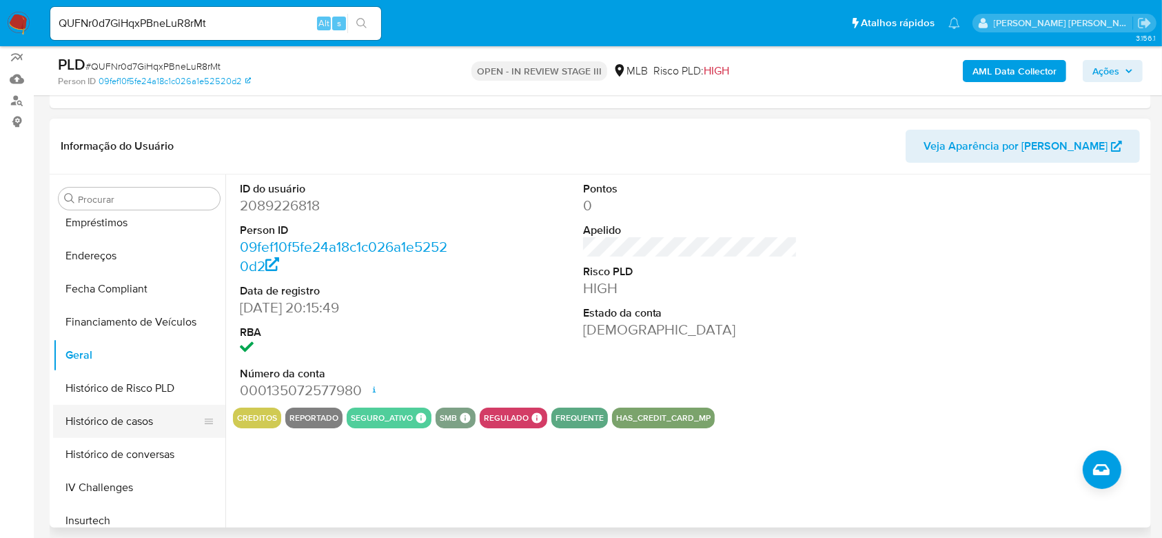
click at [105, 422] on button "Histórico de casos" at bounding box center [133, 421] width 161 height 33
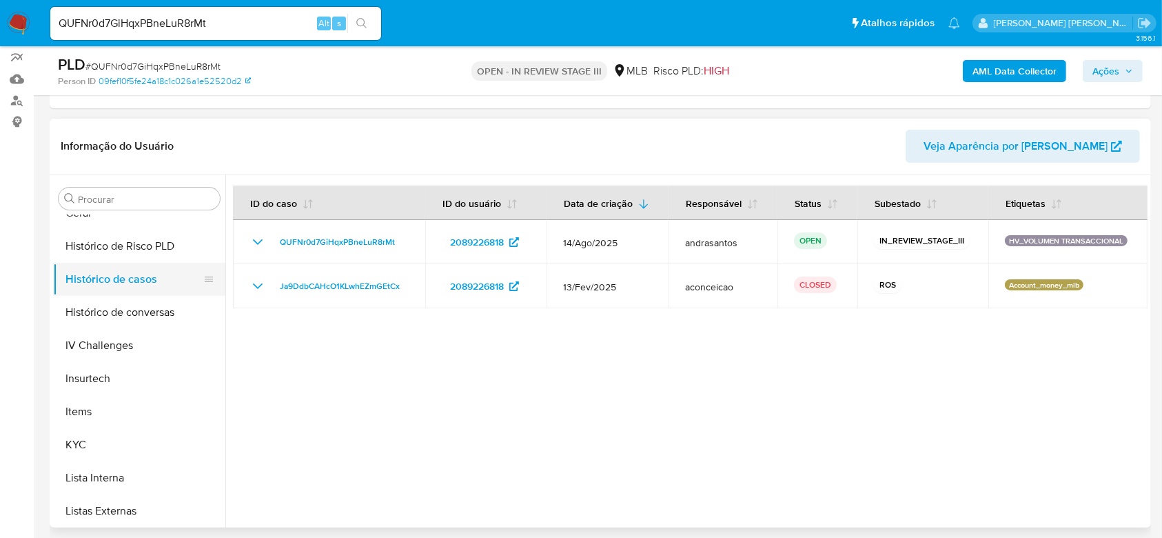
scroll to position [524, 0]
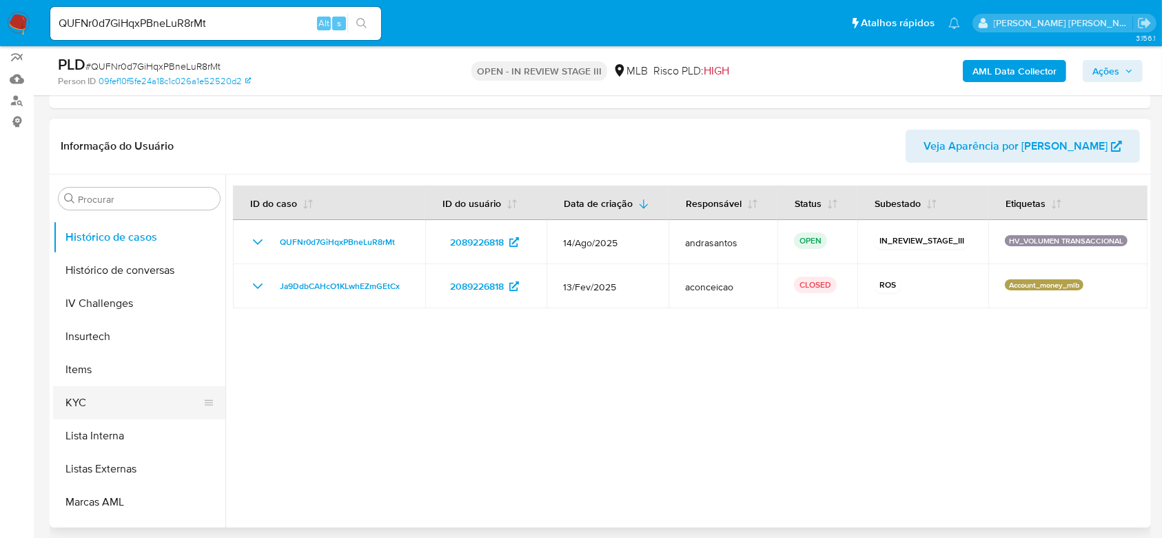
click at [89, 390] on button "KYC" at bounding box center [133, 402] width 161 height 33
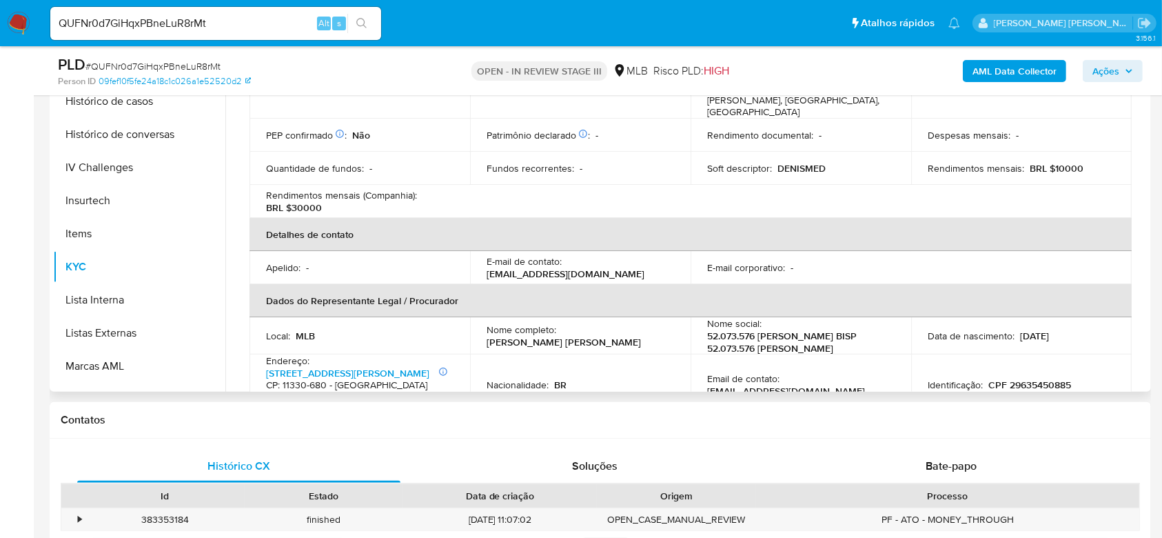
scroll to position [276, 0]
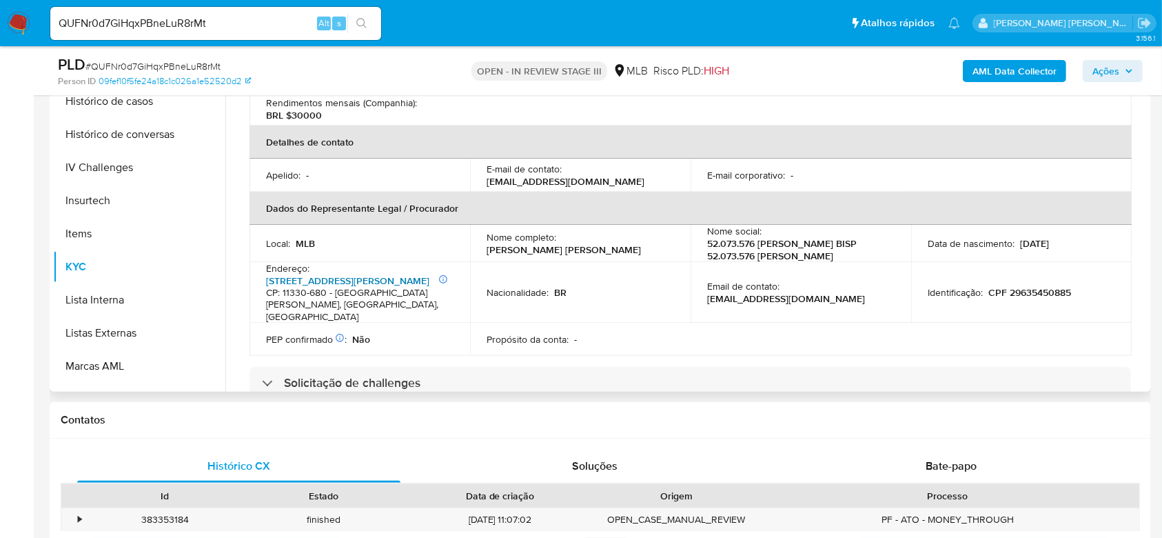
click at [336, 278] on link "Rua Cidade De Cubatão 136, Vila Margarida" at bounding box center [347, 281] width 163 height 14
click at [119, 25] on input "QUFNr0d7GiHqxPBneLuR8rMt" at bounding box center [215, 23] width 331 height 18
paste input "cDomQJoMHViIzdWek7JXxjGU"
type input "cDomQJoMHViIzdWek7JXxjGU"
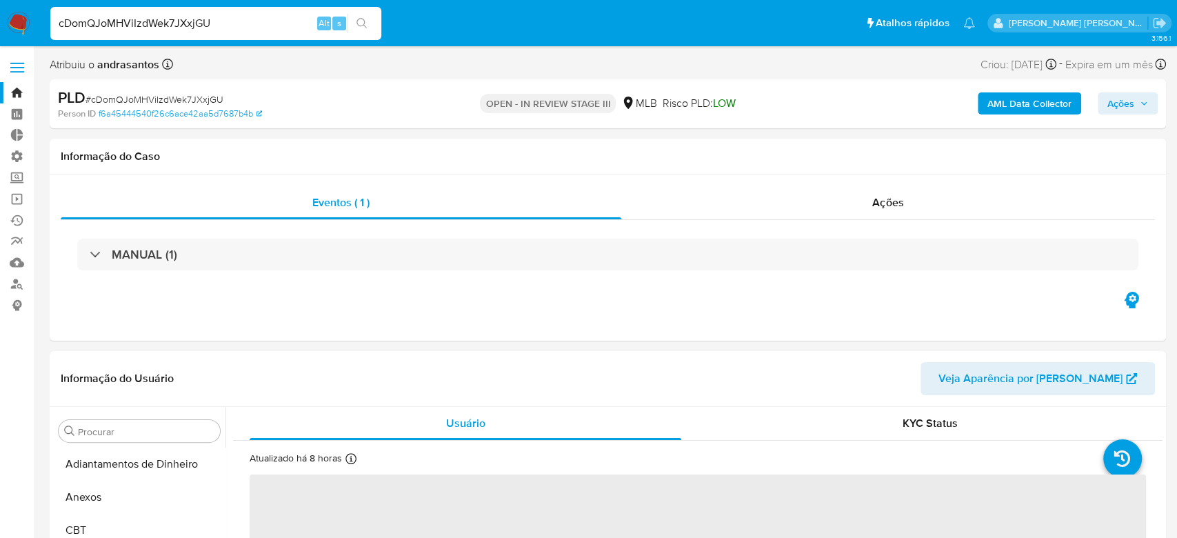
select select "10"
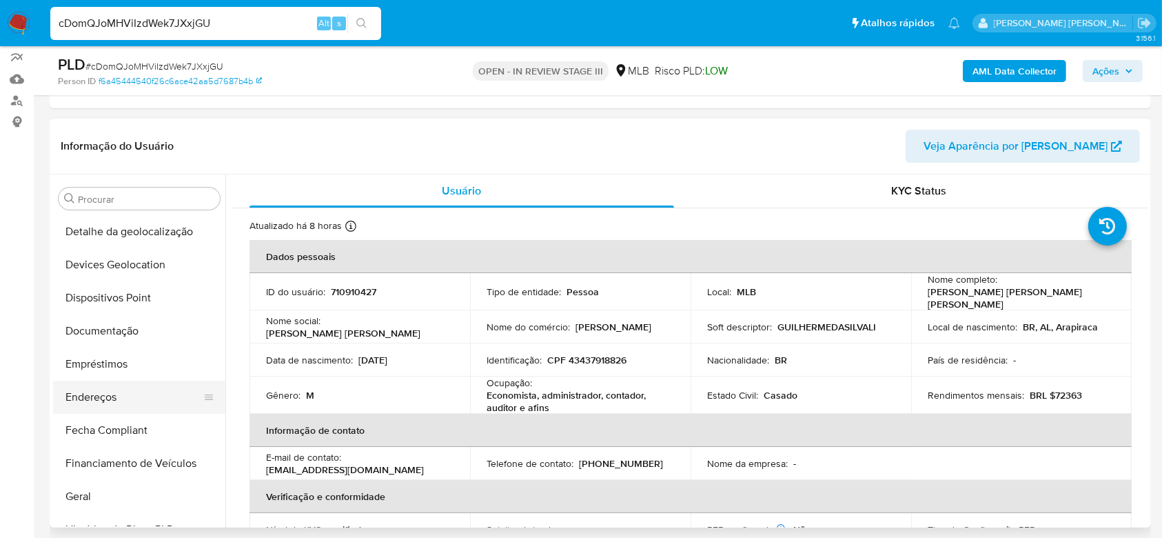
scroll to position [156, 0]
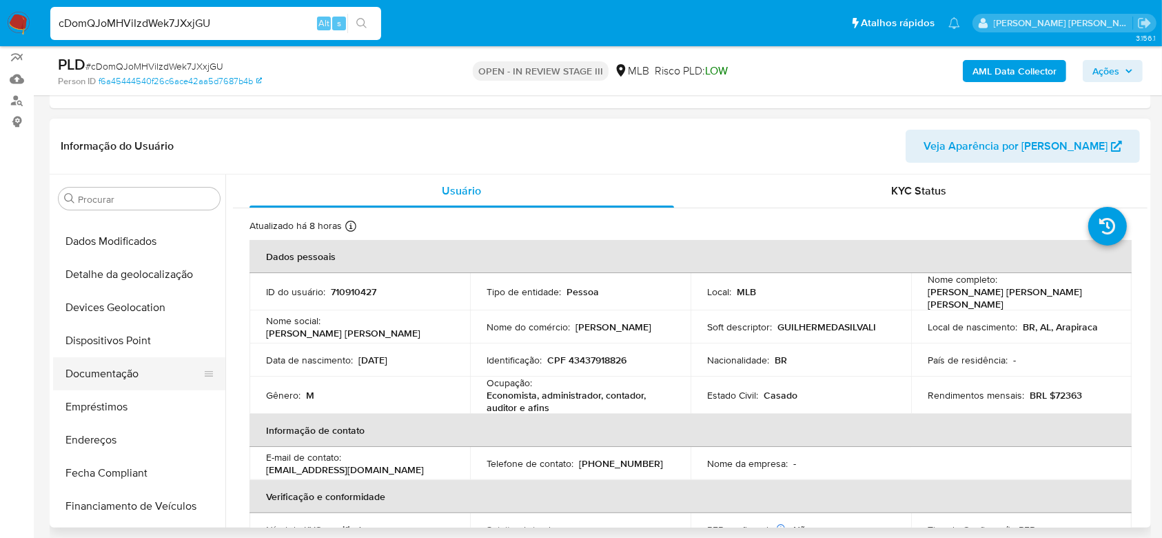
click at [124, 364] on button "Documentação" at bounding box center [133, 373] width 161 height 33
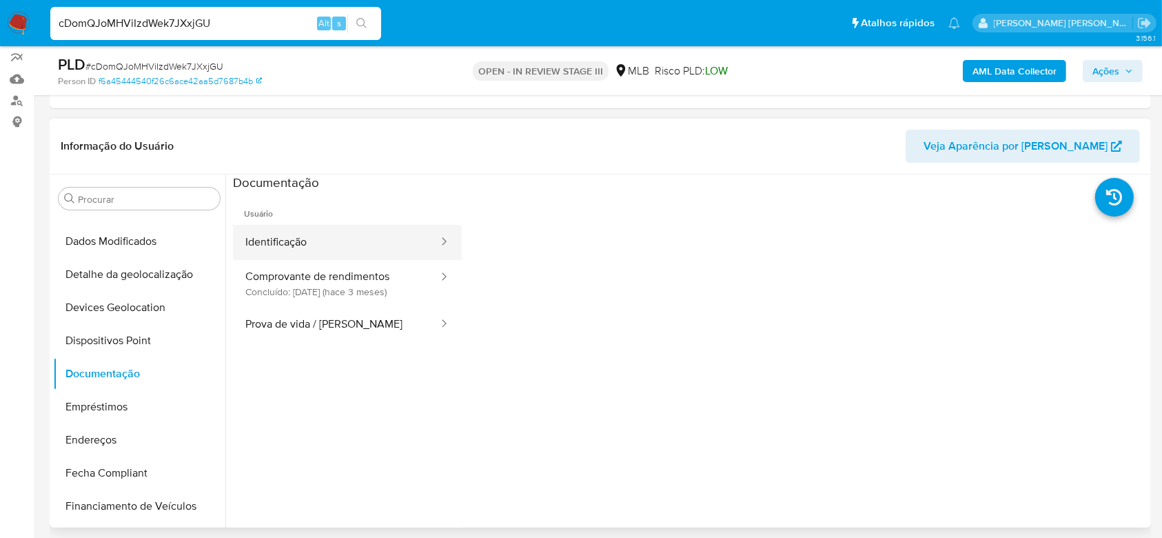
click at [334, 237] on button "Identificação" at bounding box center [336, 242] width 207 height 35
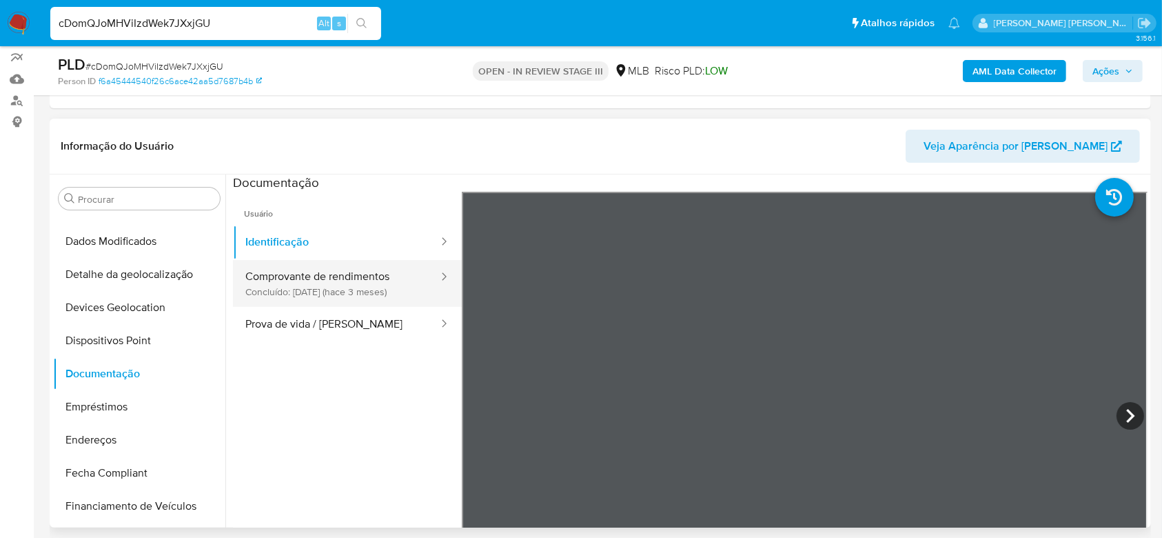
click at [318, 278] on button "Comprovante de rendimentos Concluído: 28/05/2025 (hace 3 meses)" at bounding box center [336, 283] width 207 height 47
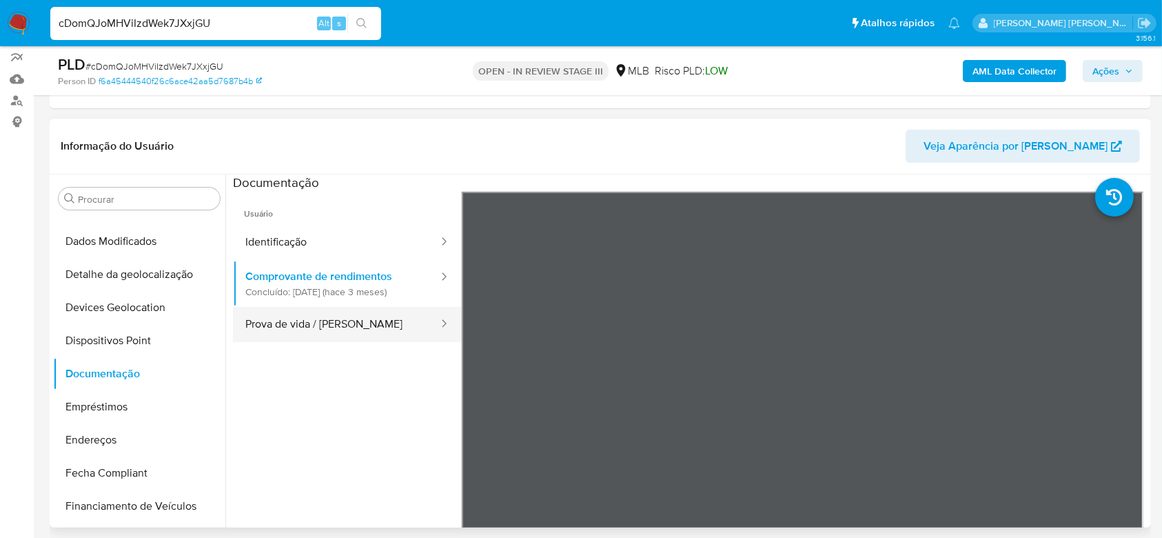
click at [320, 312] on button "Prova de vida / [PERSON_NAME]" at bounding box center [336, 324] width 207 height 35
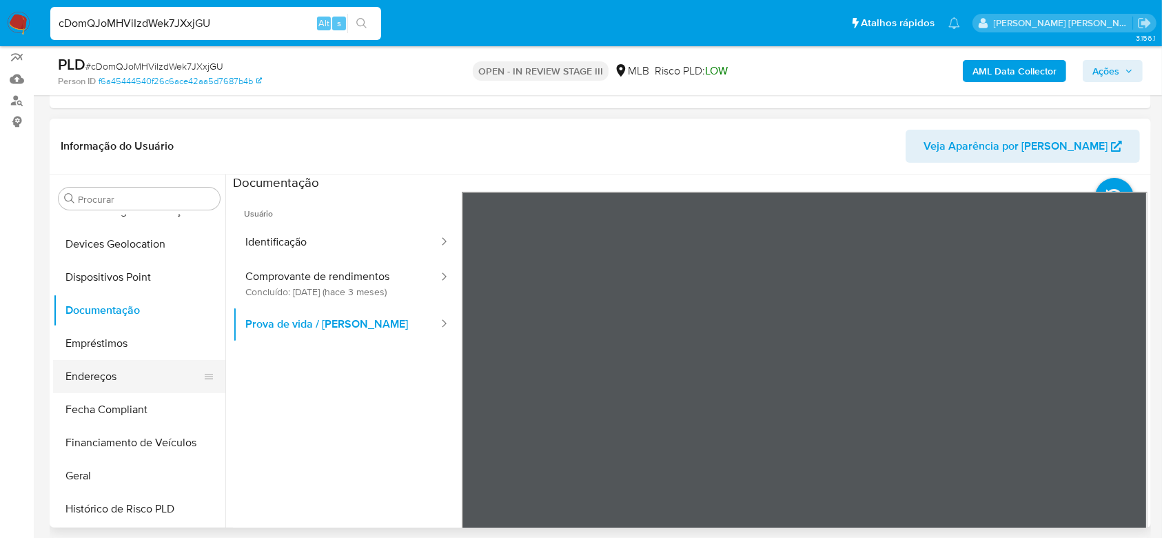
scroll to position [248, 0]
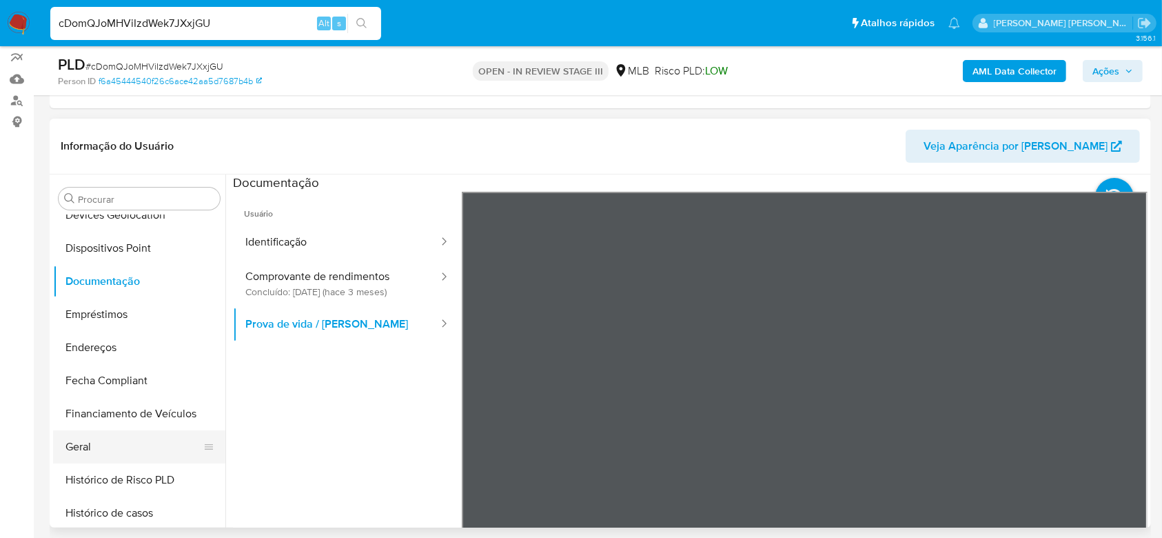
click at [108, 451] on button "Geral" at bounding box center [133, 446] width 161 height 33
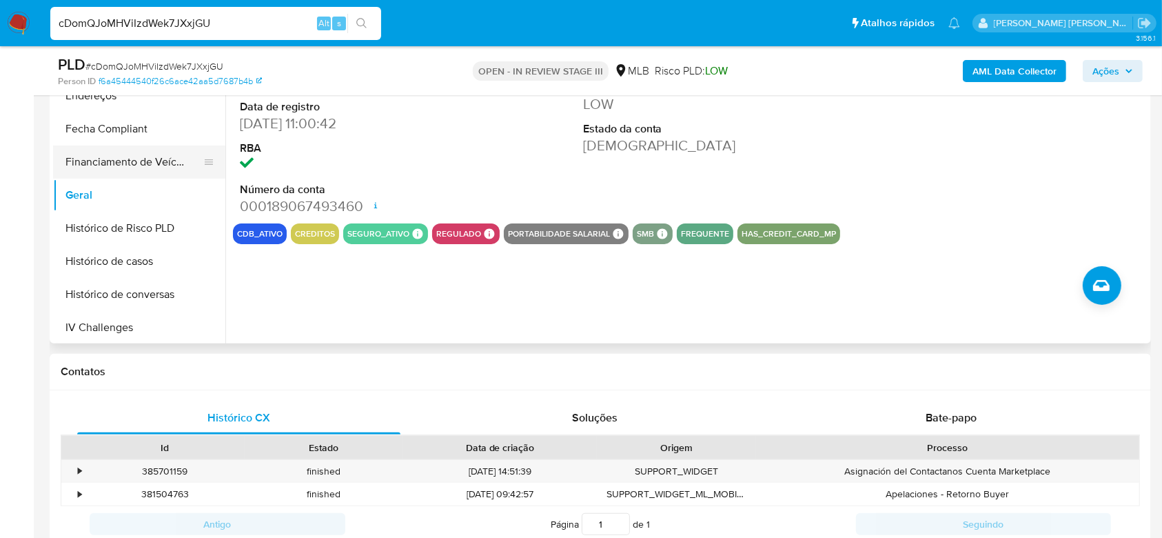
scroll to position [340, 0]
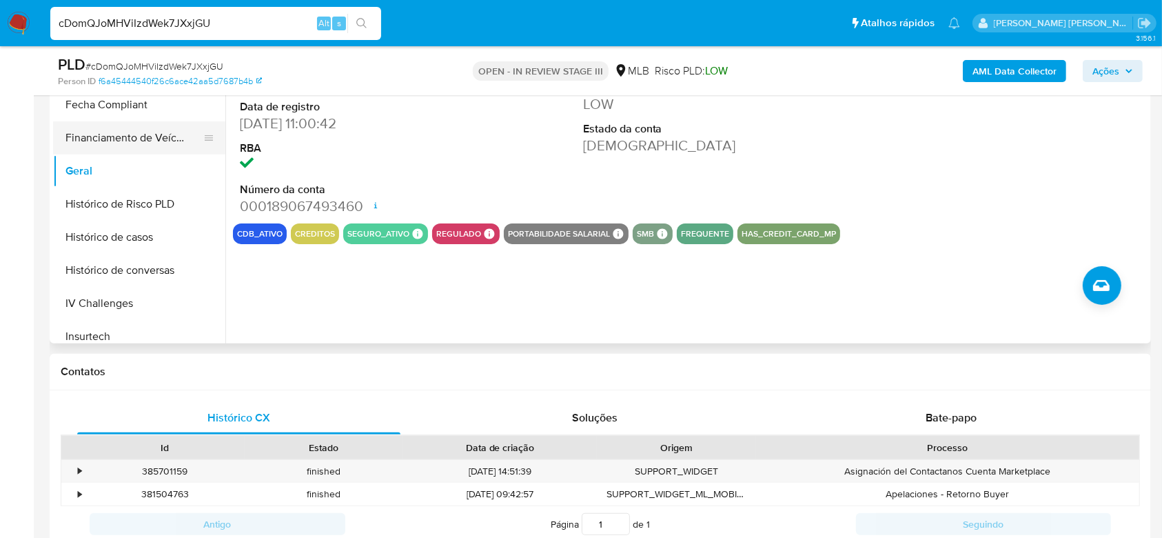
click at [116, 236] on button "Histórico de casos" at bounding box center [139, 237] width 172 height 33
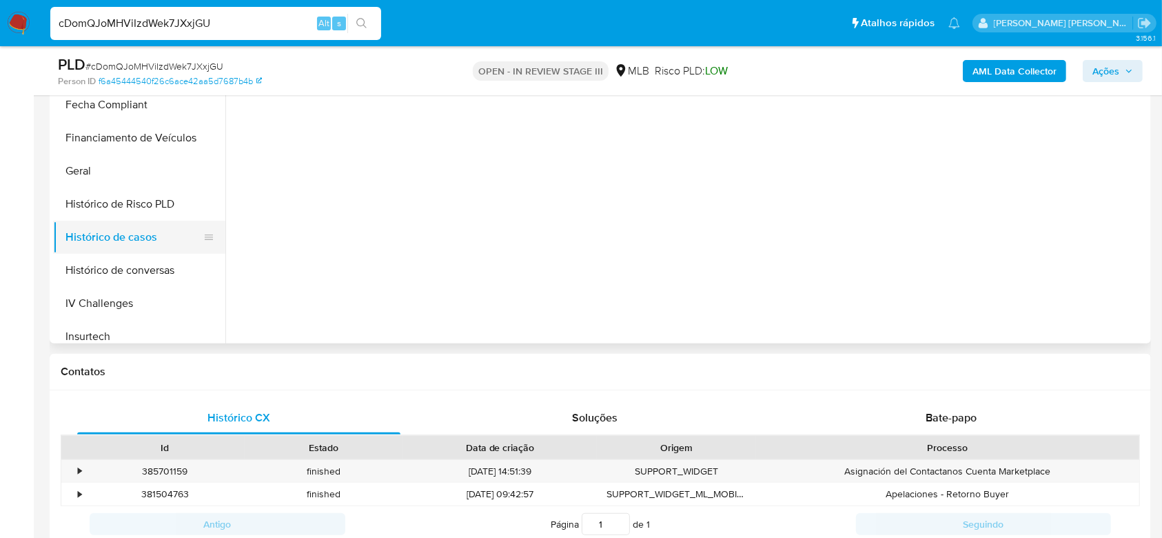
scroll to position [432, 0]
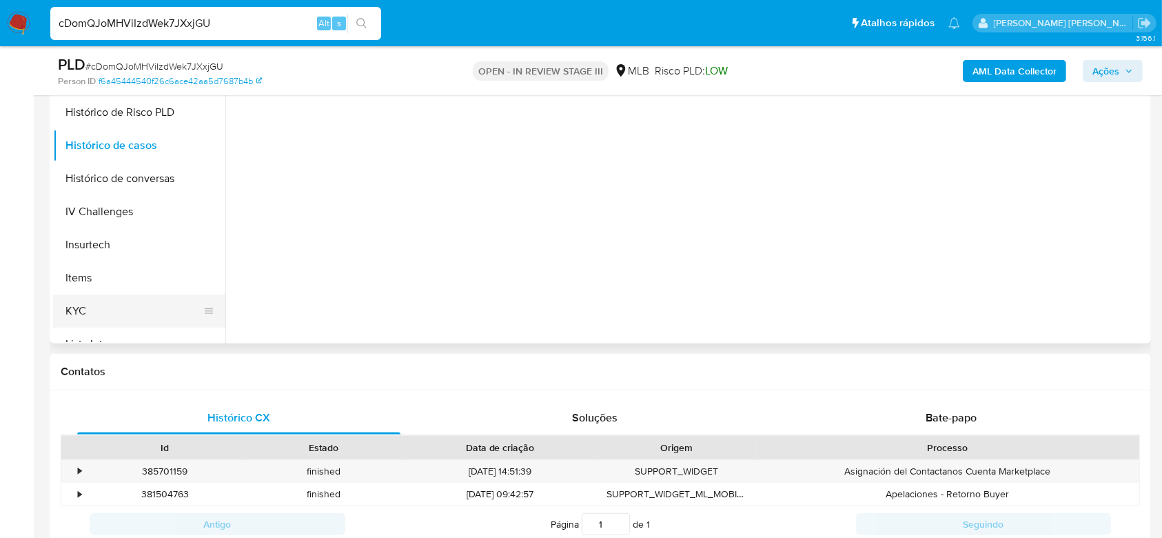
click at [110, 310] on button "KYC" at bounding box center [133, 310] width 161 height 33
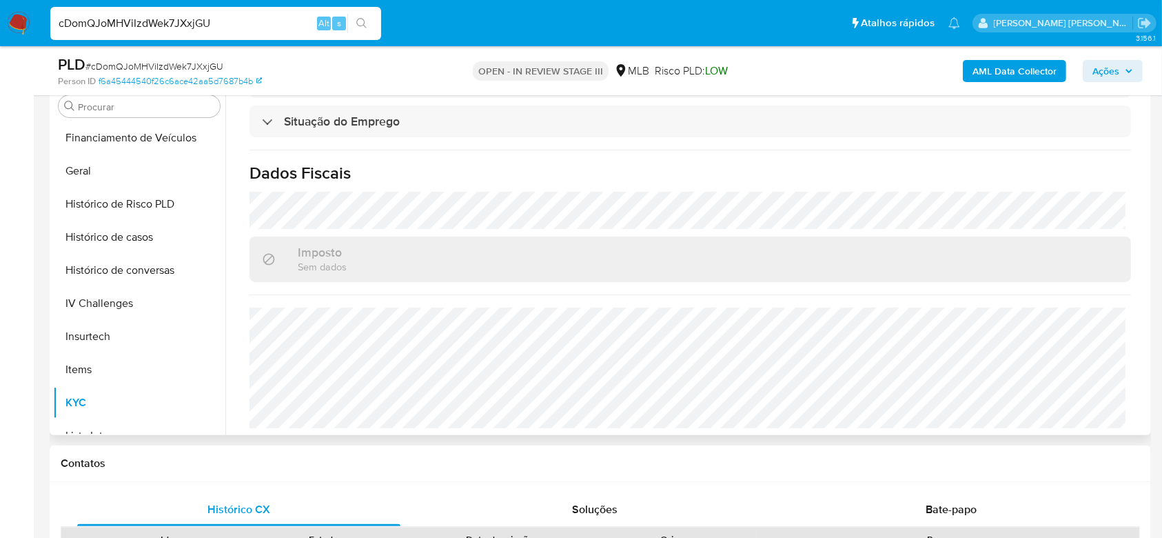
scroll to position [367, 0]
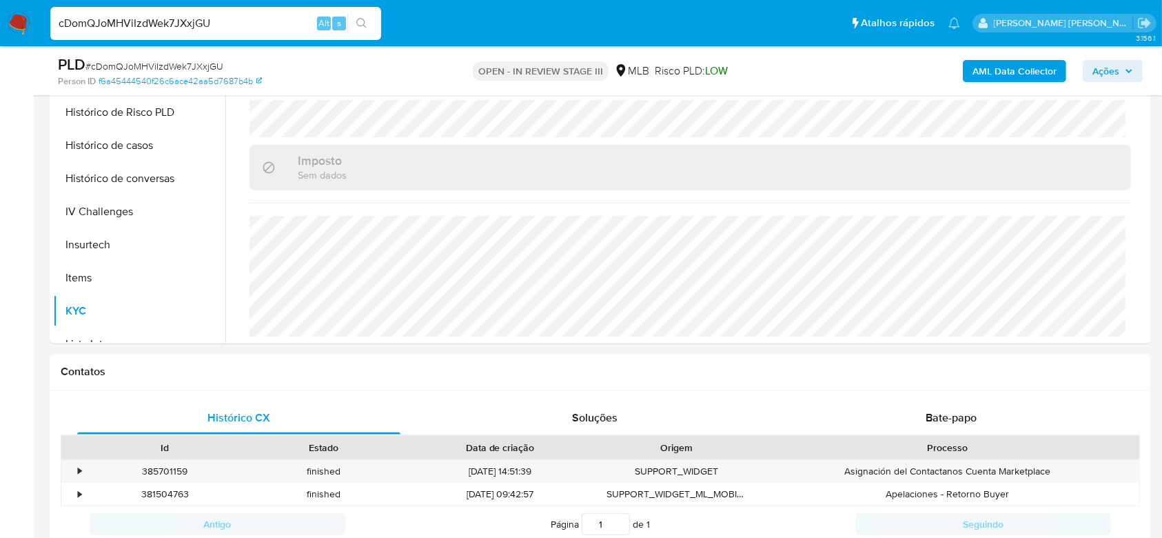
click at [110, 23] on input "cDomQJoMHViIzdWek7JXxjGU" at bounding box center [215, 23] width 331 height 18
paste input "ZzOdJN9t9ky2qTIera5WObvW"
type input "ZzOdJN9t9ky2qTIera5WObvW"
click at [360, 23] on icon "search-icon" at bounding box center [361, 23] width 11 height 11
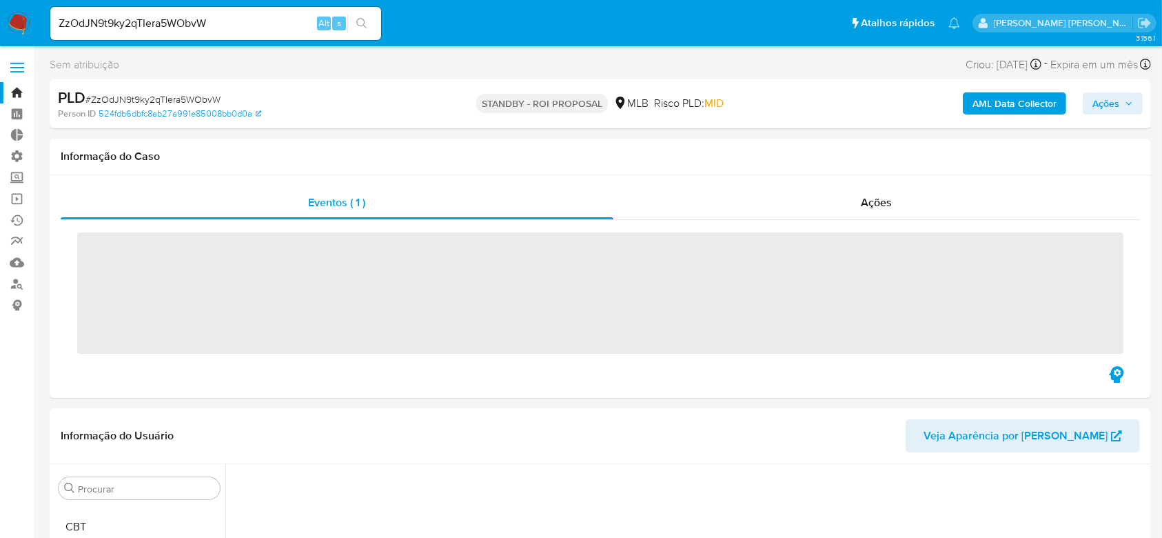
scroll to position [496, 0]
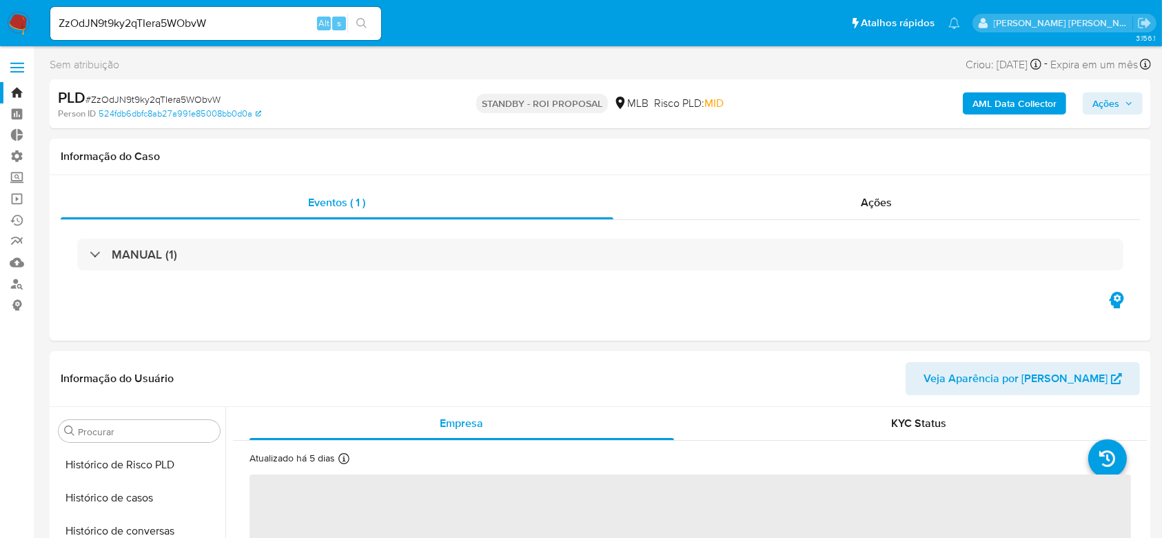
select select "10"
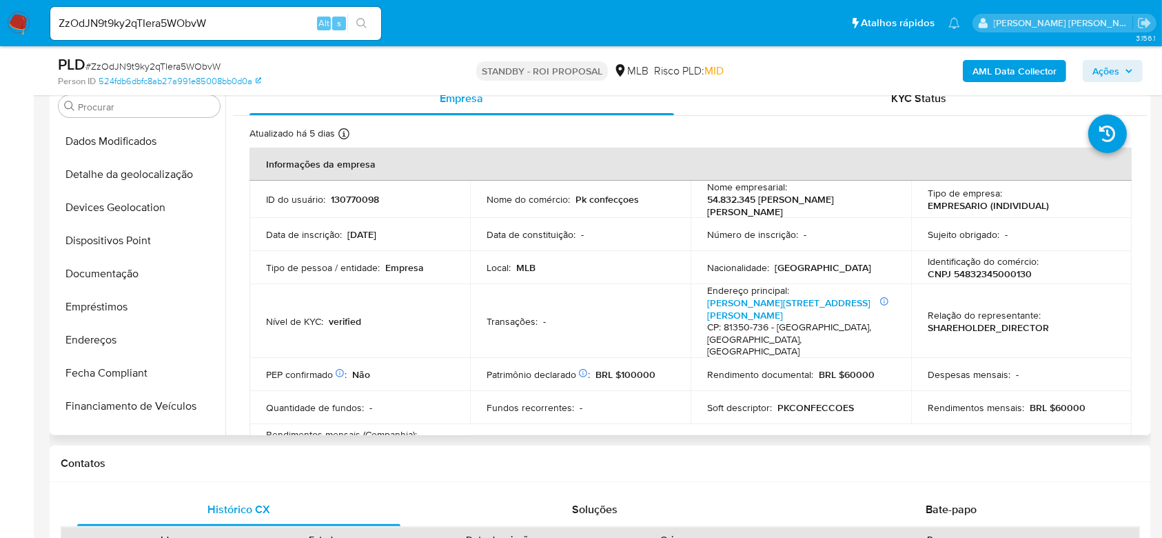
scroll to position [156, 0]
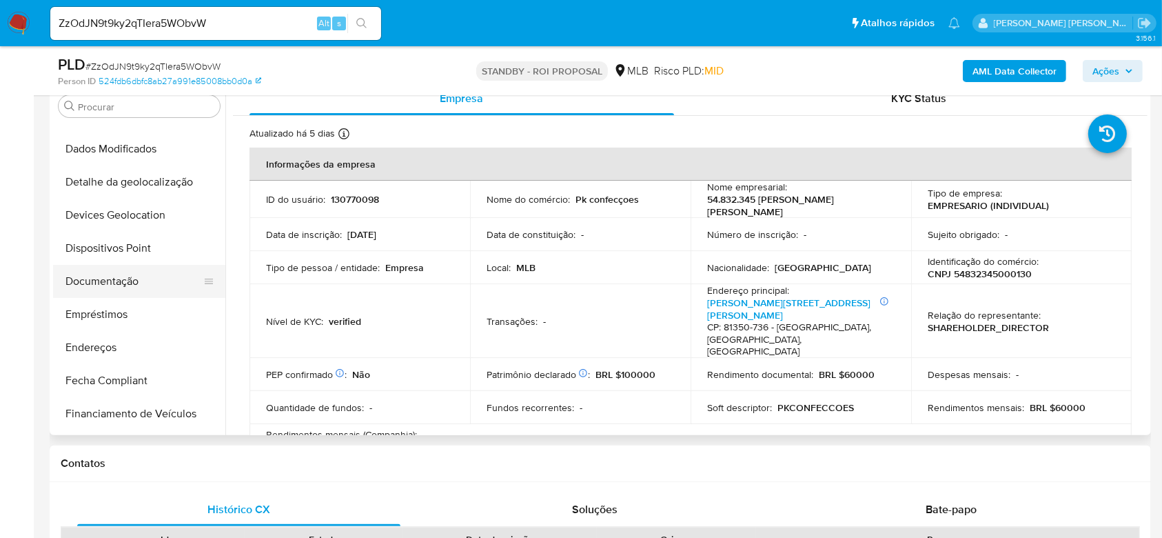
click at [140, 280] on button "Documentação" at bounding box center [133, 281] width 161 height 33
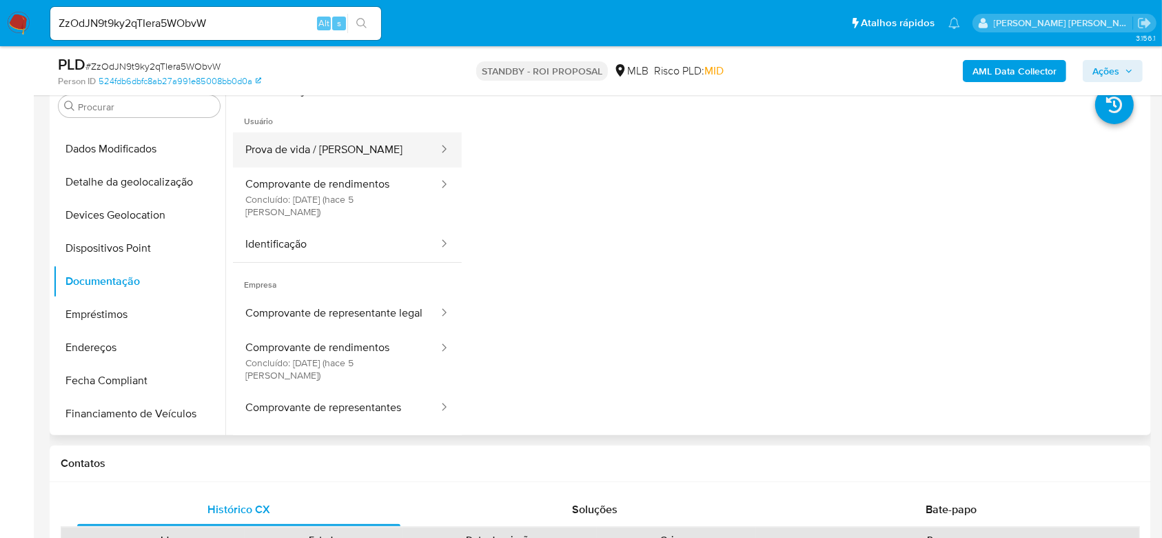
click at [336, 146] on button "Prova de vida / [PERSON_NAME]" at bounding box center [336, 149] width 207 height 35
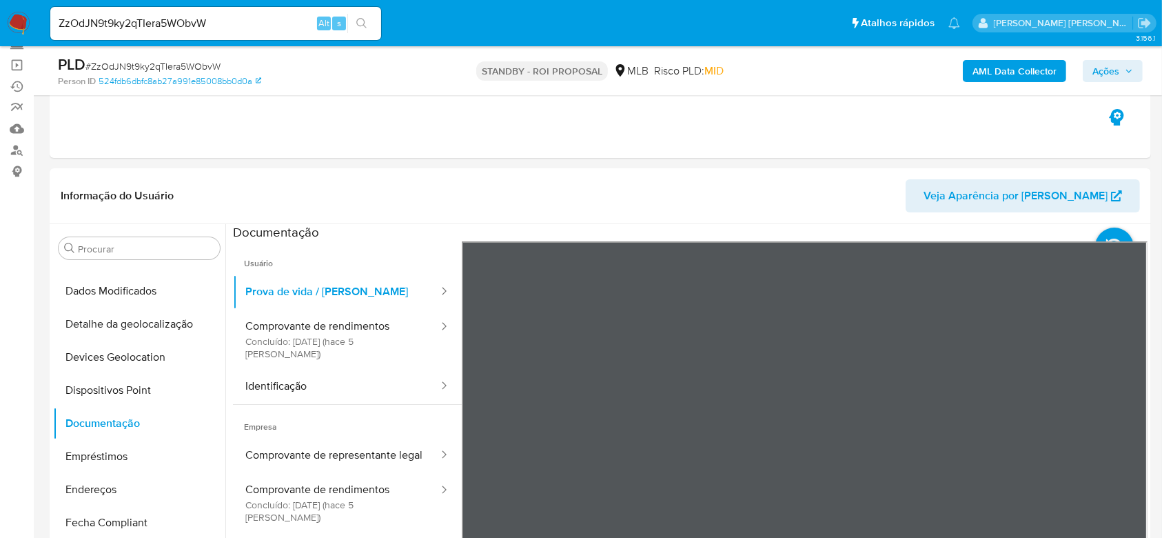
scroll to position [223, 0]
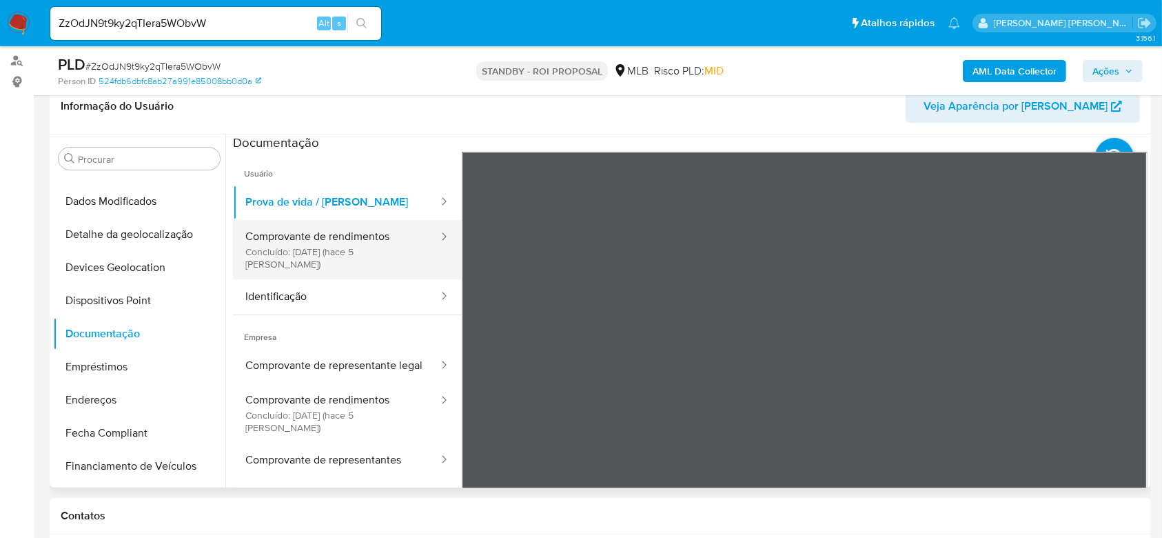
click at [301, 247] on button "Comprovante de rendimentos Concluído: 22/08/2025 (hace 5 días)" at bounding box center [336, 249] width 207 height 59
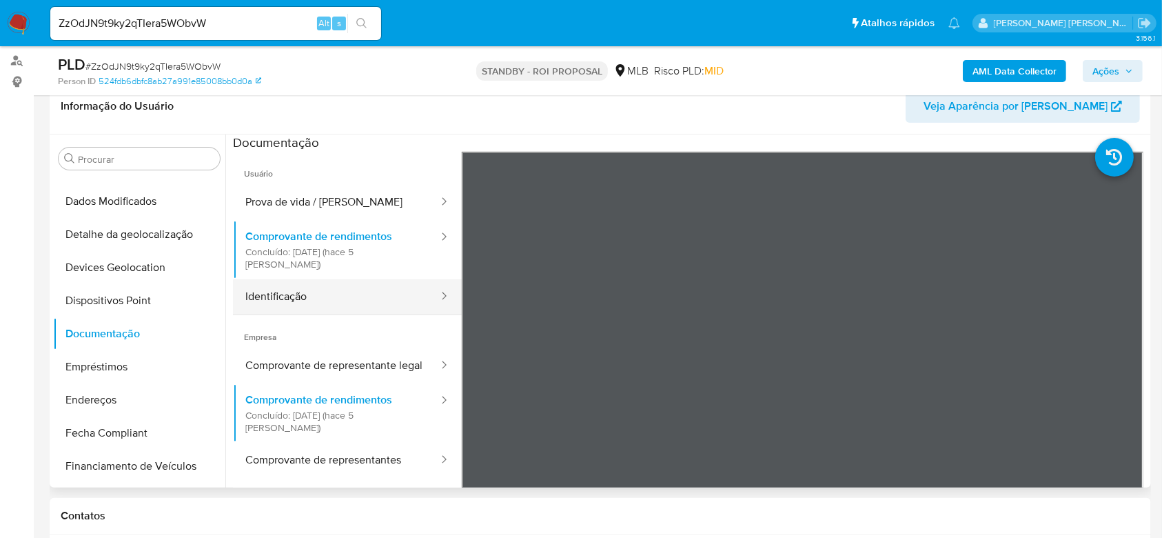
click at [337, 289] on button "Identificação" at bounding box center [336, 296] width 207 height 35
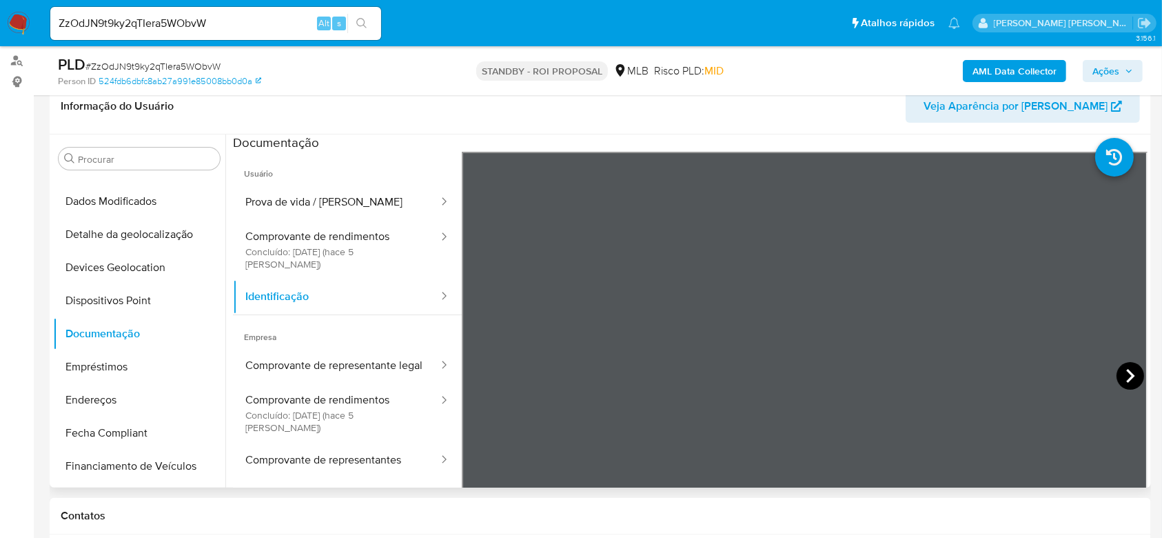
click at [1133, 378] on icon at bounding box center [1131, 376] width 28 height 28
click at [324, 350] on button "Comprovante de representante legal" at bounding box center [336, 365] width 207 height 35
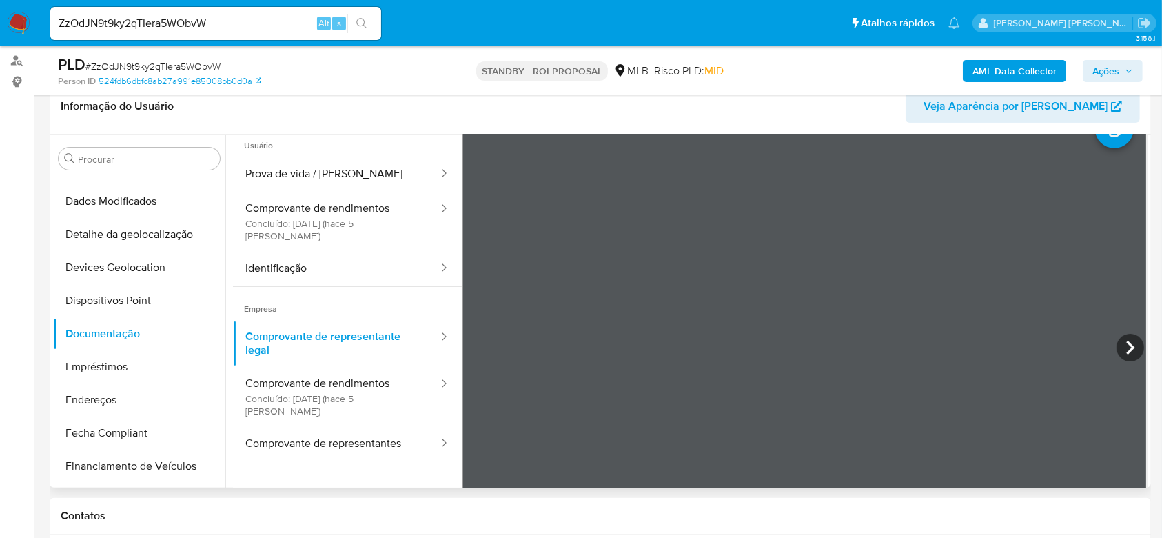
scroll to position [0, 0]
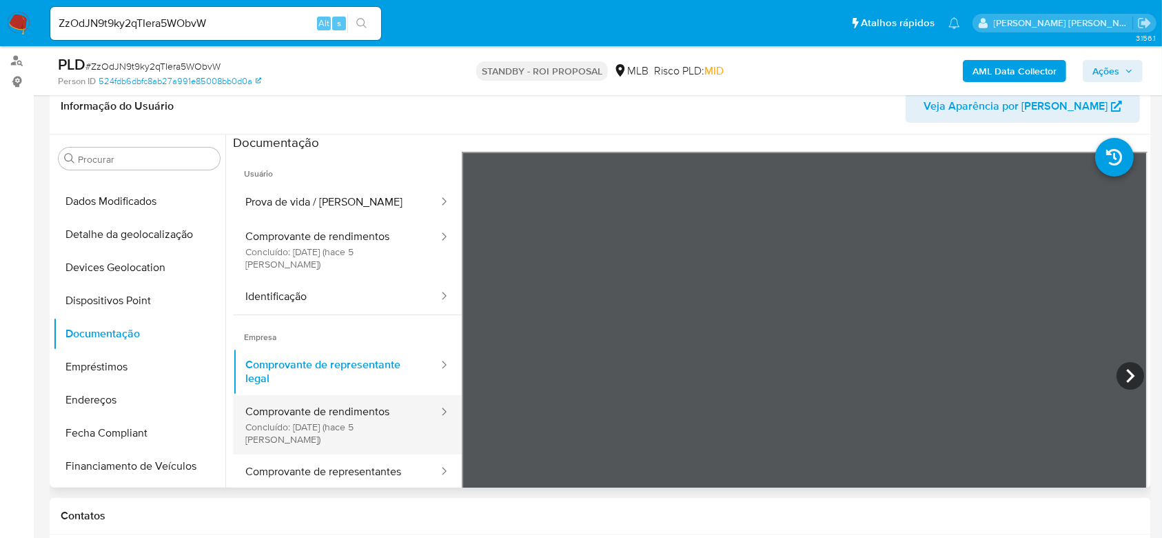
click at [344, 417] on button "Comprovante de rendimentos Concluído: 22/08/2025 (hace 5 días)" at bounding box center [336, 424] width 207 height 59
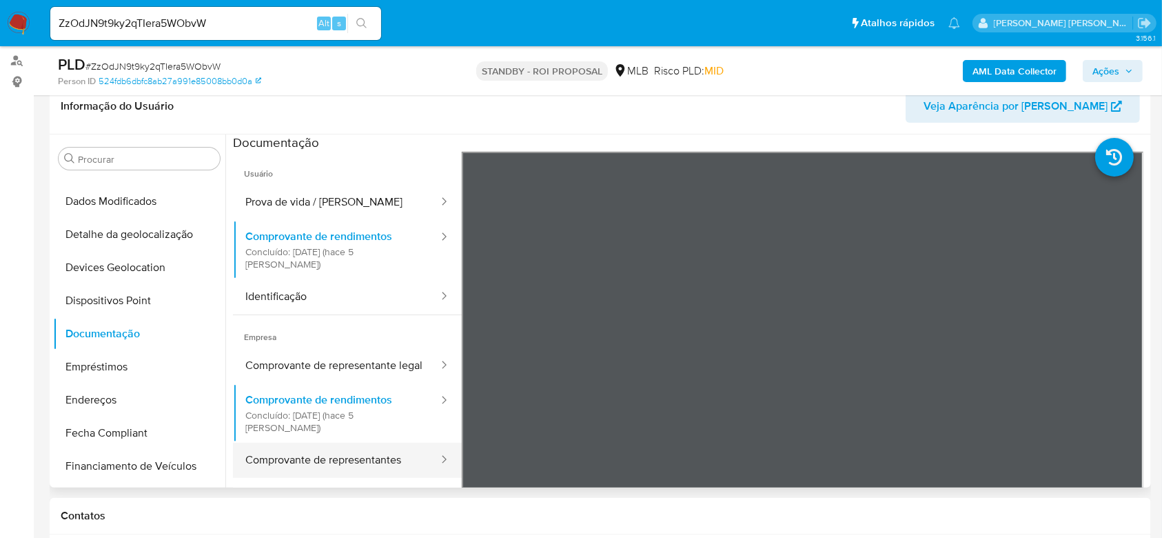
click at [373, 446] on button "Comprovante de representantes" at bounding box center [336, 460] width 207 height 35
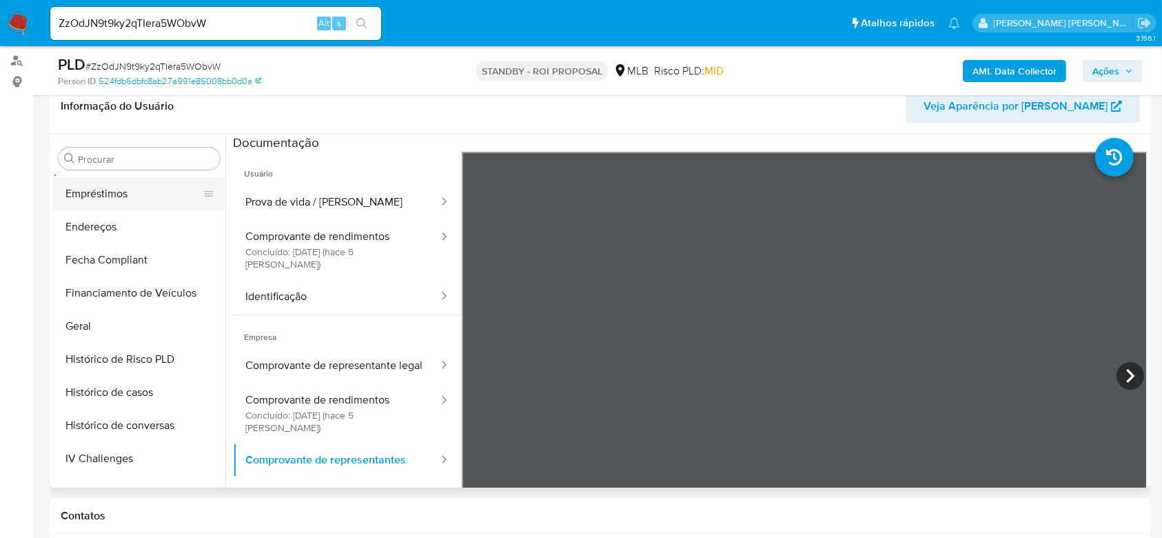
scroll to position [340, 0]
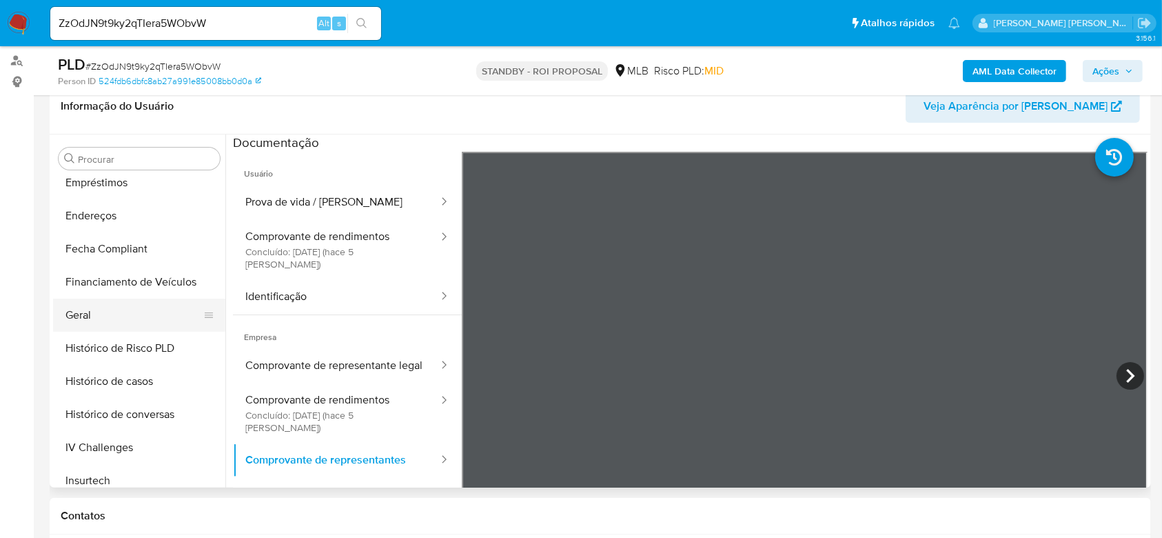
click at [110, 321] on button "Geral" at bounding box center [133, 314] width 161 height 33
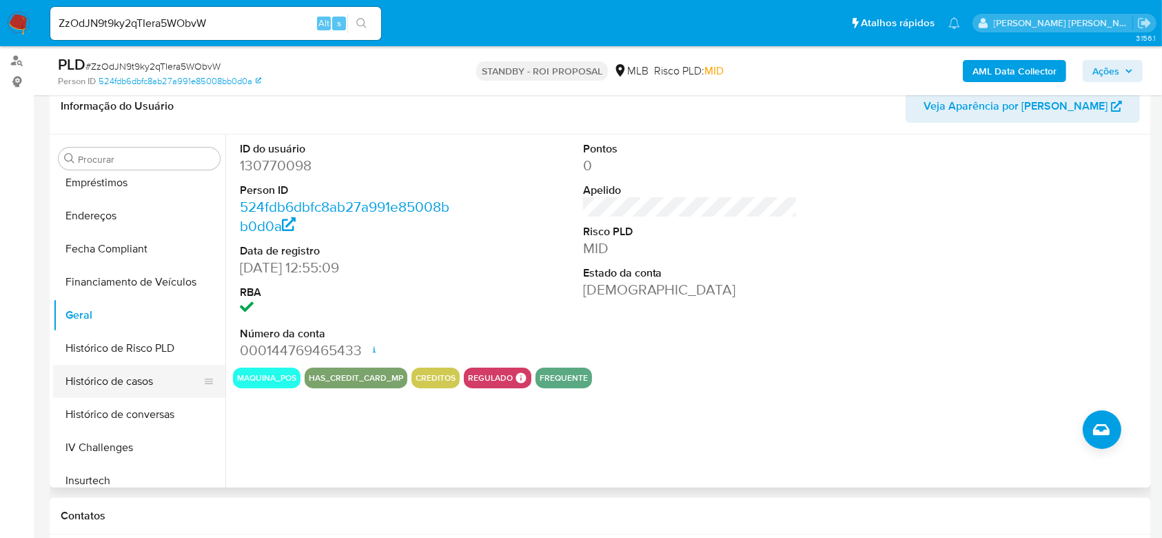
click at [149, 384] on button "Histórico de casos" at bounding box center [133, 381] width 161 height 33
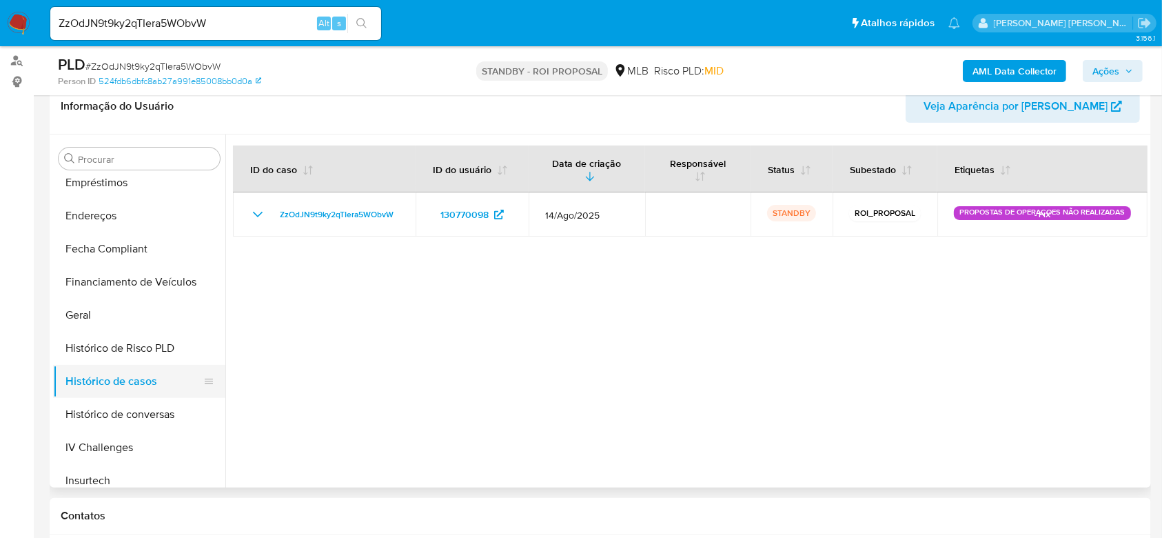
scroll to position [432, 0]
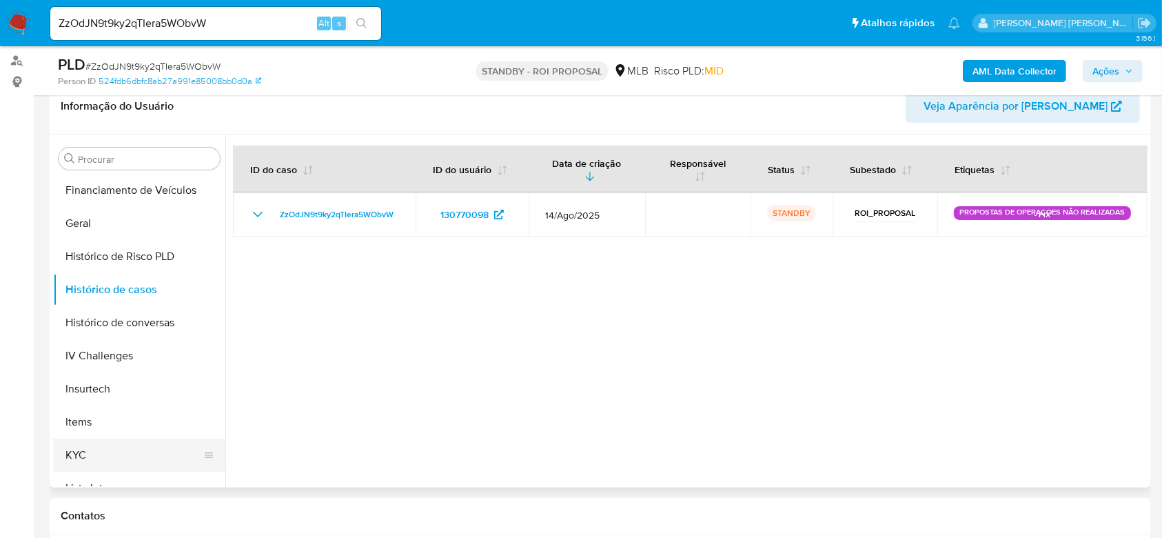
click at [99, 454] on button "KYC" at bounding box center [133, 454] width 161 height 33
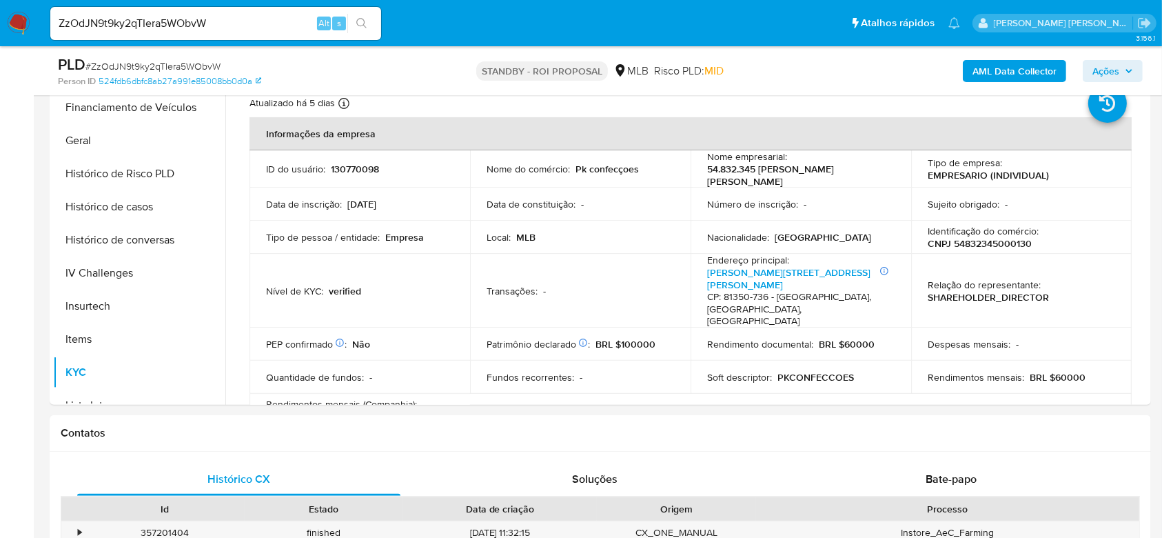
scroll to position [329, 0]
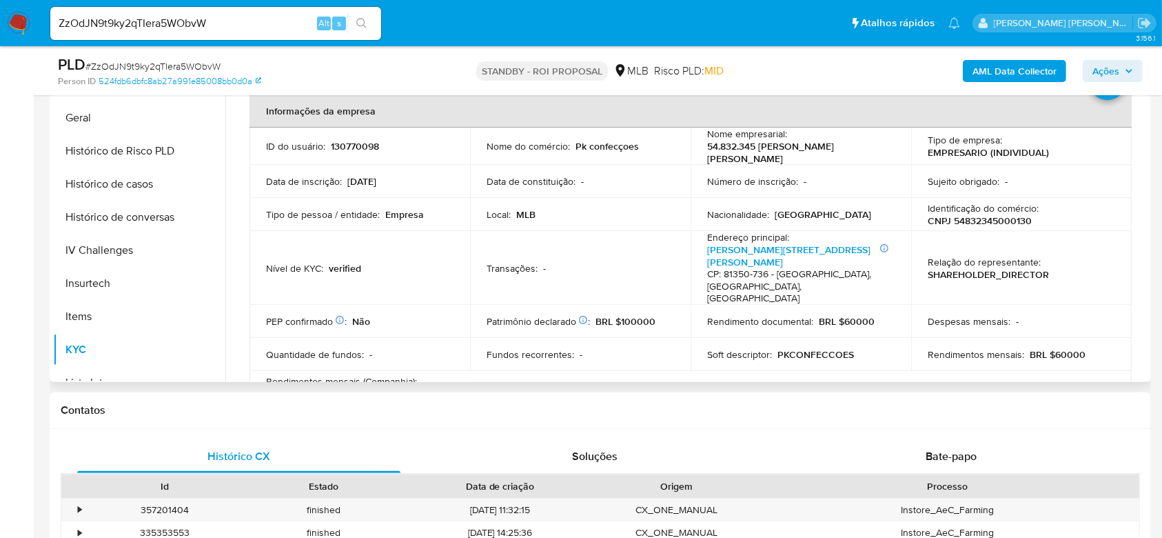
click at [965, 220] on p "CNPJ 54832345000130" at bounding box center [980, 220] width 104 height 12
copy p "54832345000130"
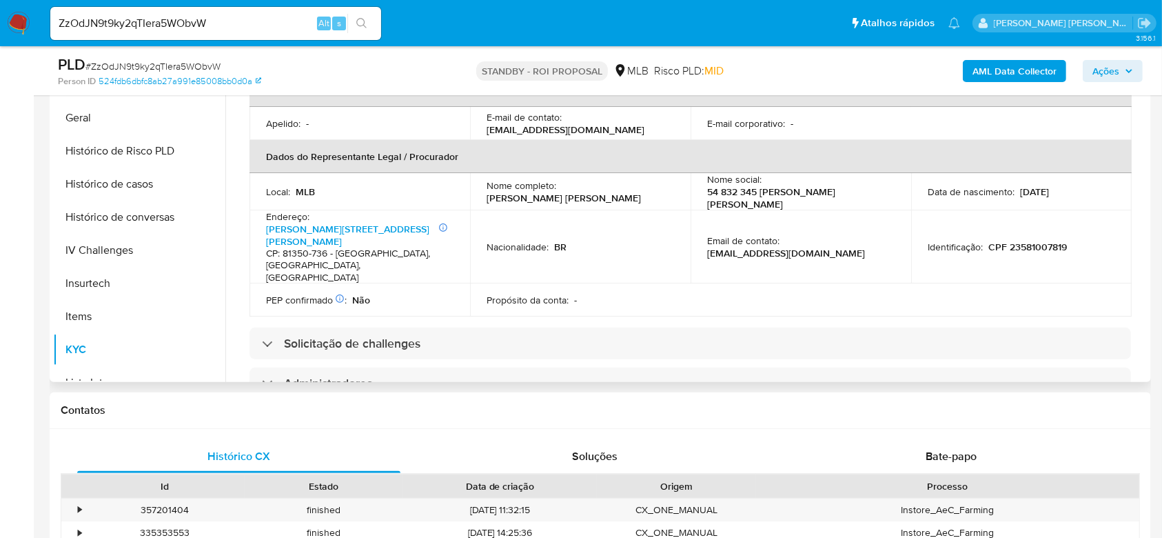
scroll to position [367, 0]
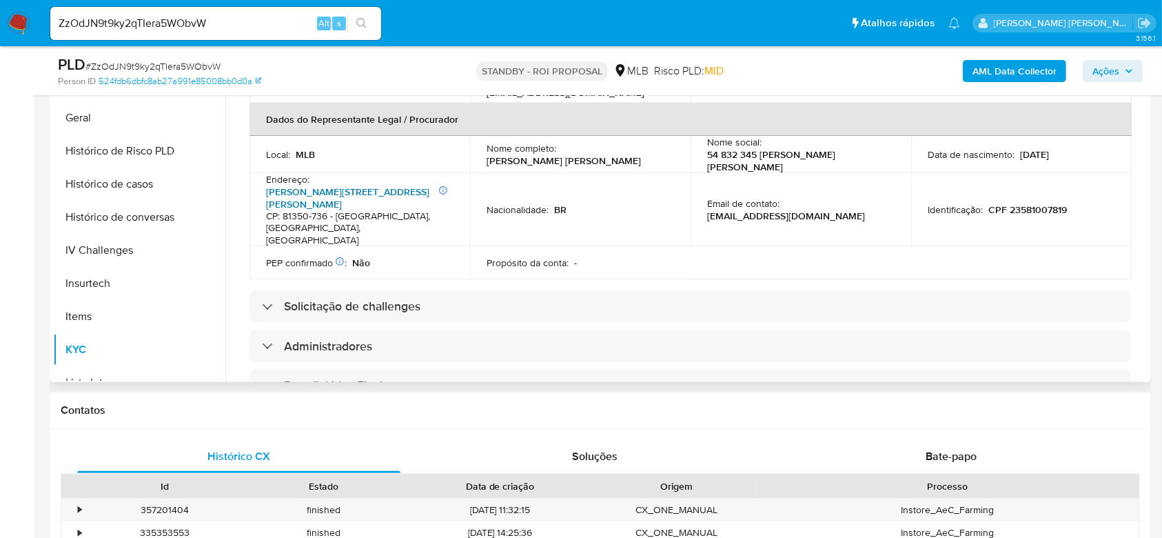
click at [376, 185] on link "Rua Rodrigo Faiçal Zeni 146, Cidade Industrial" at bounding box center [347, 198] width 163 height 26
click at [136, 24] on input "ZzOdJN9t9ky2qTIera5WObvW" at bounding box center [215, 23] width 331 height 18
paste input "KubapEWErcAchQXcYk9VHopa"
type input "KubapEWErcAchQXcYk9VHopa"
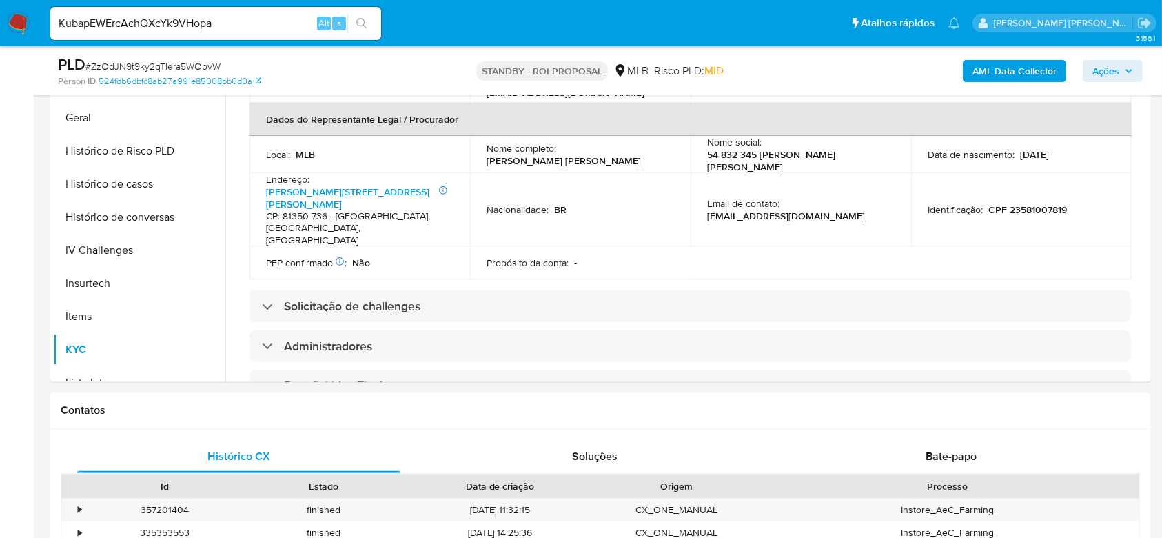
click at [363, 21] on icon "search-icon" at bounding box center [361, 23] width 11 height 11
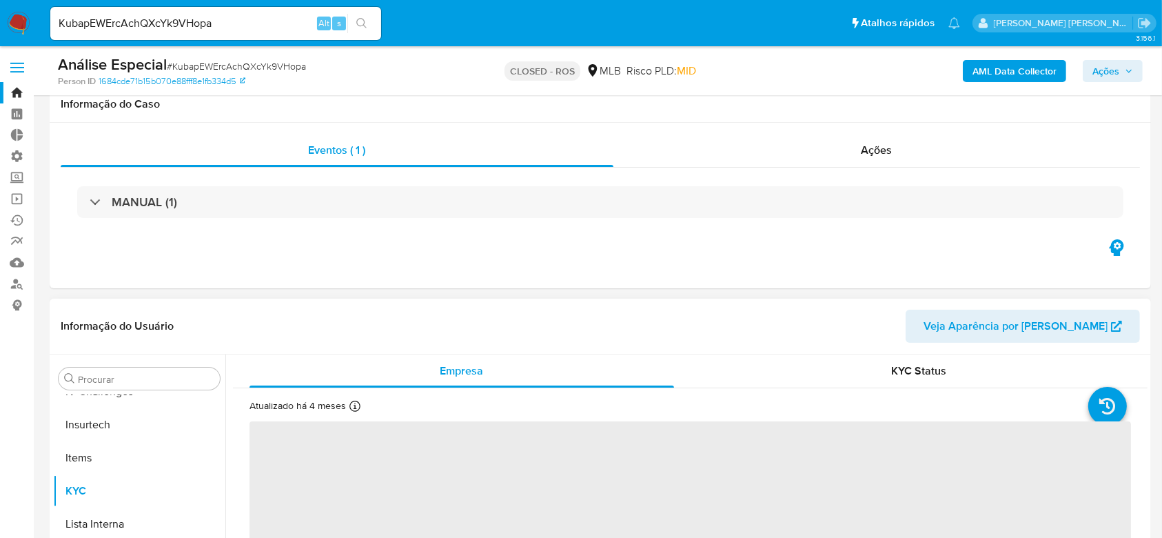
scroll to position [183, 0]
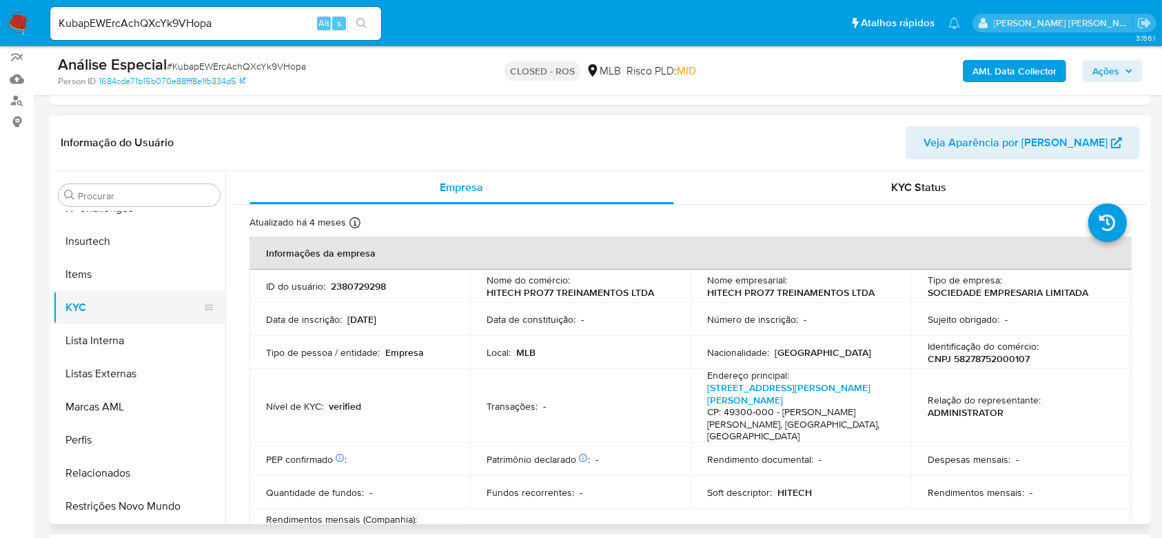
select select "10"
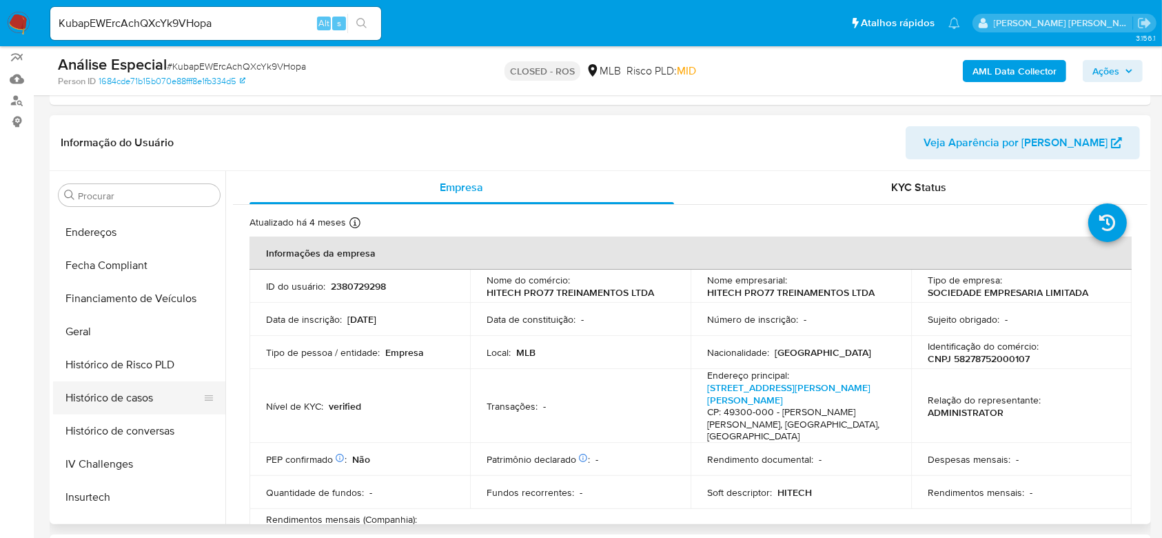
scroll to position [248, 0]
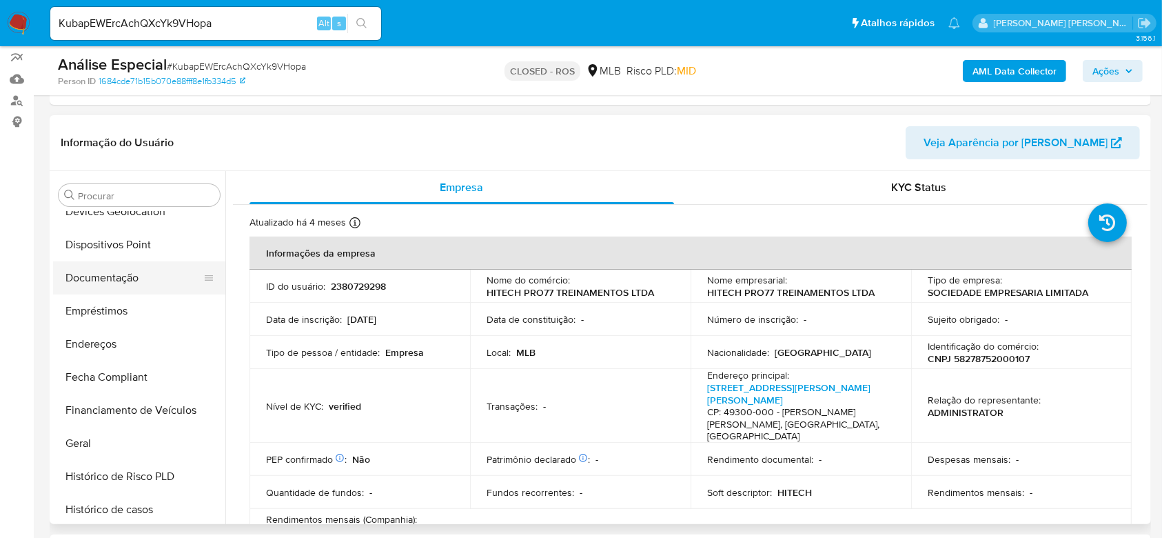
click at [124, 272] on button "Documentação" at bounding box center [133, 277] width 161 height 33
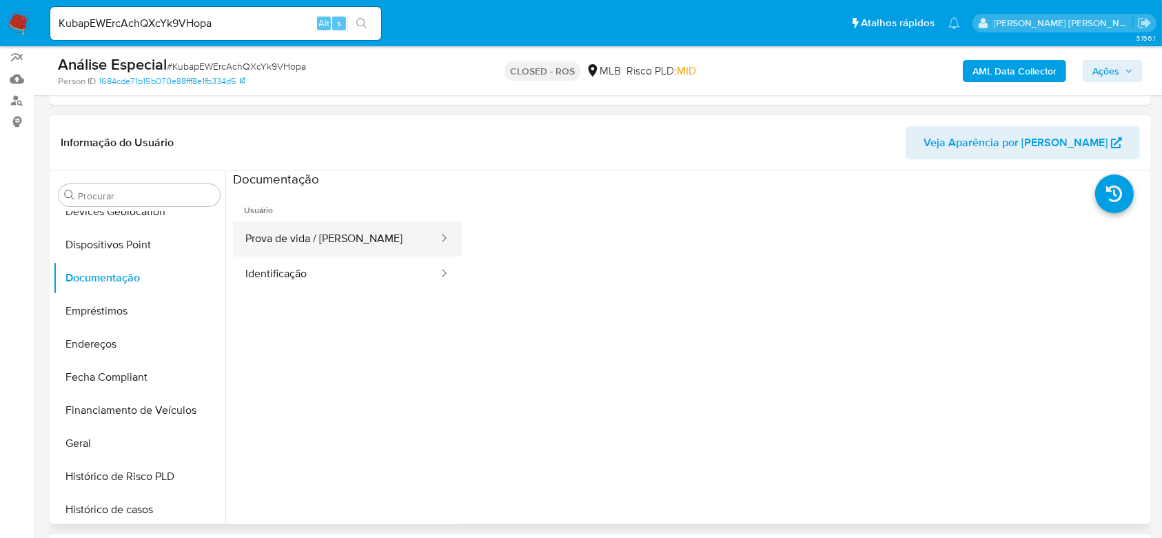
click at [338, 244] on button "Prova de vida / [PERSON_NAME]" at bounding box center [336, 238] width 207 height 35
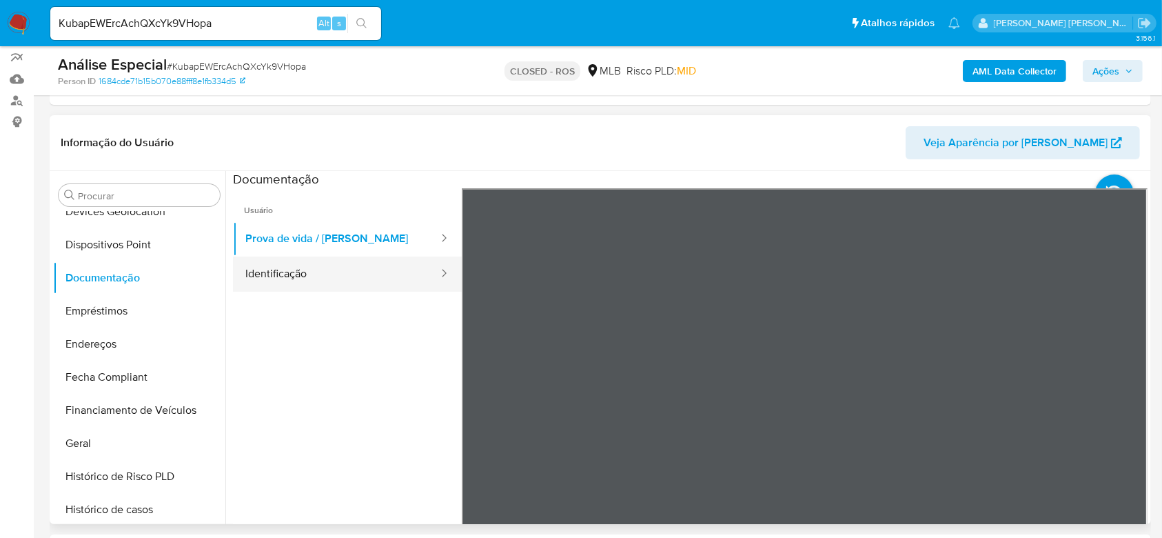
click at [296, 278] on button "Identificação" at bounding box center [336, 273] width 207 height 35
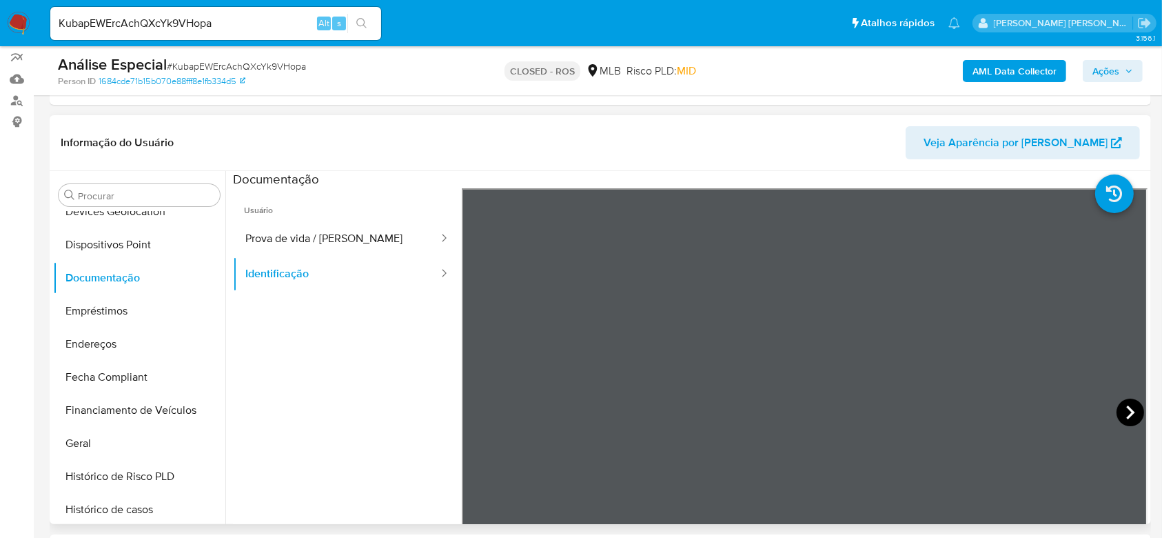
click at [1126, 416] on icon at bounding box center [1130, 412] width 8 height 14
click at [489, 412] on icon at bounding box center [479, 412] width 28 height 28
click at [1117, 411] on icon at bounding box center [1131, 412] width 28 height 28
